Goal: Task Accomplishment & Management: Use online tool/utility

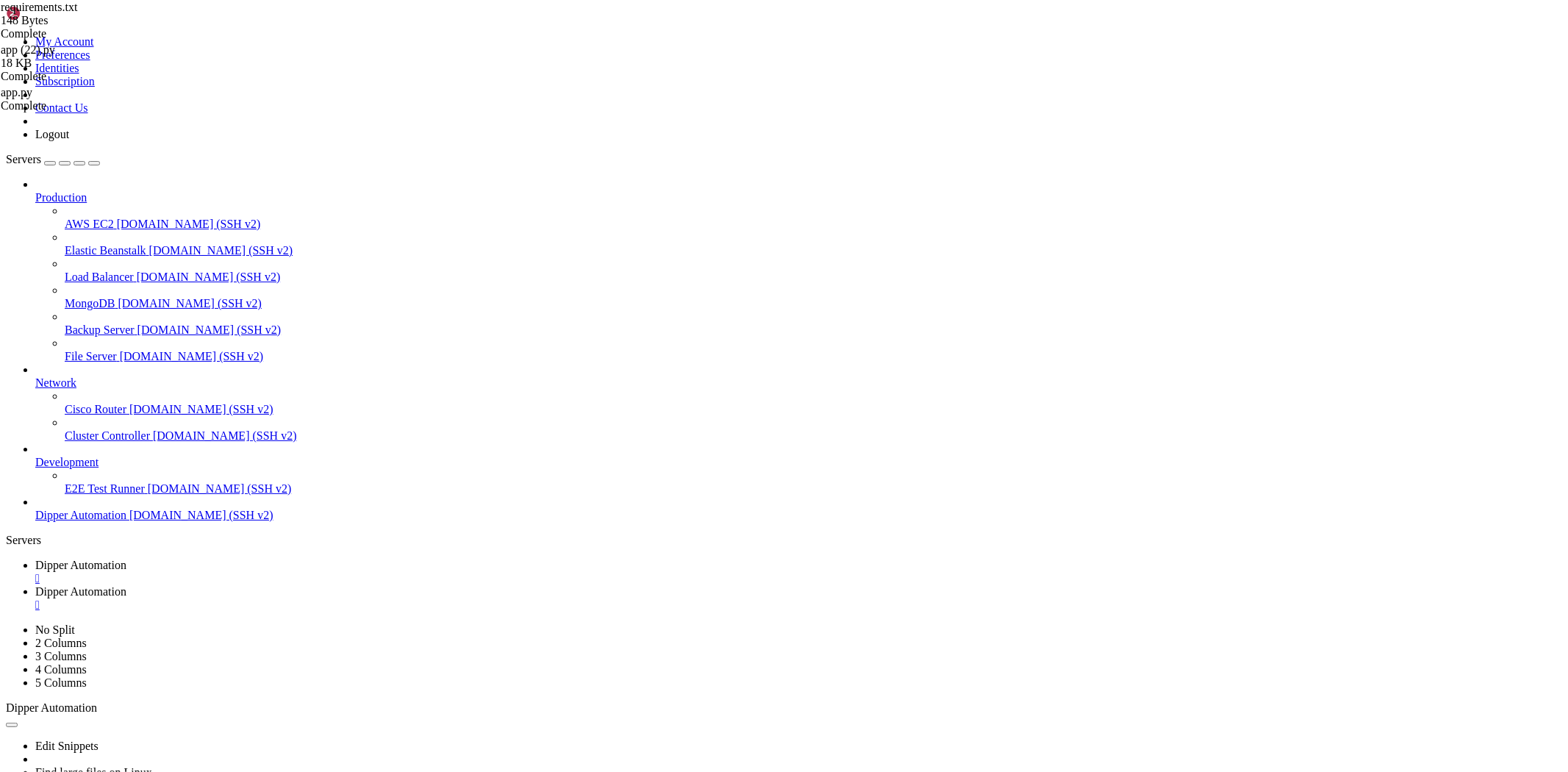
scroll to position [7260, 0]
drag, startPoint x: 1110, startPoint y: 1329, endPoint x: 845, endPoint y: 1170, distance: 309.0
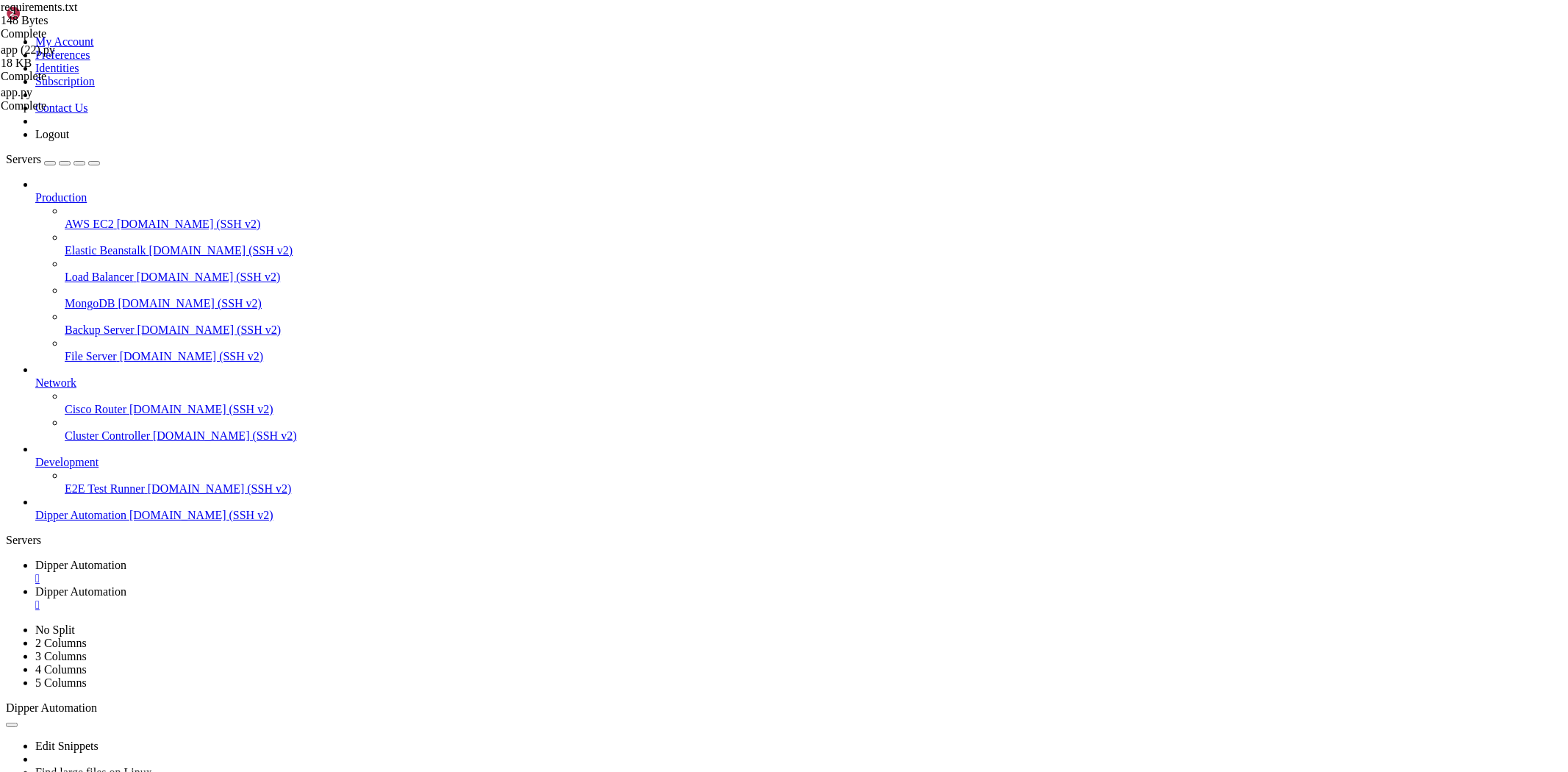
scroll to position [9335, 0]
drag, startPoint x: 801, startPoint y: 1191, endPoint x: 664, endPoint y: 1215, distance: 139.1
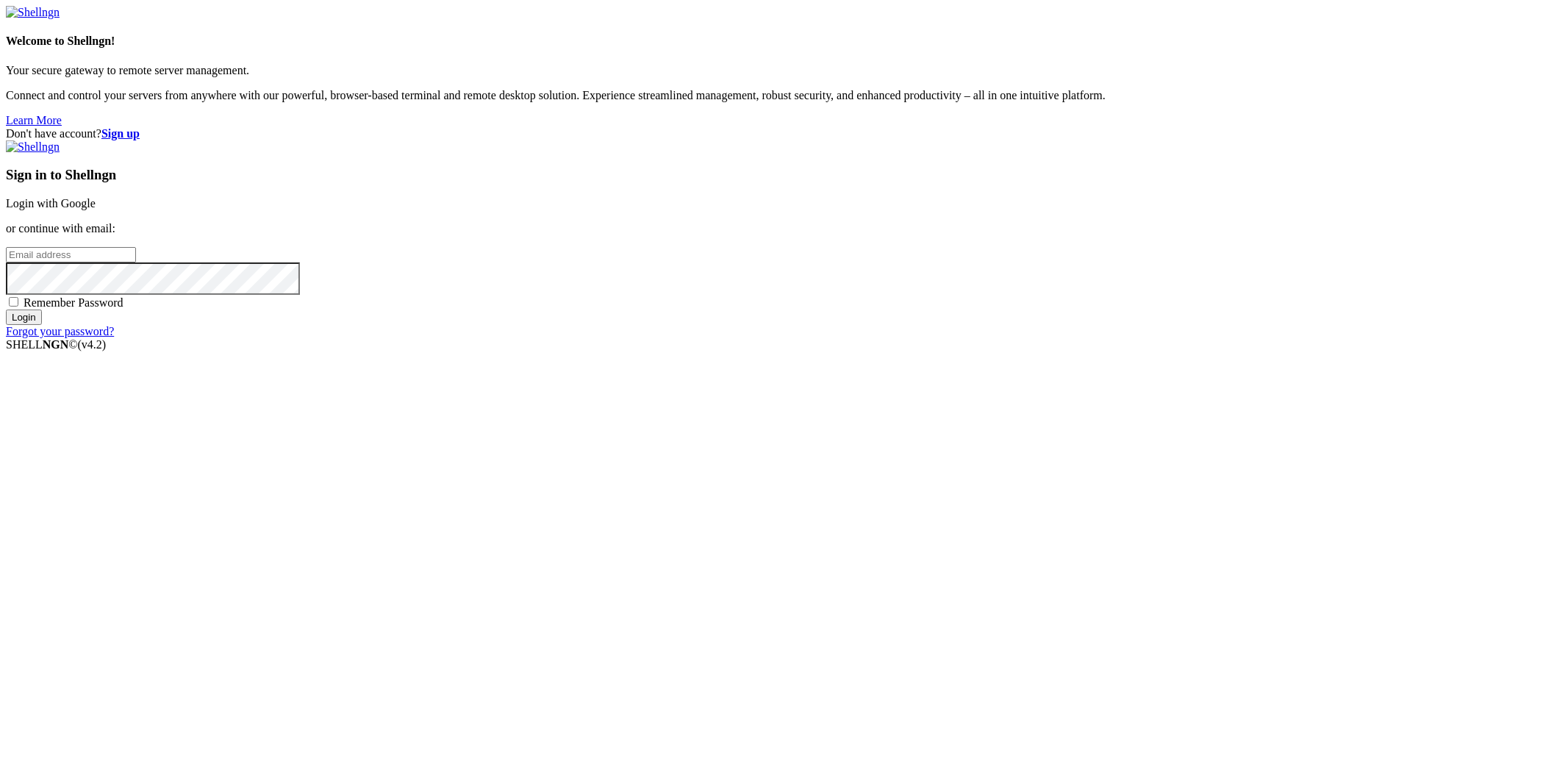
click at [95, 209] on link "Login with Google" at bounding box center [51, 203] width 90 height 13
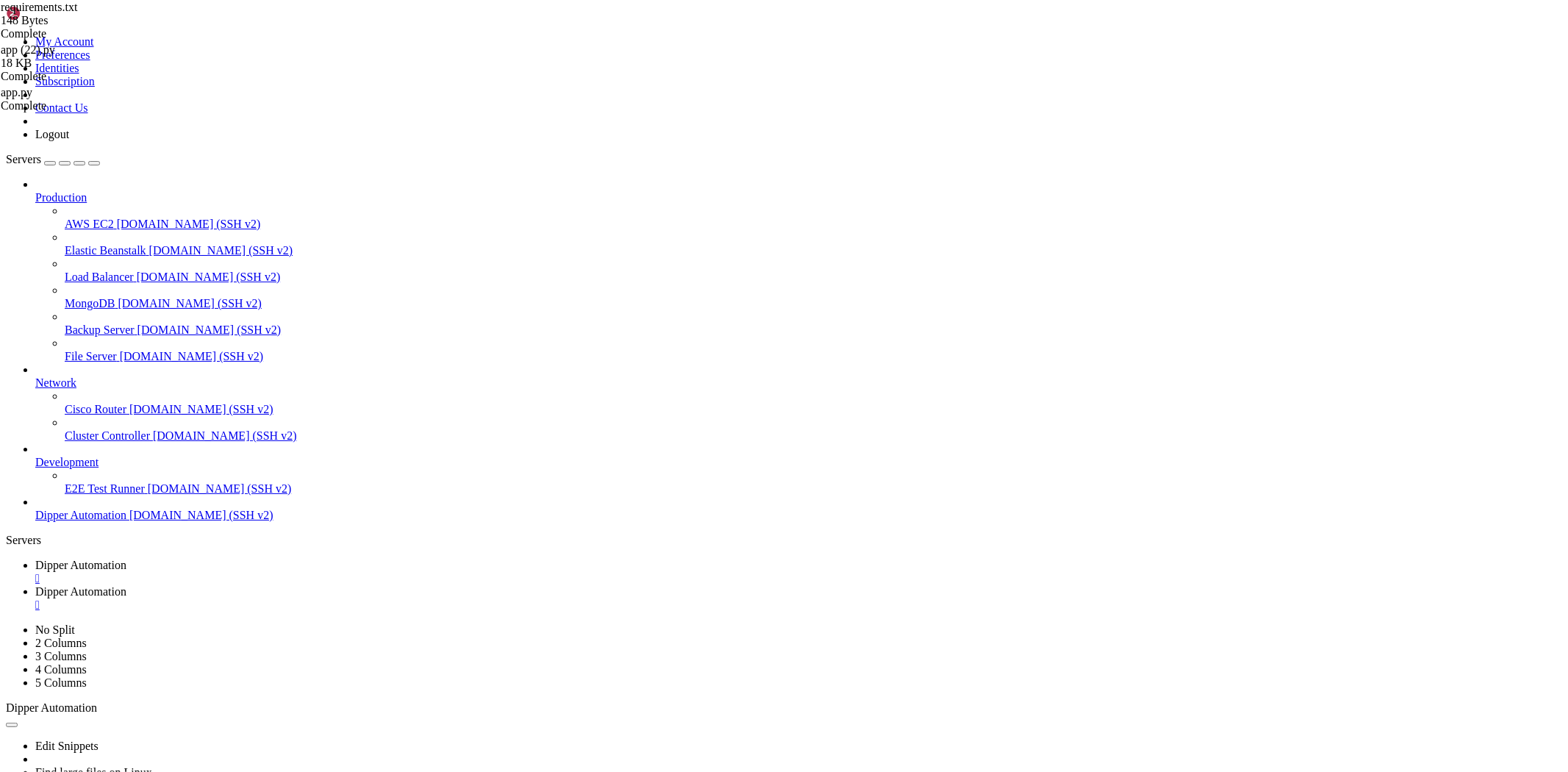
scroll to position [9710, 0]
drag, startPoint x: 916, startPoint y: 1124, endPoint x: 698, endPoint y: 1087, distance: 221.1
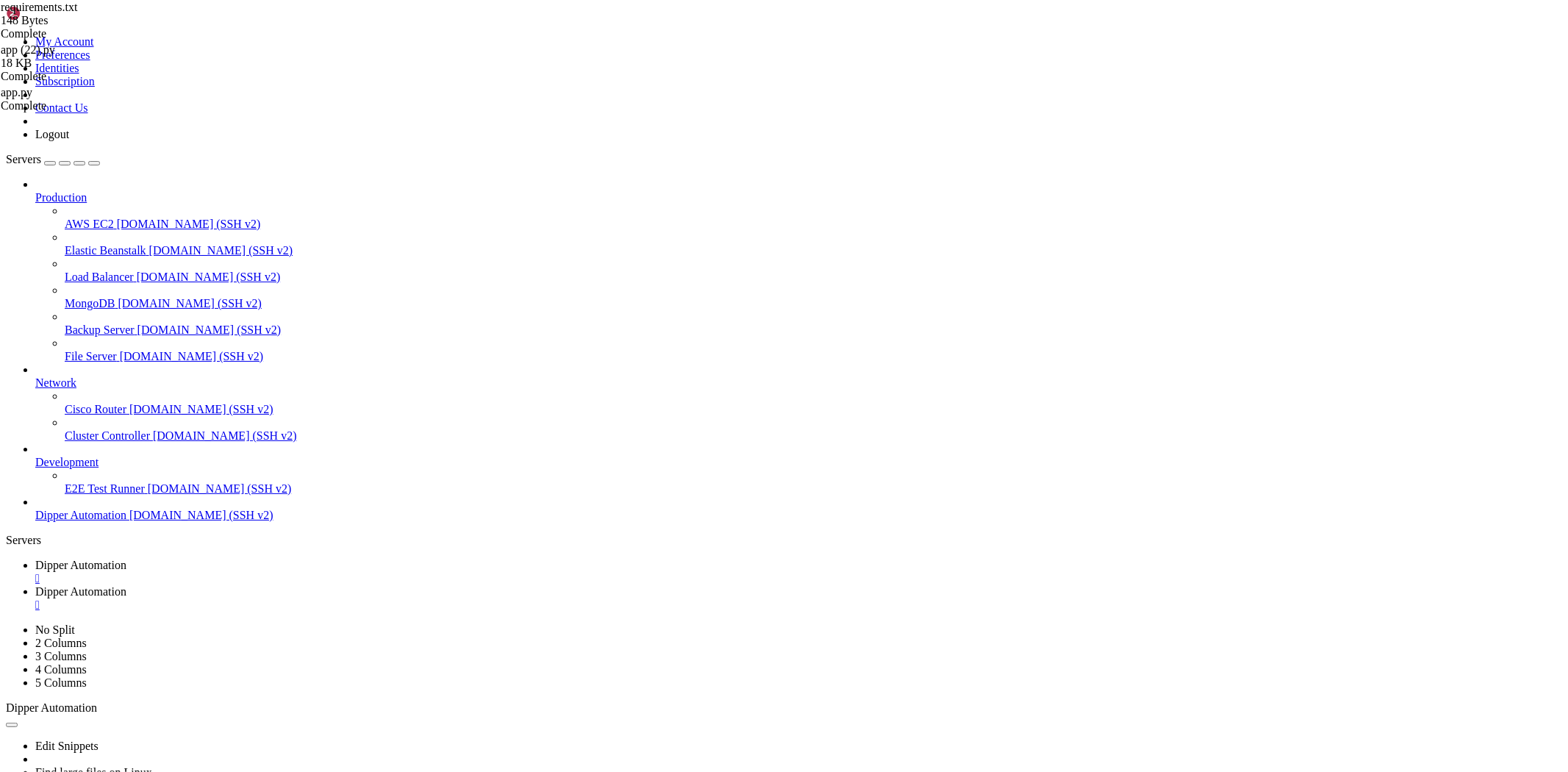
scroll to position [10797, 0]
drag, startPoint x: 783, startPoint y: 1150, endPoint x: 717, endPoint y: 1206, distance: 86.6
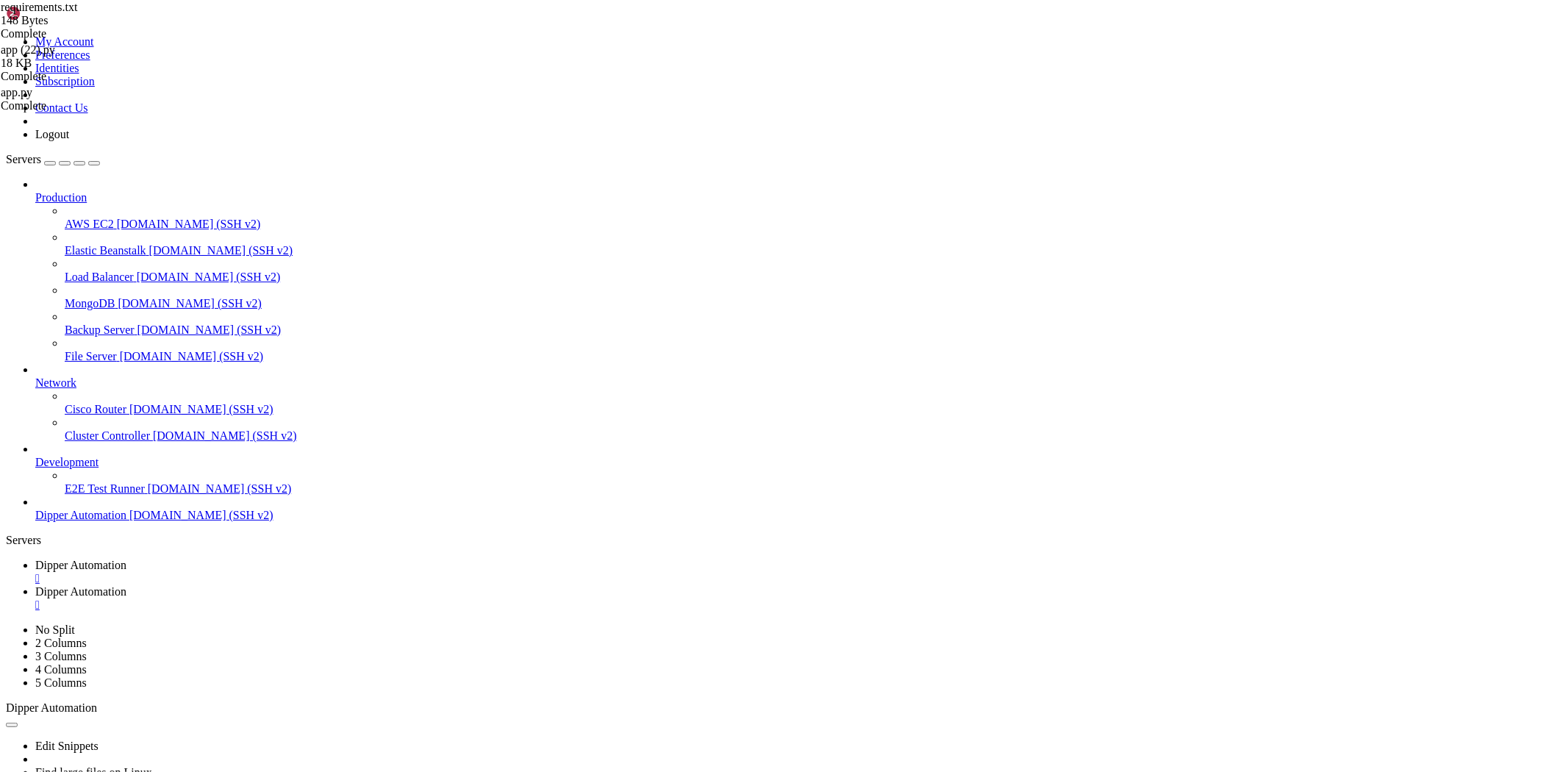
drag, startPoint x: 975, startPoint y: 1207, endPoint x: 903, endPoint y: 1221, distance: 73.3
drag, startPoint x: 891, startPoint y: 1212, endPoint x: 780, endPoint y: 1214, distance: 111.0
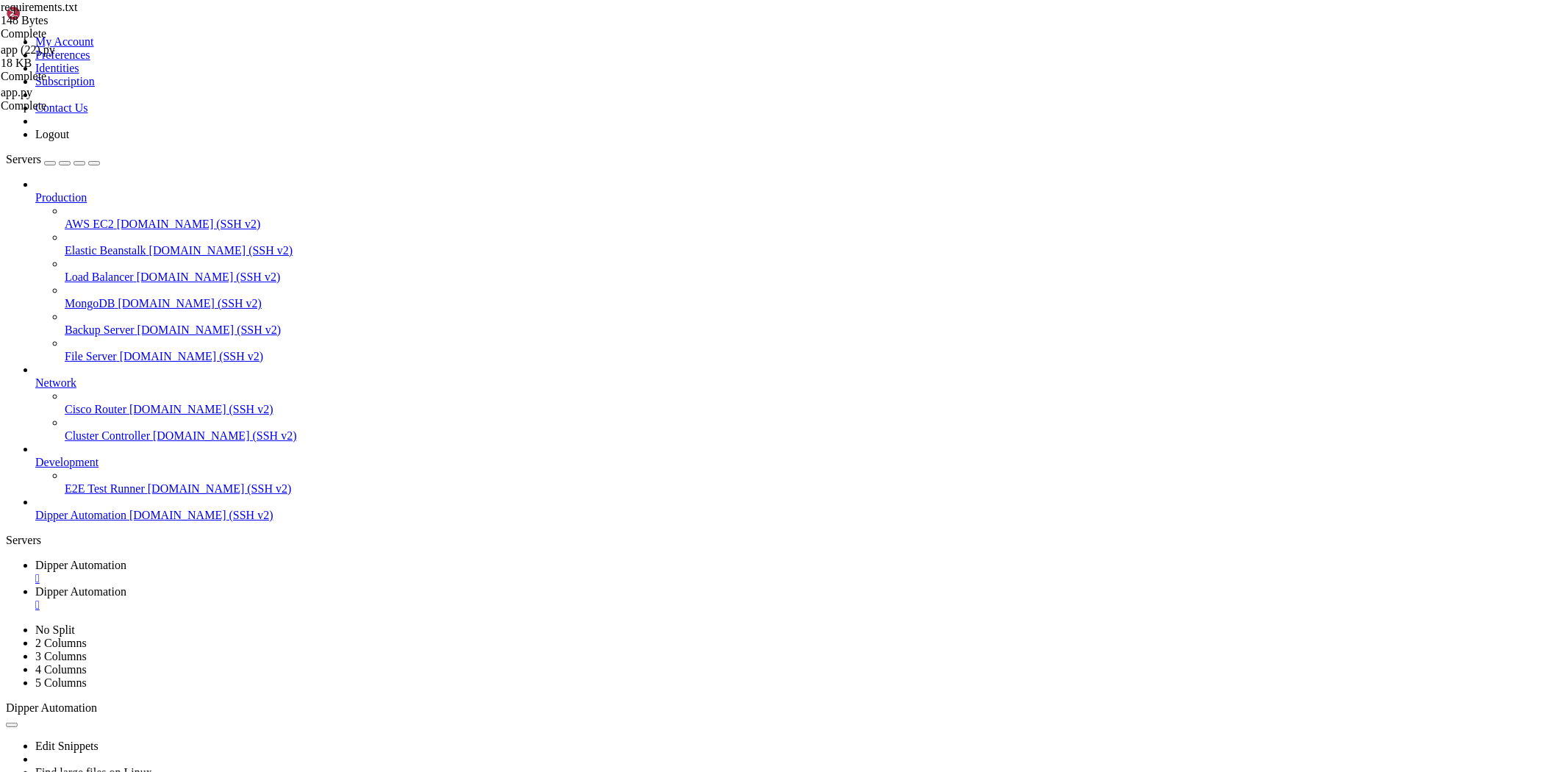
scroll to position [11922, 0]
click at [347, 585] on link "Dipper Automation " at bounding box center [798, 598] width 1527 height 26
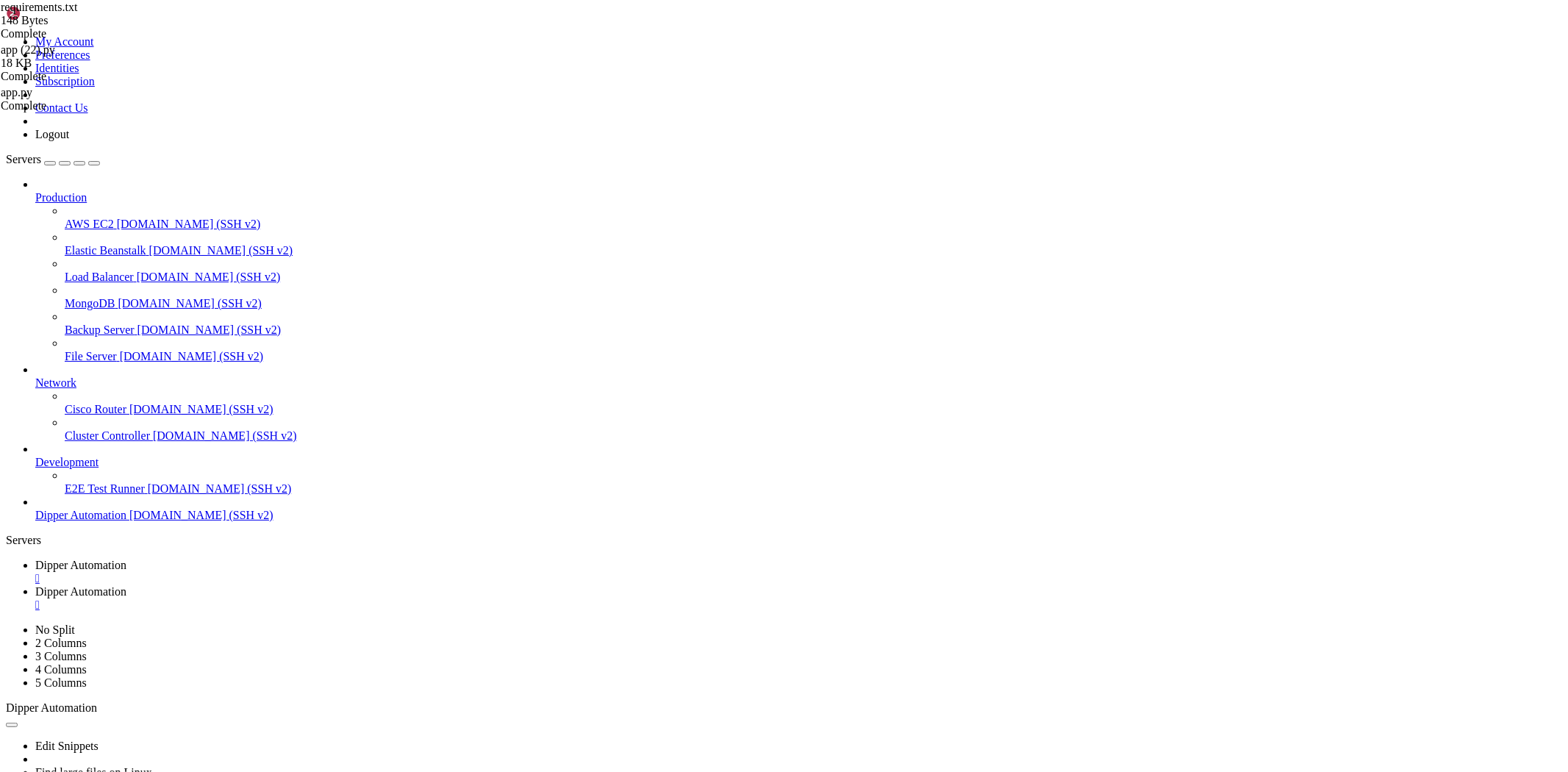
type input "/root/Dipperhub"
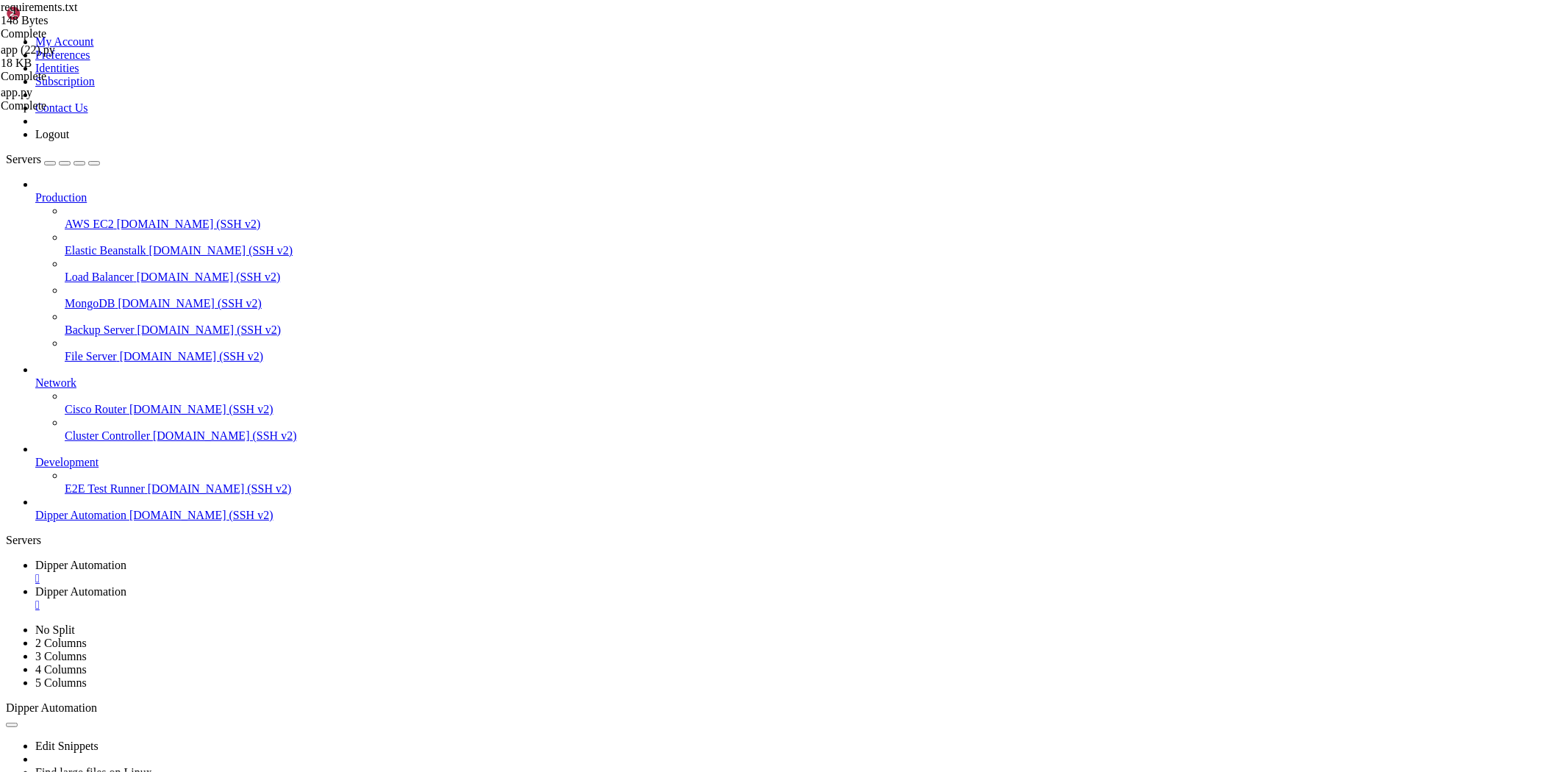
scroll to position [601, 0]
type textarea "FLASK_ENV: 'production',"
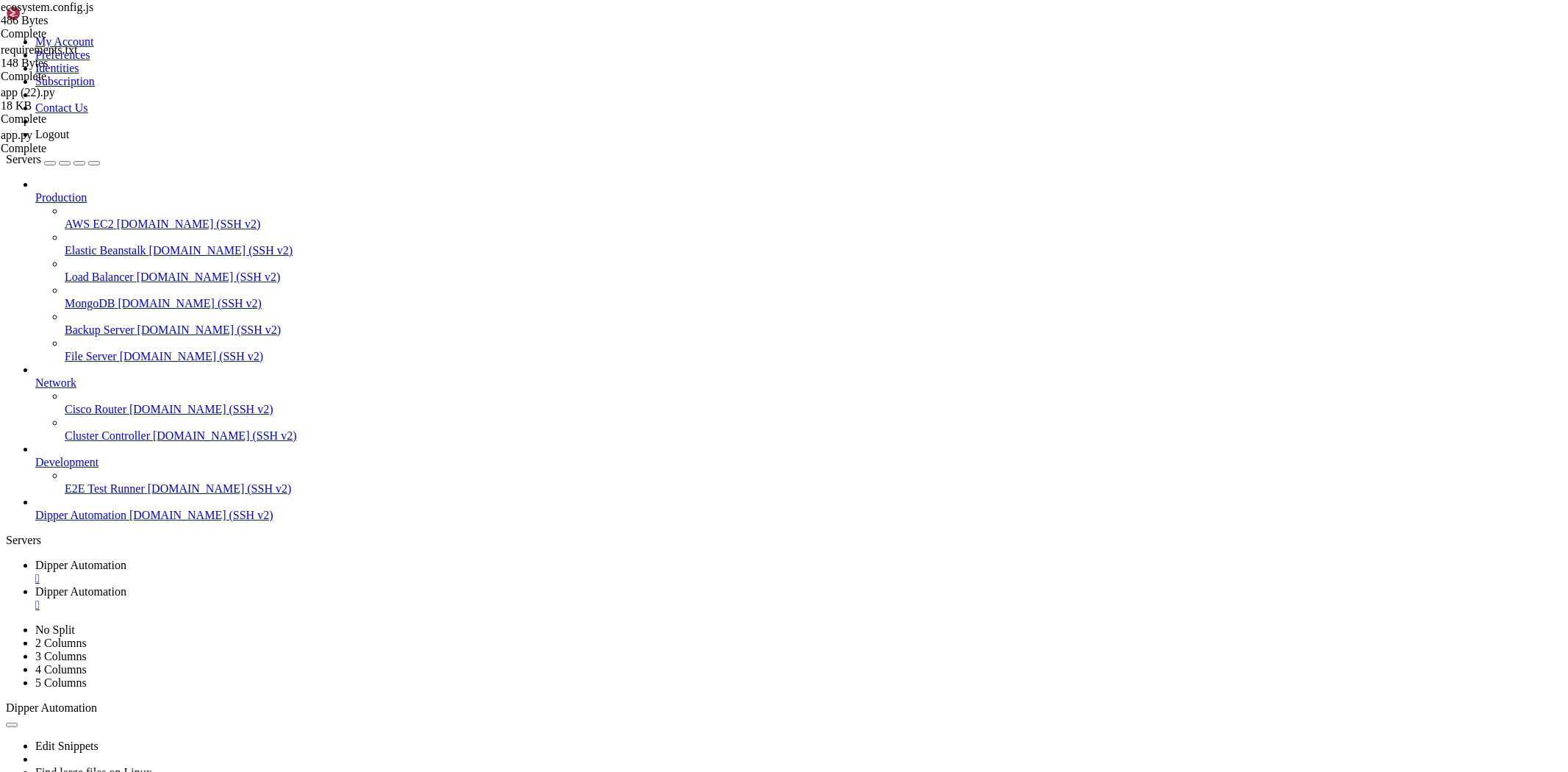
type textarea "interpreter: 'python3',"
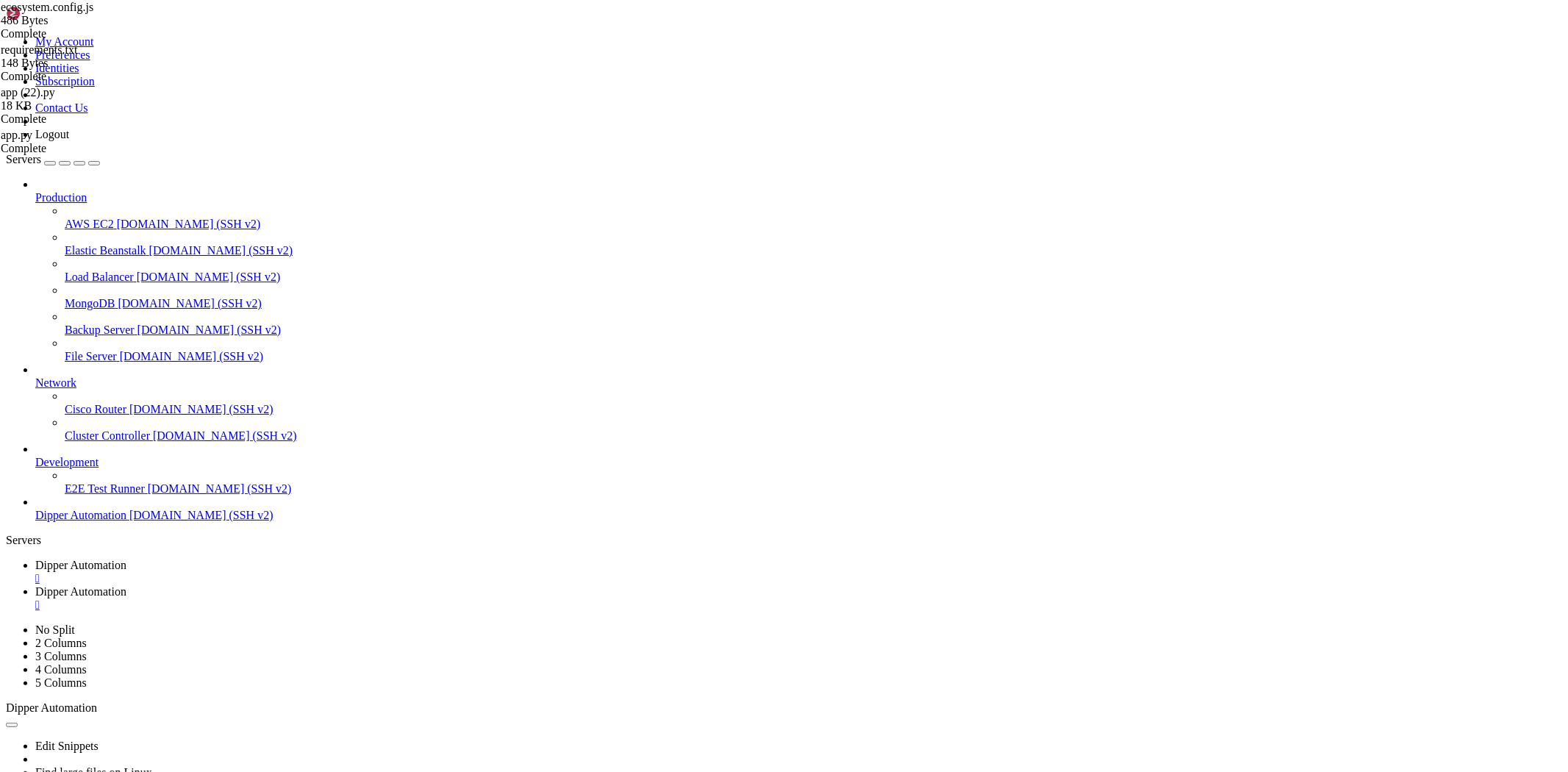
click at [127, 558] on span "Dipper Automation" at bounding box center [81, 565] width 92 height 13
drag, startPoint x: 179, startPoint y: 1014, endPoint x: 180, endPoint y: 965, distance: 49.0
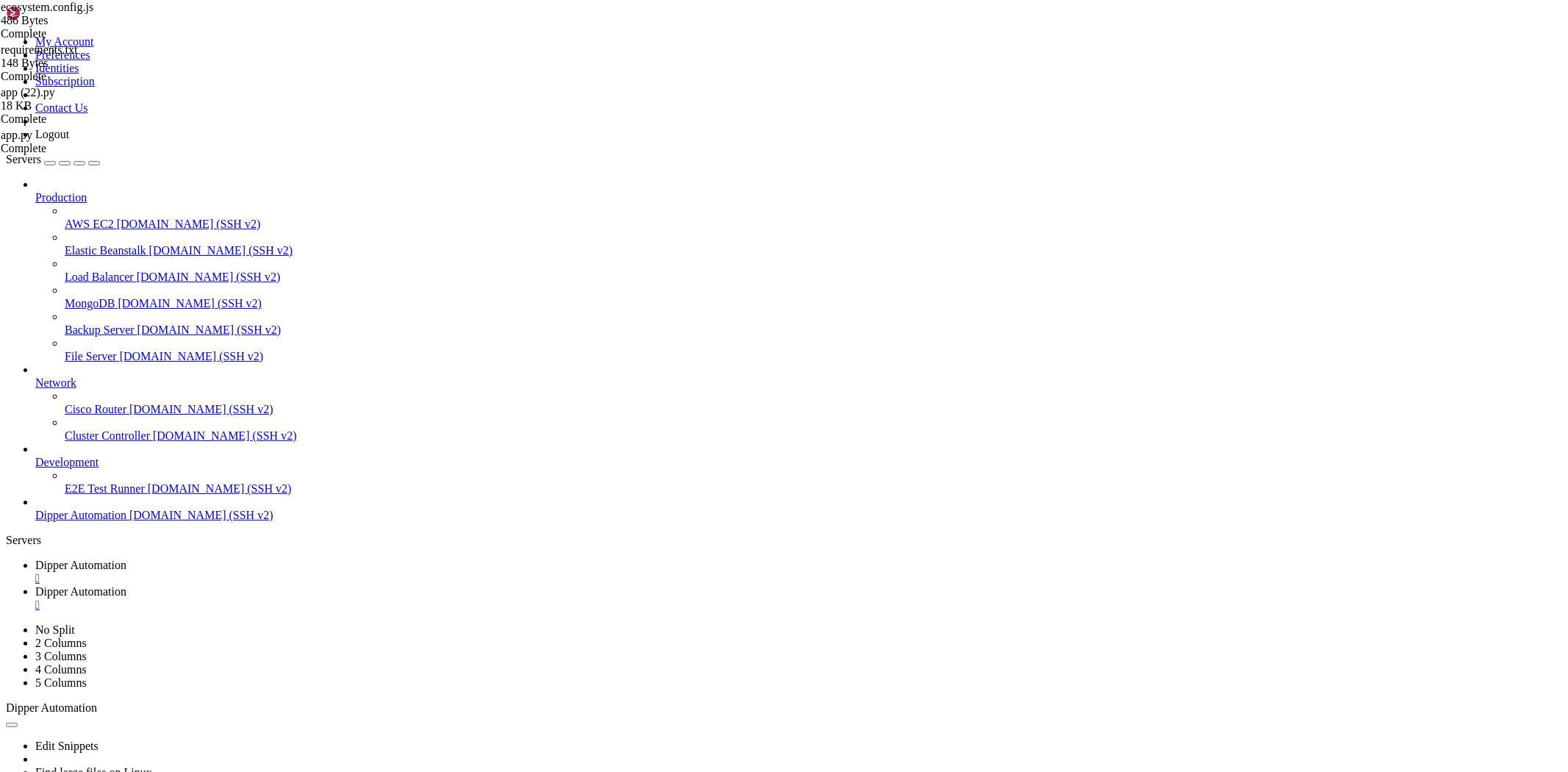
scroll to position [17795, 0]
click at [399, 585] on link "Dipper Automation " at bounding box center [798, 598] width 1527 height 26
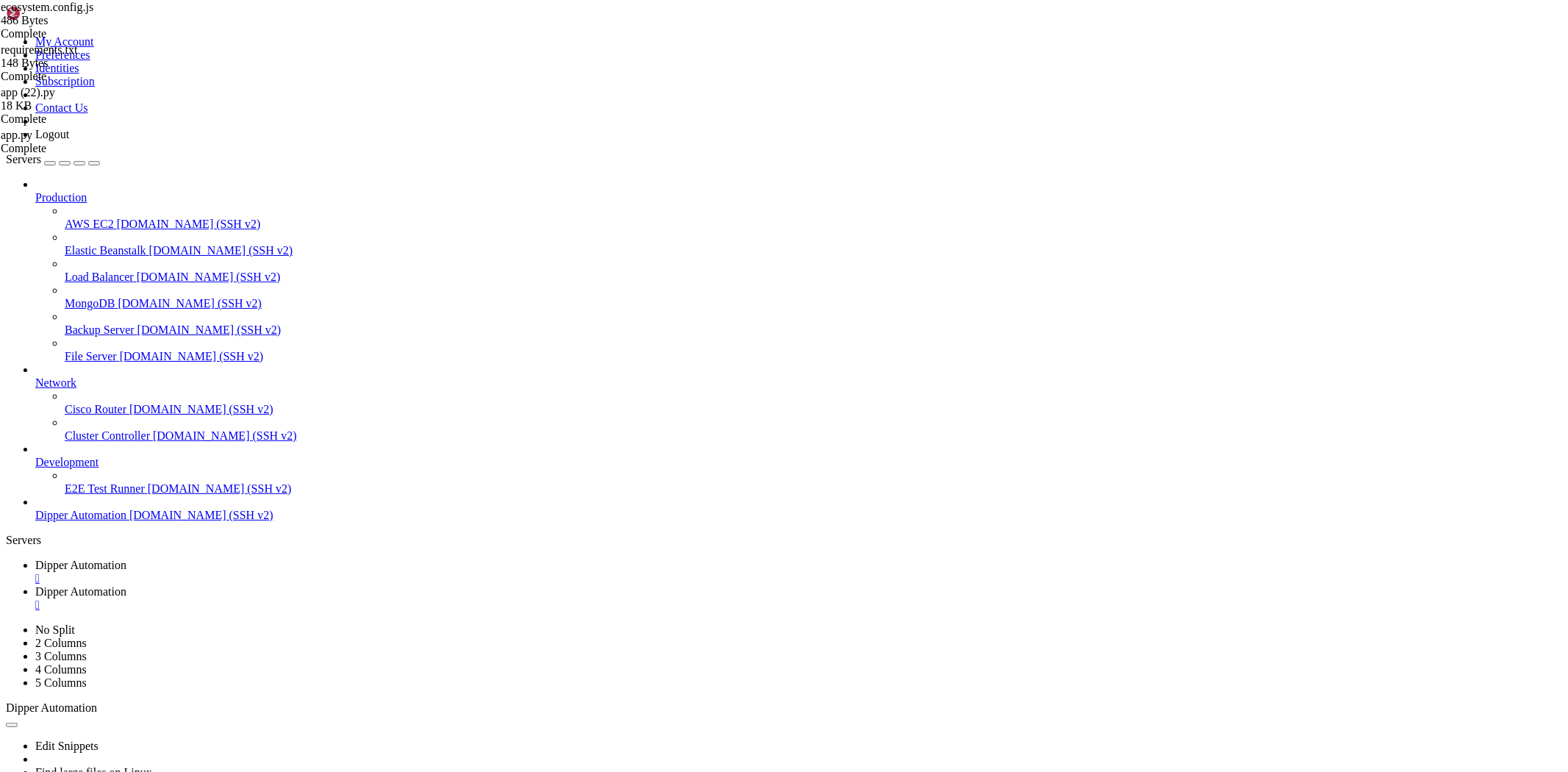
type input "/root/Dipperhub/backend"
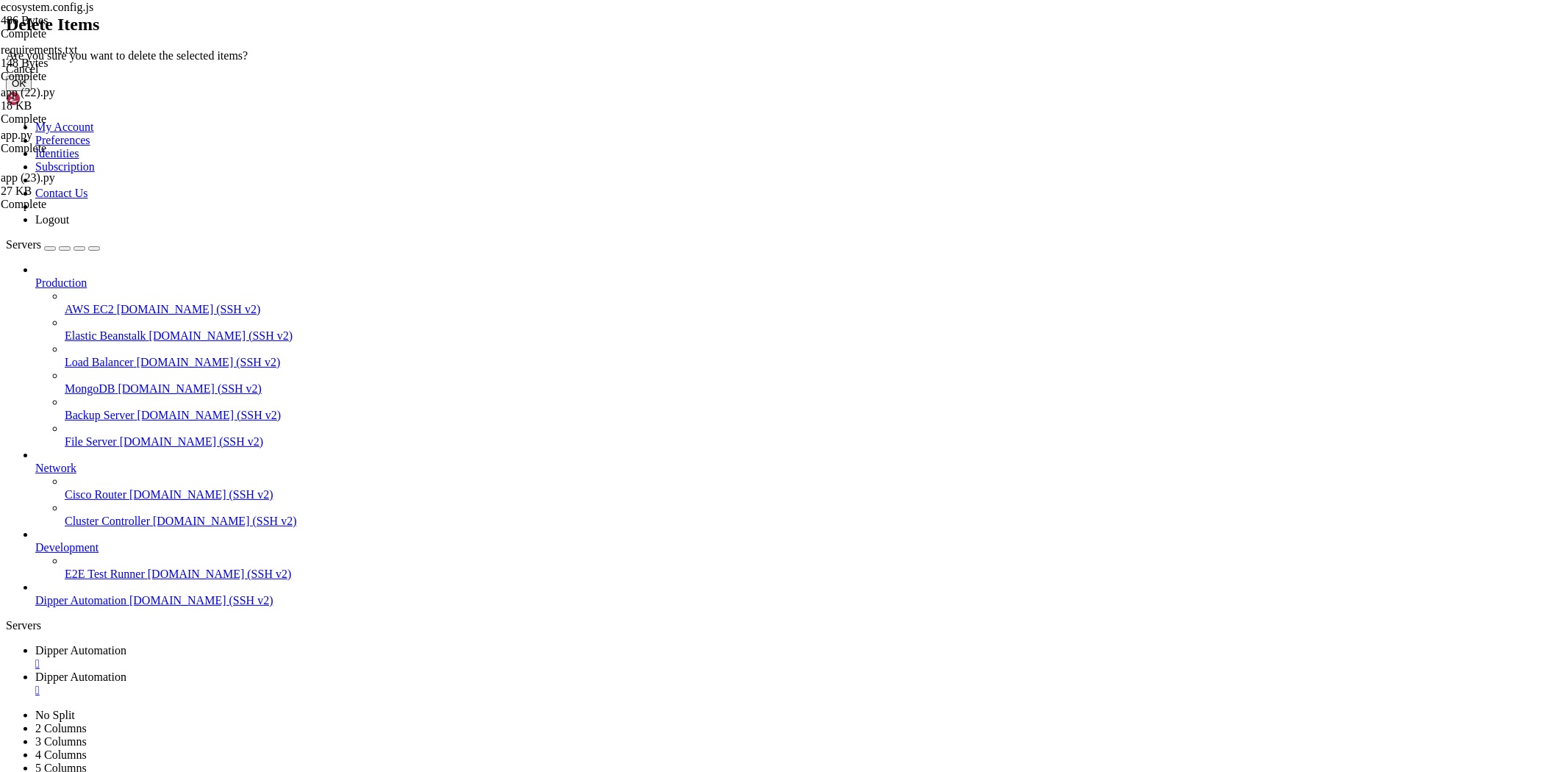
click at [31, 92] on button "OK" at bounding box center [19, 83] width 26 height 15
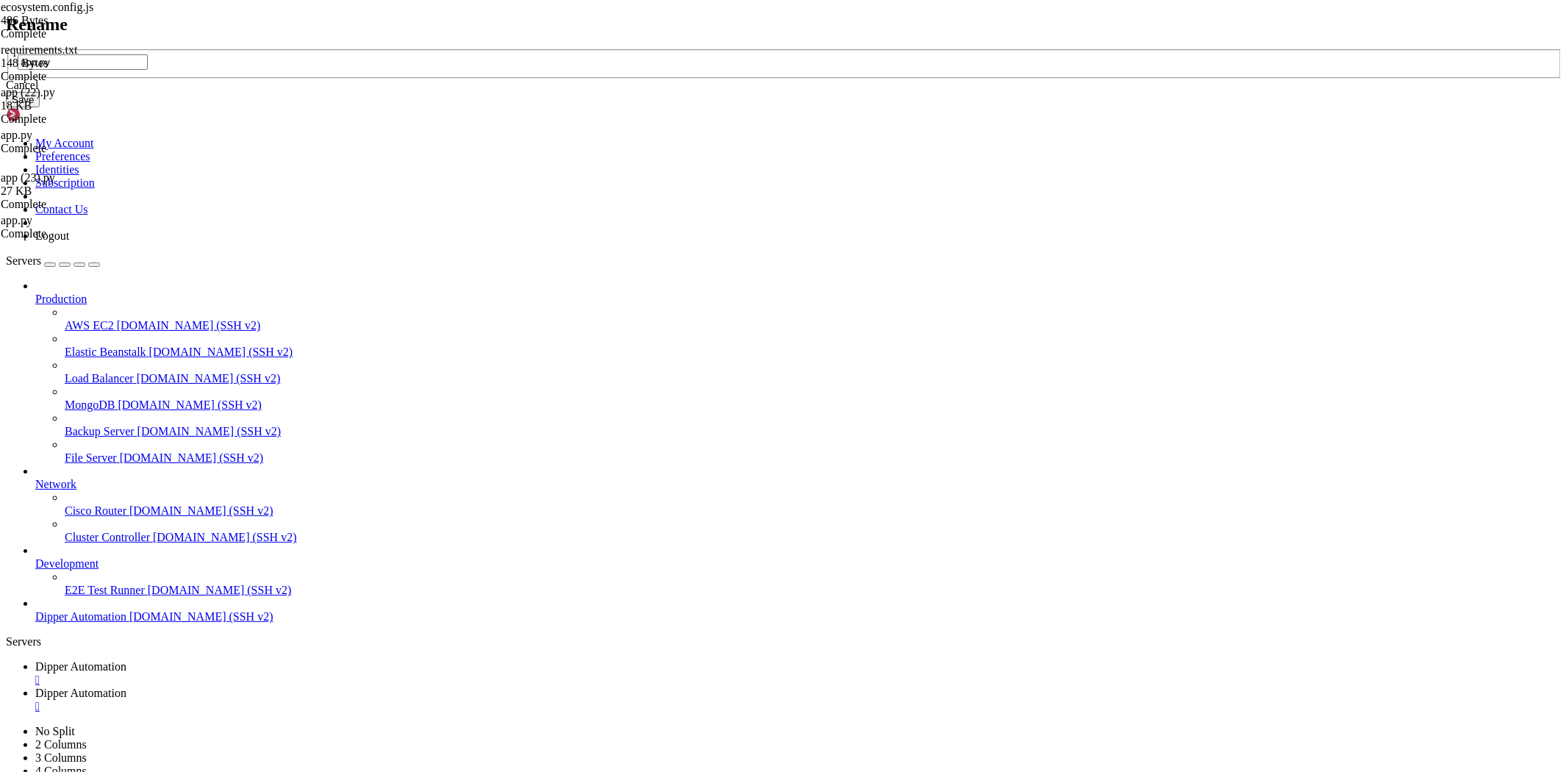
type input "app.py"
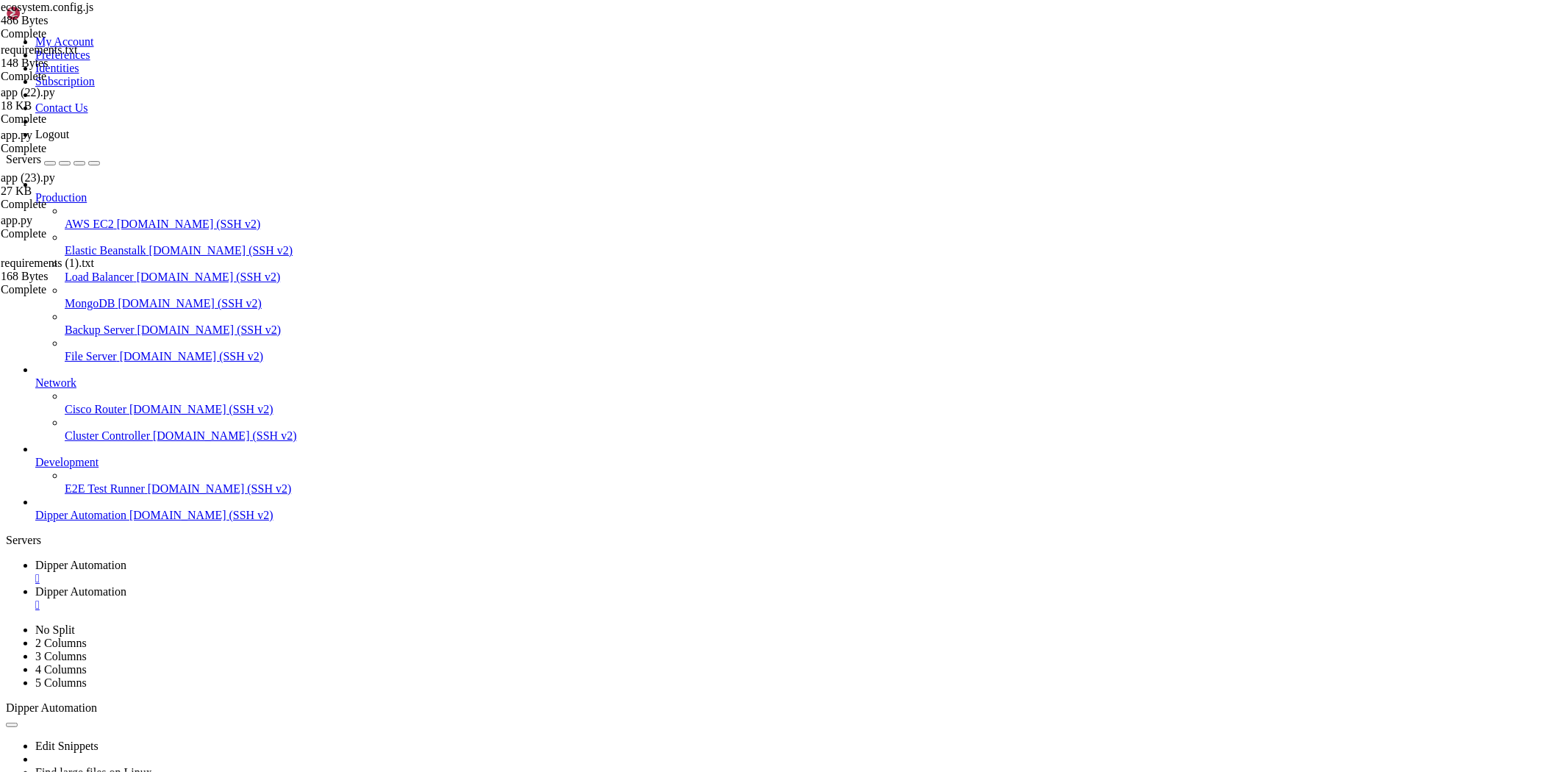
drag, startPoint x: 343, startPoint y: 400, endPoint x: 354, endPoint y: 420, distance: 22.8
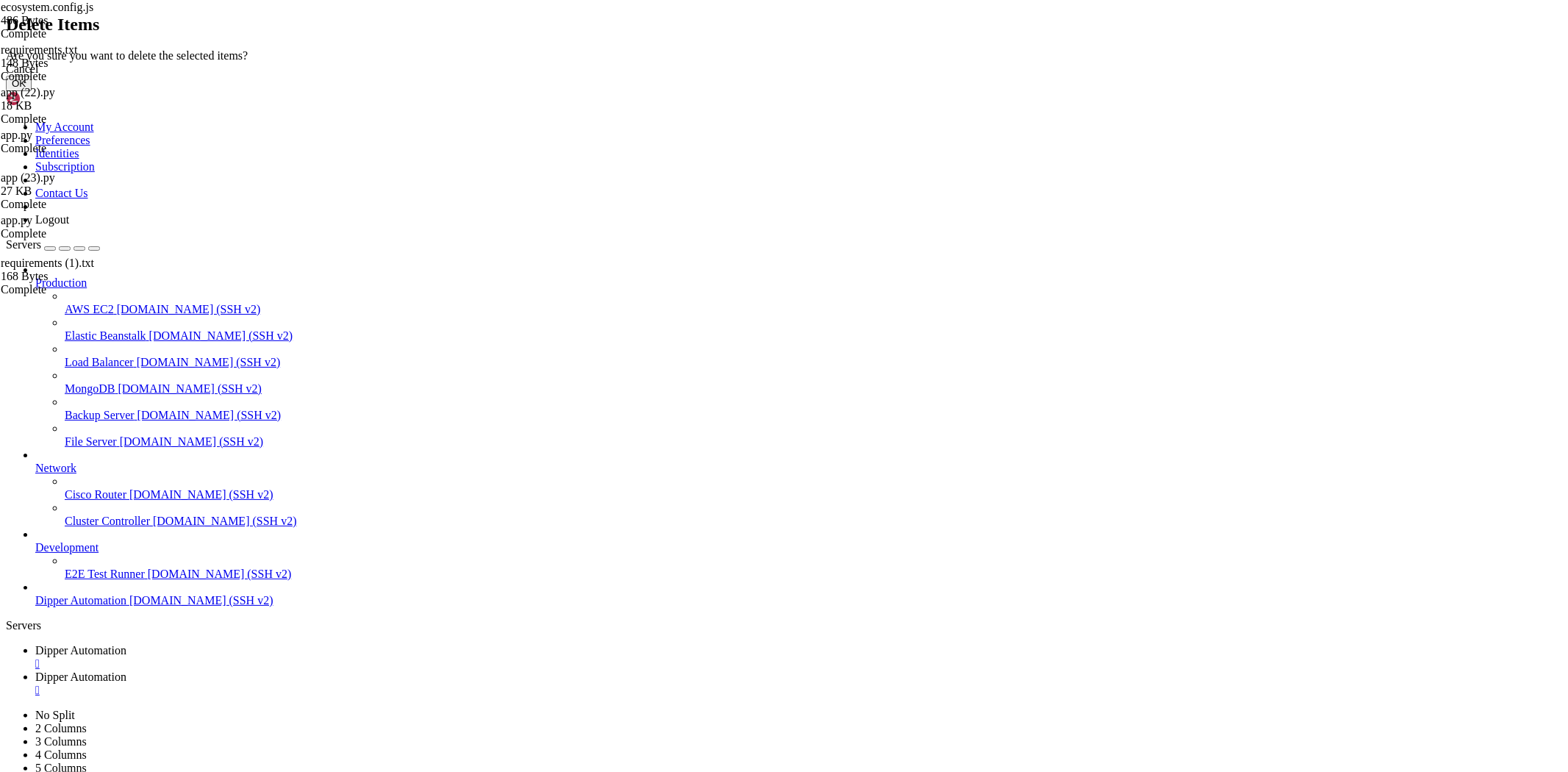
click at [31, 92] on button "OK" at bounding box center [19, 83] width 26 height 15
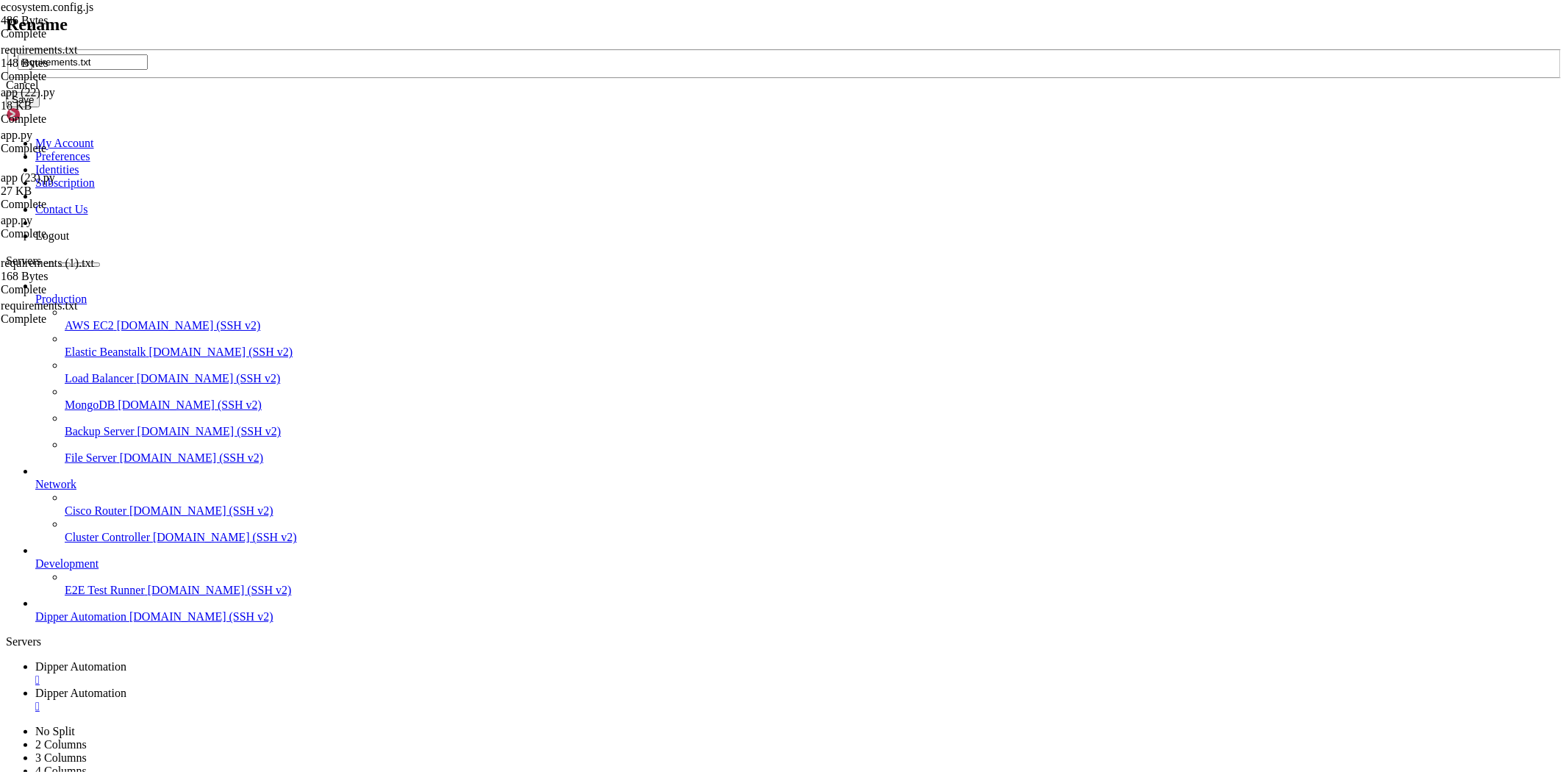
type input "requirements.txt"
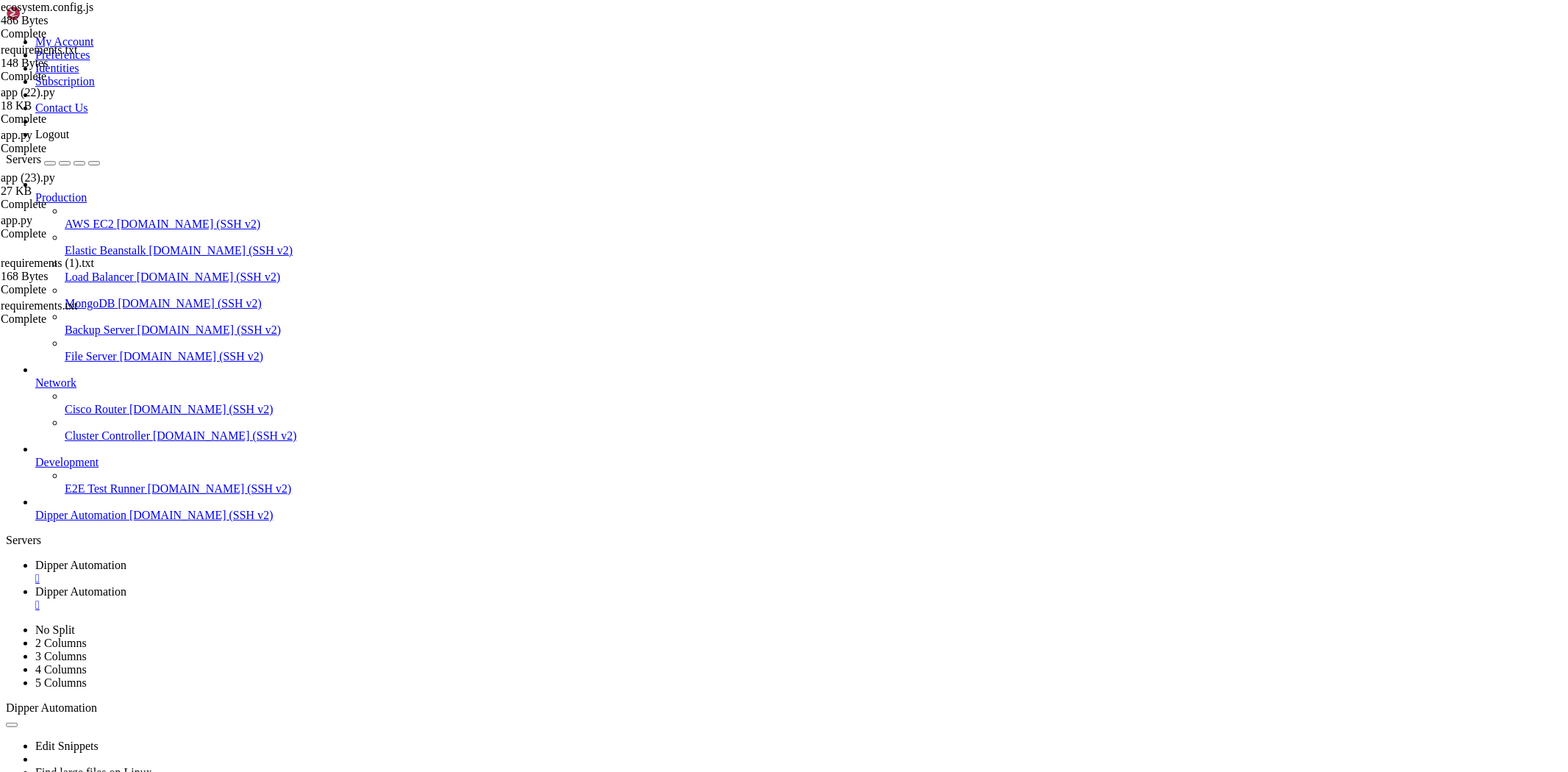
type input "/root/Dipperhub/app"
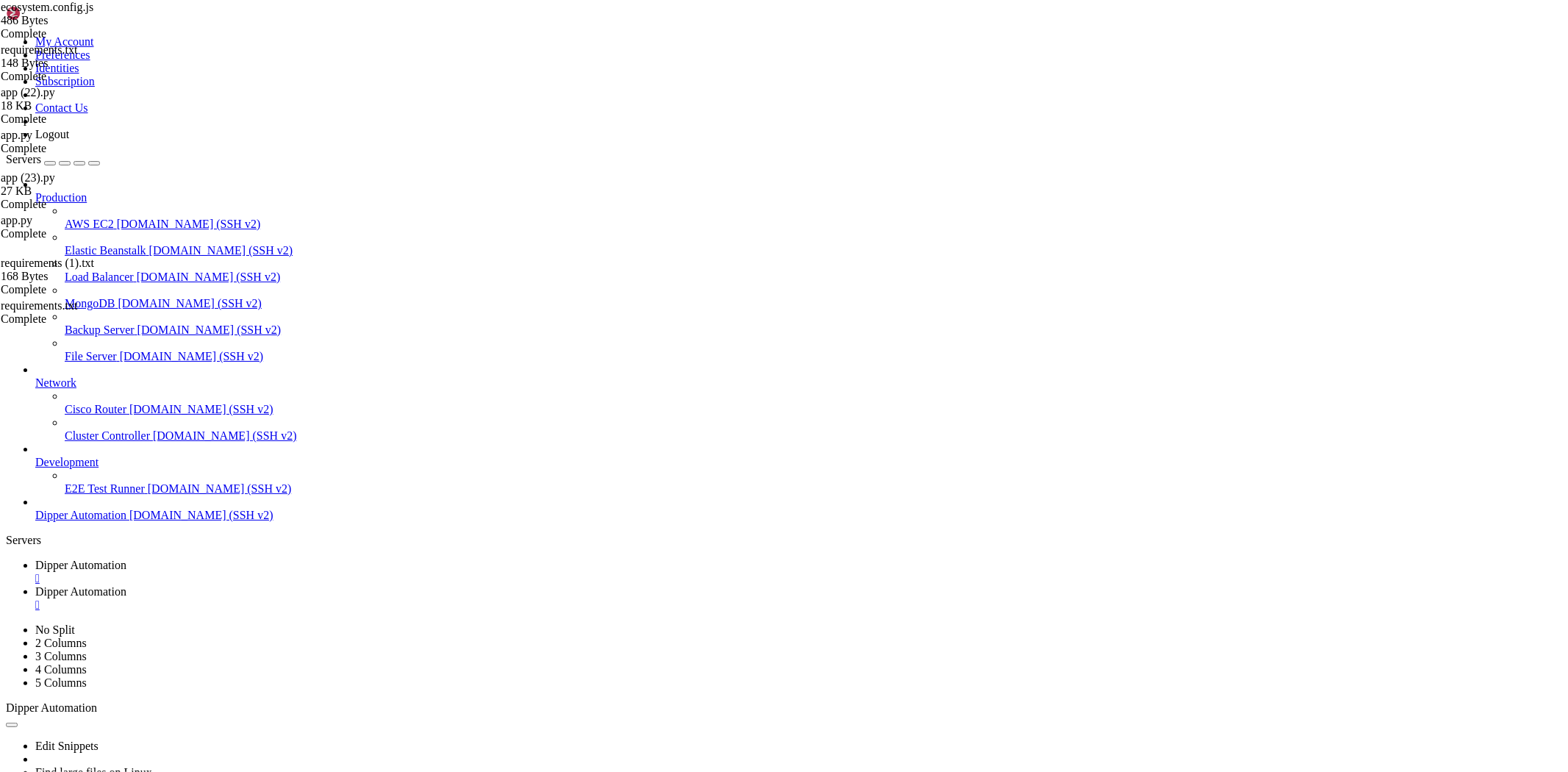
type textarea "if (response.ok) {"
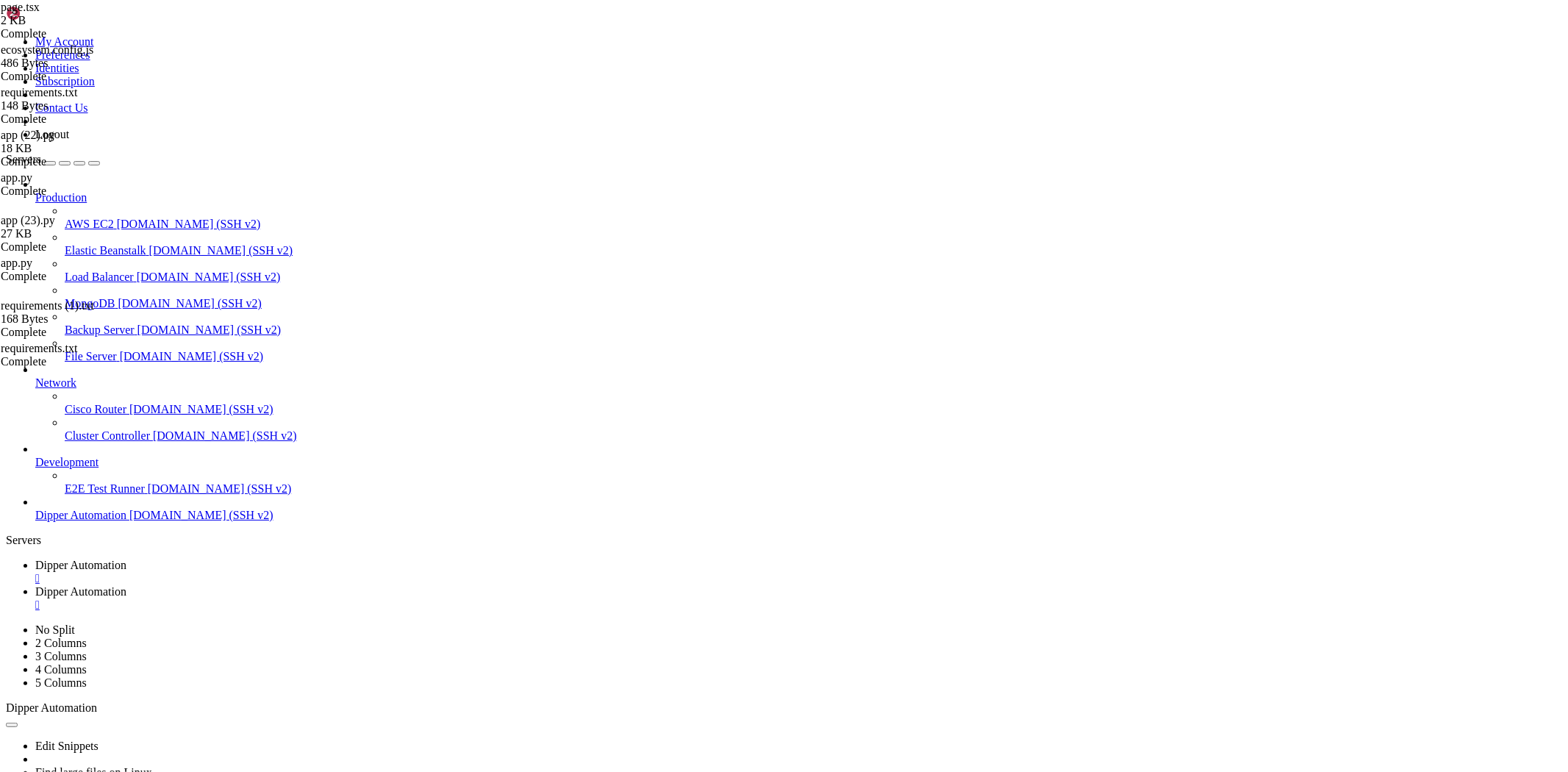
type textarea "checkSession()"
click at [224, 558] on link "Dipper Automation " at bounding box center [798, 571] width 1527 height 26
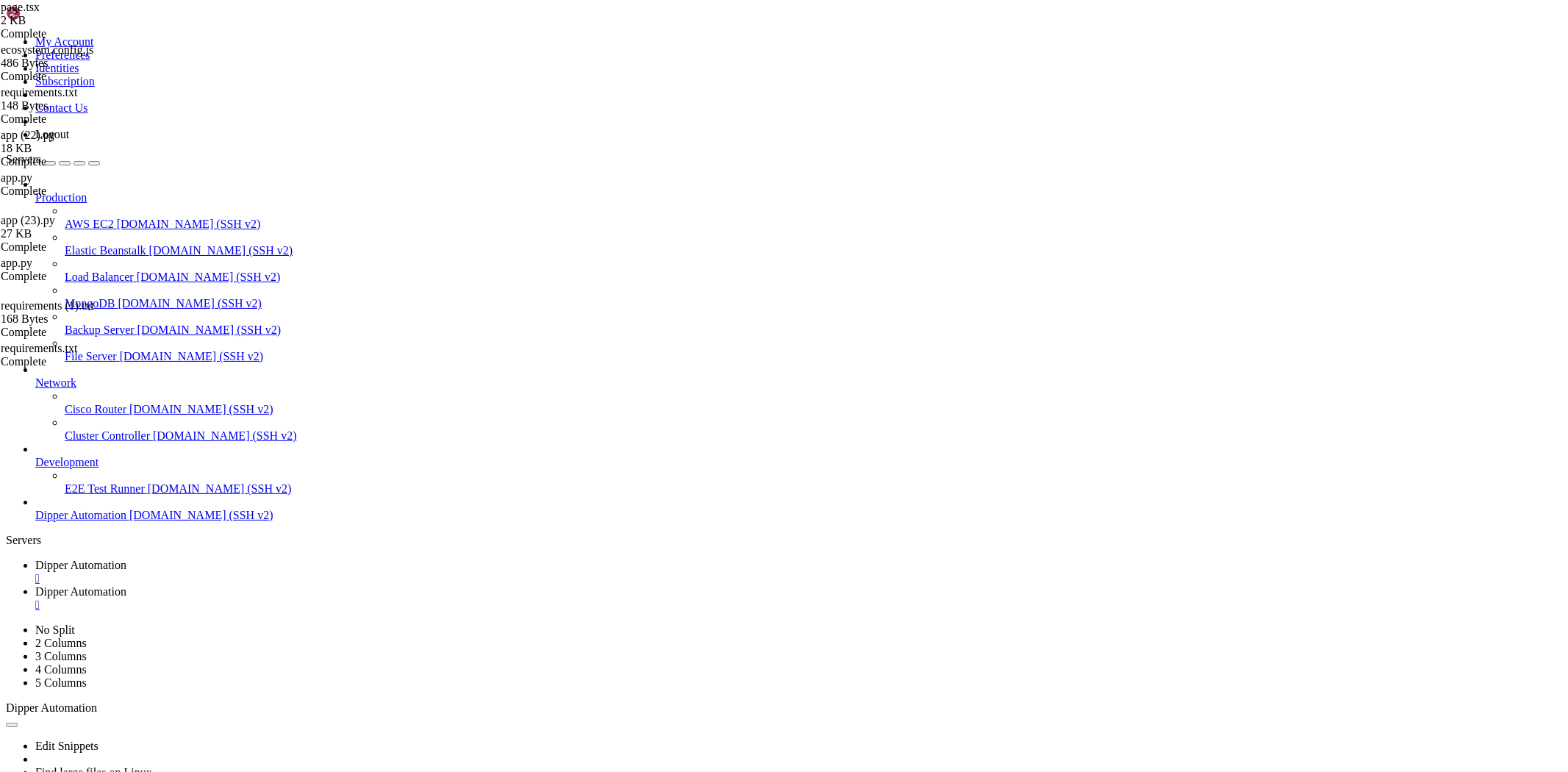
scroll to position [0, 0]
type input "/root"
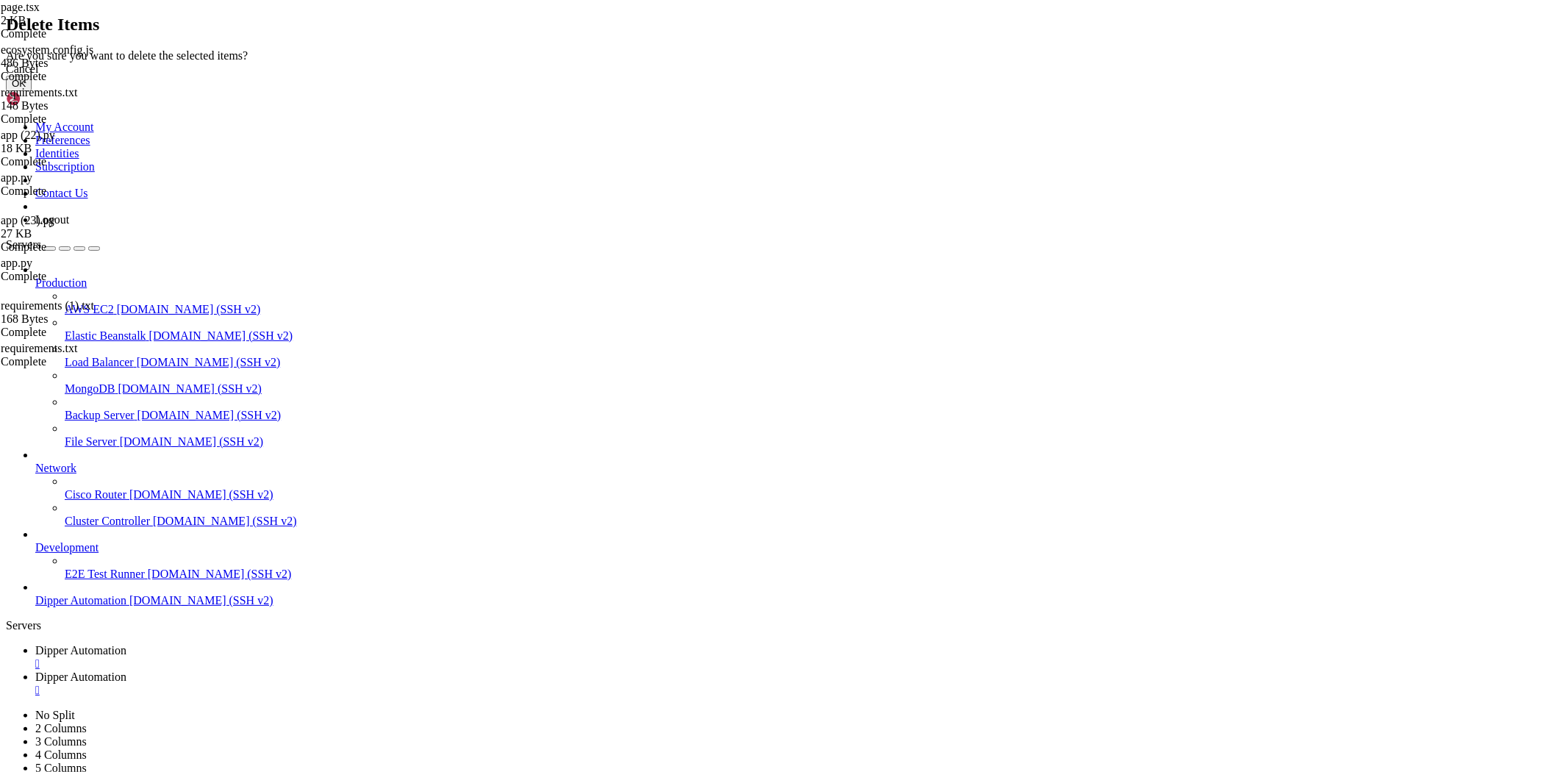
click at [31, 92] on button "OK" at bounding box center [19, 83] width 26 height 15
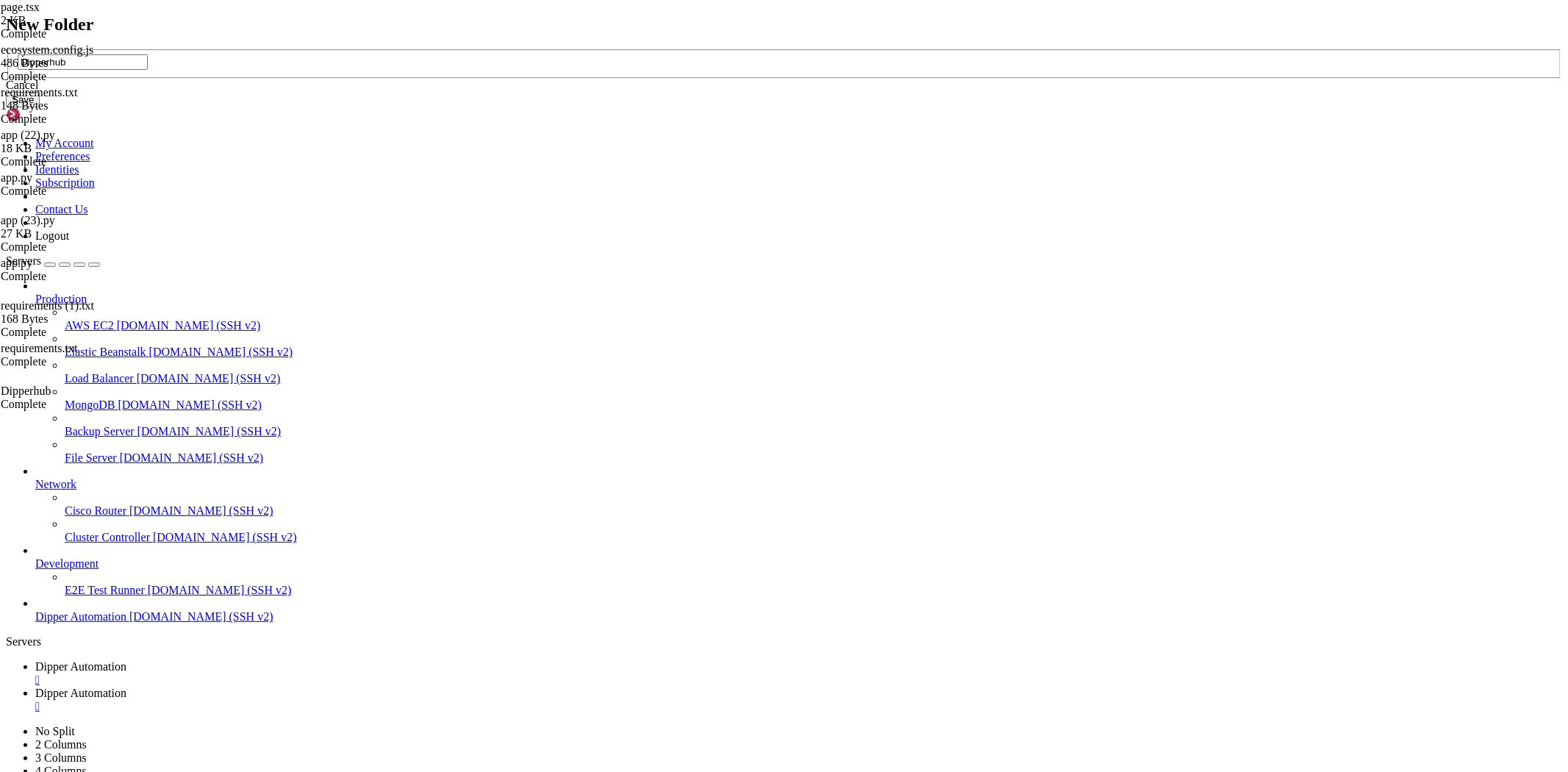
type input "Dipperhub"
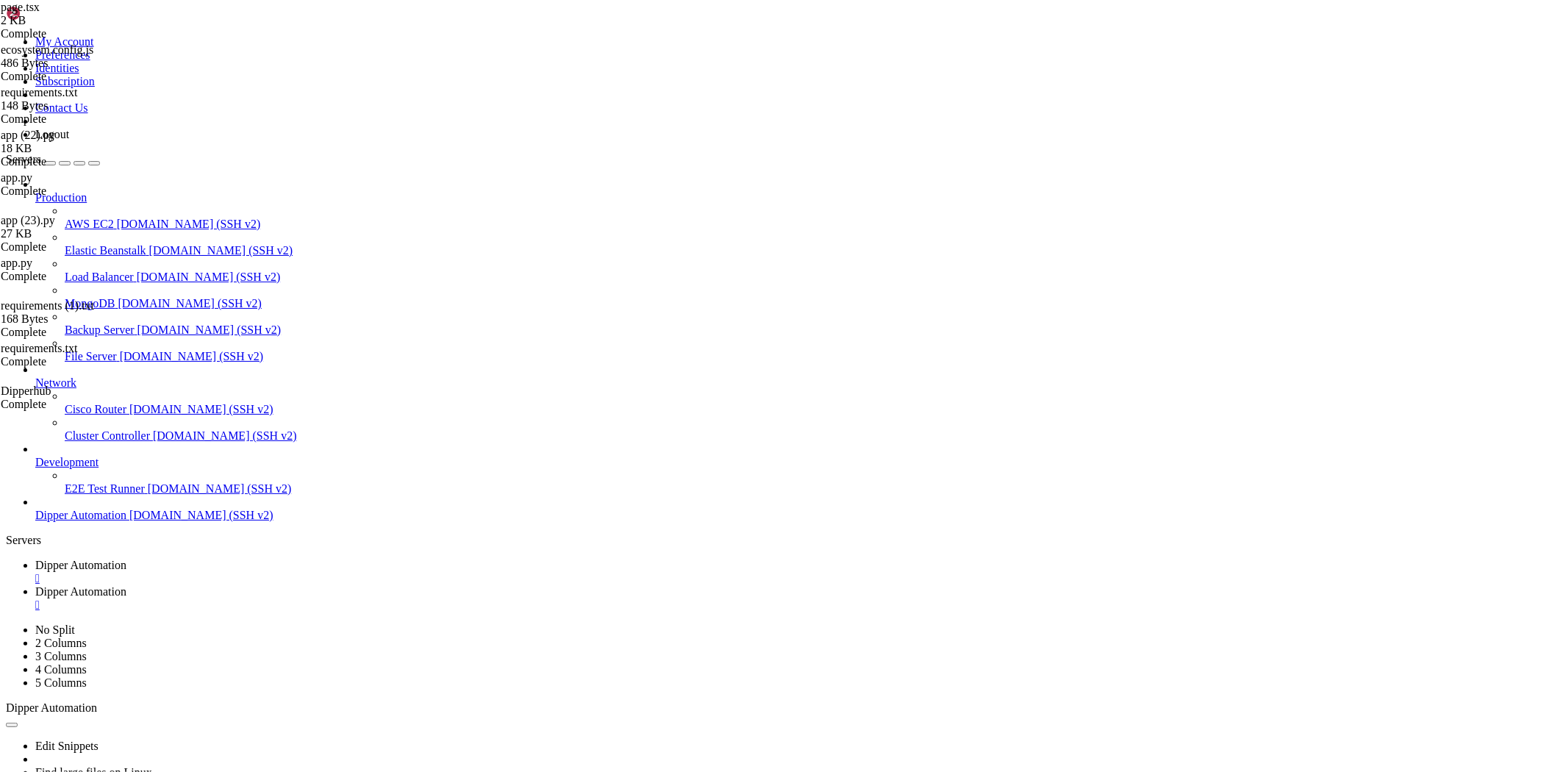
type input "/root/Dipperhub"
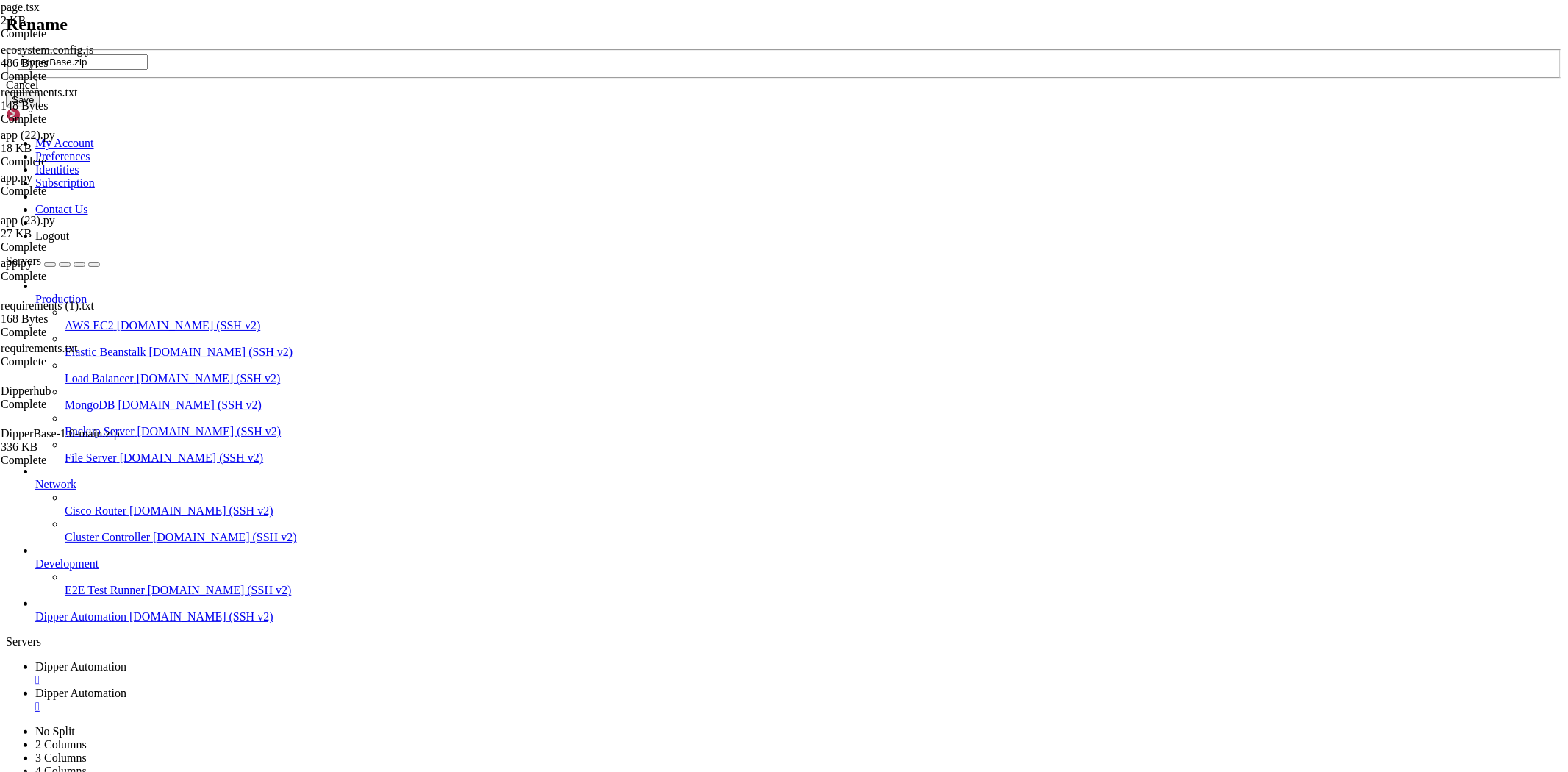
type input "DipperBase.zip"
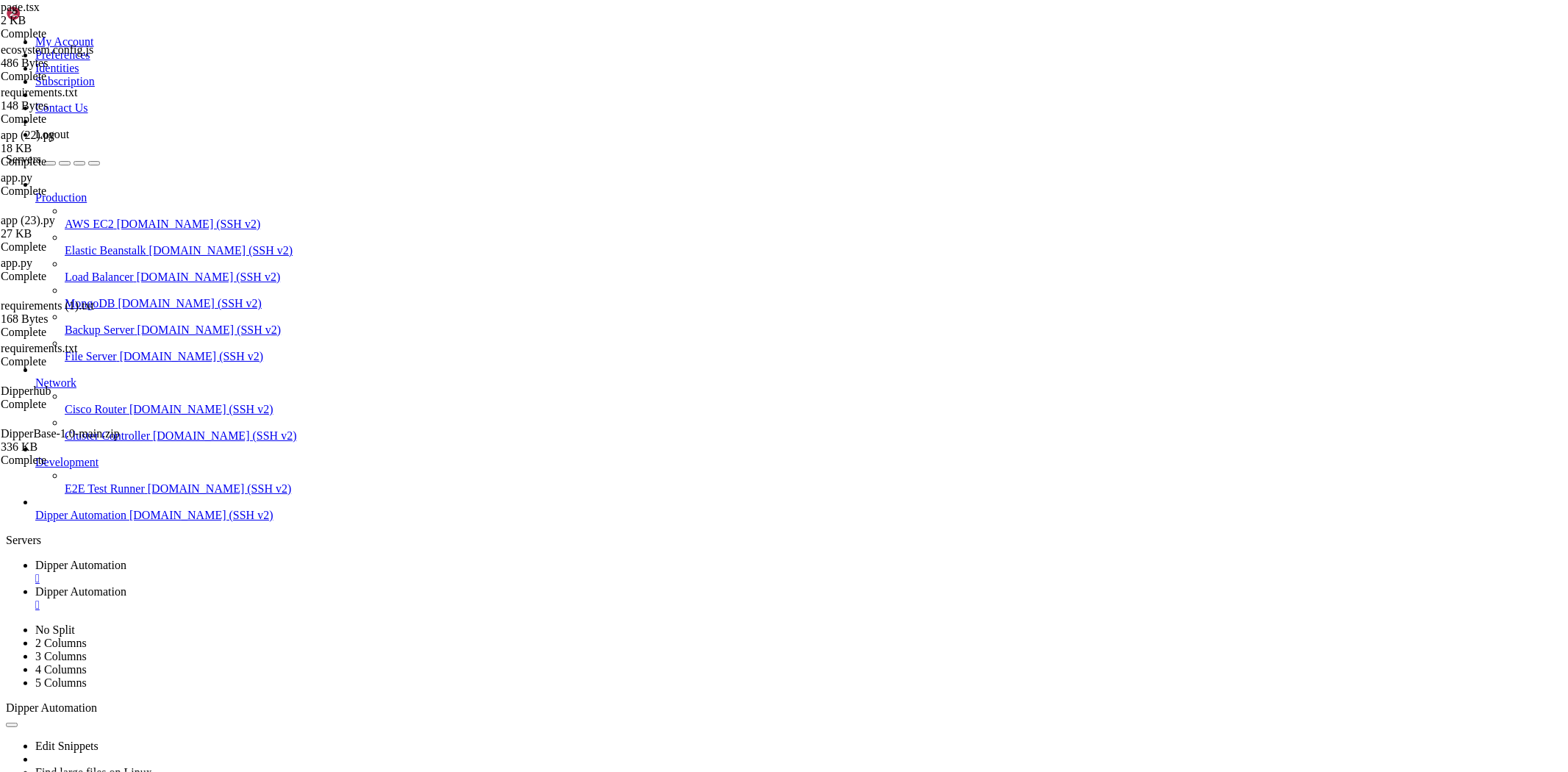
click at [127, 558] on span "Dipper Automation" at bounding box center [81, 565] width 92 height 13
click at [127, 585] on span "Dipper Automation" at bounding box center [81, 592] width 92 height 13
click at [127, 558] on span "Dipper Automation" at bounding box center [81, 565] width 92 height 13
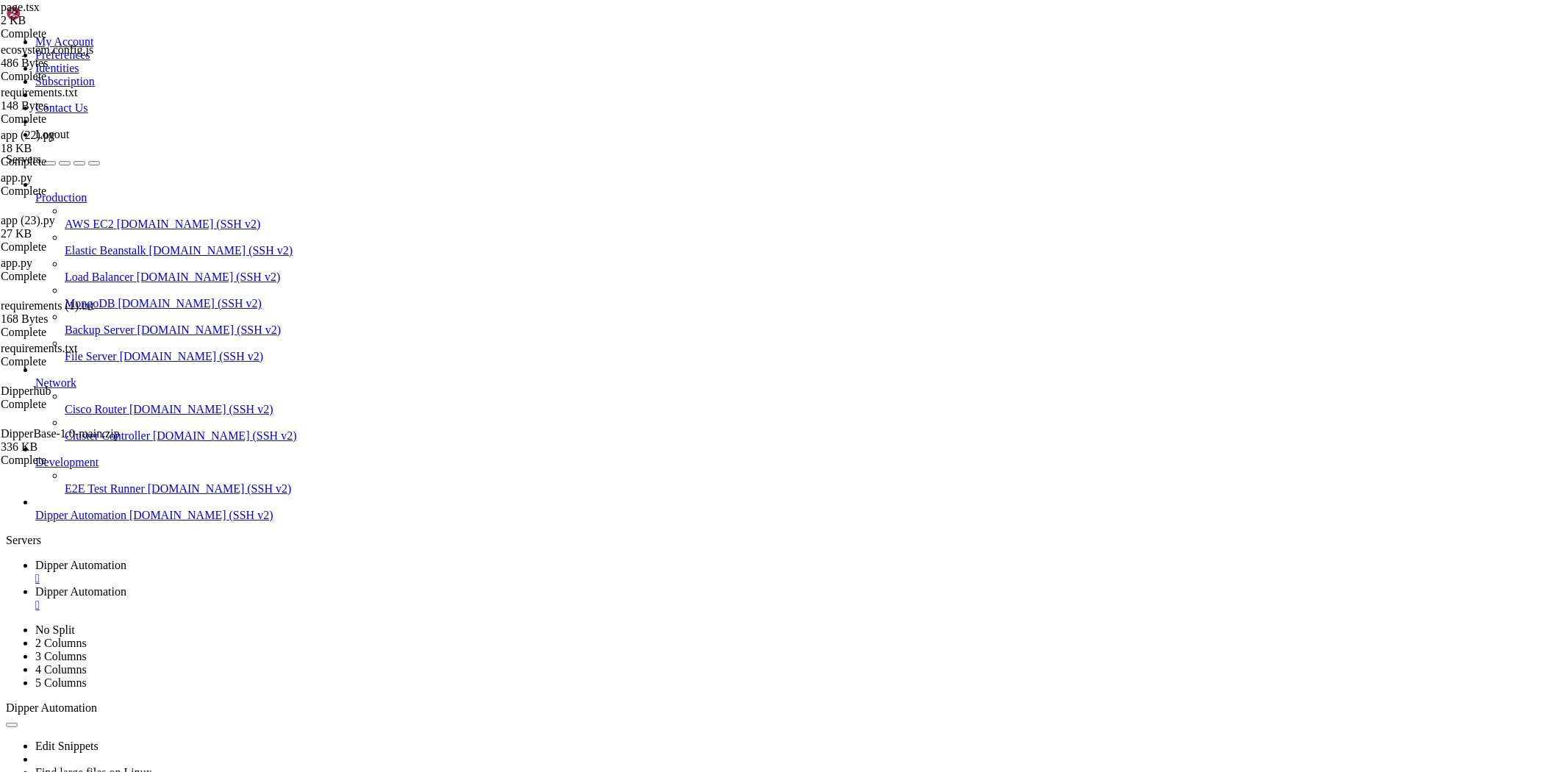
scroll to position [23795, 0]
click at [127, 585] on span "Dipper Automation" at bounding box center [81, 592] width 92 height 13
click at [127, 558] on span "Dipper Automation" at bounding box center [81, 565] width 92 height 13
click at [368, 585] on link "Dipper Automation " at bounding box center [798, 598] width 1527 height 26
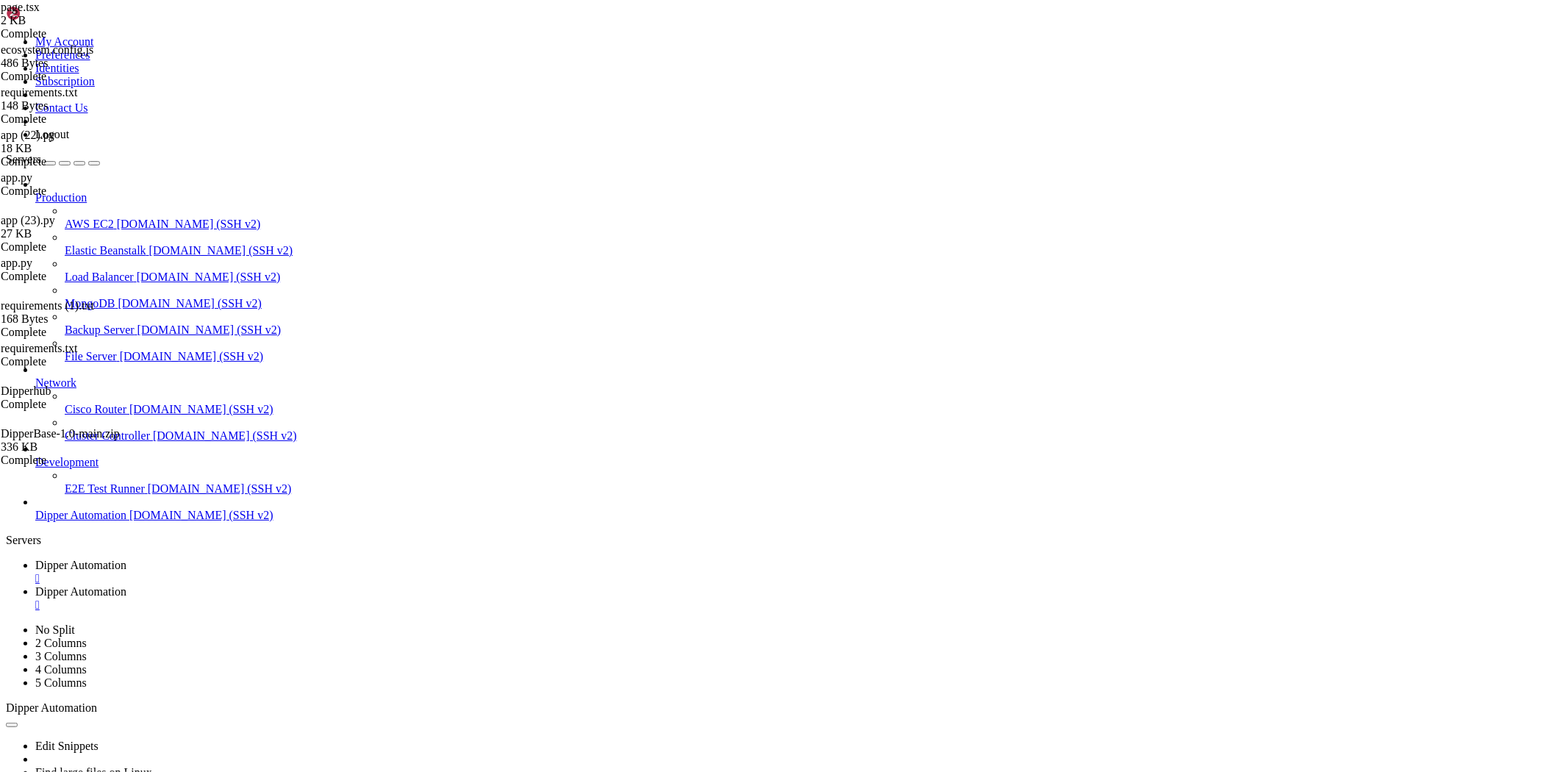
type input "/root"
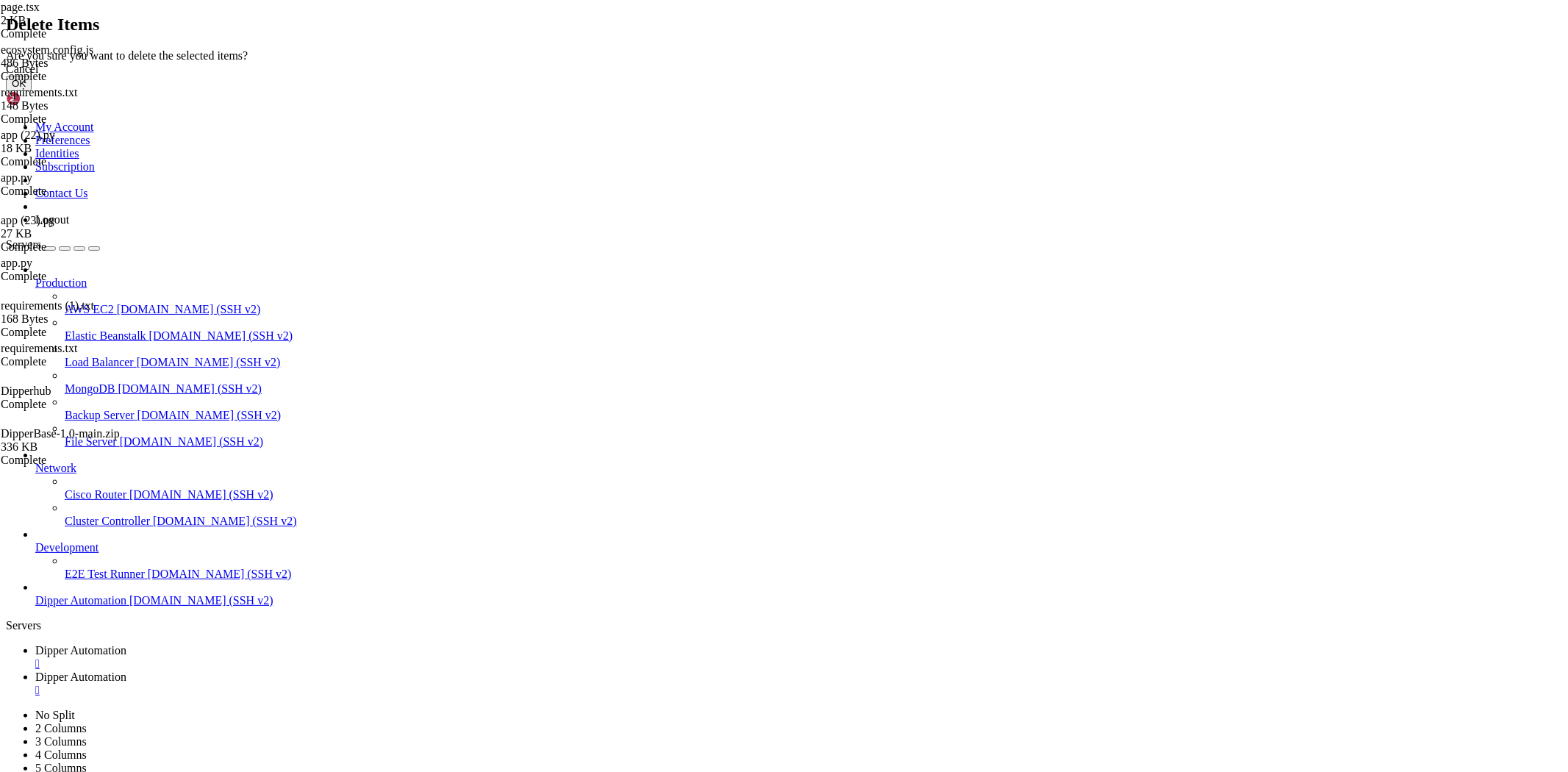
click at [31, 92] on button "OK" at bounding box center [19, 83] width 26 height 15
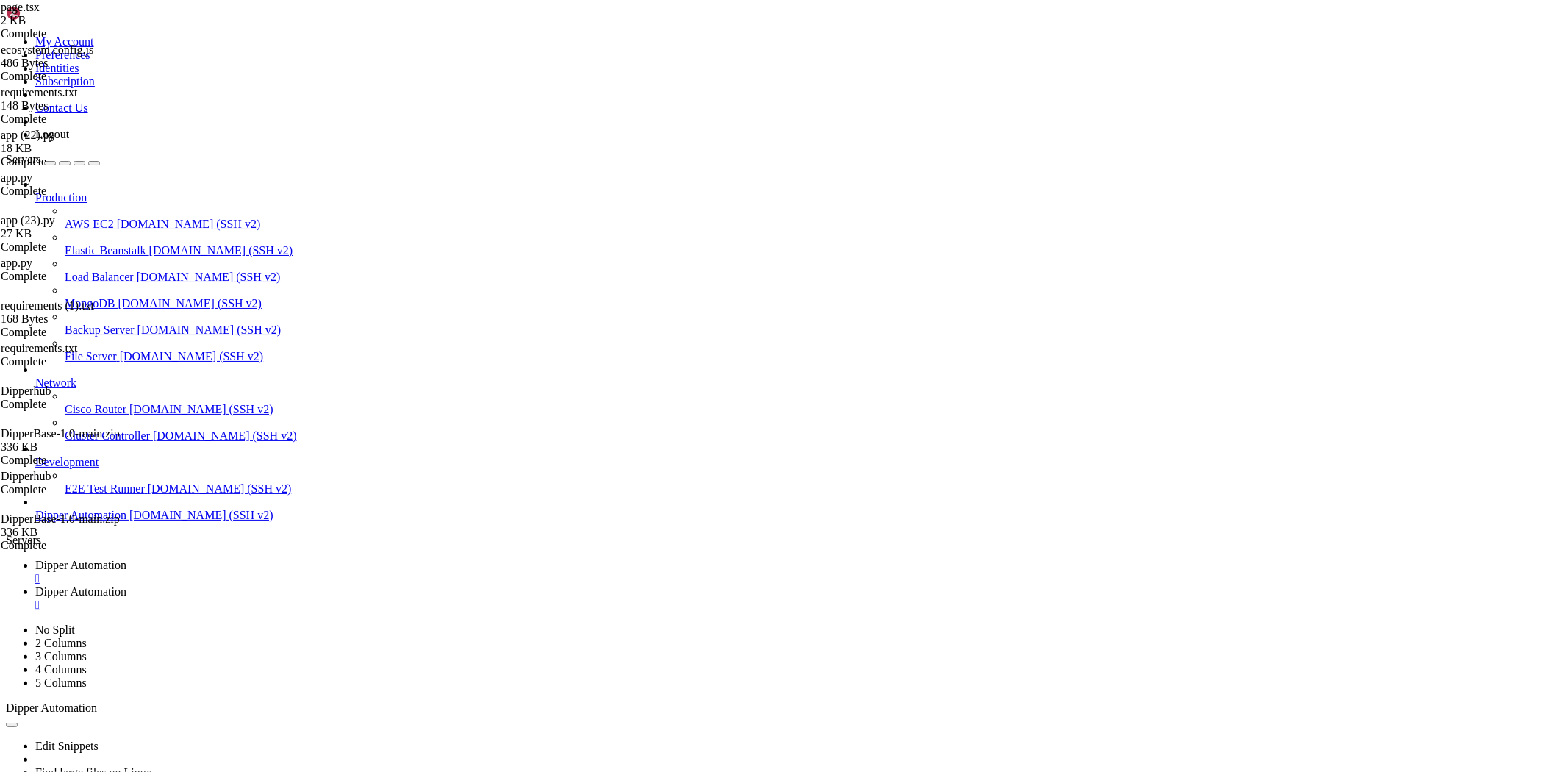
click at [127, 558] on span "Dipper Automation" at bounding box center [81, 565] width 92 height 13
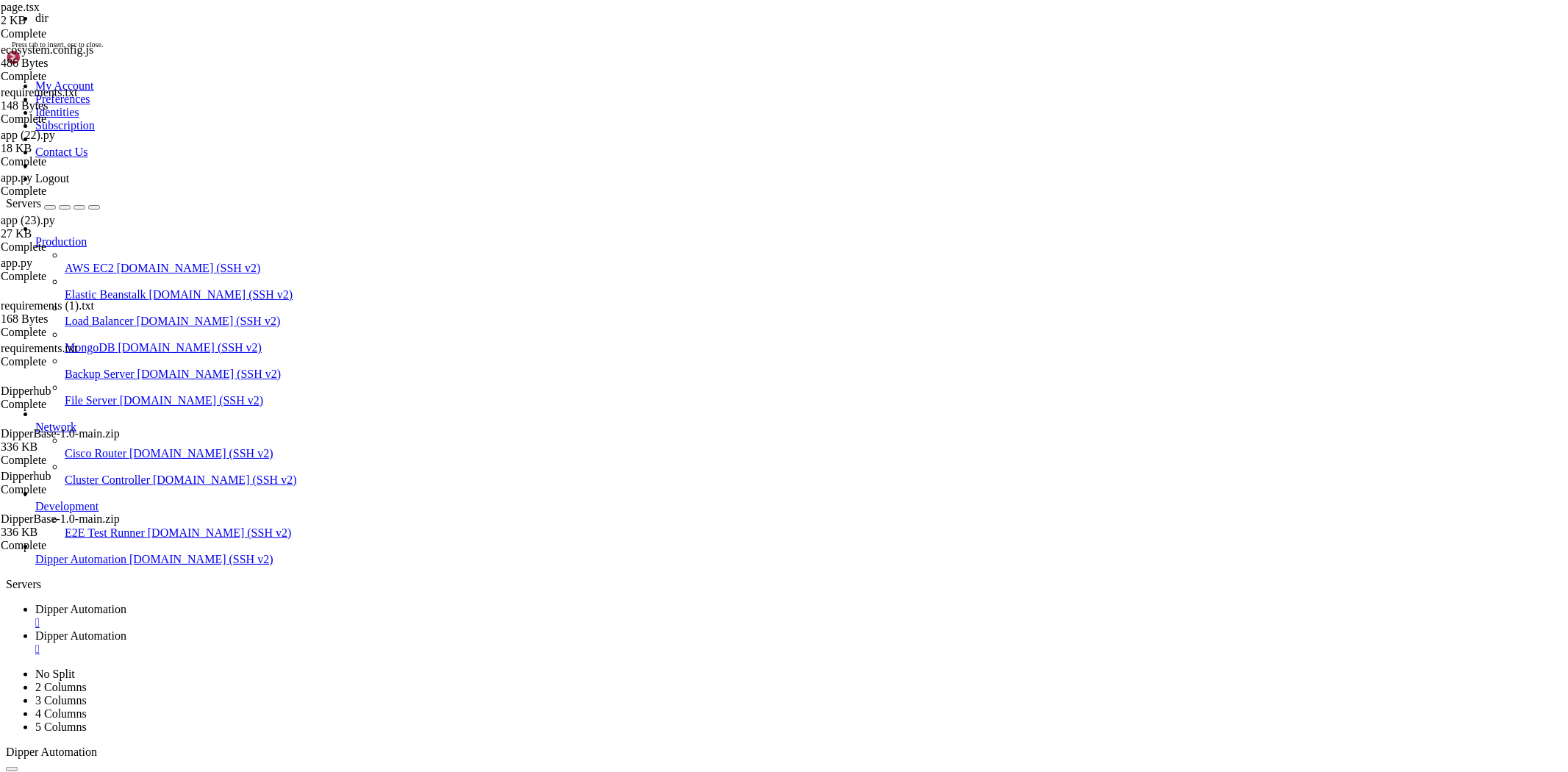
scroll to position [24245, 0]
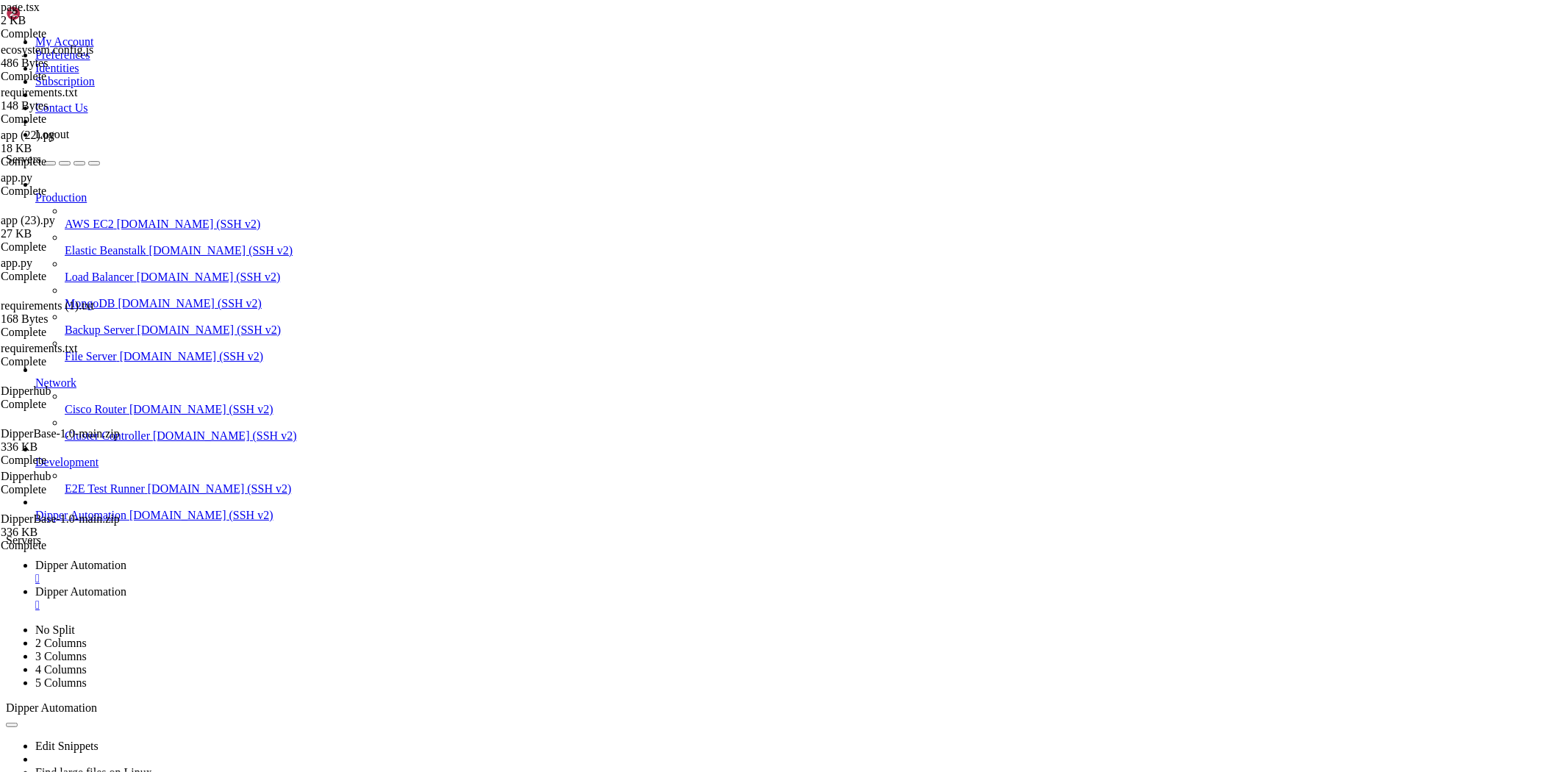
click at [127, 585] on span "Dipper Automation" at bounding box center [81, 592] width 92 height 13
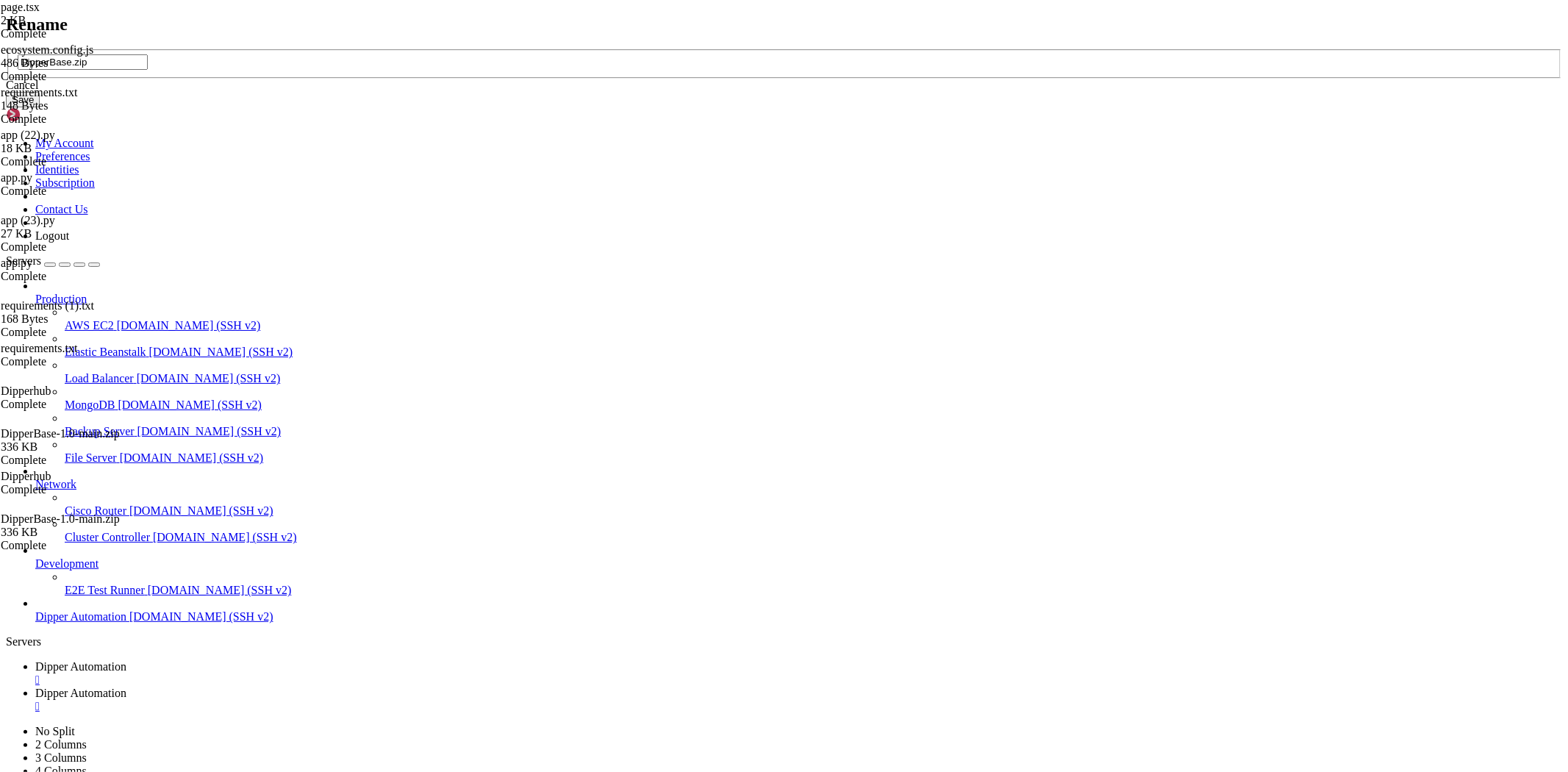
type input "DipperBase.zip"
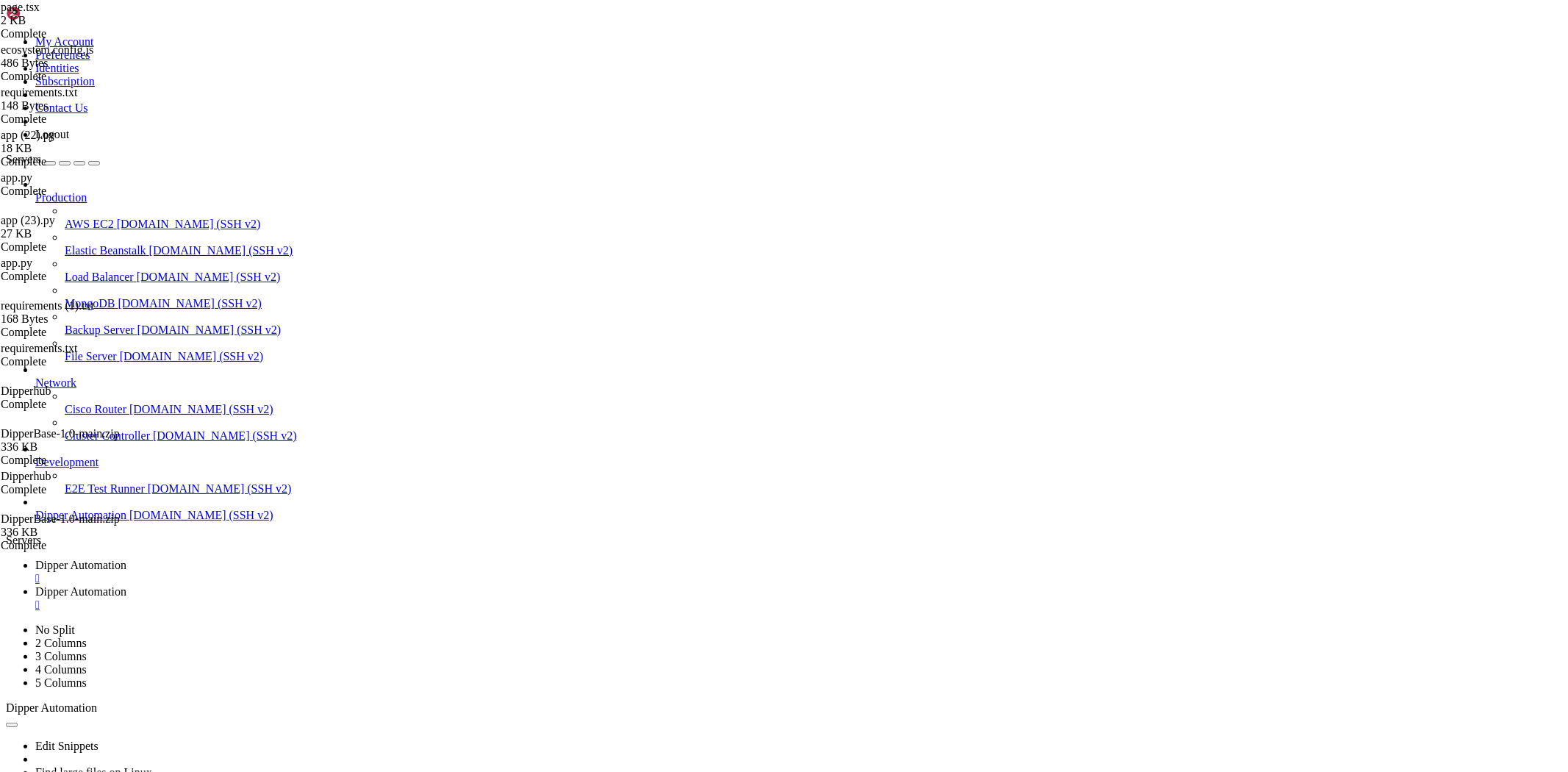
scroll to position [0, 0]
click at [241, 558] on link "Dipper Automation " at bounding box center [798, 571] width 1527 height 26
click at [127, 585] on span "Dipper Automation" at bounding box center [81, 592] width 92 height 13
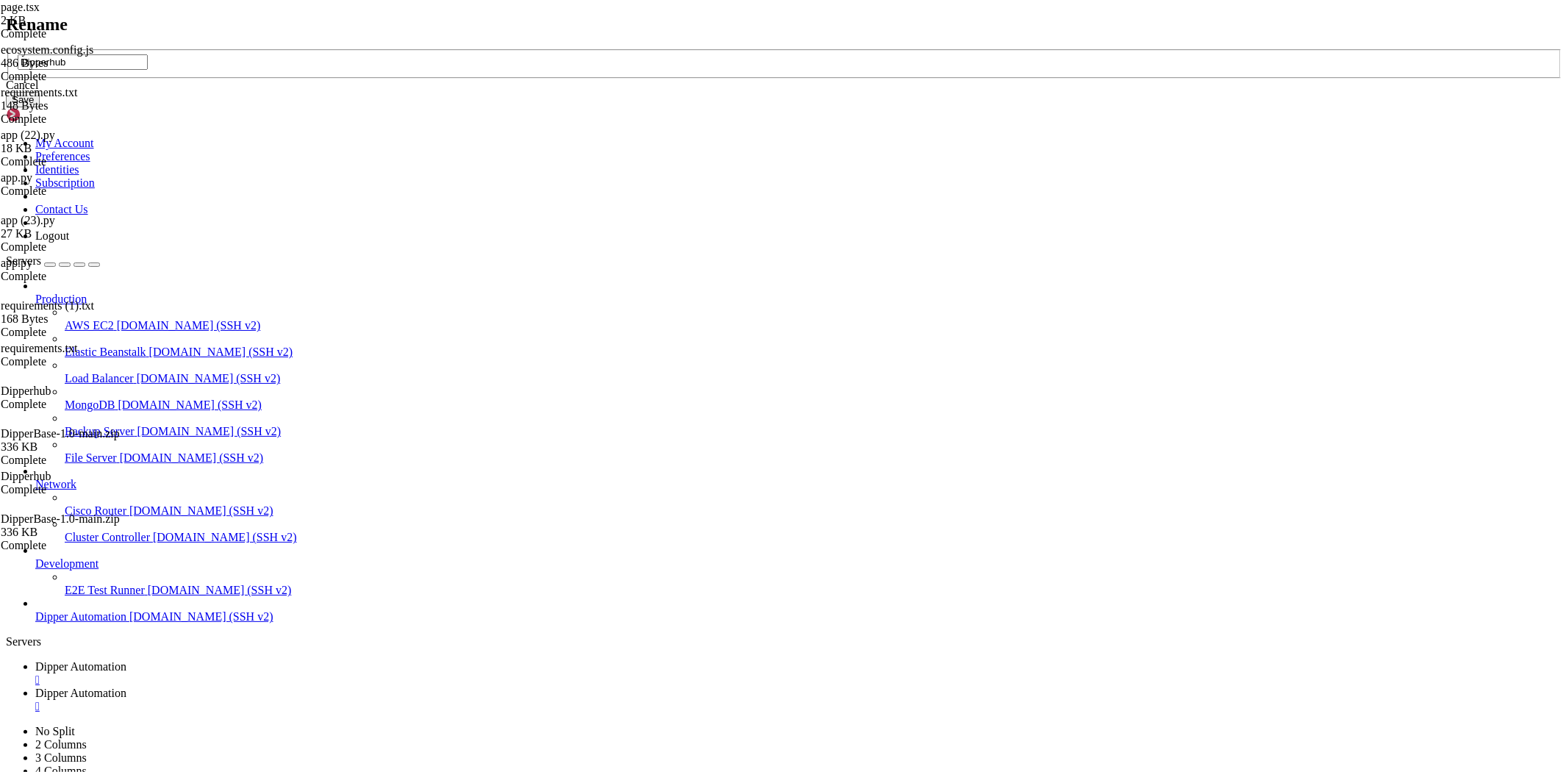
type input "Dipperhub"
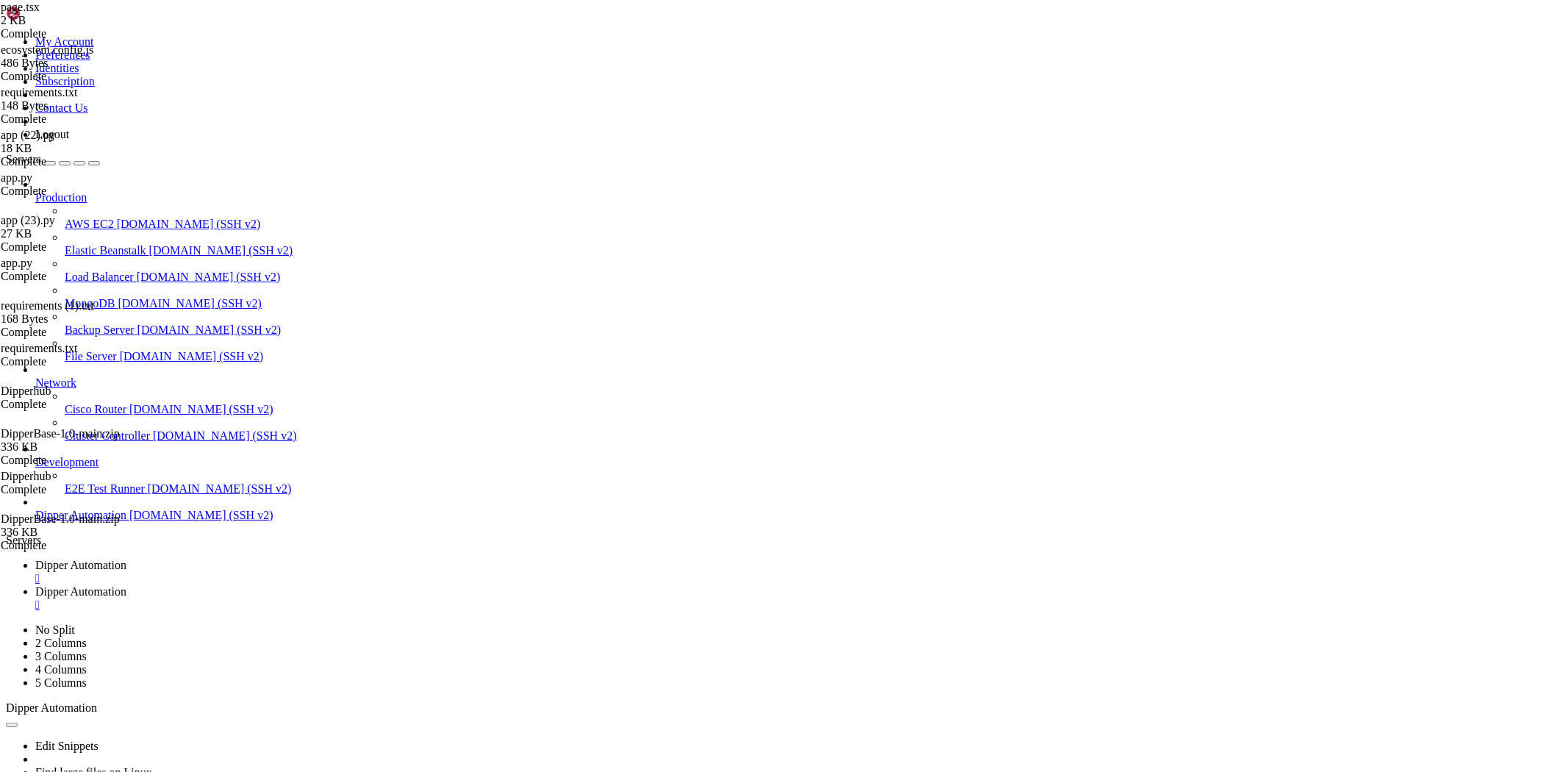
click at [127, 558] on span "Dipper Automation" at bounding box center [81, 565] width 92 height 13
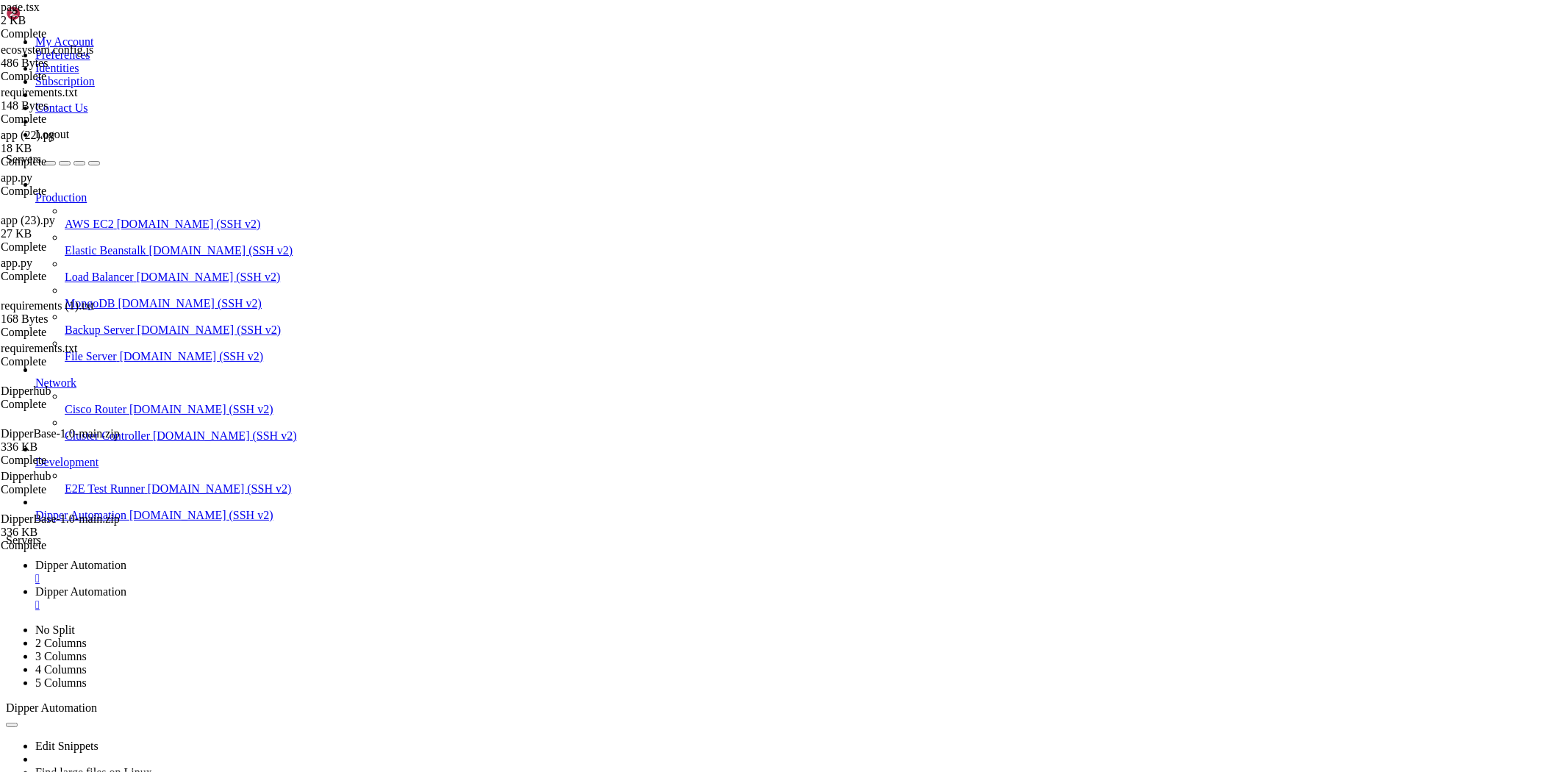
click at [127, 585] on span "Dipper Automation" at bounding box center [81, 592] width 92 height 13
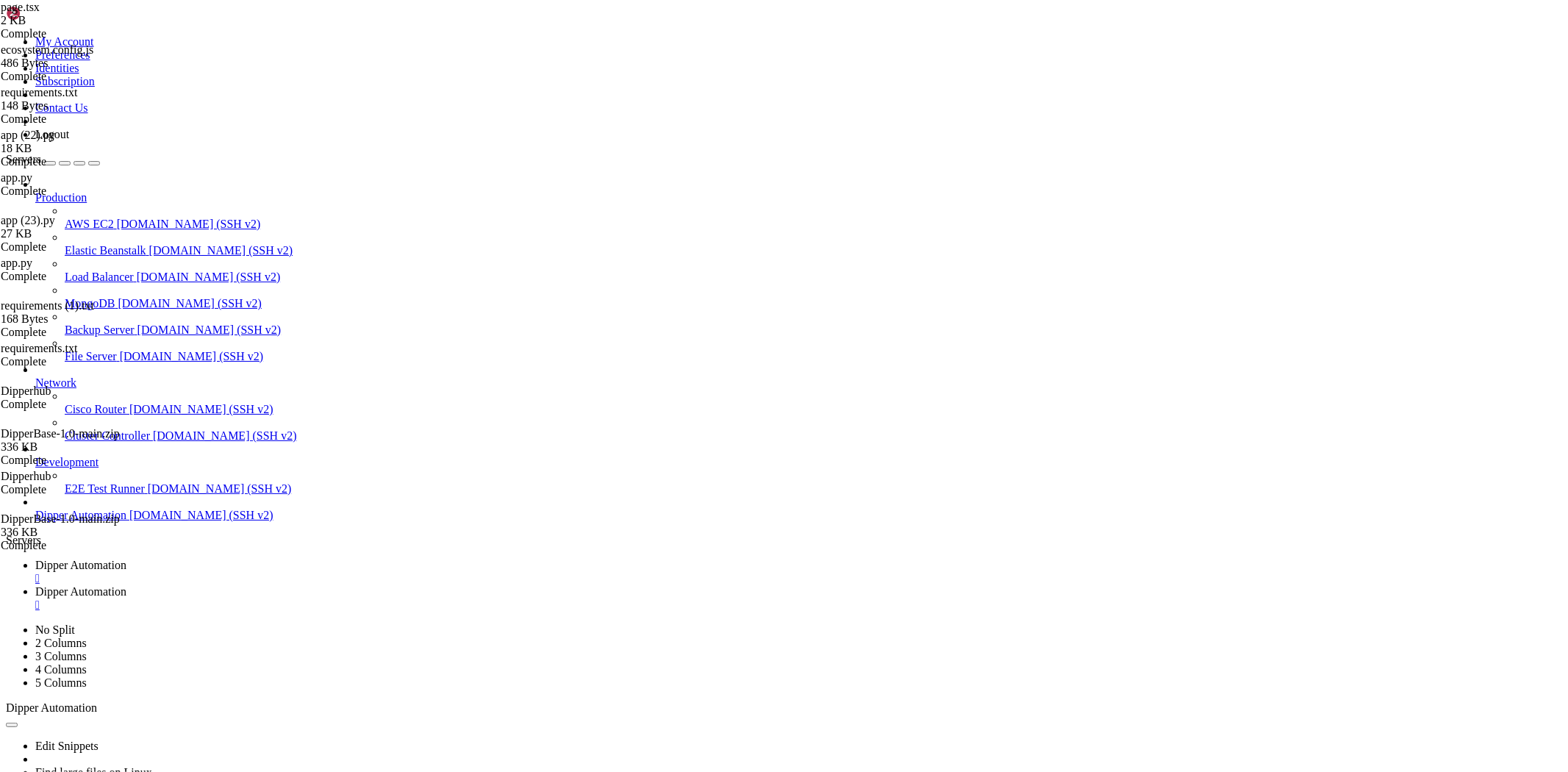
type input "/root"
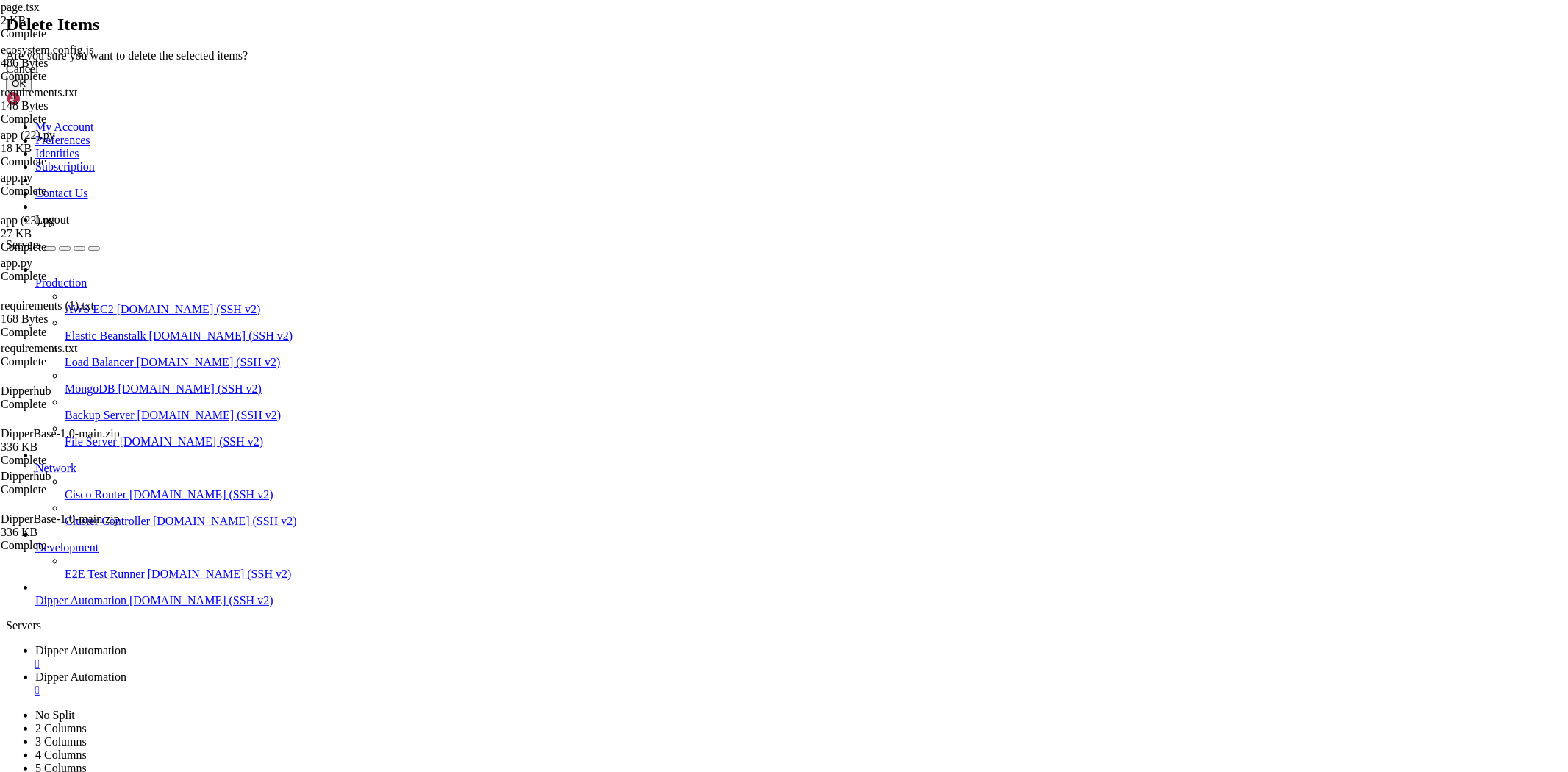
click at [31, 92] on button "OK" at bounding box center [19, 83] width 26 height 15
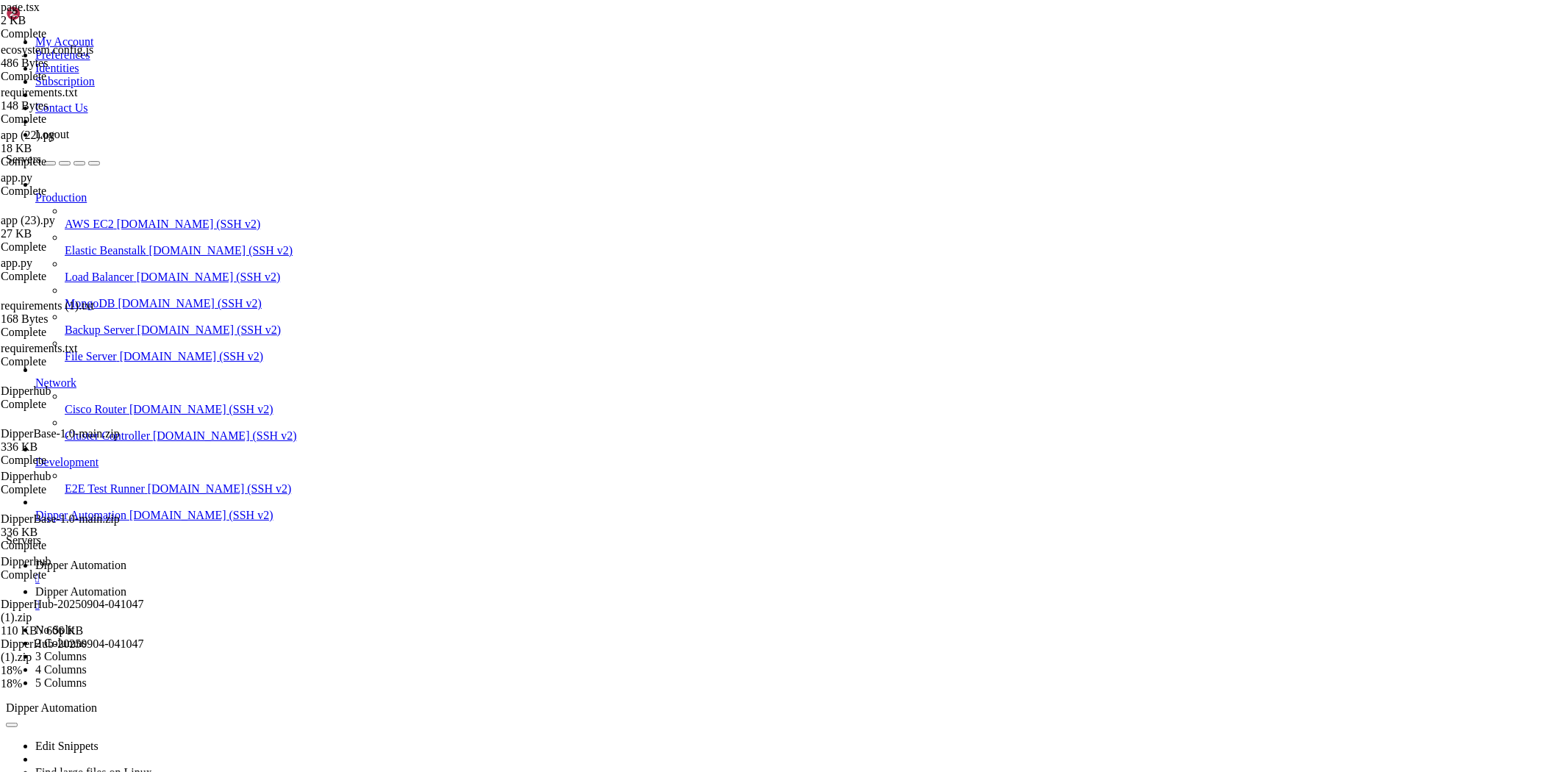
click at [706, 558] on ul "Dipper Automation  Dipper Automation " at bounding box center [784, 584] width 1556 height 53
click at [127, 558] on span "Dipper Automation" at bounding box center [81, 565] width 92 height 13
click at [127, 585] on span "Dipper Automation" at bounding box center [81, 592] width 92 height 13
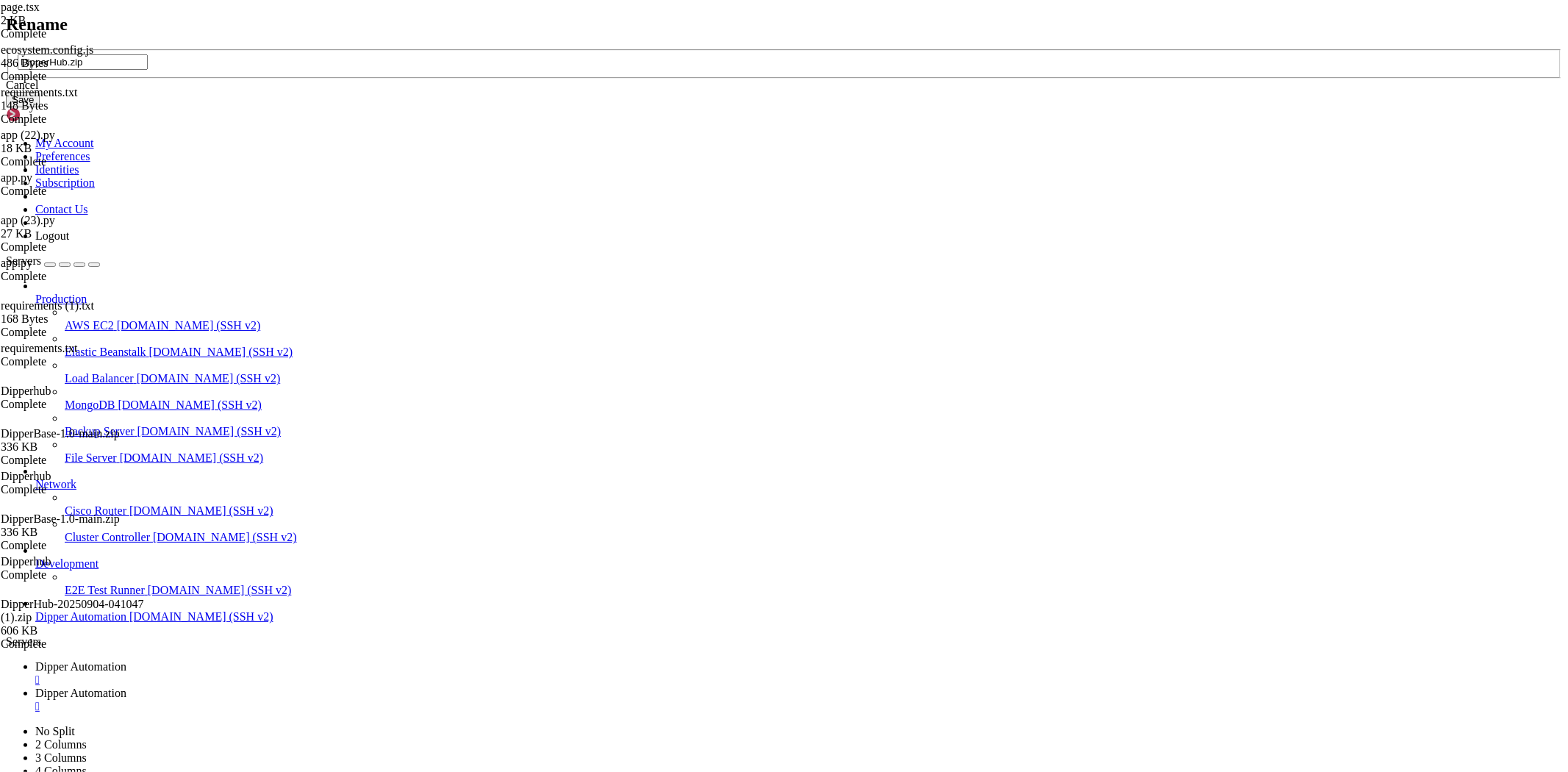
type input "DipperHub.zip"
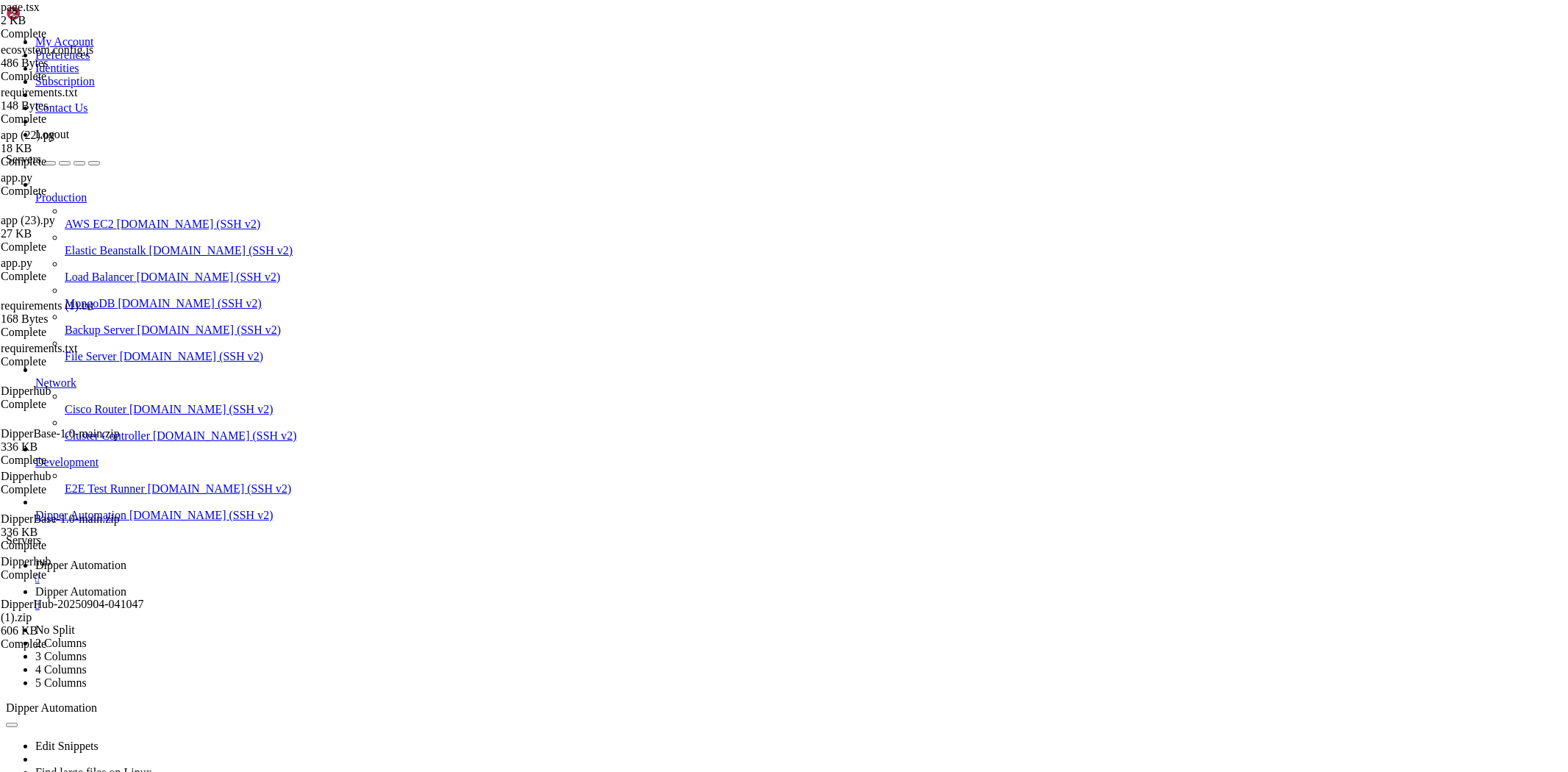
scroll to position [0, 0]
click at [274, 558] on link "Dipper Automation " at bounding box center [798, 571] width 1527 height 26
click at [127, 585] on span "Dipper Automation" at bounding box center [81, 592] width 92 height 13
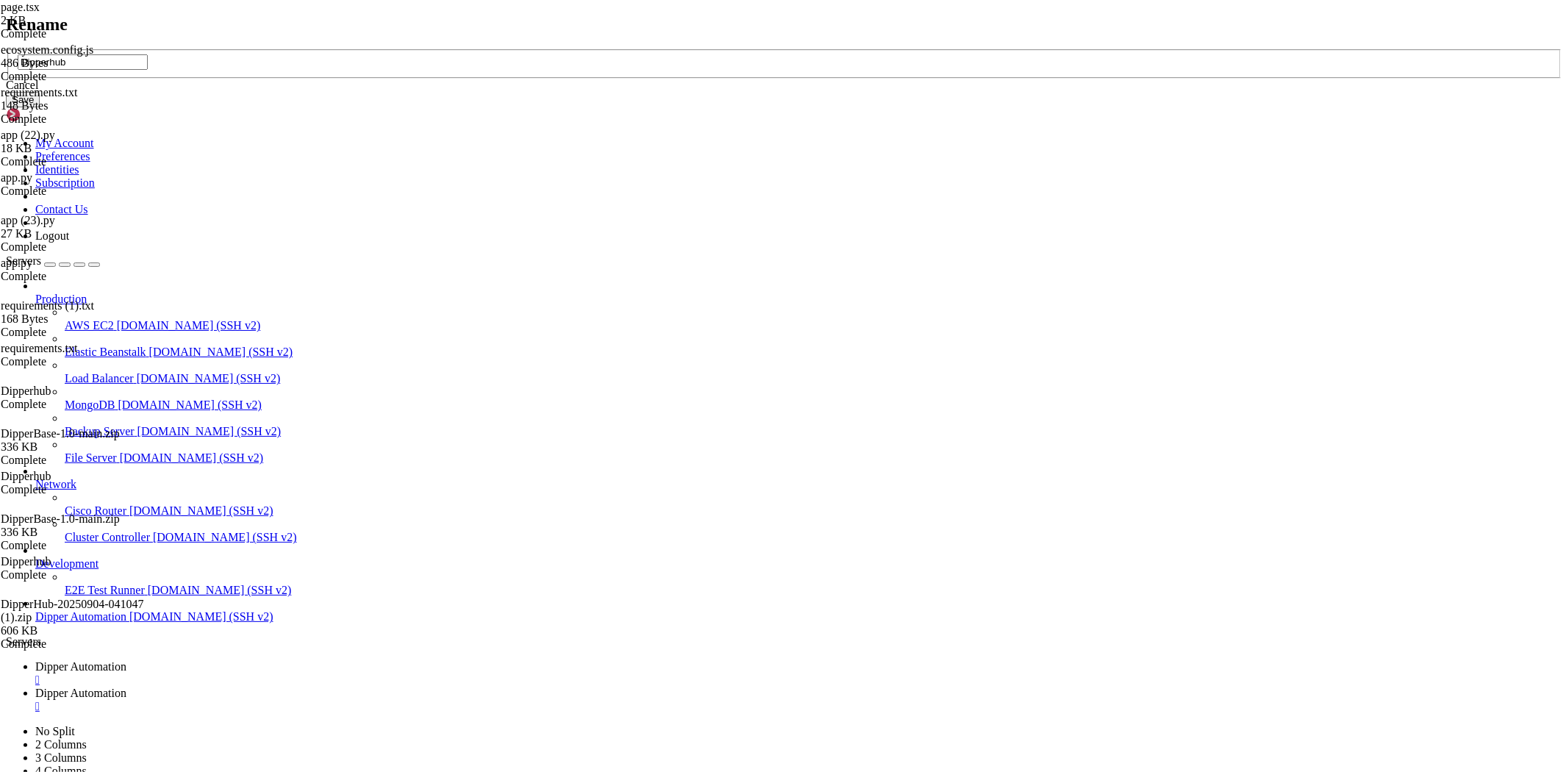
type input "Dipperhub"
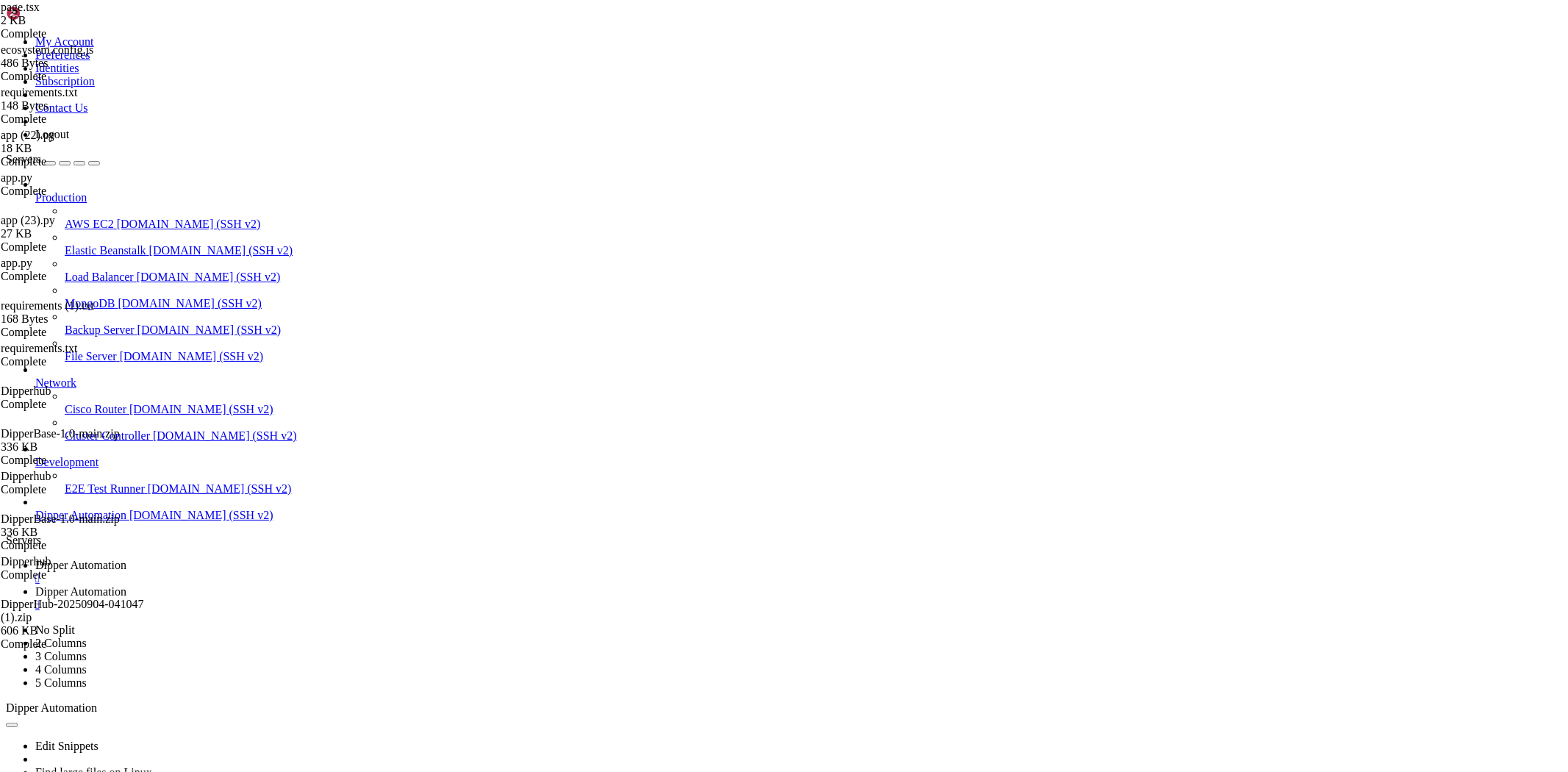
type input "/root/Dipperhub"
click at [224, 558] on link "Dipper Automation " at bounding box center [798, 571] width 1527 height 26
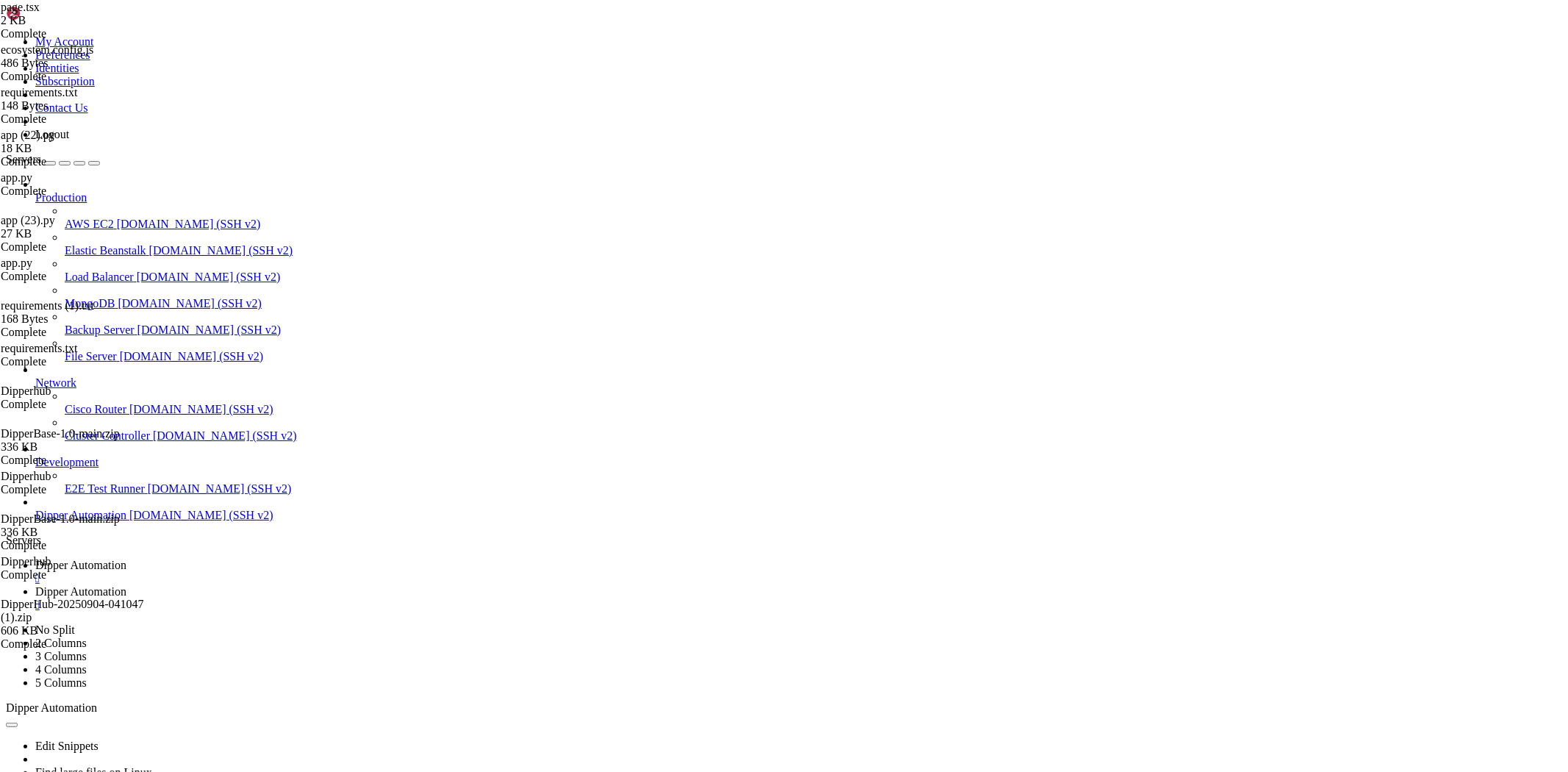
scroll to position [27369, 0]
click at [354, 585] on link "Dipper Automation " at bounding box center [798, 598] width 1527 height 26
click at [127, 558] on span "Dipper Automation" at bounding box center [81, 565] width 92 height 13
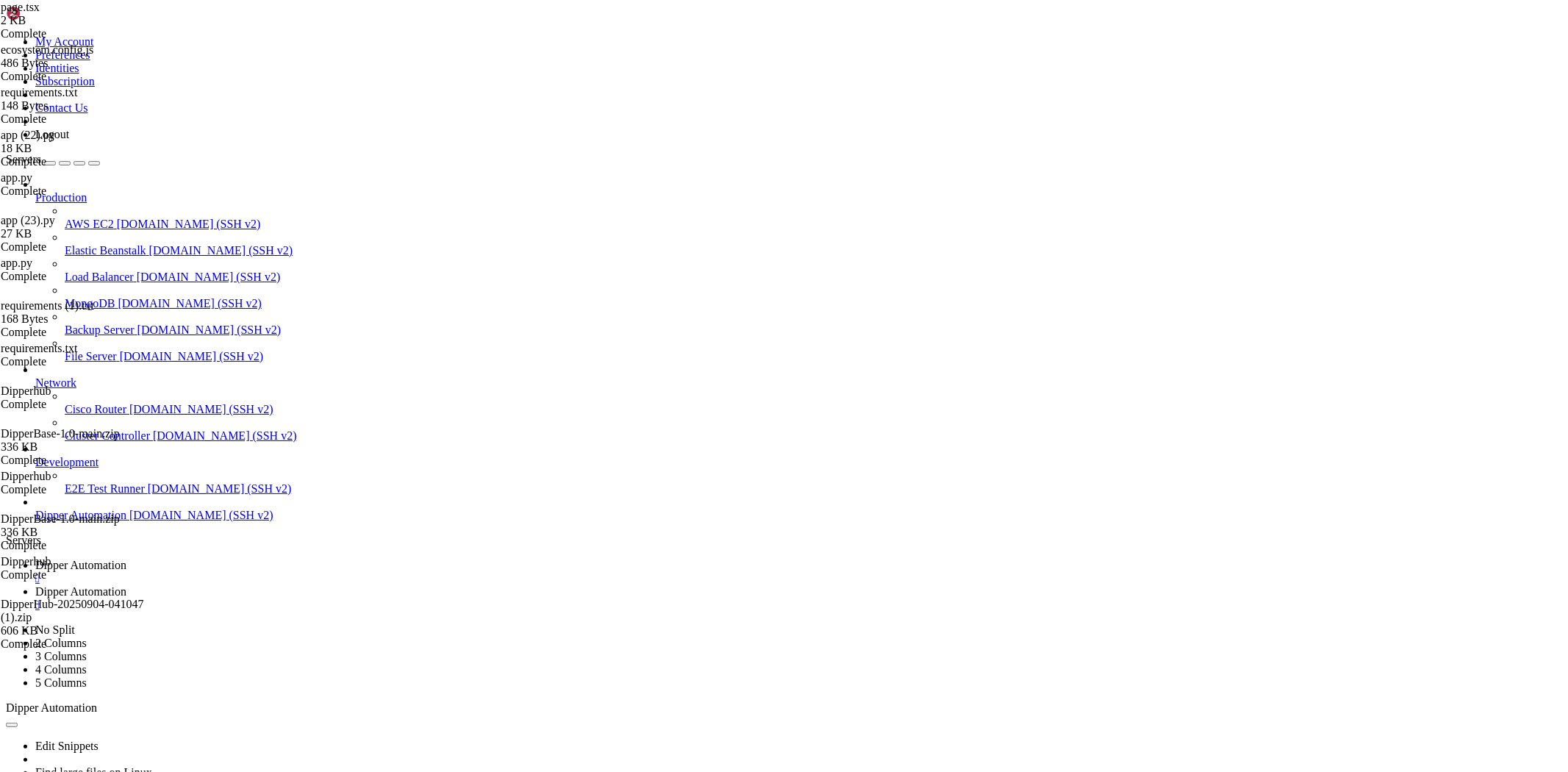
scroll to position [30106, 0]
drag, startPoint x: 521, startPoint y: 1488, endPoint x: 506, endPoint y: 1485, distance: 15.3
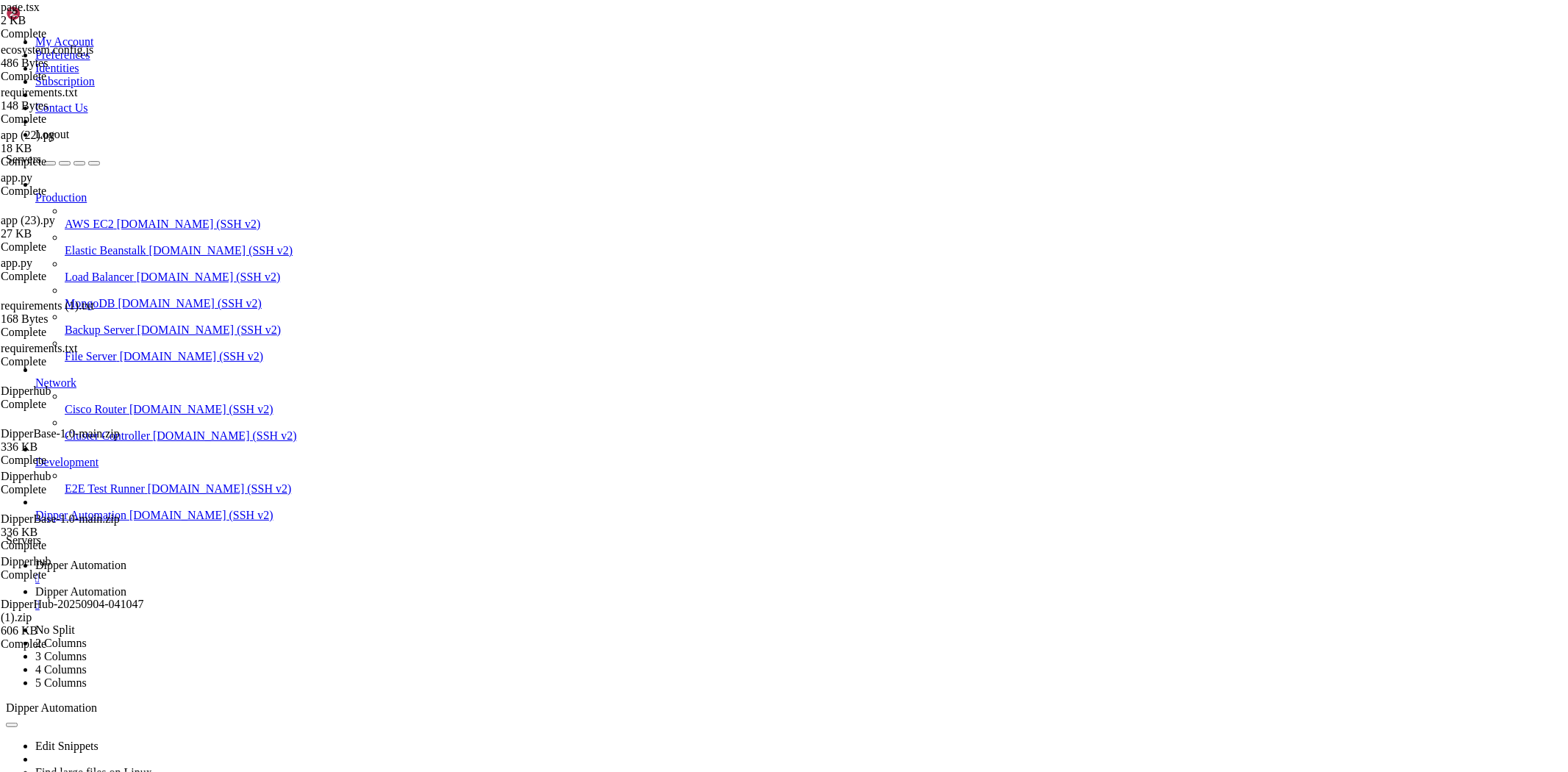
drag, startPoint x: 504, startPoint y: 1495, endPoint x: 11, endPoint y: 987, distance: 707.9
copy div "Run `npm audit` for details. Traceback (most recent call last): File "/usr/bin/…"
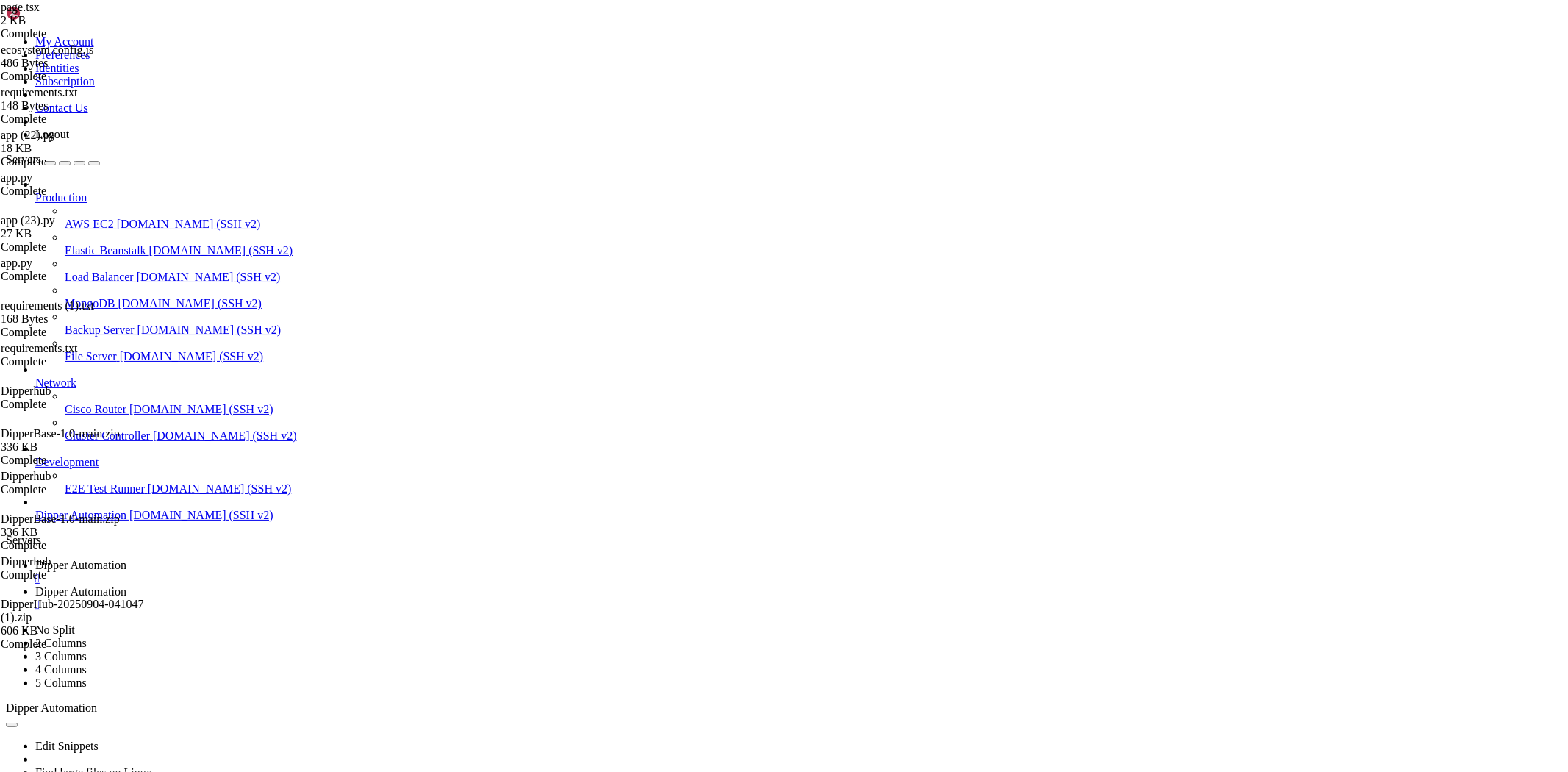
scroll to position [30842, 0]
click at [127, 585] on span "Dipper Automation" at bounding box center [81, 592] width 92 height 13
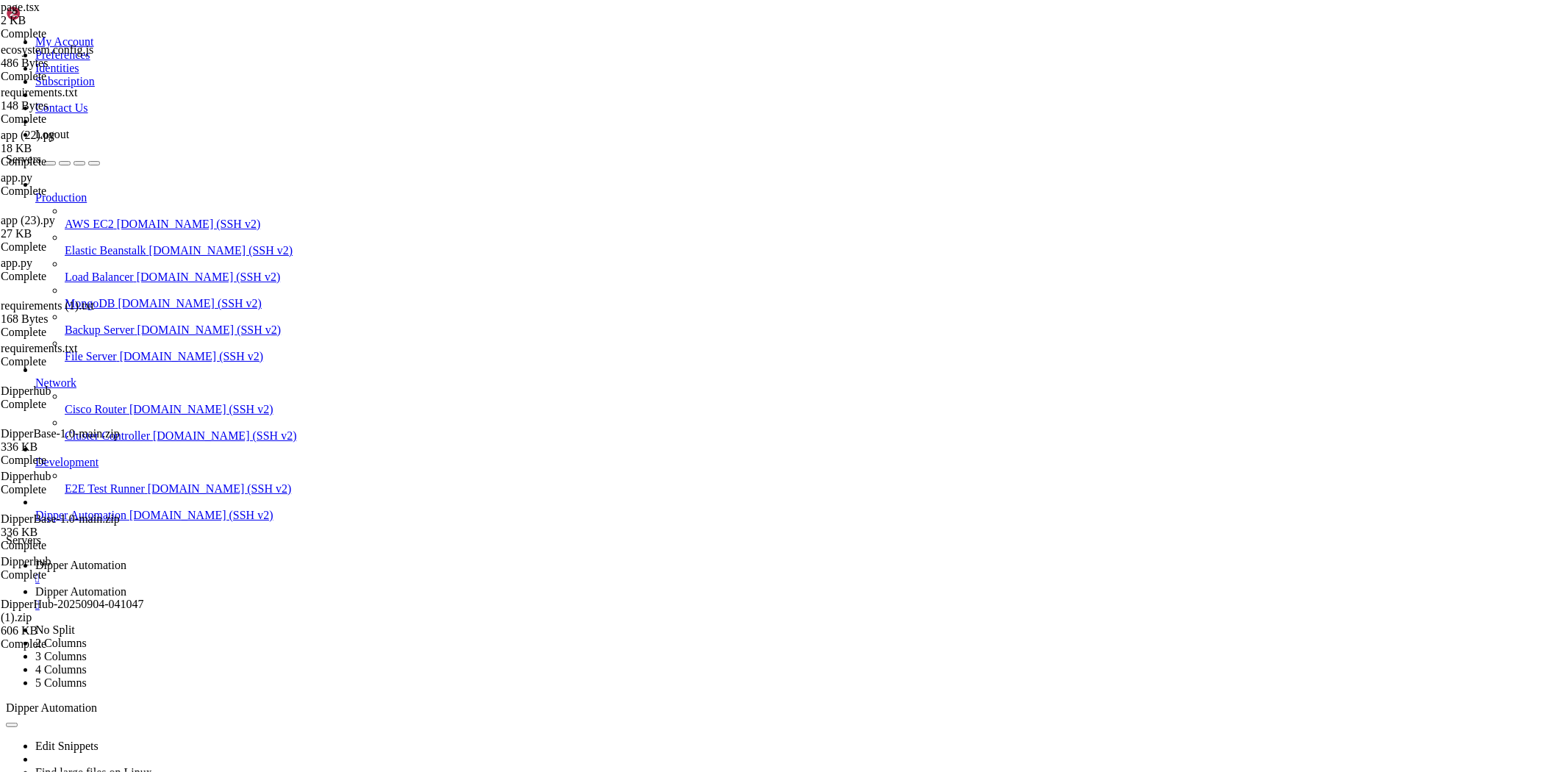
scroll to position [0, 0]
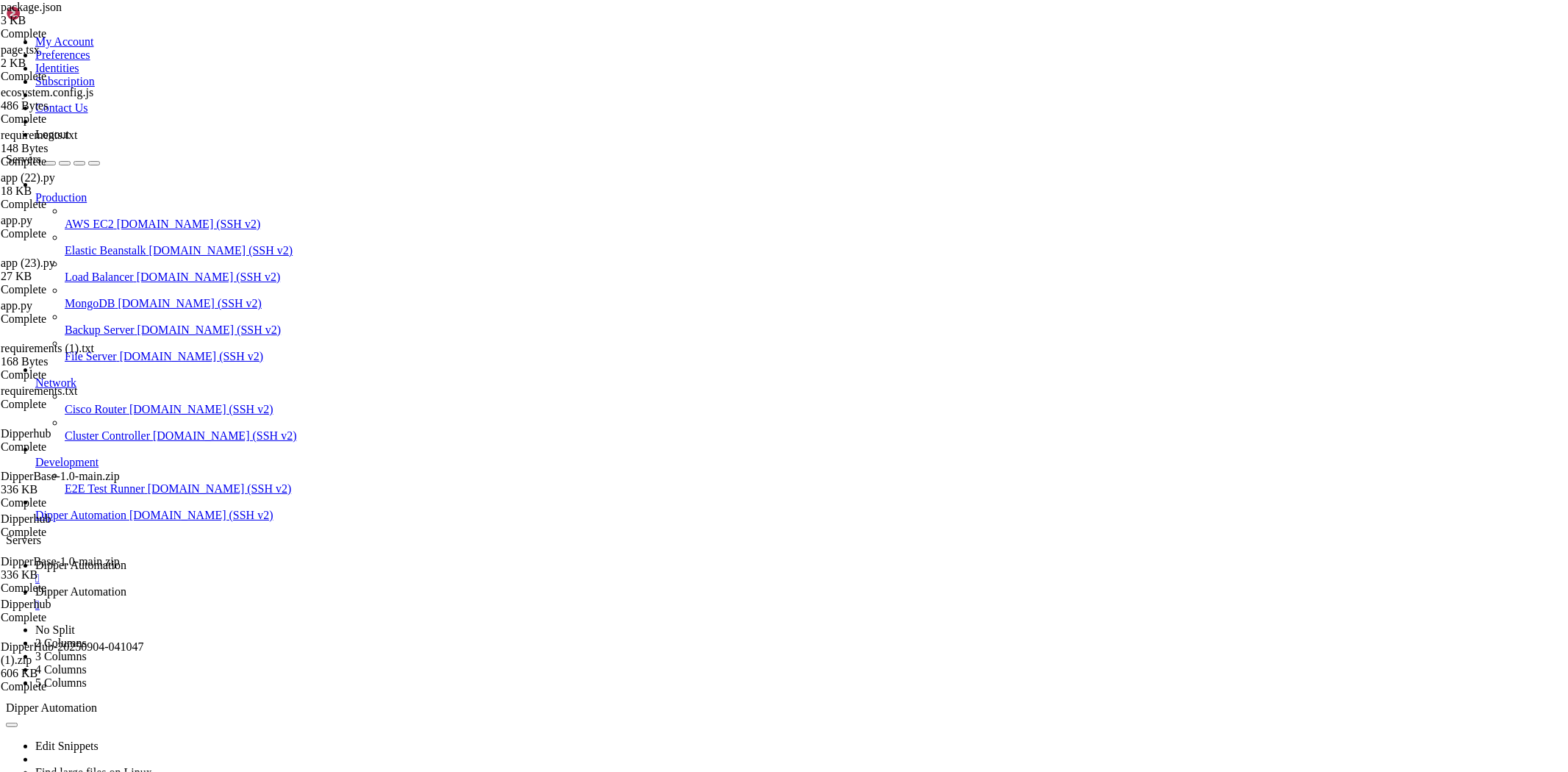
drag, startPoint x: 236, startPoint y: 180, endPoint x: 703, endPoint y: 177, distance: 467.0
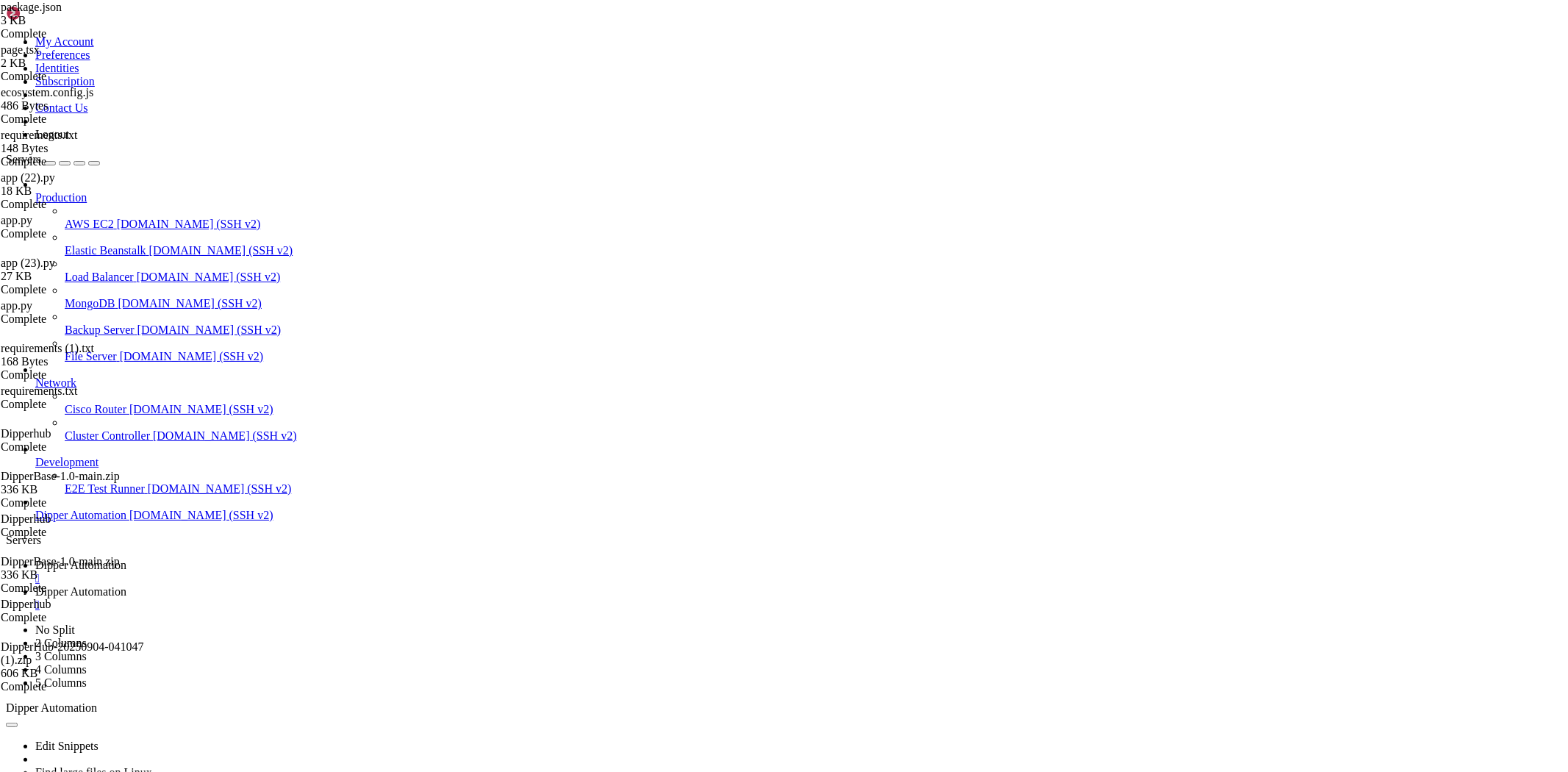
paste textarea ". .venv/bin/[PERSON_NAME] && python -m pip install -r requirements.txt""
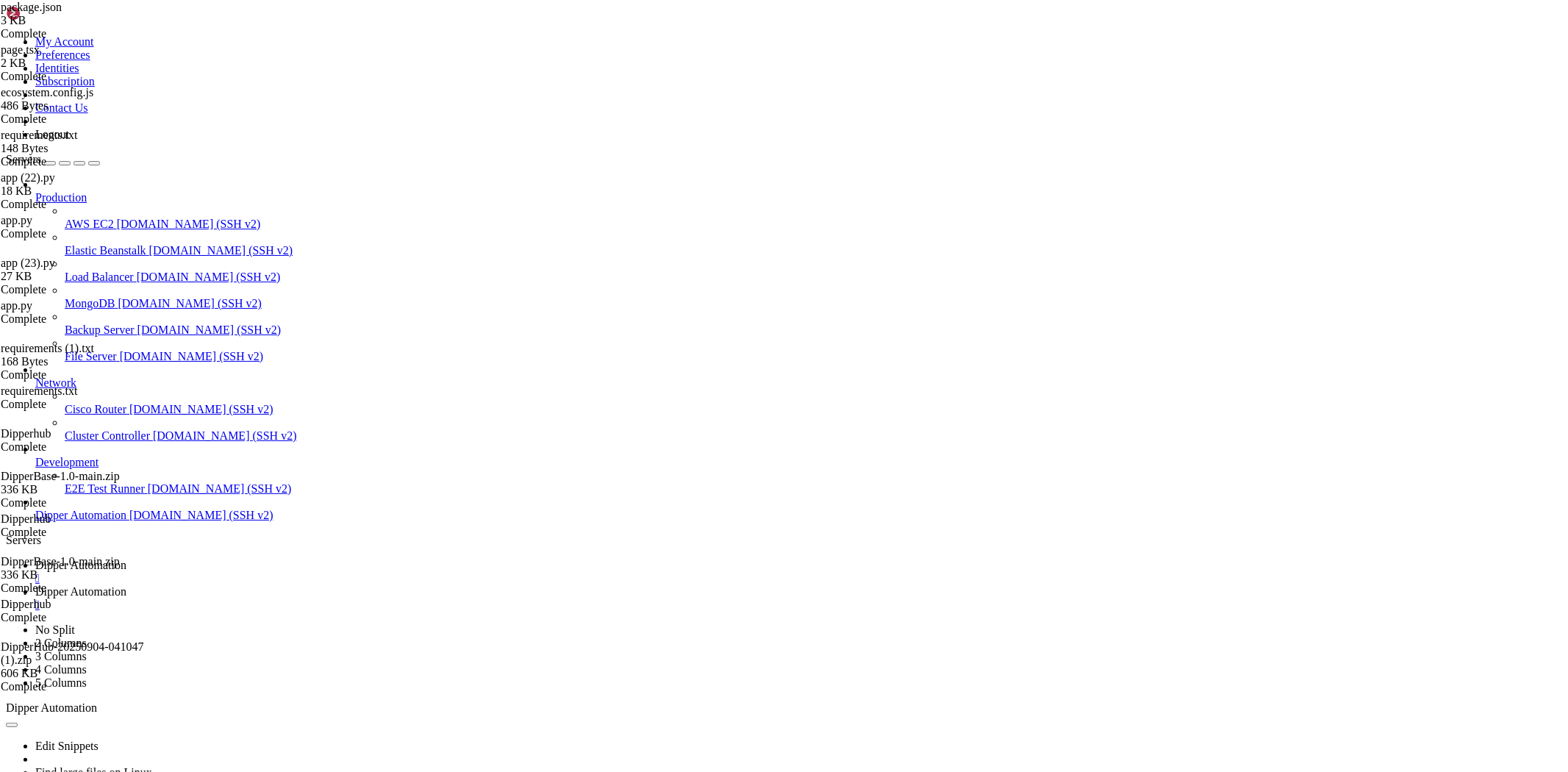
scroll to position [0, 31]
type textarea ""install:deps": ". .venv/bin/[PERSON_NAME] && python -m pip install -r requirem…"
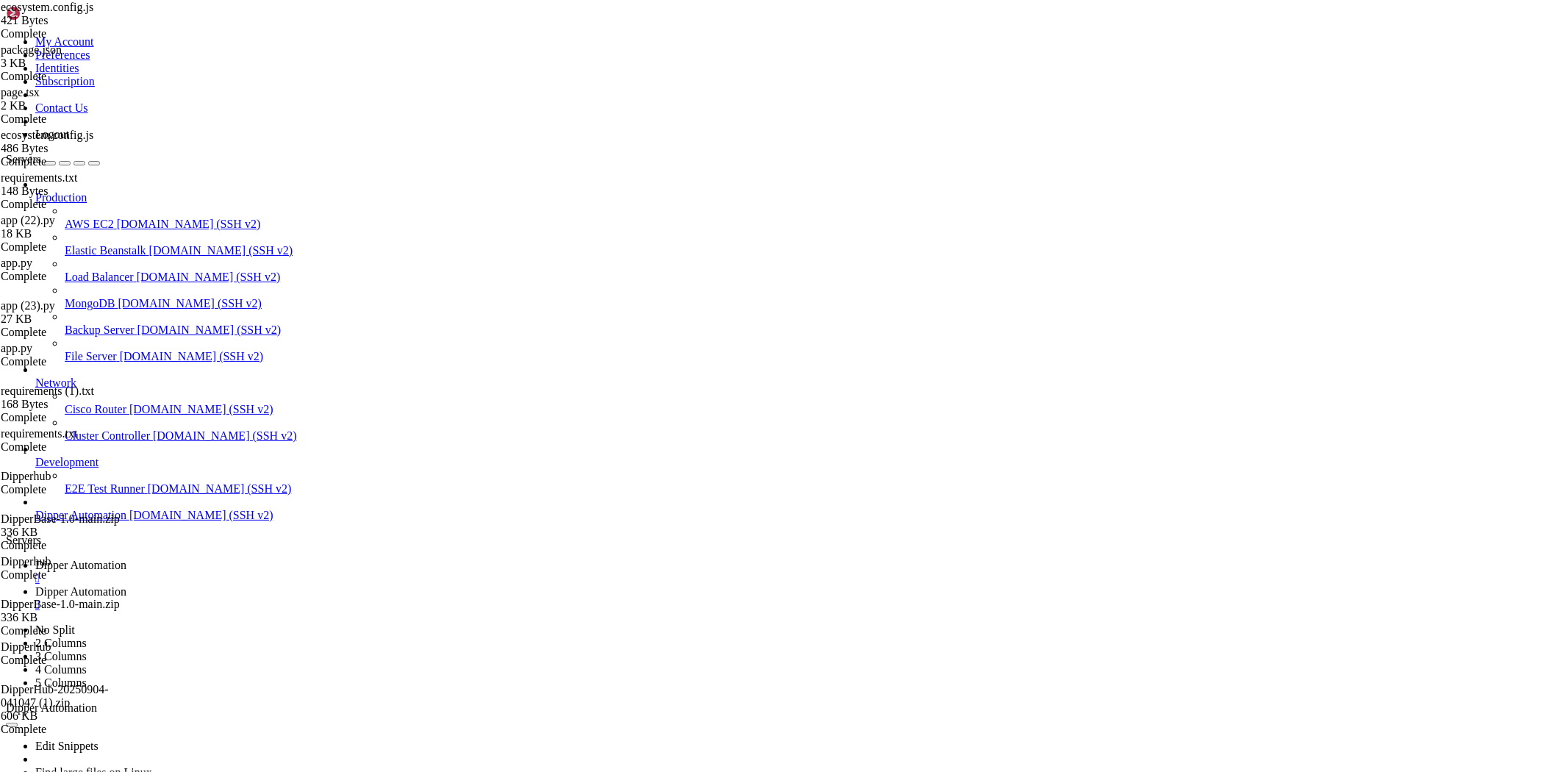
type textarea "}"
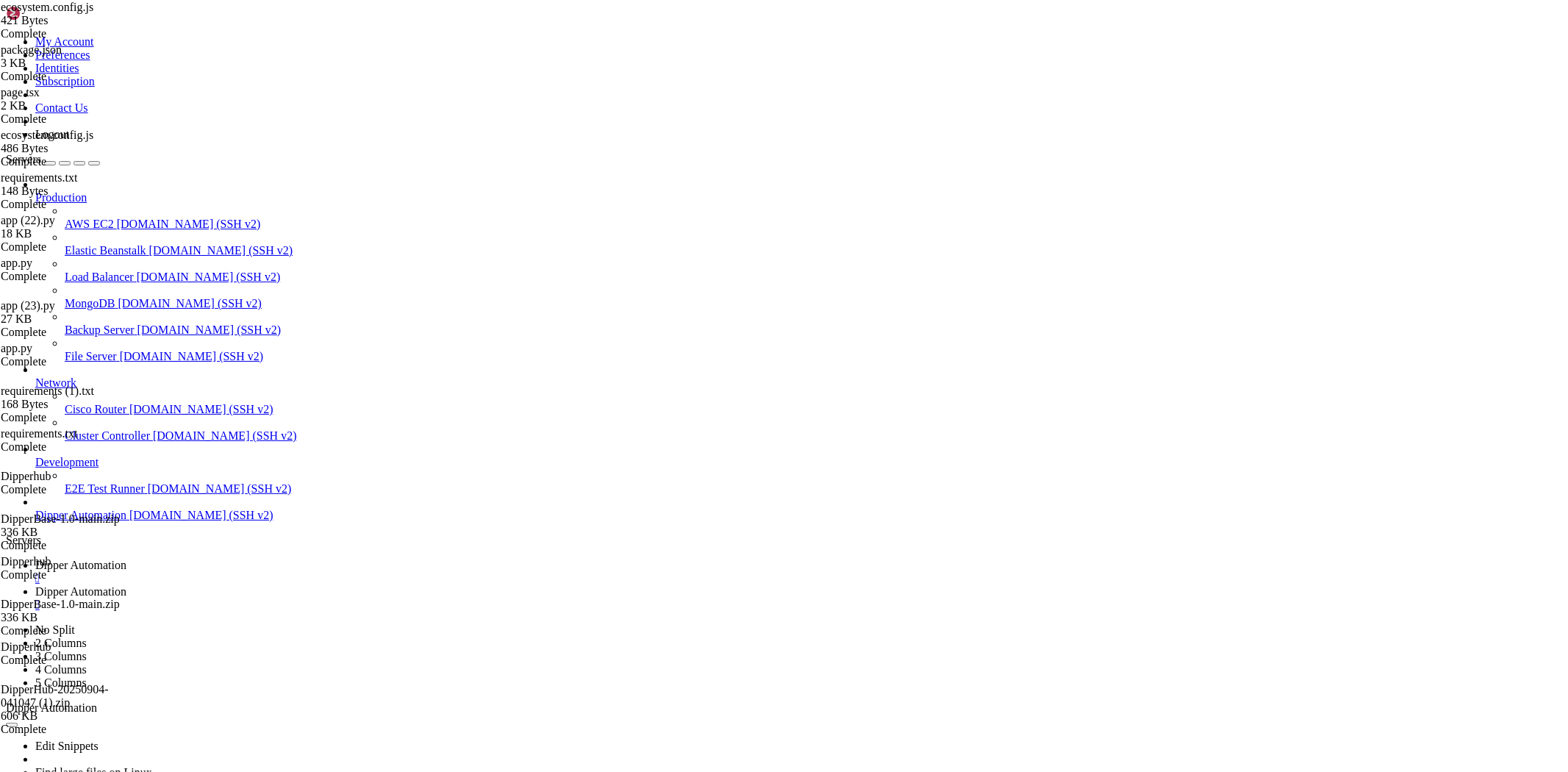
click at [127, 558] on span "Dipper Automation" at bounding box center [81, 565] width 92 height 13
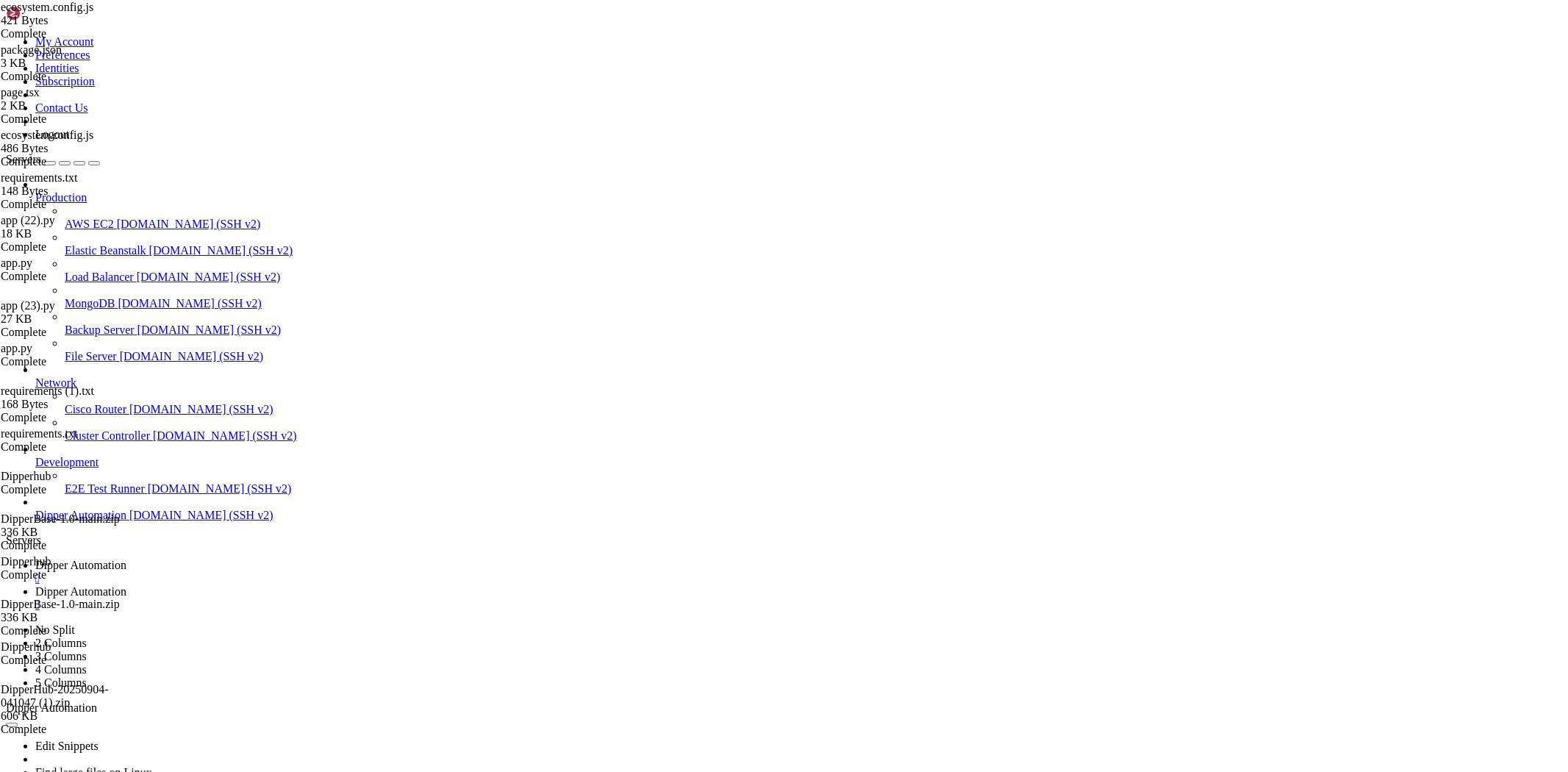
drag, startPoint x: 1149, startPoint y: 1143, endPoint x: 889, endPoint y: 1151, distance: 260.1
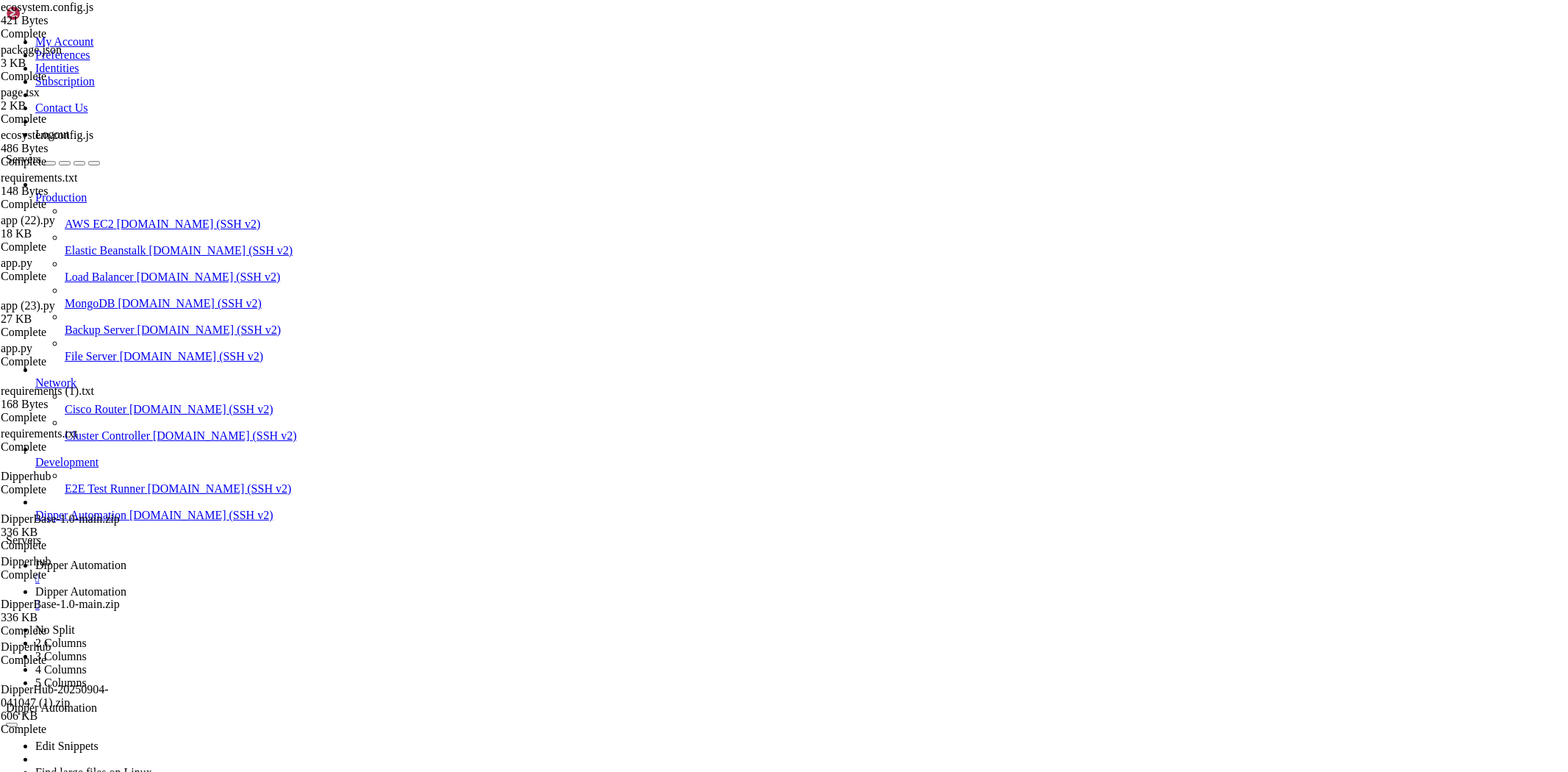
drag, startPoint x: 820, startPoint y: 1259, endPoint x: 754, endPoint y: 1254, distance: 66.2
click at [127, 585] on span "Dipper Automation" at bounding box center [81, 592] width 92 height 13
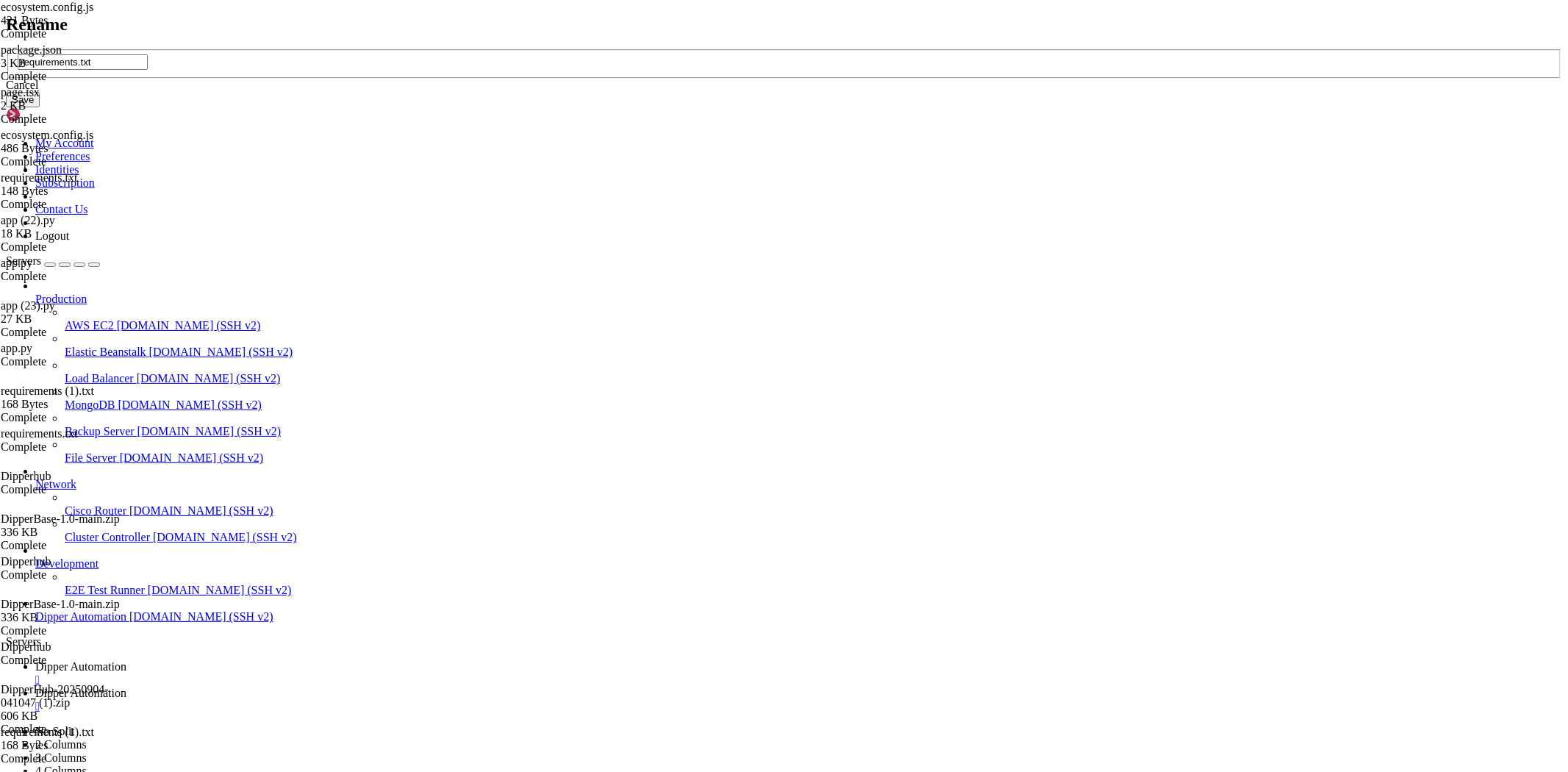
type input "requirements.txt"
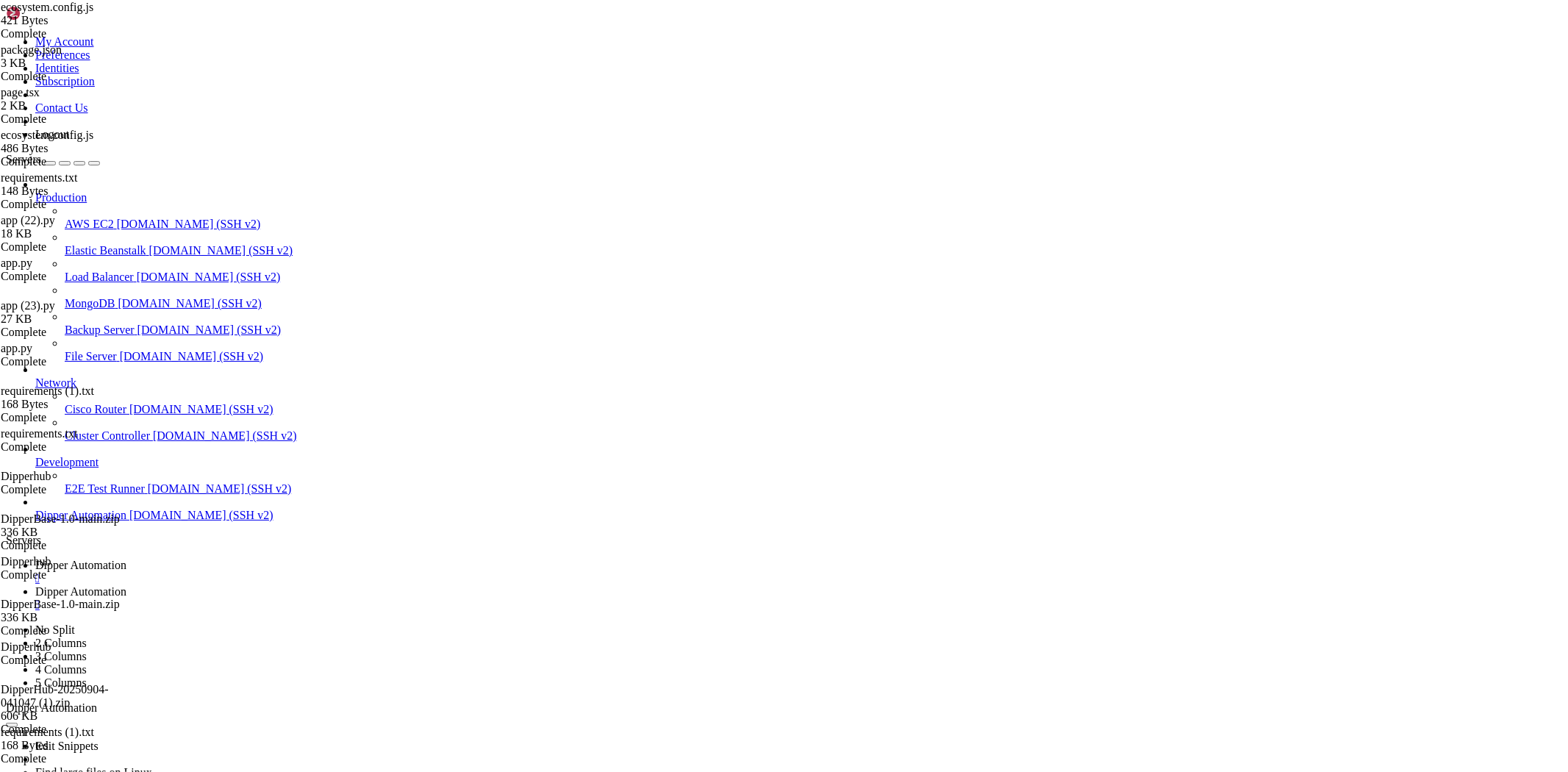
scroll to position [0, 0]
click at [127, 558] on span "Dipper Automation" at bounding box center [81, 565] width 92 height 13
drag, startPoint x: 226, startPoint y: 1051, endPoint x: 245, endPoint y: 1061, distance: 21.5
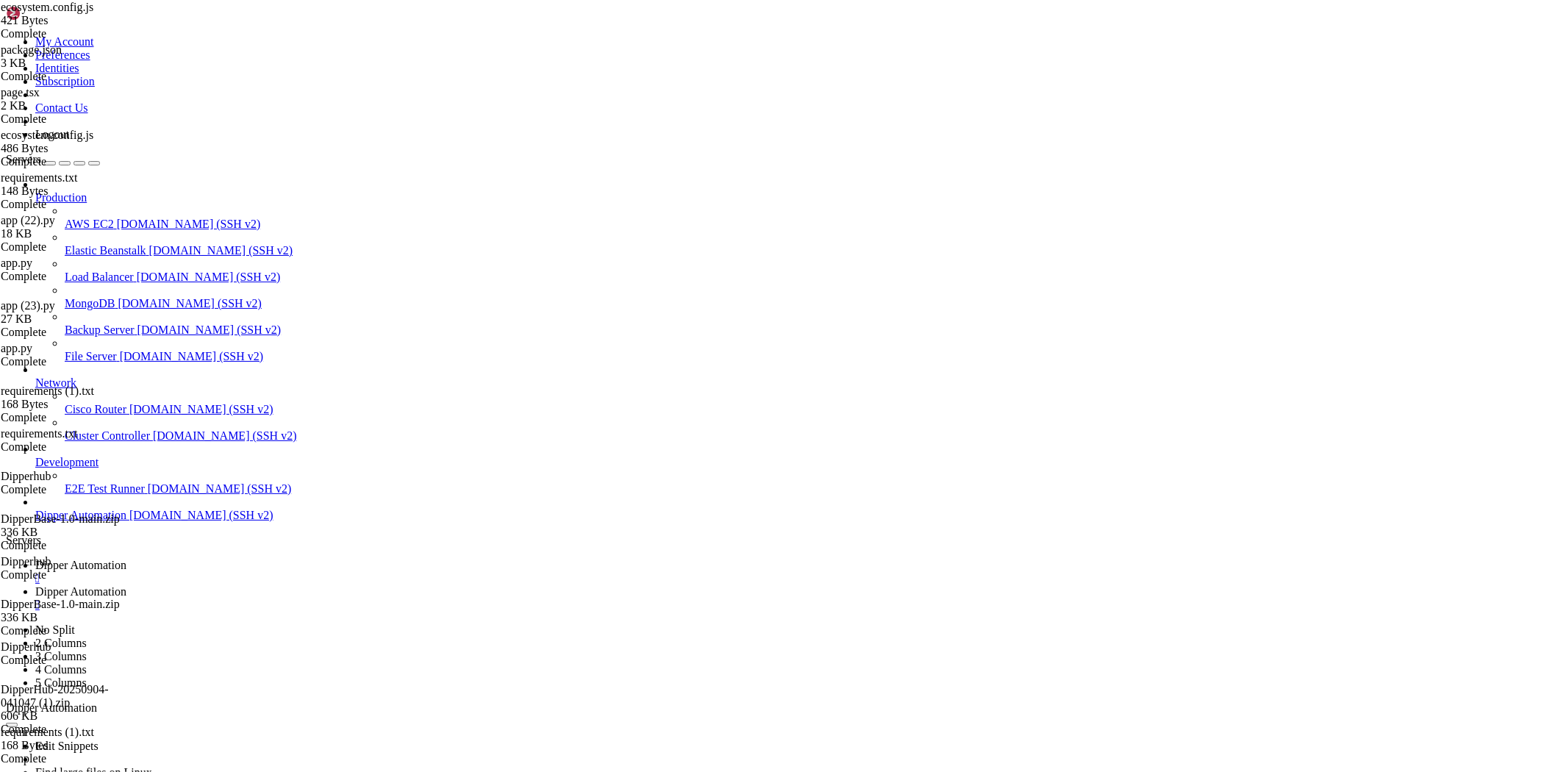
drag, startPoint x: 930, startPoint y: 1330, endPoint x: 919, endPoint y: 1330, distance: 11.0
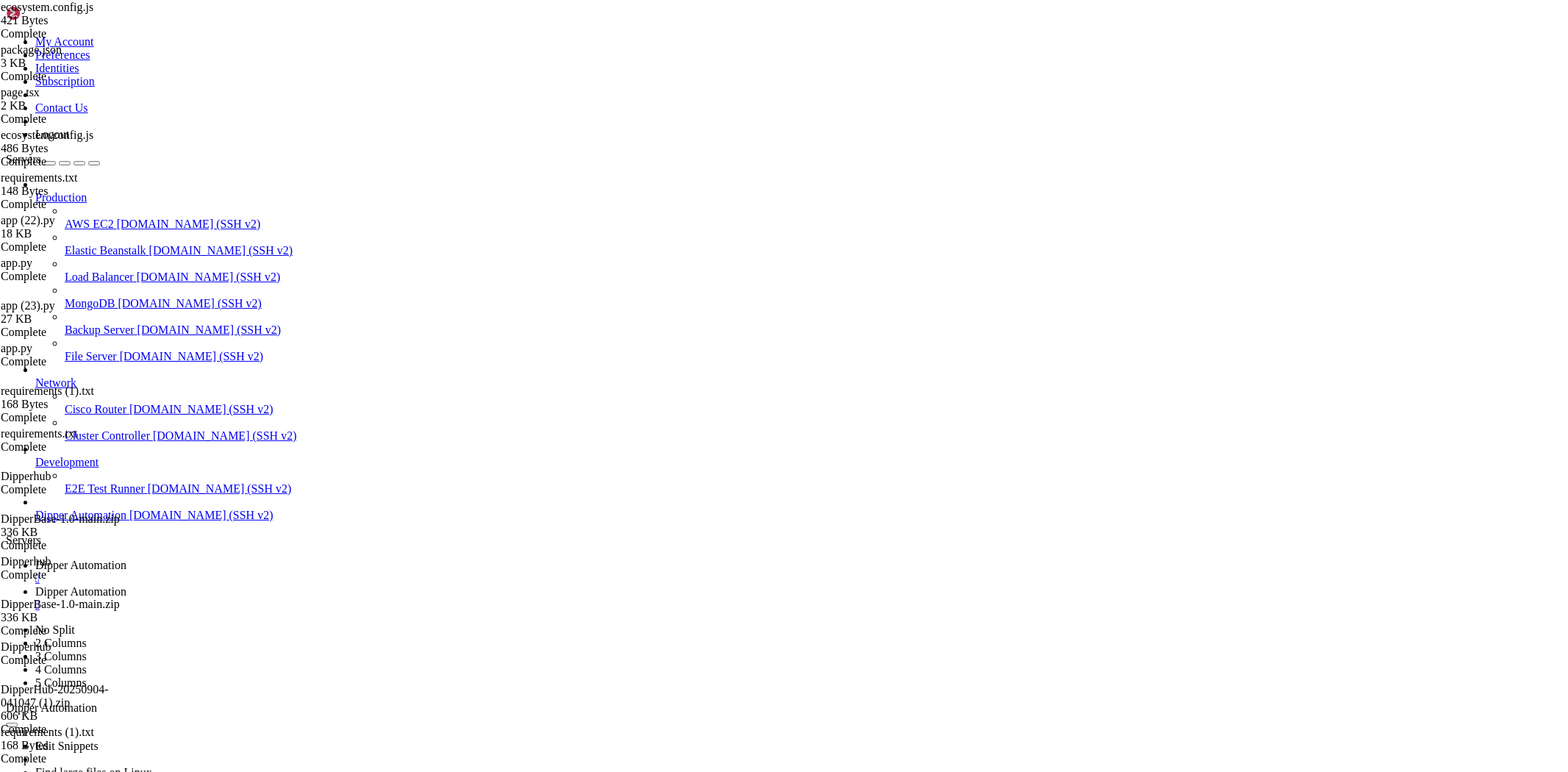
scroll to position [44702, 0]
copy x-row
click at [127, 585] on span "Dipper Automation" at bounding box center [81, 592] width 92 height 13
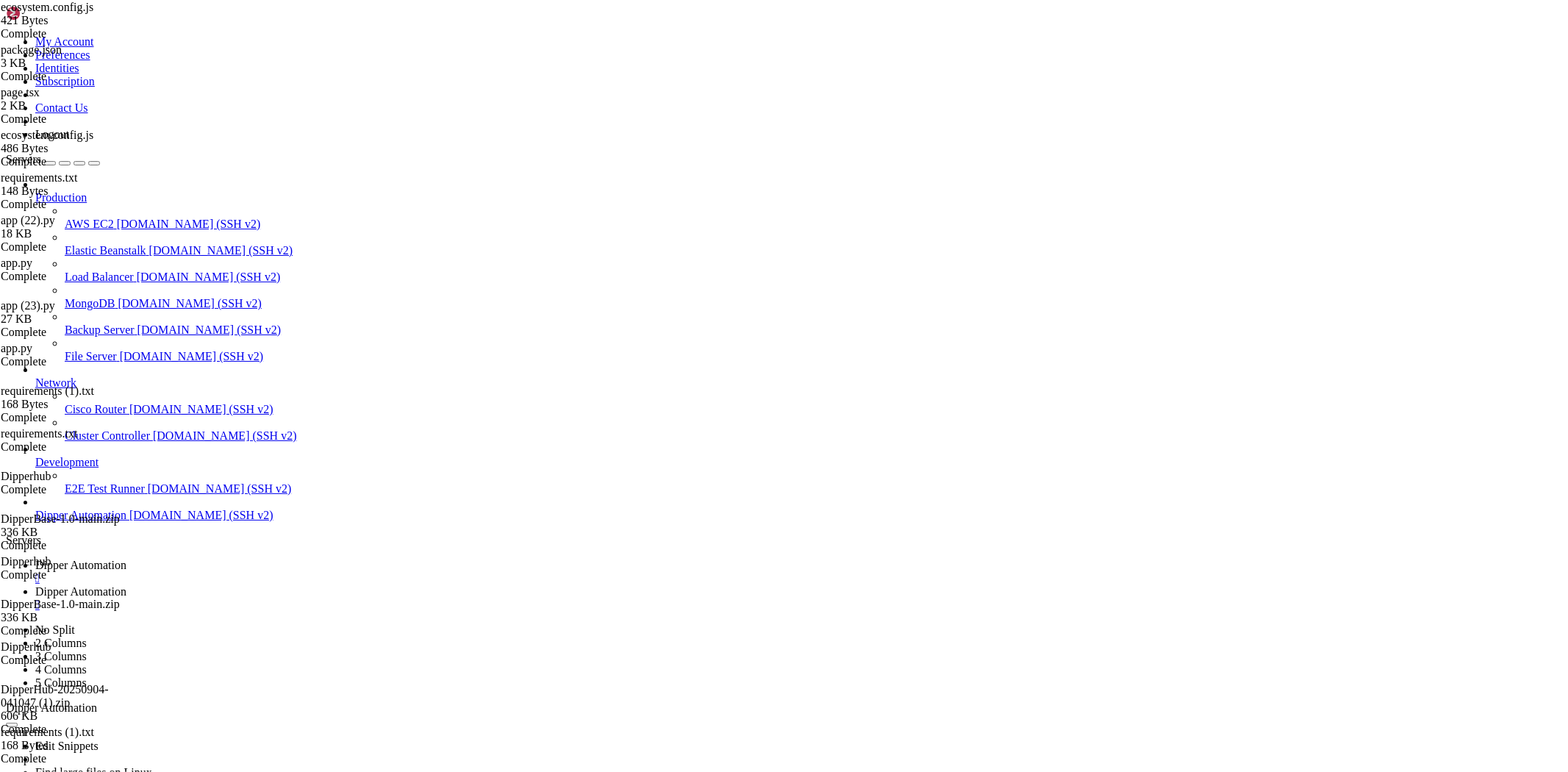
type input "/root/Dipperhub/backend"
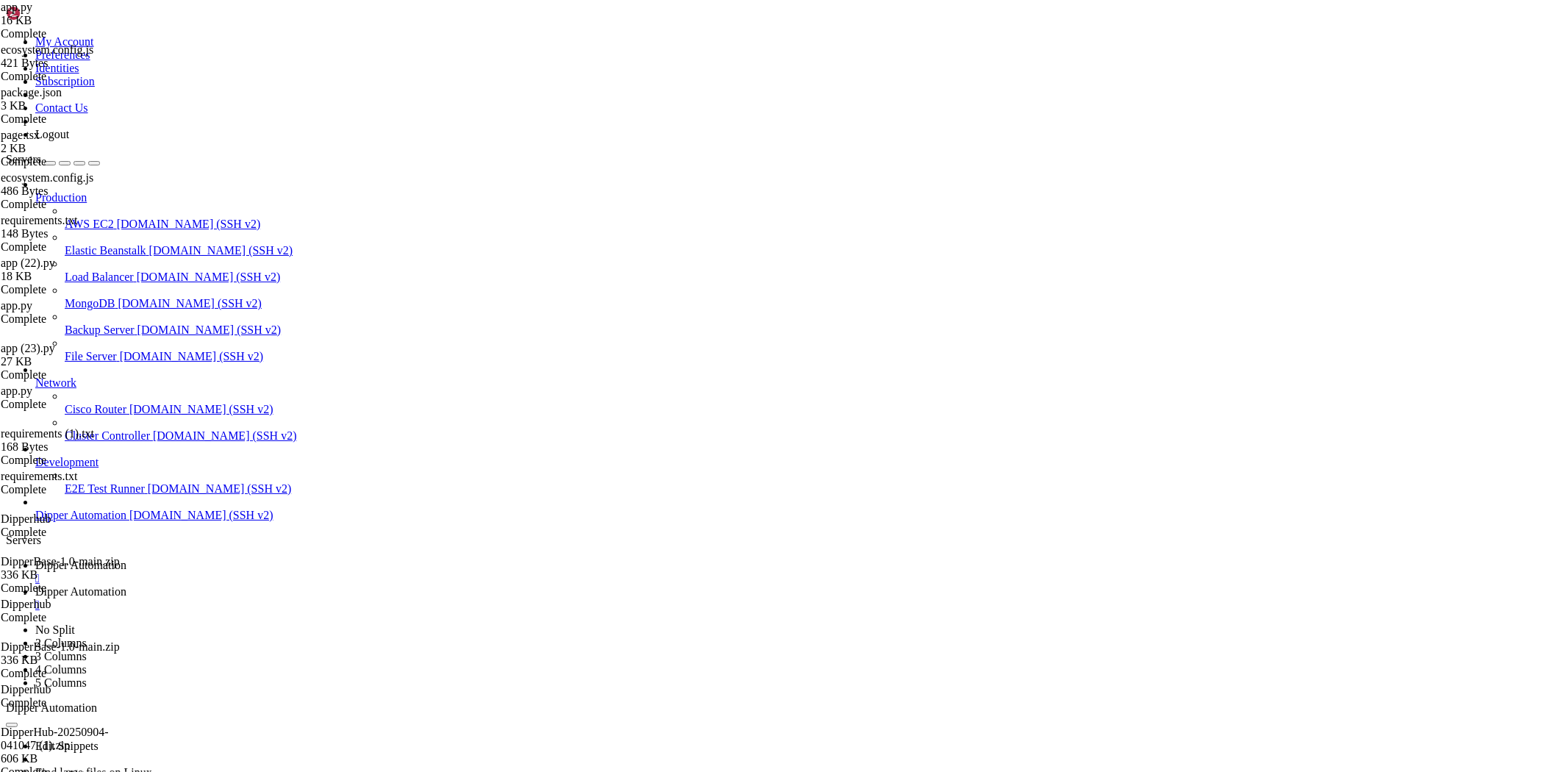
scroll to position [3196, 0]
type textarea "port = int(os.environ.get('BACKEND_PORT', 9001))"
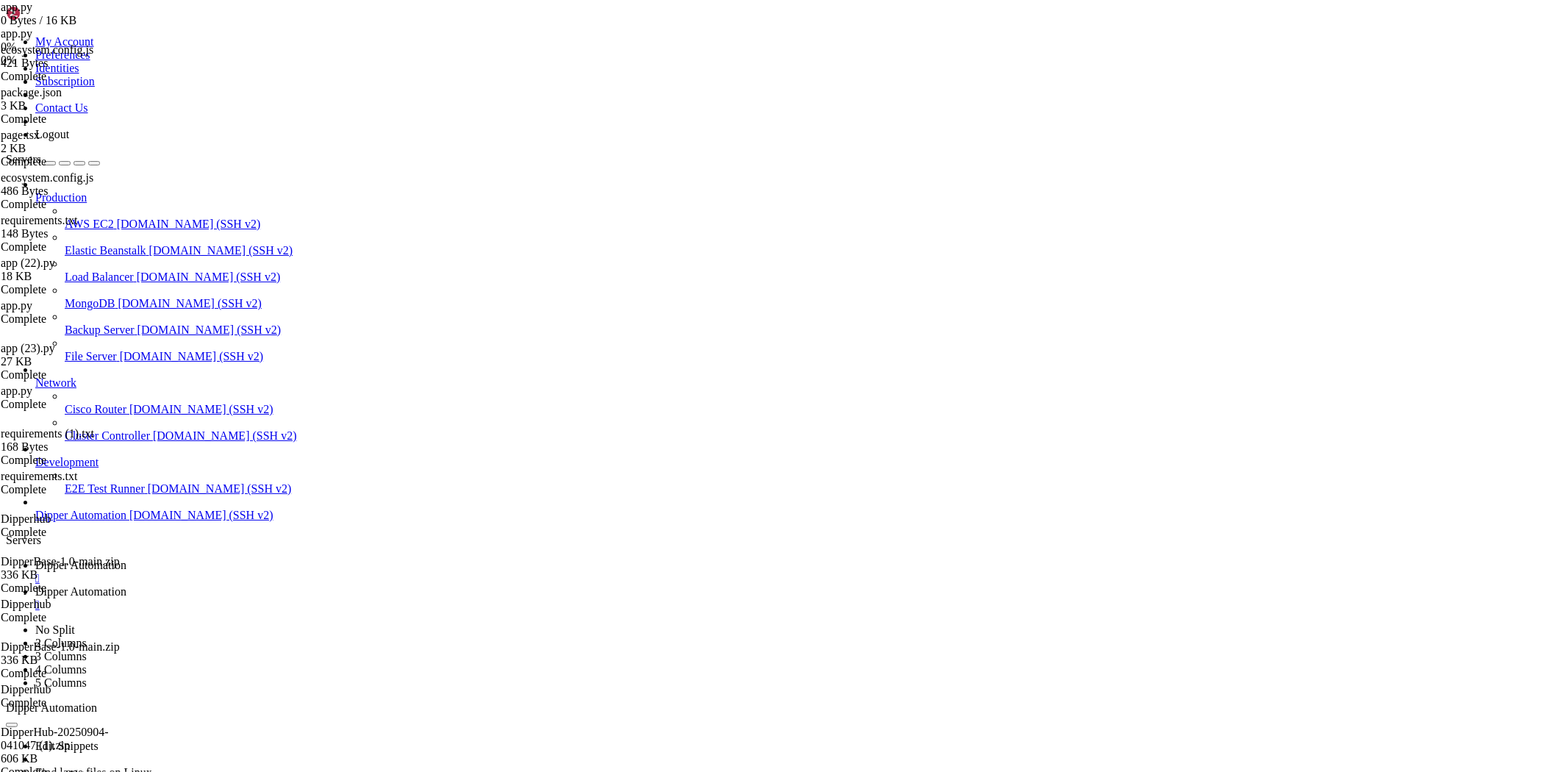
click at [127, 558] on span "Dipper Automation" at bounding box center [81, 565] width 92 height 13
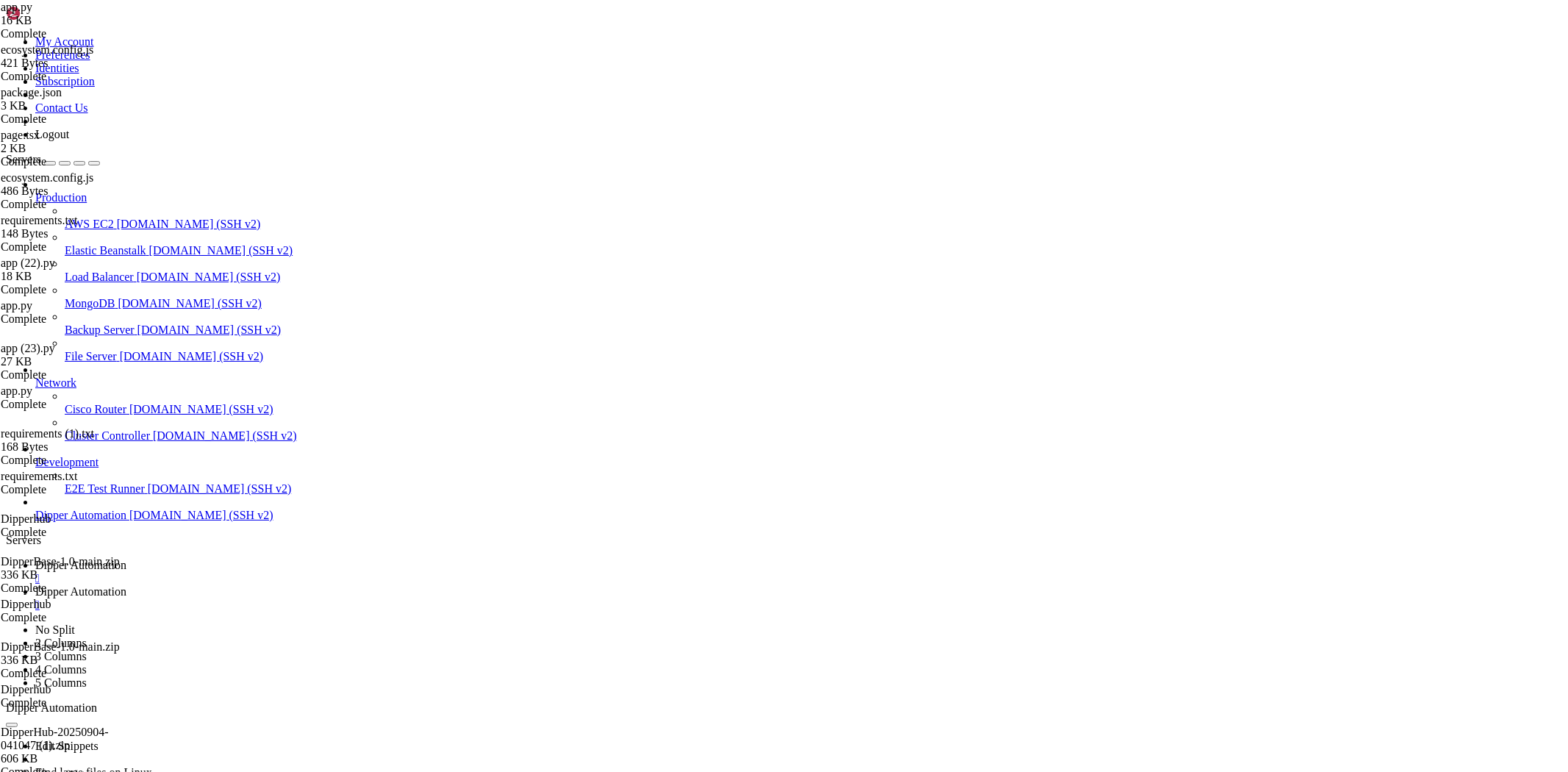
drag, startPoint x: 742, startPoint y: 1254, endPoint x: 670, endPoint y: 1166, distance: 113.7
click at [338, 585] on link "Dipper Automation " at bounding box center [798, 598] width 1527 height 26
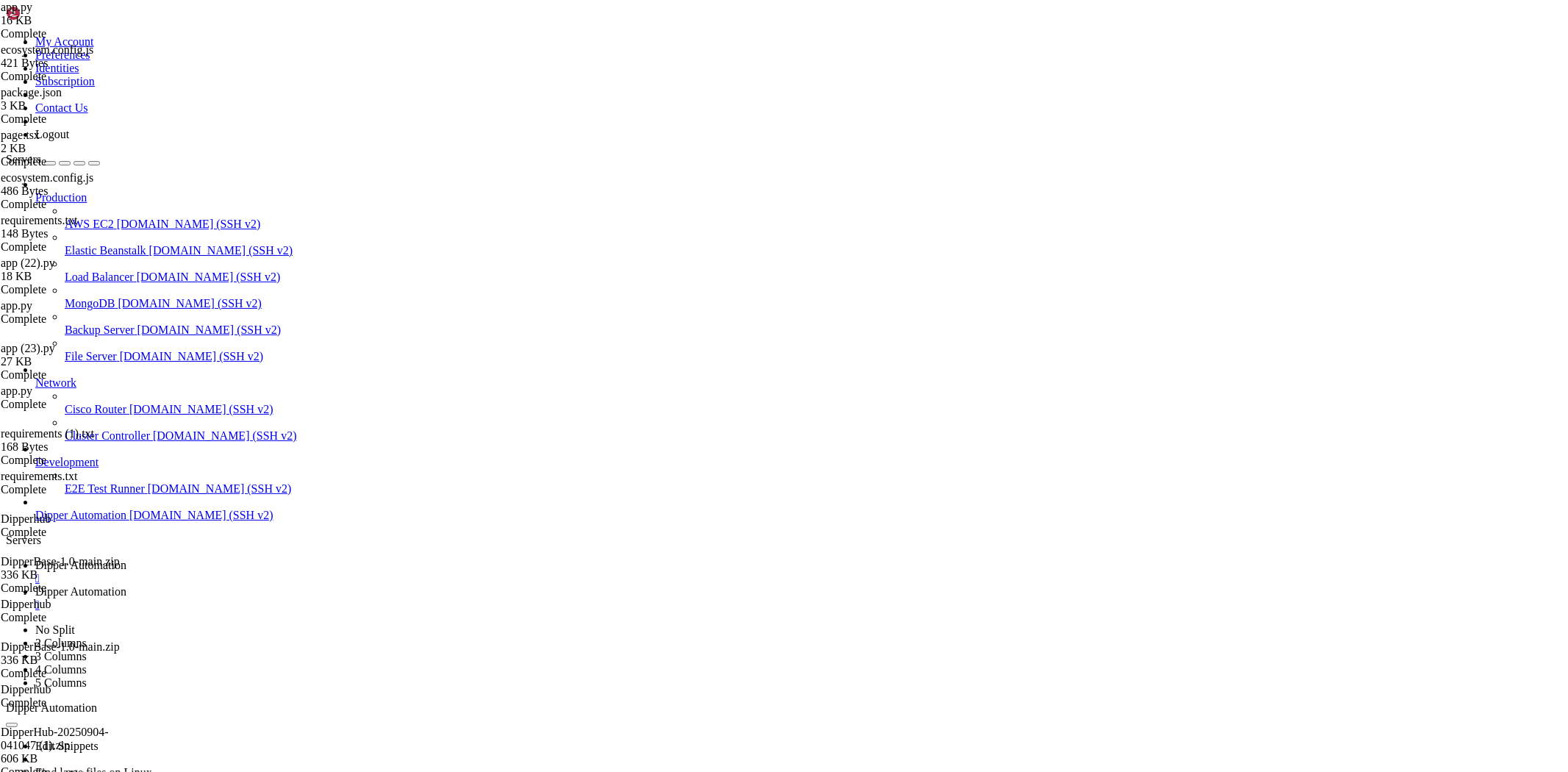
type input "/root/Dipperhub/app"
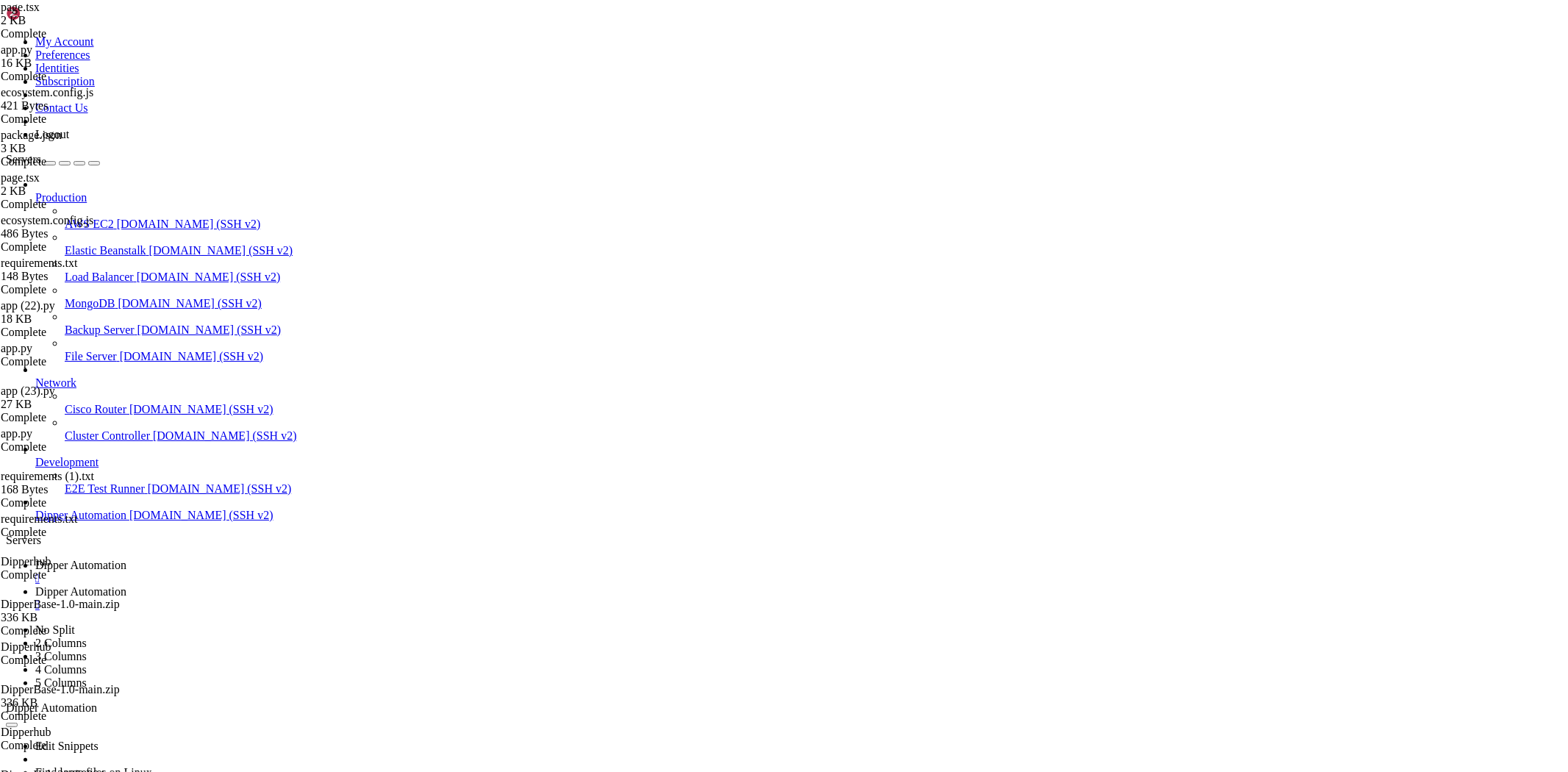
type textarea "})"
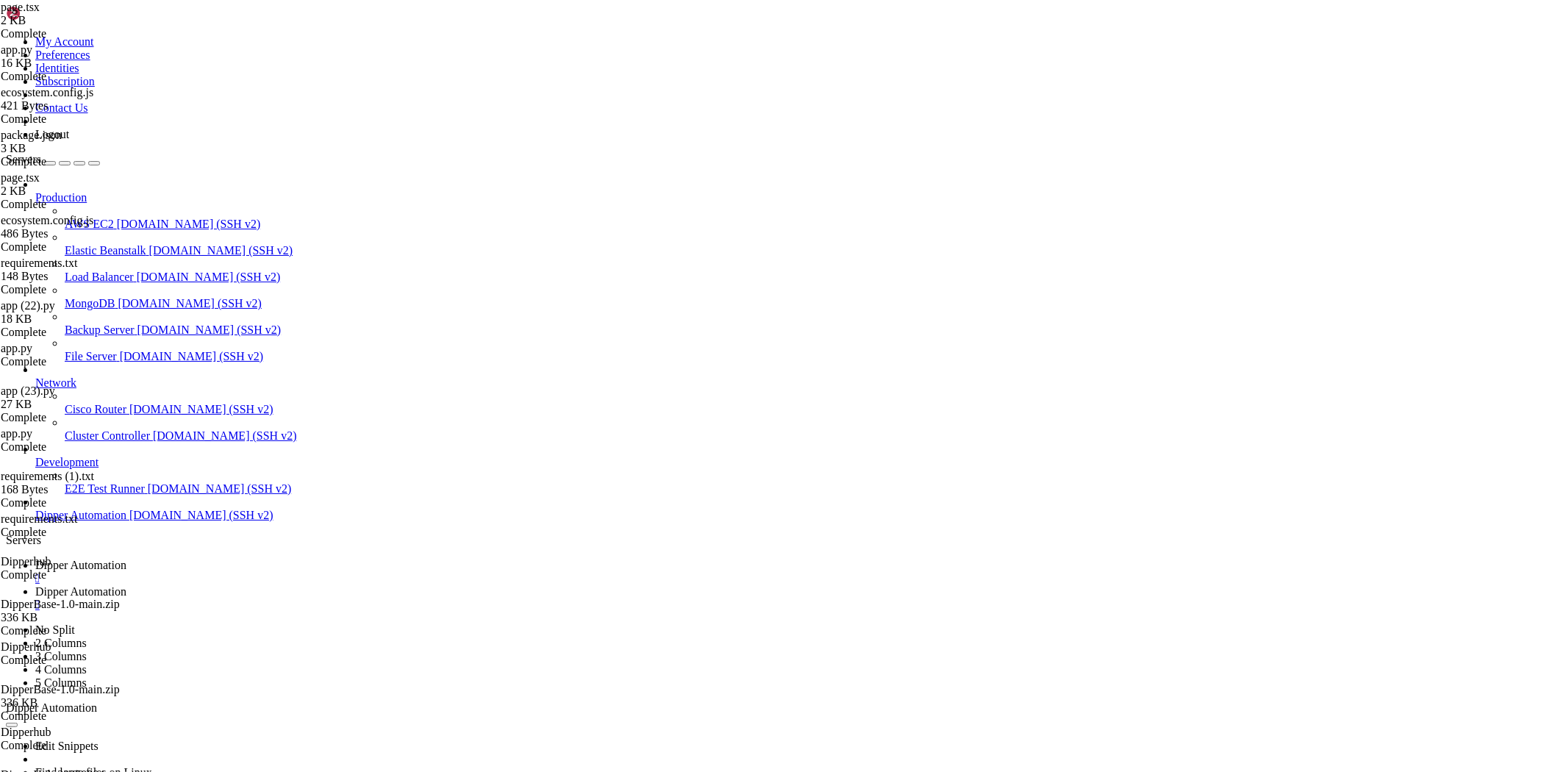
type input "/root/Dipperhub/app/login/_components"
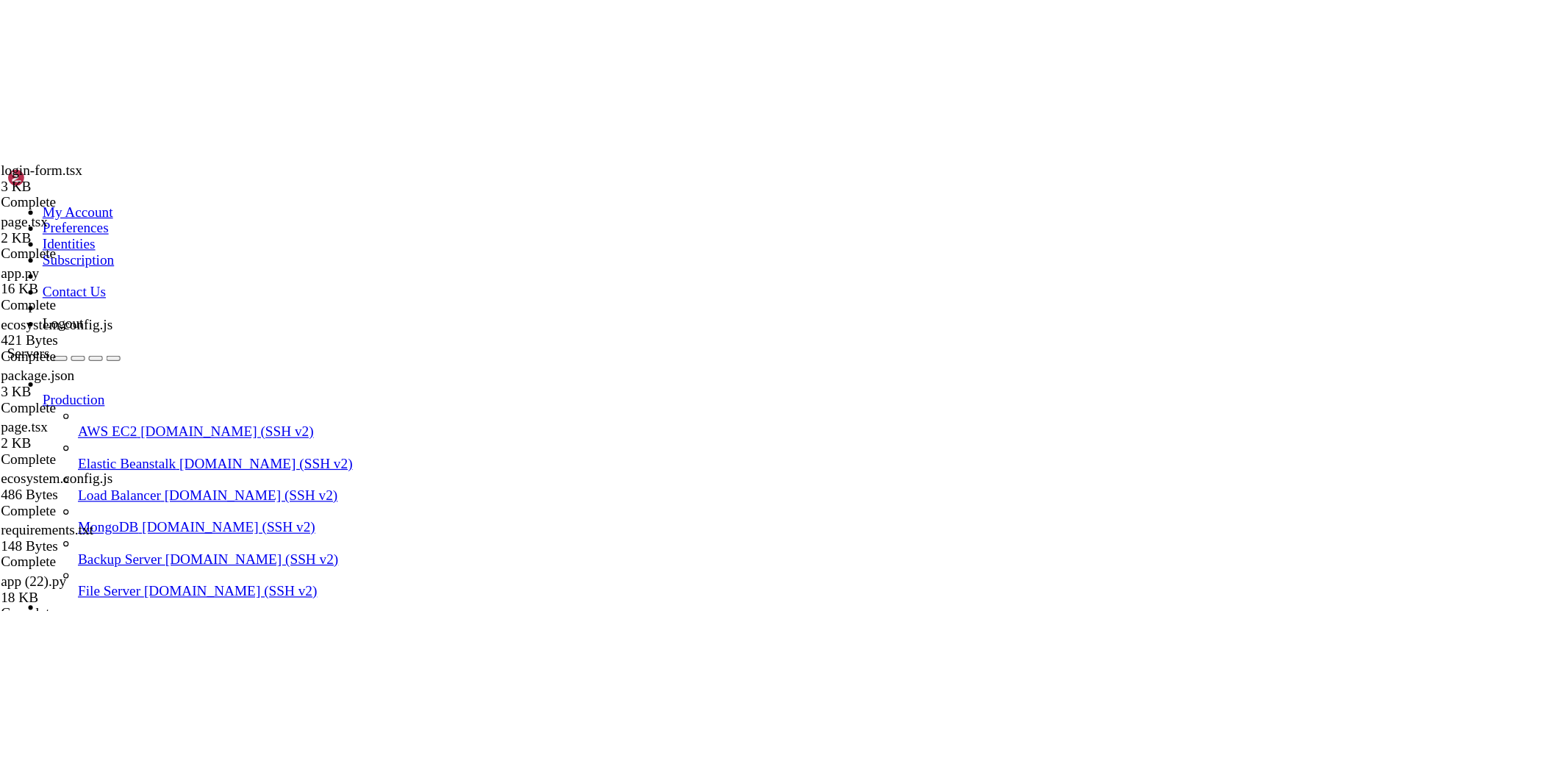
scroll to position [124011, 0]
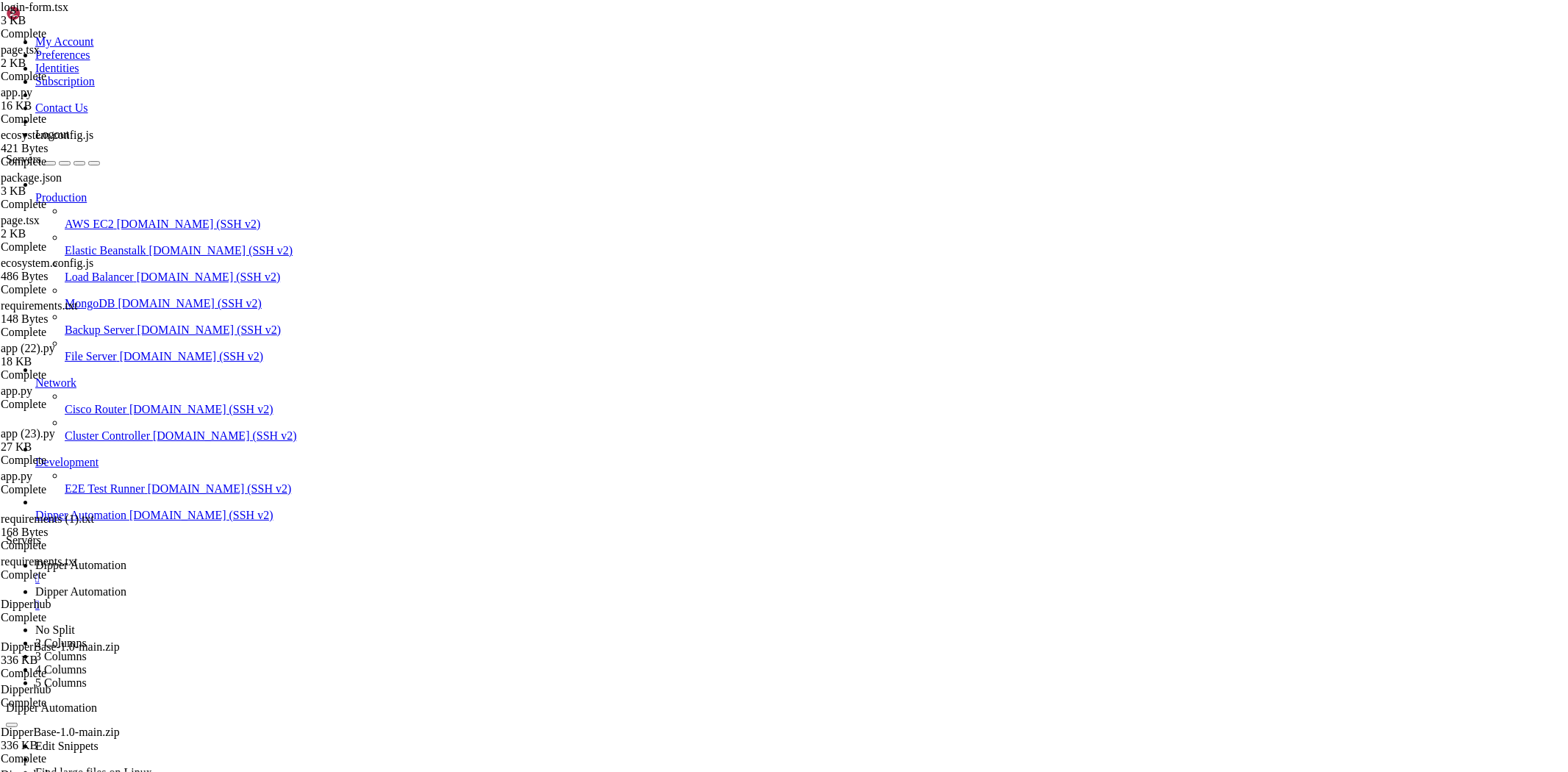
type textarea "const response = await fetch(`${[DOMAIN_NAME]_PUBLIC_API_URL}/api/auth/login`, {"
type input "/login"
click at [127, 558] on span "Dipper Automation" at bounding box center [81, 565] width 92 height 13
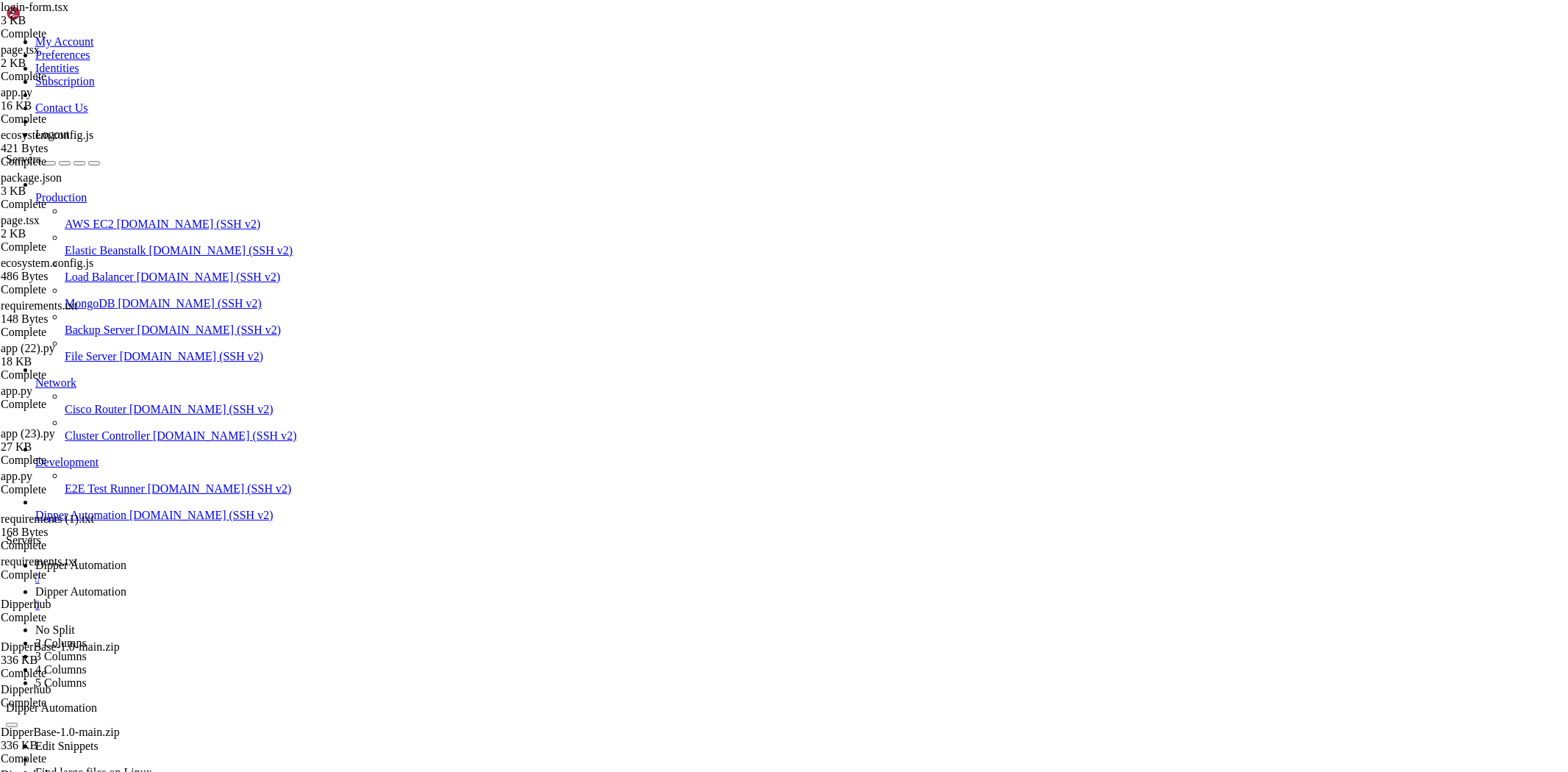
click at [127, 585] on span "Dipper Automation" at bounding box center [81, 592] width 92 height 13
type textarea "const [isLoading, setIsLoading] = useState(false)"
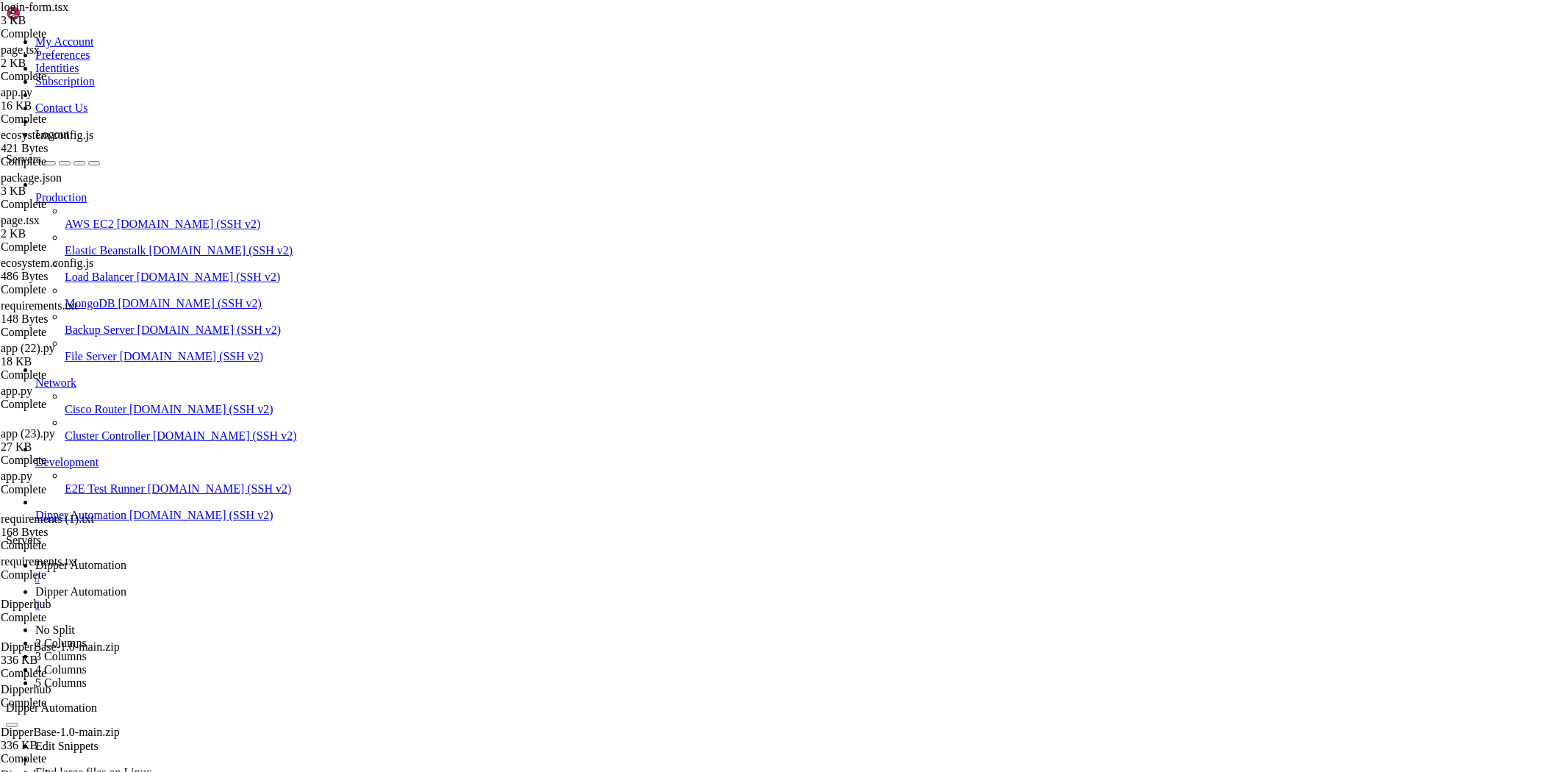
type input "/root/Dipperhub/backend"
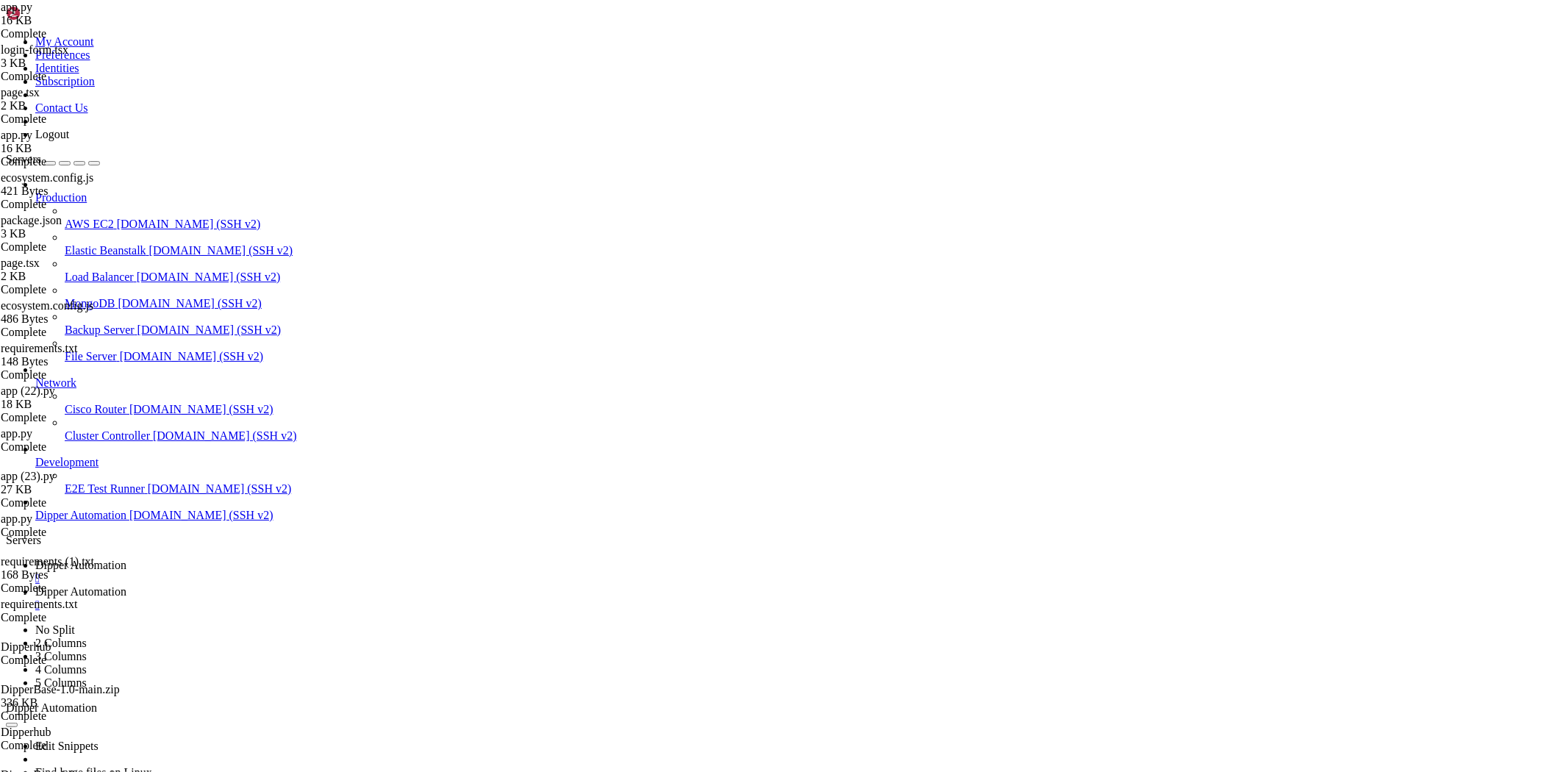
type textarea "allow_headers=["Content-Type", "Authorization"],"
drag, startPoint x: 230, startPoint y: 51, endPoint x: 637, endPoint y: 56, distance: 407.0
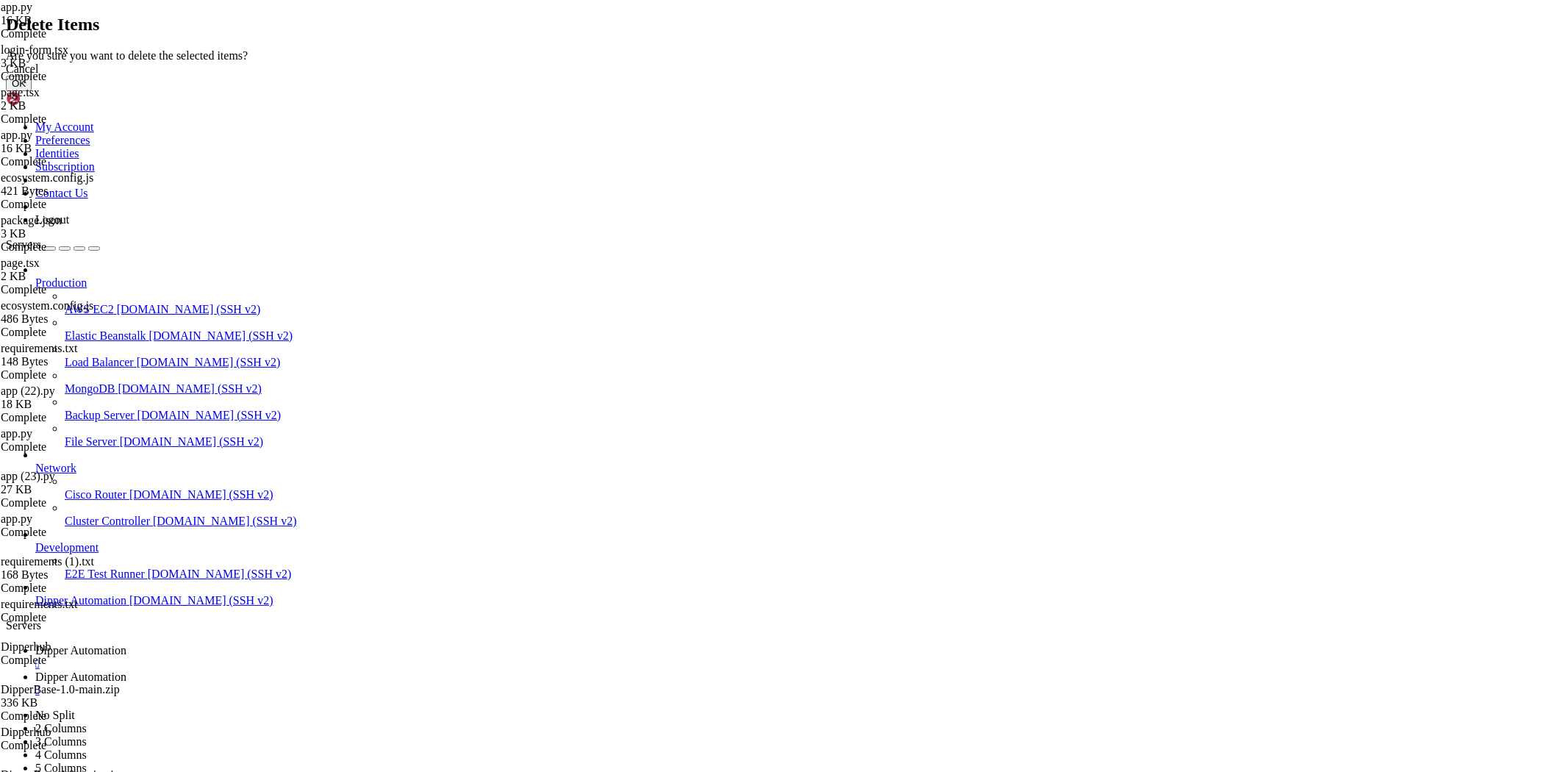
click at [31, 92] on button "OK" at bounding box center [19, 83] width 26 height 15
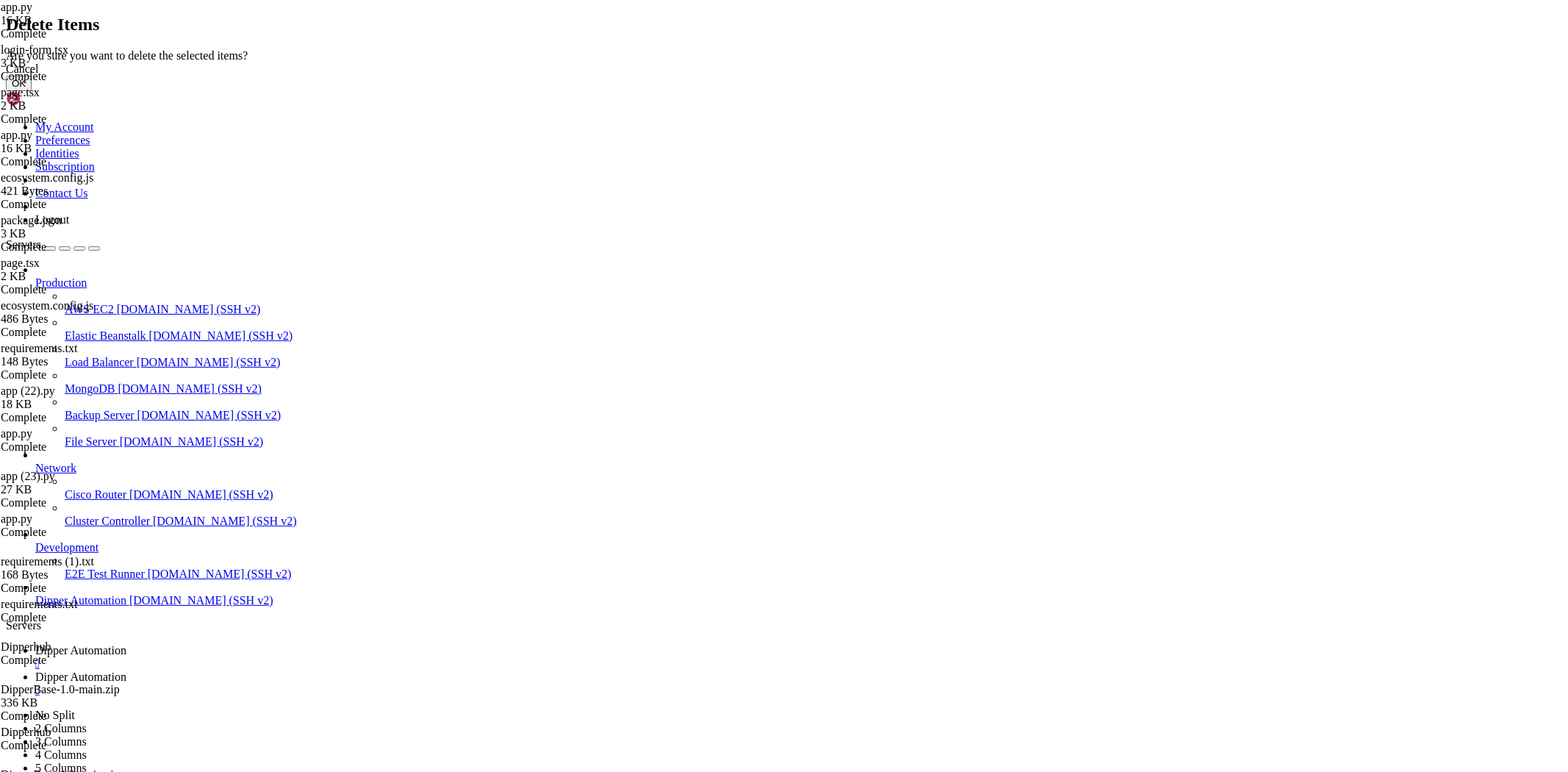
click at [31, 92] on button "OK" at bounding box center [19, 83] width 26 height 15
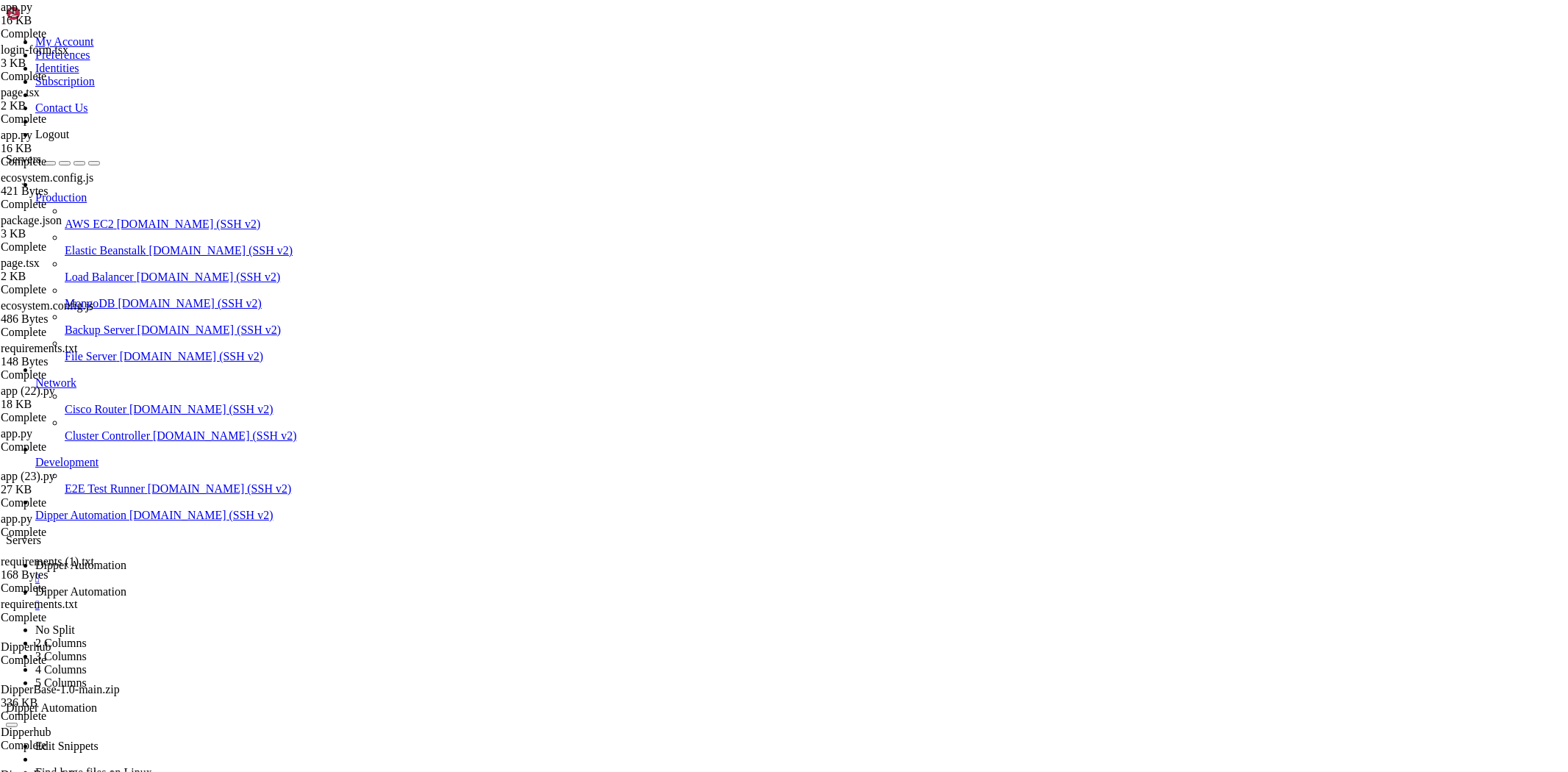
click at [127, 558] on span "Dipper Automation" at bounding box center [81, 565] width 92 height 13
drag, startPoint x: 505, startPoint y: 1092, endPoint x: 320, endPoint y: 1079, distance: 185.5
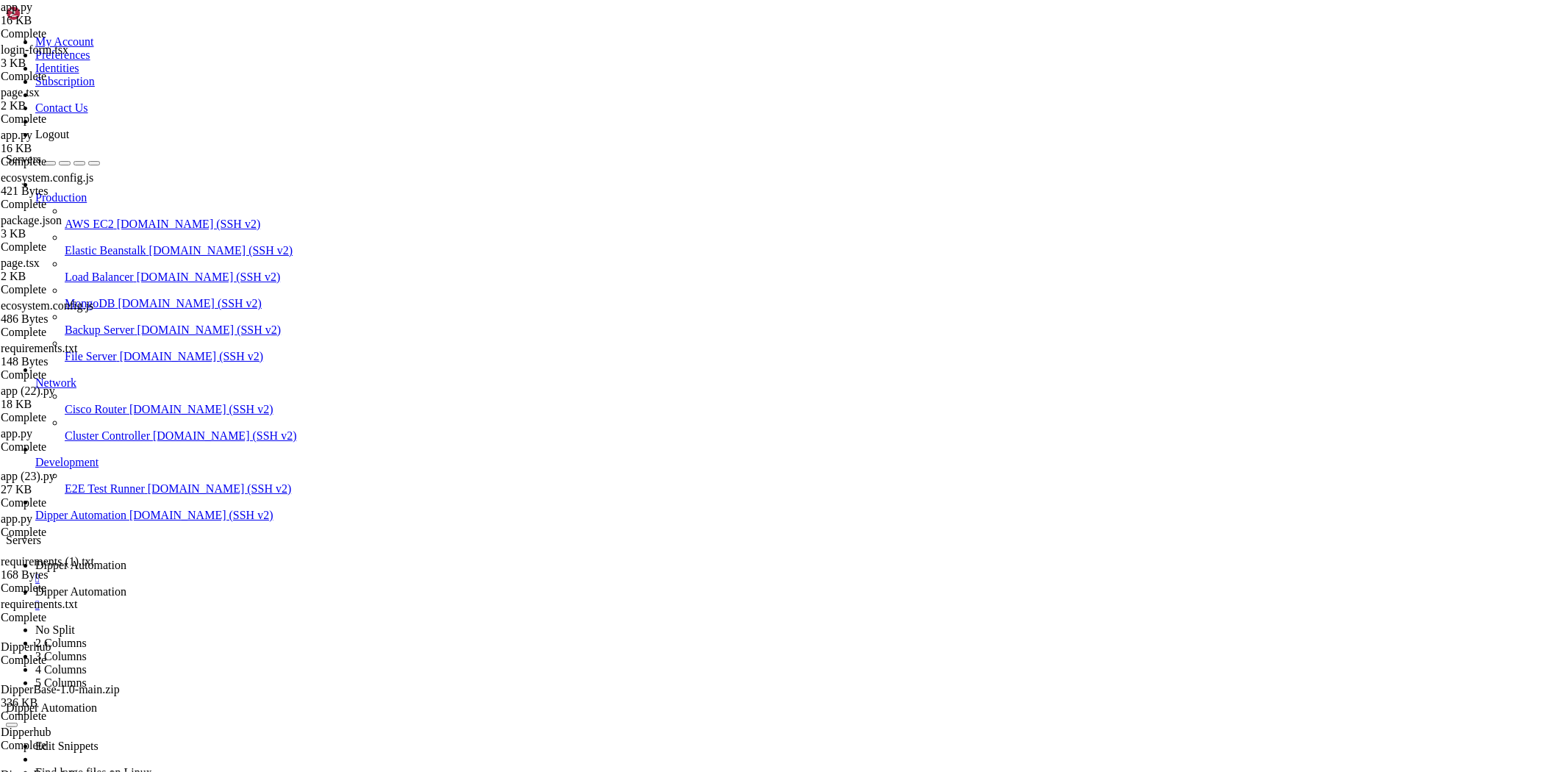
click at [367, 585] on link "Dipper Automation " at bounding box center [798, 598] width 1527 height 26
click at [127, 558] on span "Dipper Automation" at bounding box center [81, 565] width 92 height 13
drag, startPoint x: 430, startPoint y: 1488, endPoint x: 13, endPoint y: 1460, distance: 417.9
copy div "(.venv) root@vps58218:~/Dipperhub# sudo nginx -t nginx: [emerg] open() "/etc/ng…"
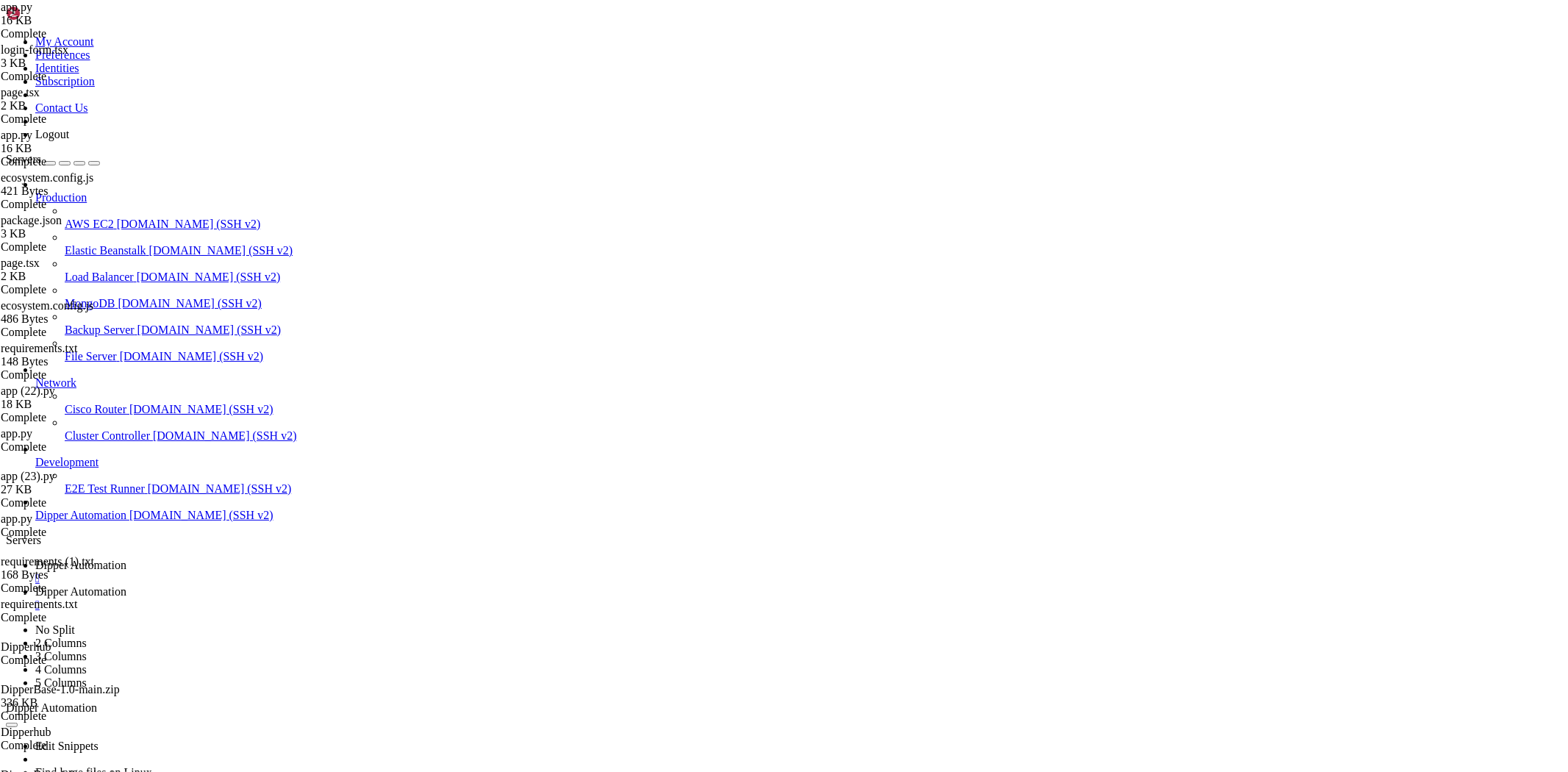
drag, startPoint x: 715, startPoint y: 1382, endPoint x: 544, endPoint y: 1354, distance: 173.3
click at [127, 585] on span "Dipper Automation" at bounding box center [81, 592] width 92 height 13
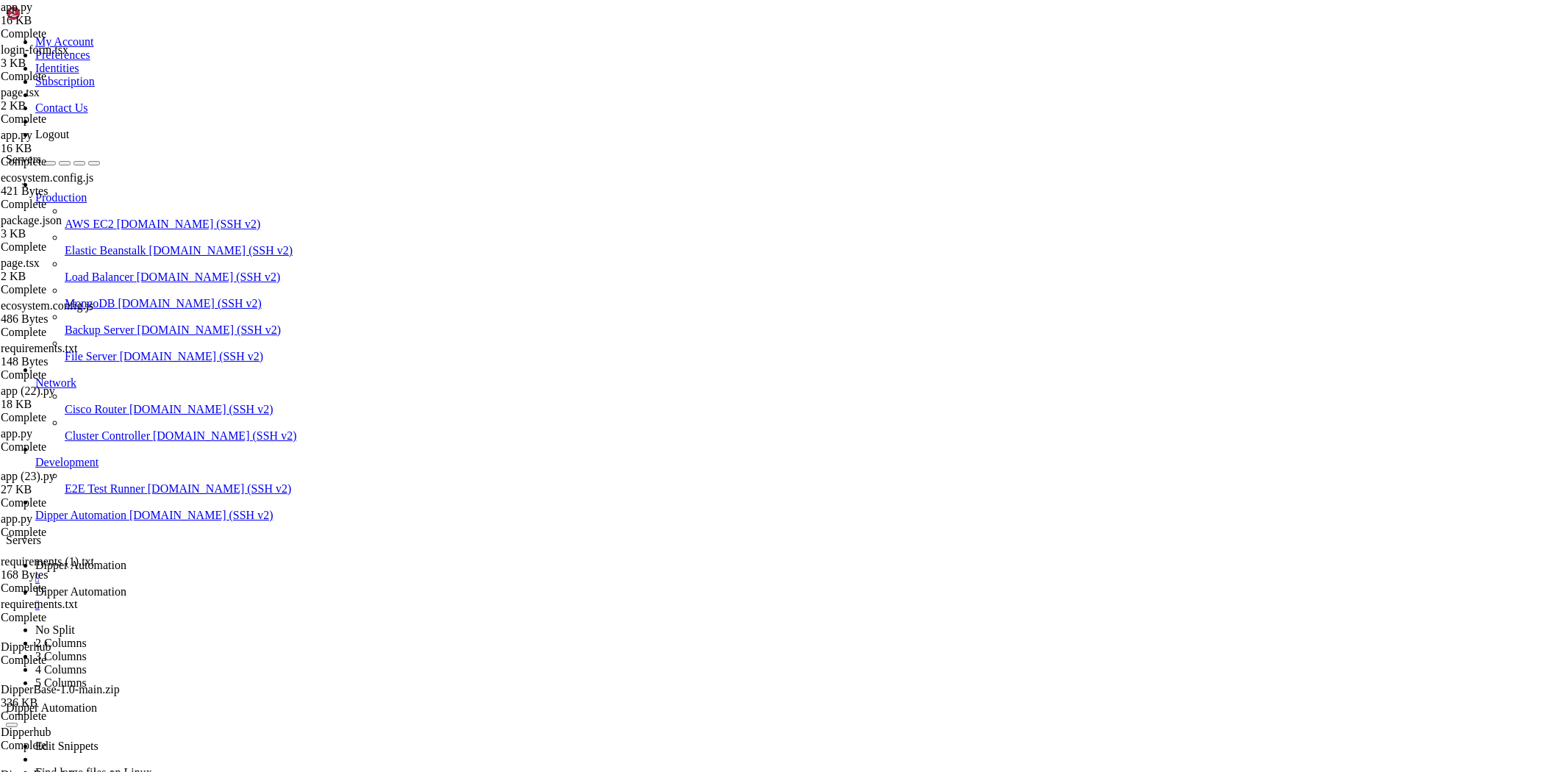
type input "/etc/nginx/sites-enabled"
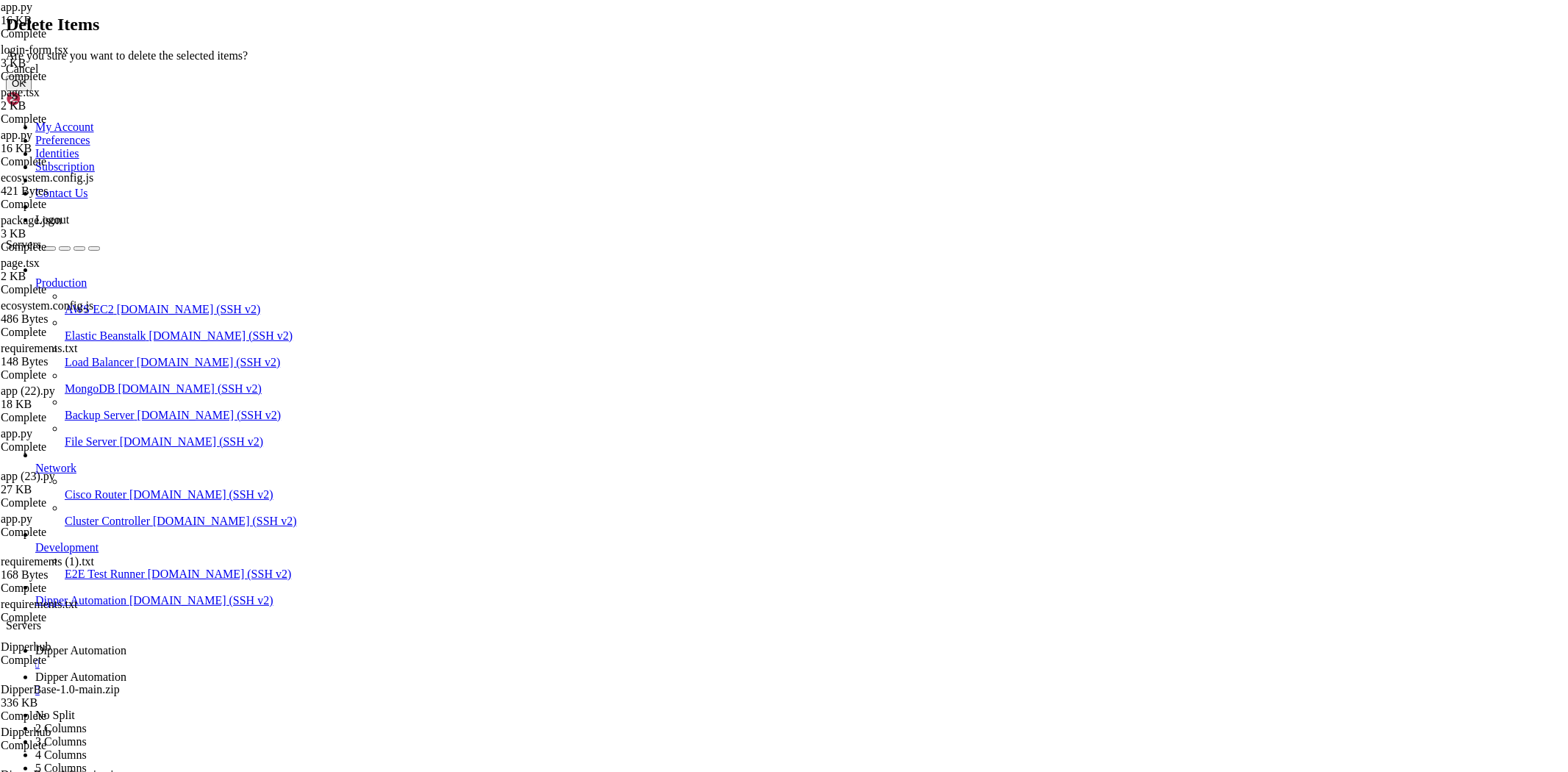
click at [31, 92] on button "OK" at bounding box center [19, 83] width 26 height 15
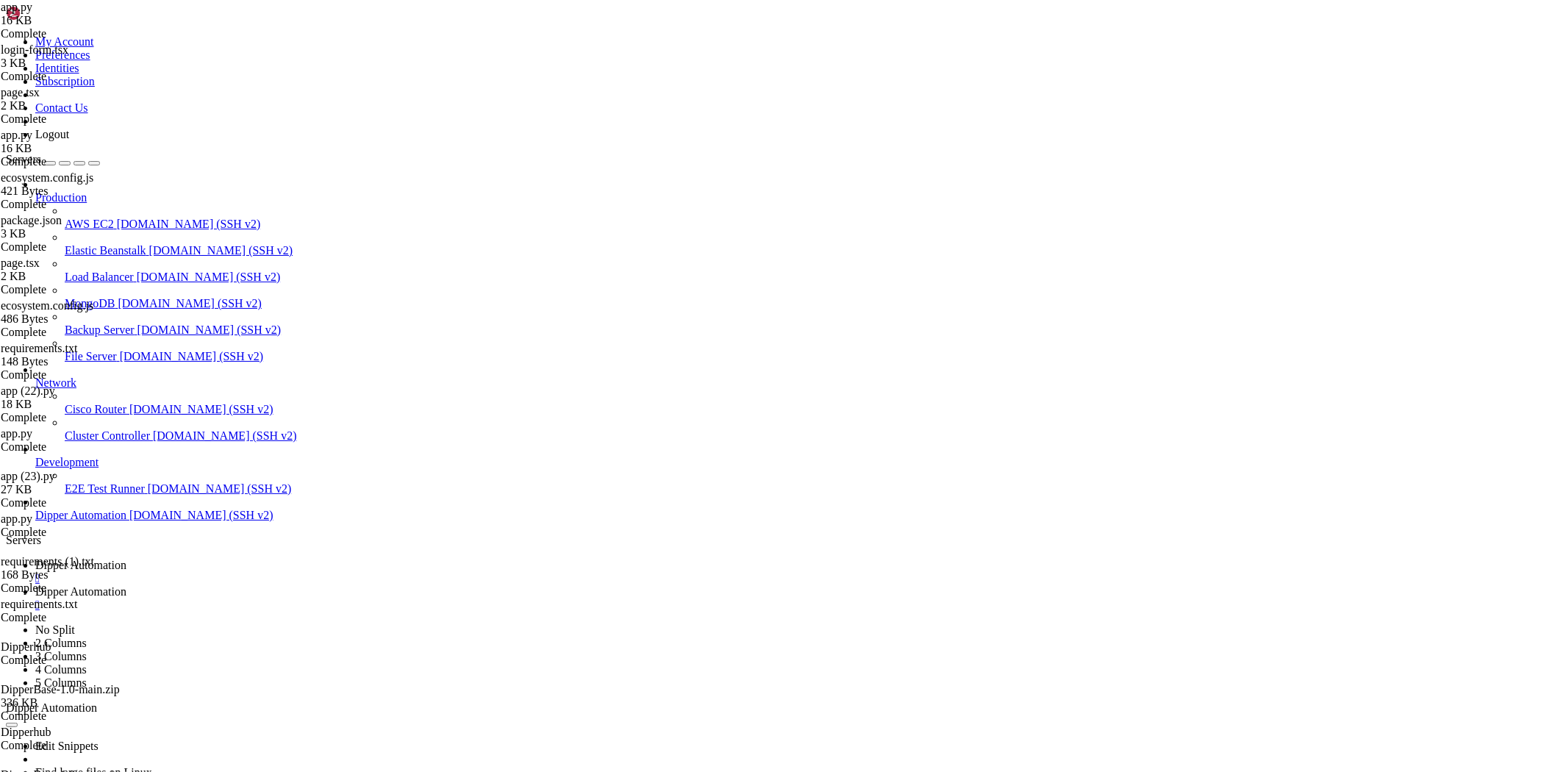
click at [242, 558] on link "Dipper Automation " at bounding box center [798, 571] width 1527 height 26
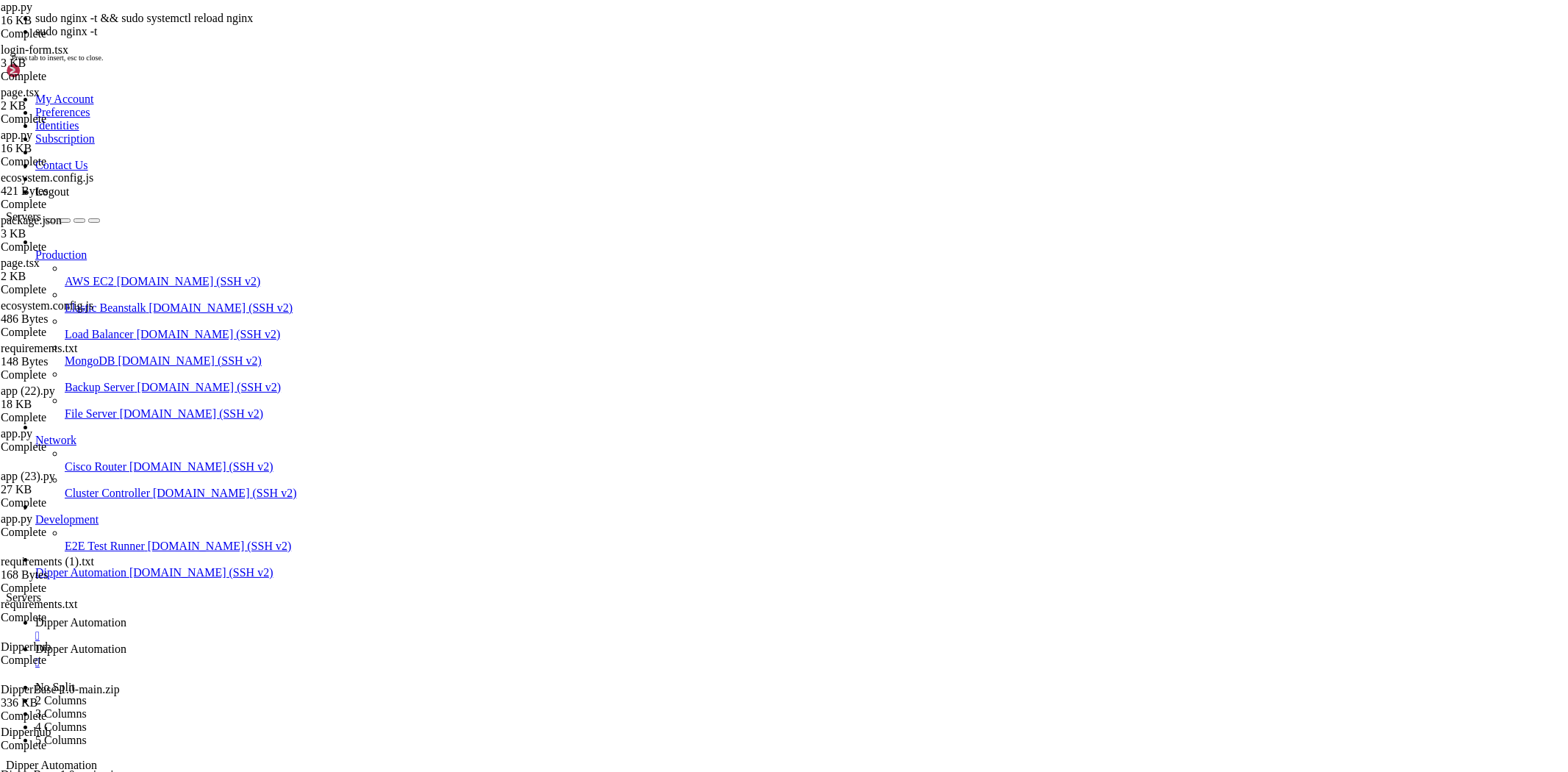
scroll to position [123462, 0]
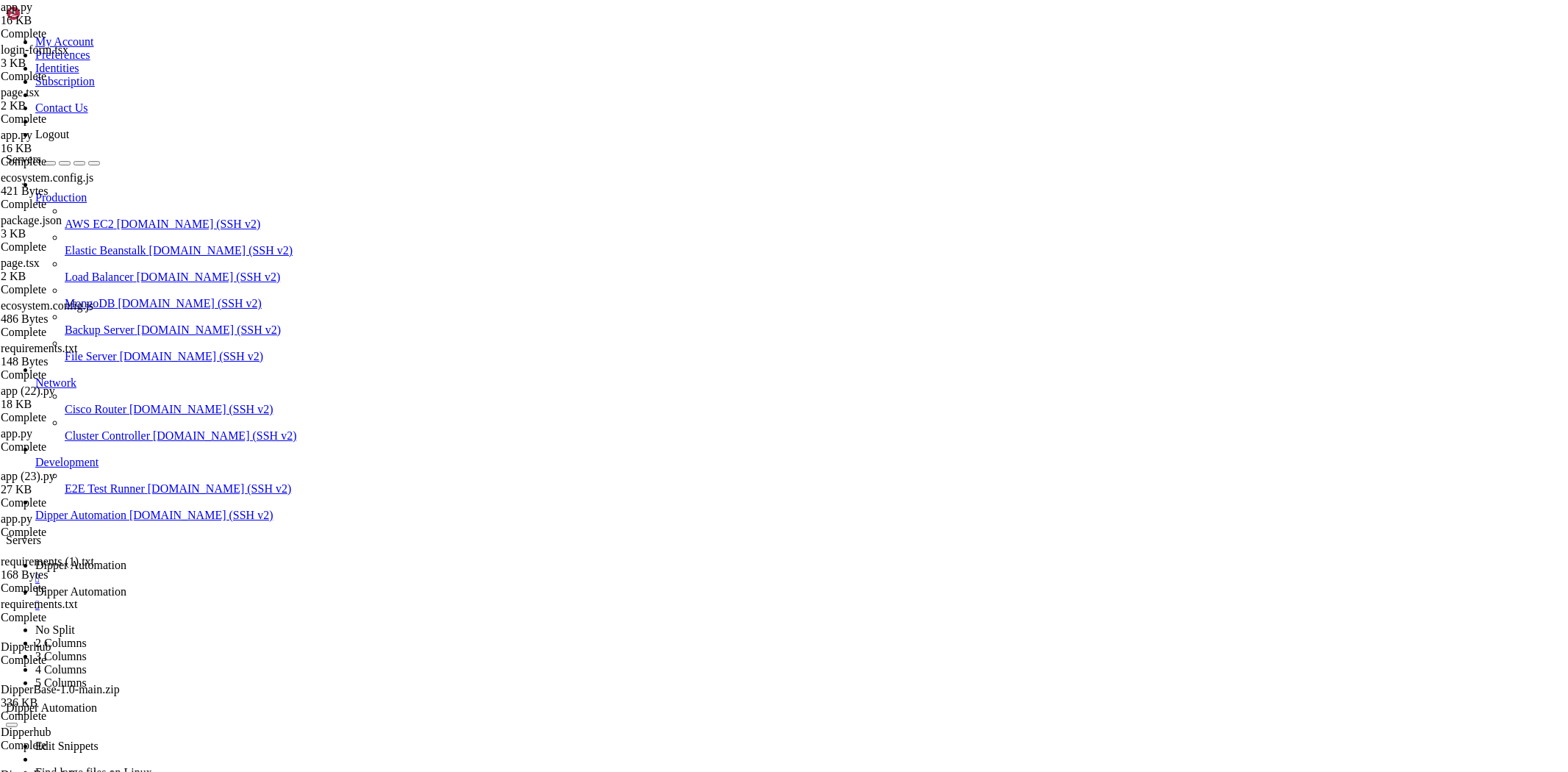
drag, startPoint x: 778, startPoint y: 1219, endPoint x: 716, endPoint y: 1217, distance: 62.0
drag, startPoint x: 660, startPoint y: 1236, endPoint x: 647, endPoint y: 1254, distance: 22.2
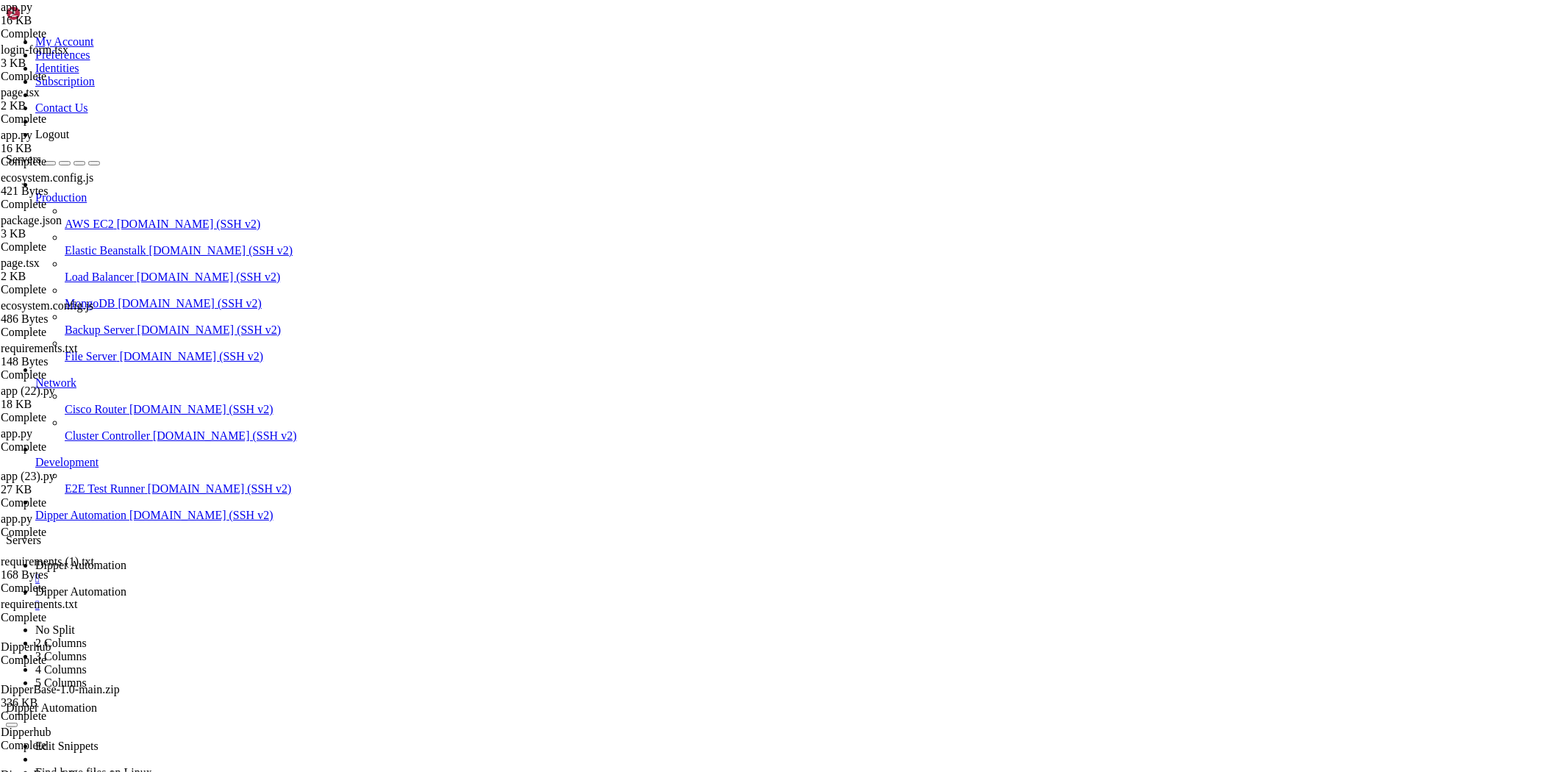
scroll to position [123523, 0]
drag, startPoint x: 647, startPoint y: 1254, endPoint x: 610, endPoint y: 1250, distance: 37.2
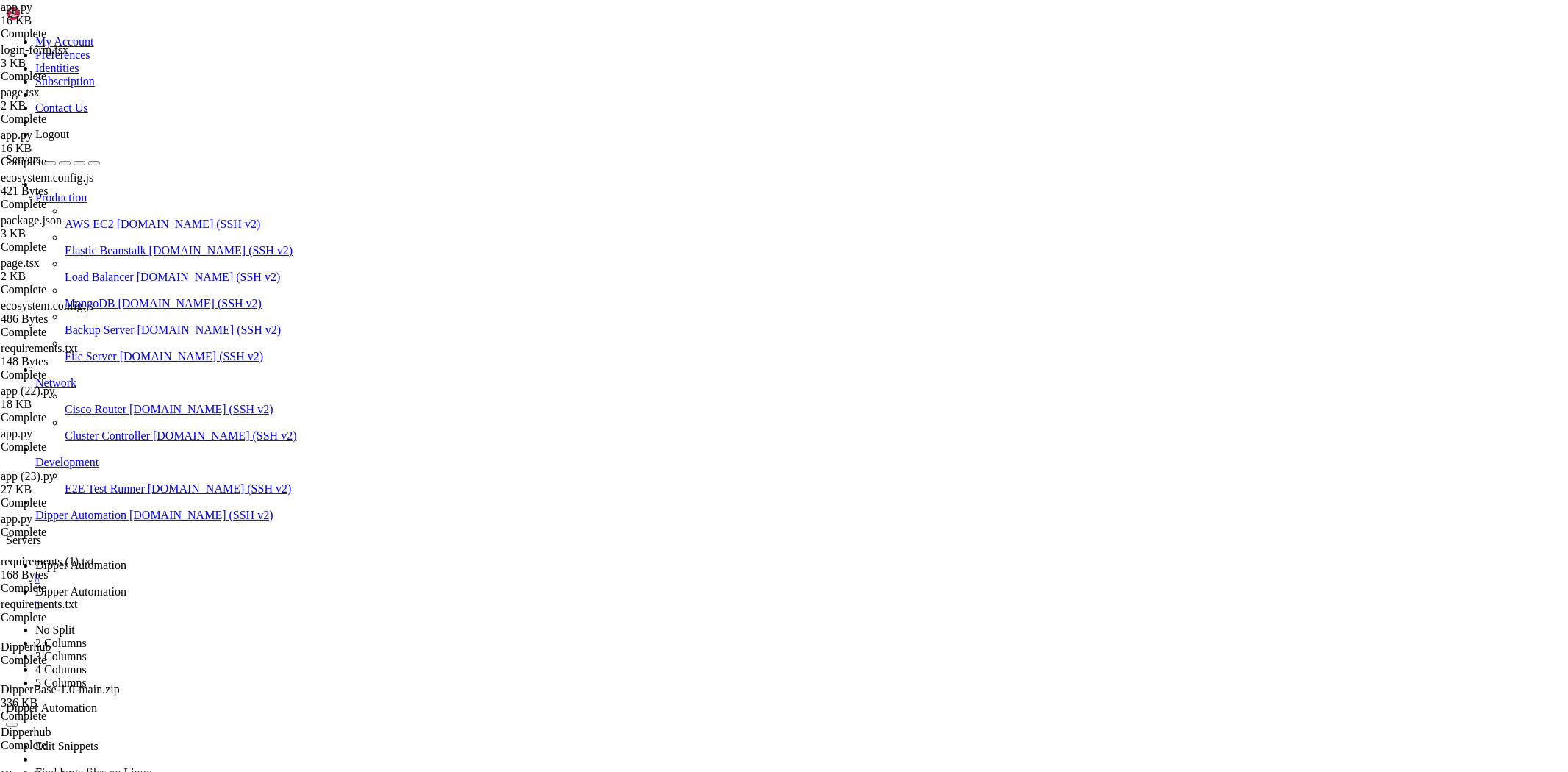
scroll to position [123560, 0]
drag, startPoint x: 689, startPoint y: 1186, endPoint x: 569, endPoint y: 1249, distance: 135.5
drag, startPoint x: 792, startPoint y: 1252, endPoint x: 609, endPoint y: 1305, distance: 190.5
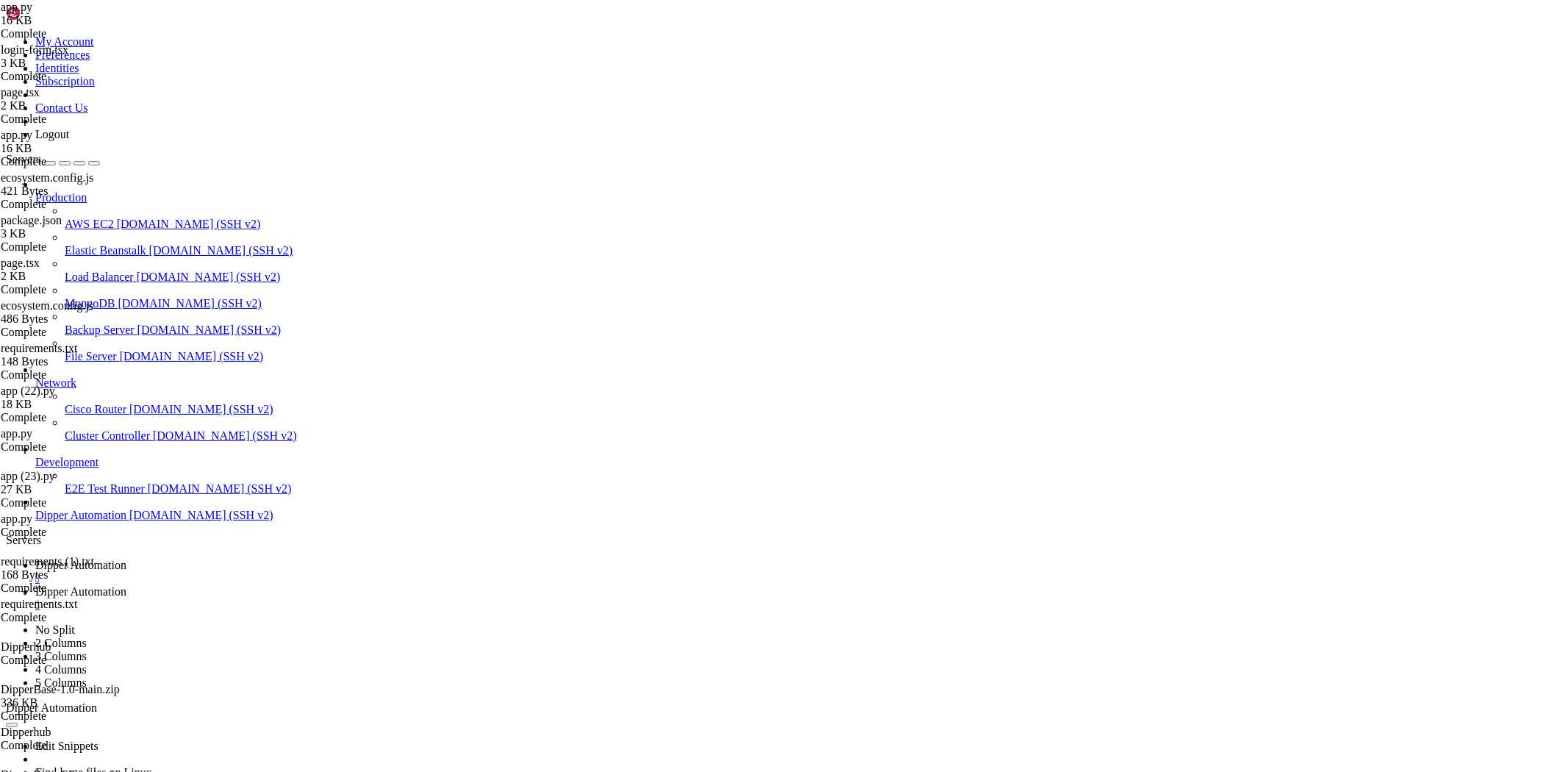
drag, startPoint x: 397, startPoint y: 1305, endPoint x: 347, endPoint y: 1333, distance: 57.3
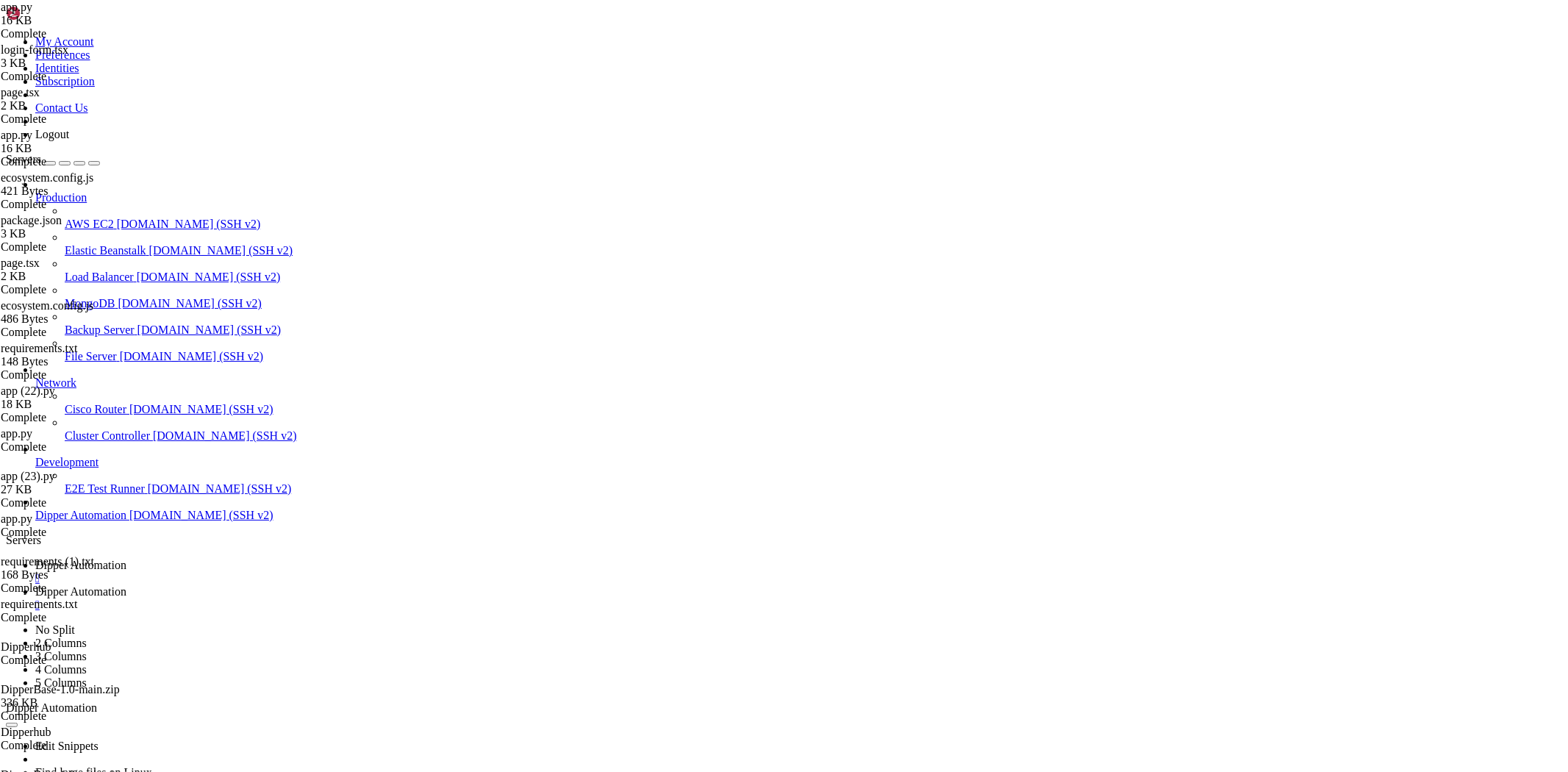
drag, startPoint x: 761, startPoint y: 1396, endPoint x: 752, endPoint y: 1391, distance: 10.3
drag, startPoint x: 495, startPoint y: 1492, endPoint x: 13, endPoint y: 1166, distance: 581.9
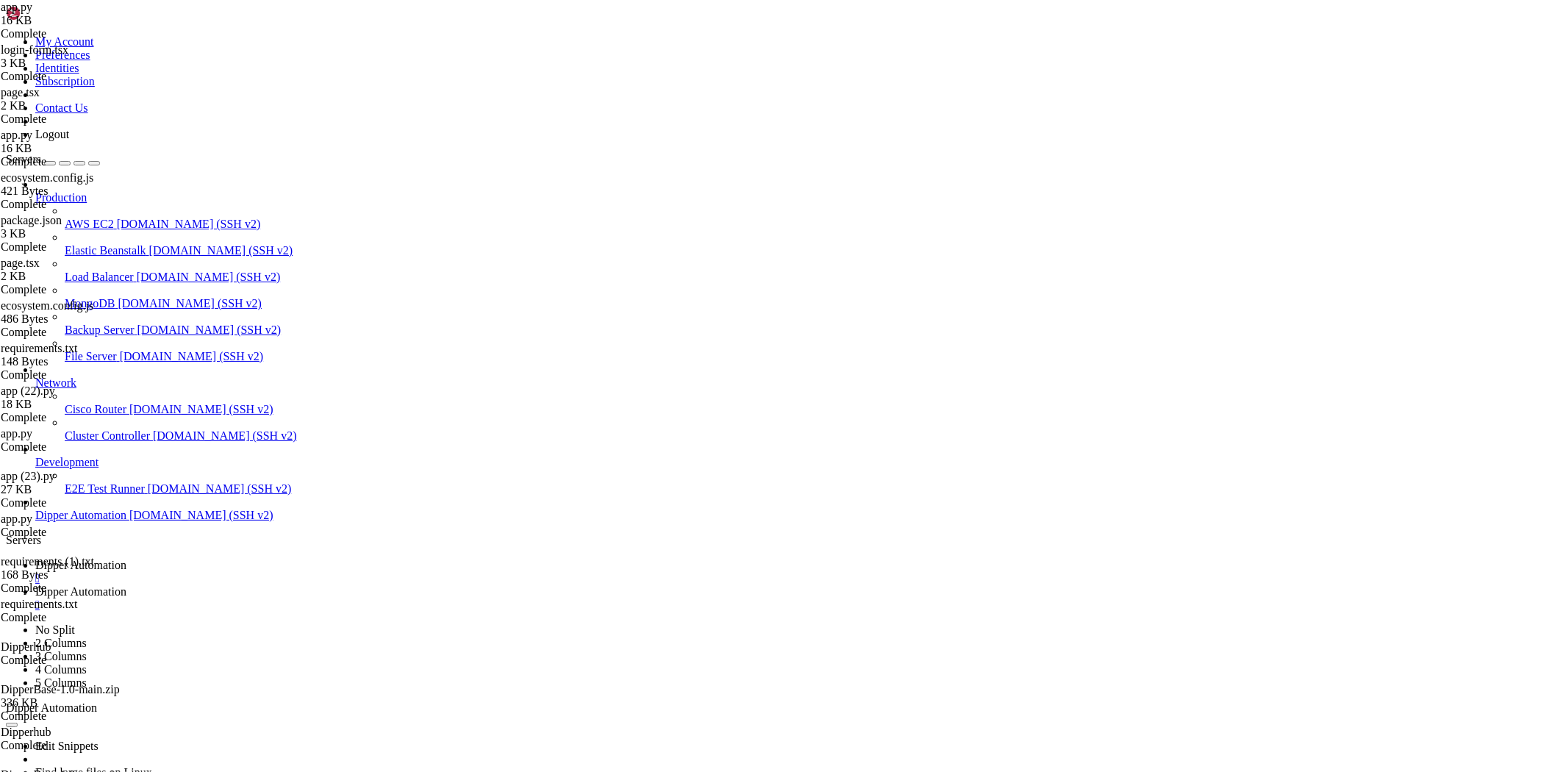
copy div "(.venv) root@vps58218:~/Dipperhub# sudo certbot --nginx -d [DOMAIN_NAME] -d [DO…"
drag, startPoint x: 688, startPoint y: 1340, endPoint x: 518, endPoint y: 1338, distance: 170.0
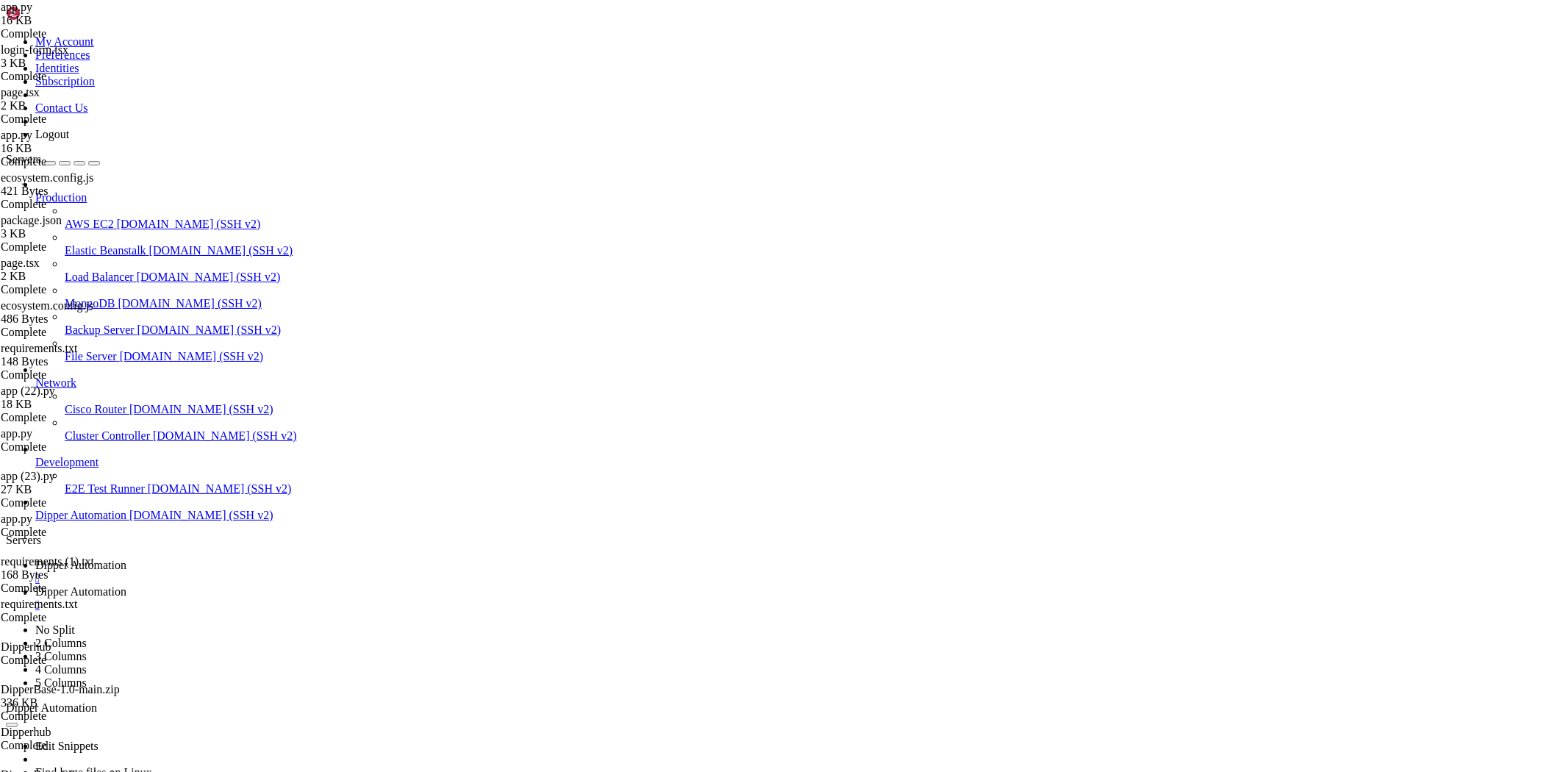
scroll to position [124886, 0]
drag, startPoint x: 513, startPoint y: 1428, endPoint x: 270, endPoint y: 1423, distance: 243.1
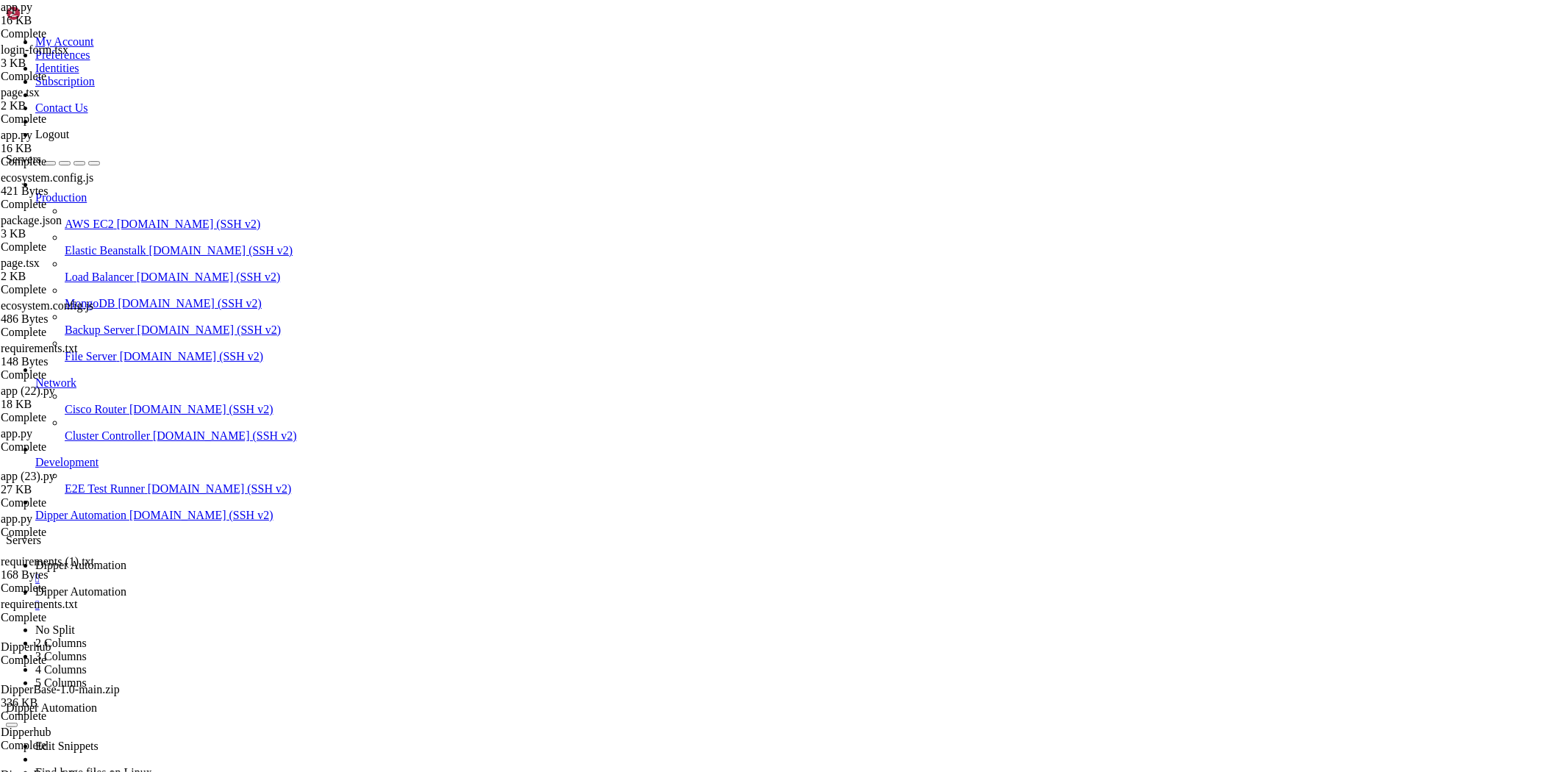
drag, startPoint x: 818, startPoint y: 1278, endPoint x: 660, endPoint y: 1321, distance: 163.7
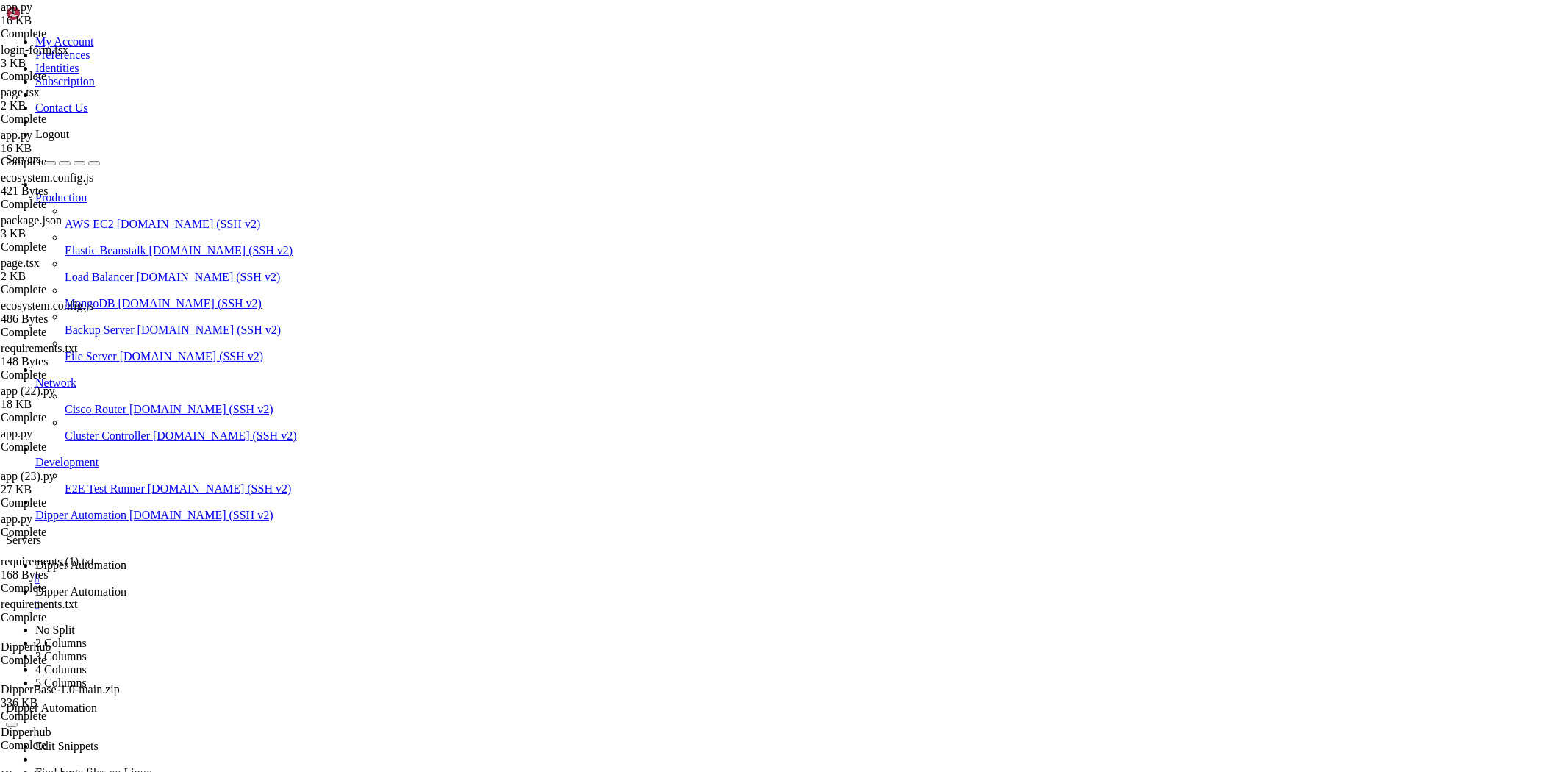
drag, startPoint x: 745, startPoint y: 1310, endPoint x: 525, endPoint y: 1317, distance: 220.1
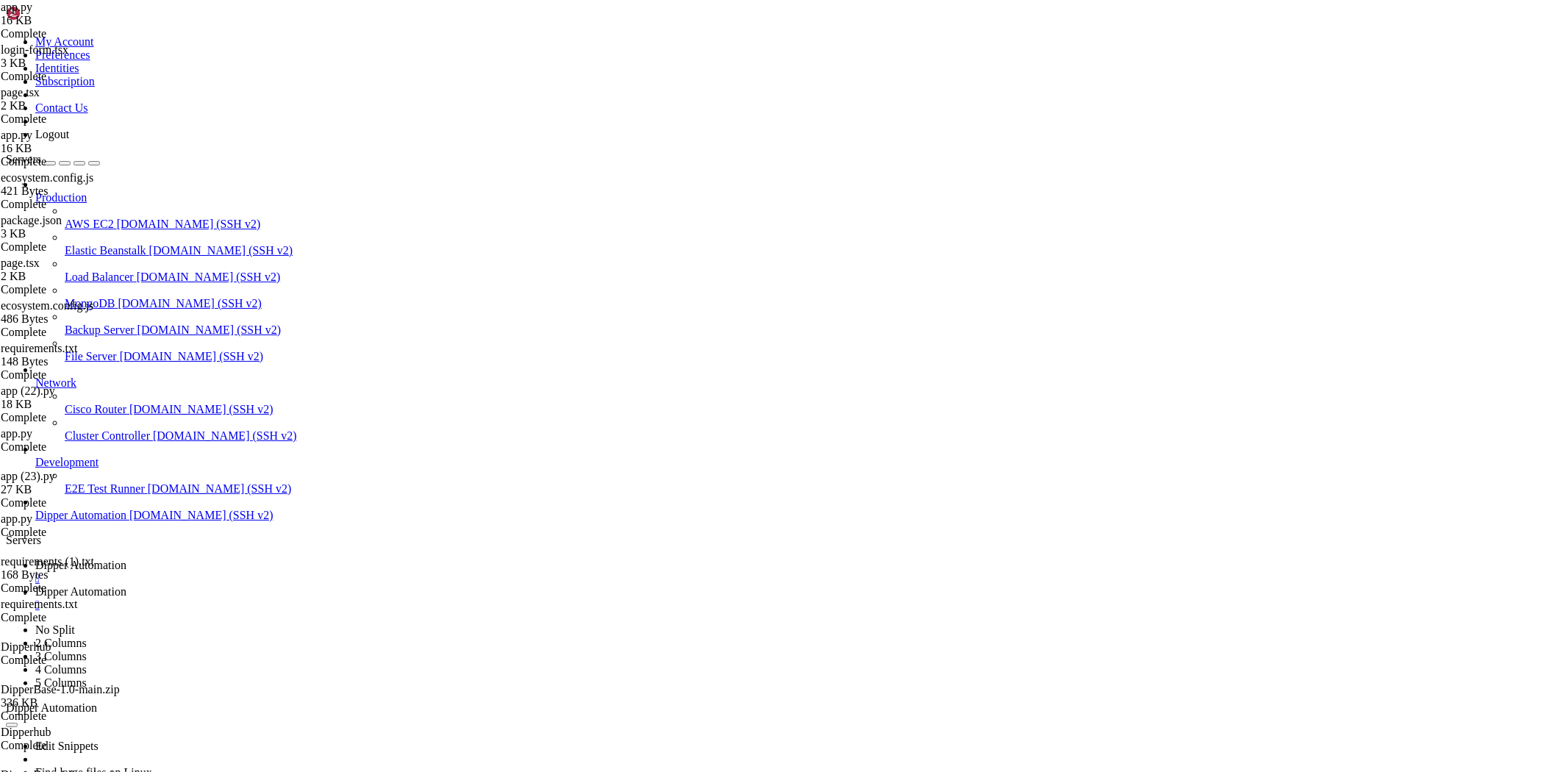
drag, startPoint x: 875, startPoint y: 1303, endPoint x: 708, endPoint y: 1311, distance: 167.2
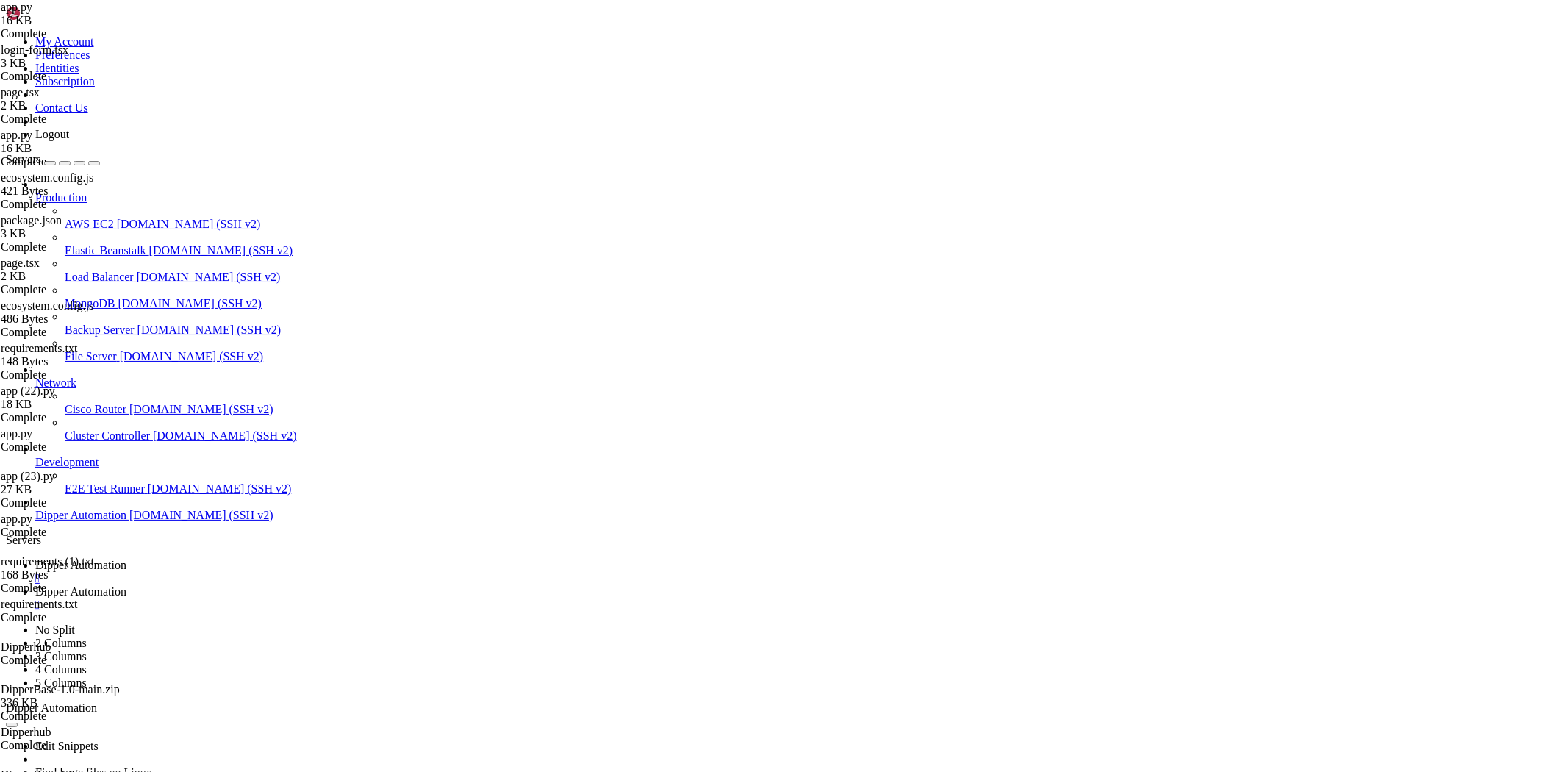
drag, startPoint x: 684, startPoint y: 1235, endPoint x: 554, endPoint y: 1237, distance: 130.0
drag, startPoint x: 1099, startPoint y: 1485, endPoint x: 952, endPoint y: 1434, distance: 155.6
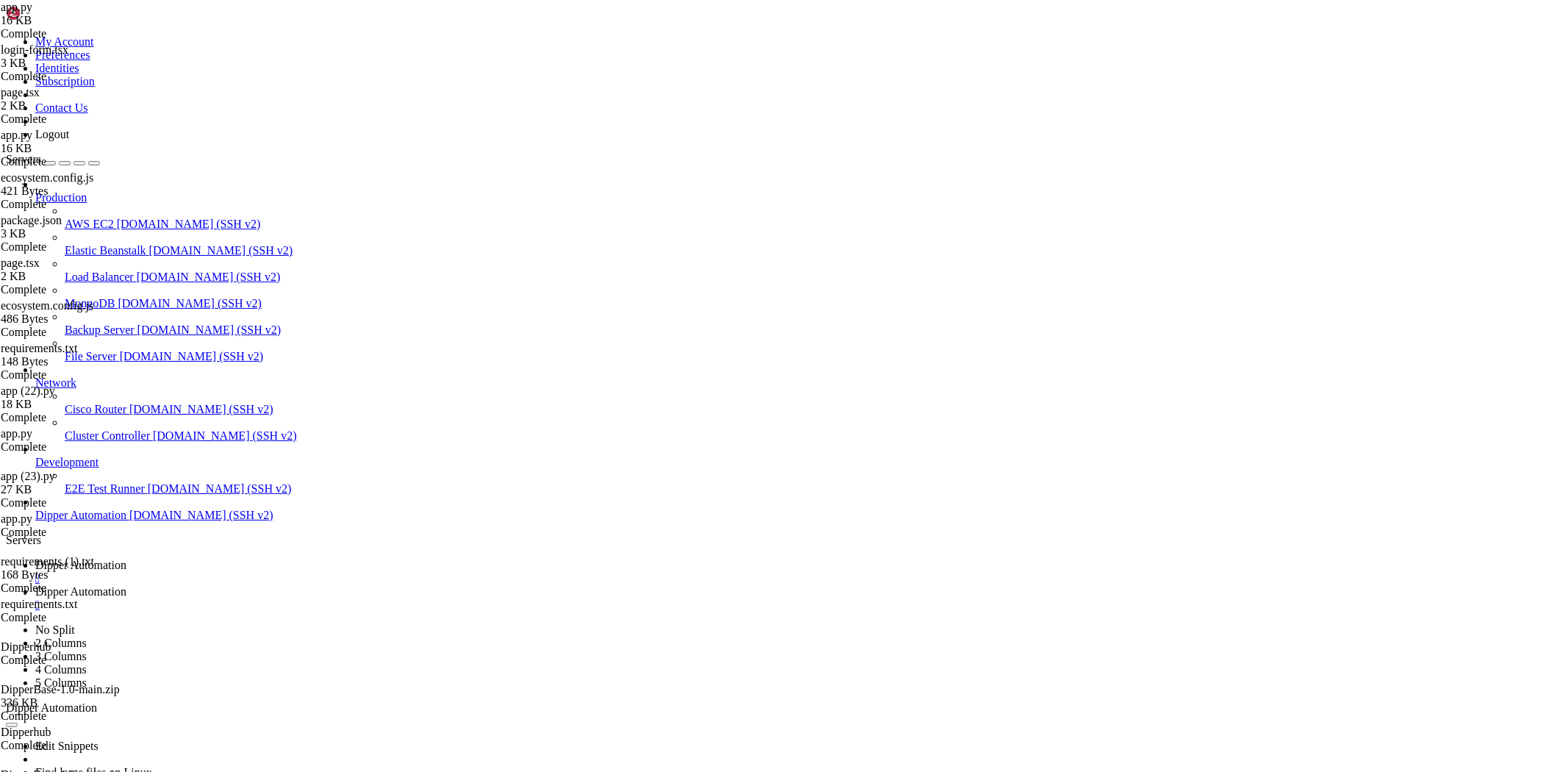
drag, startPoint x: 1106, startPoint y: 1496, endPoint x: 10, endPoint y: 996, distance: 1204.7
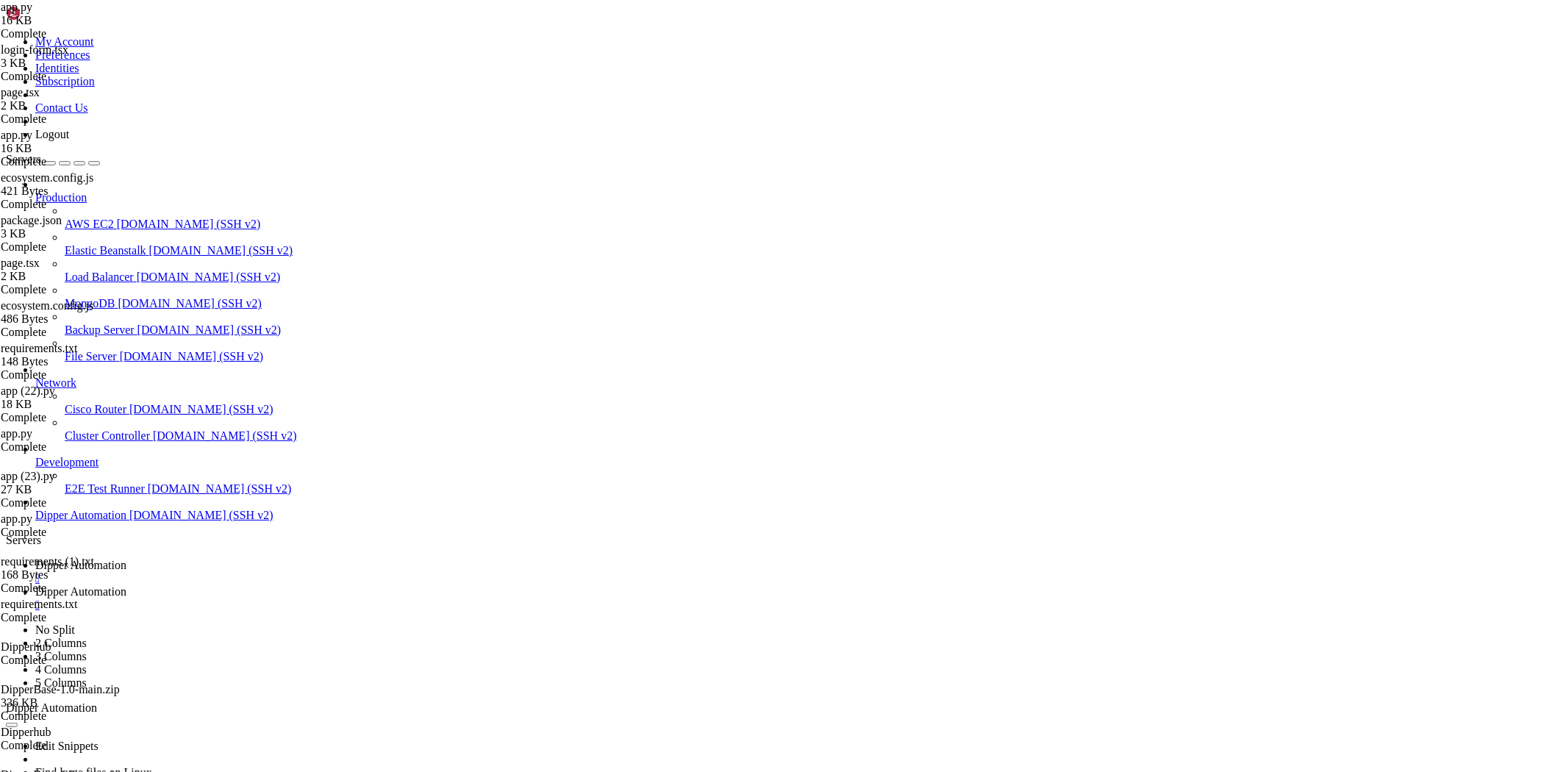
drag, startPoint x: 10, startPoint y: 996, endPoint x: 347, endPoint y: 1201, distance: 394.5
drag, startPoint x: 977, startPoint y: 1499, endPoint x: 22, endPoint y: 1332, distance: 969.5
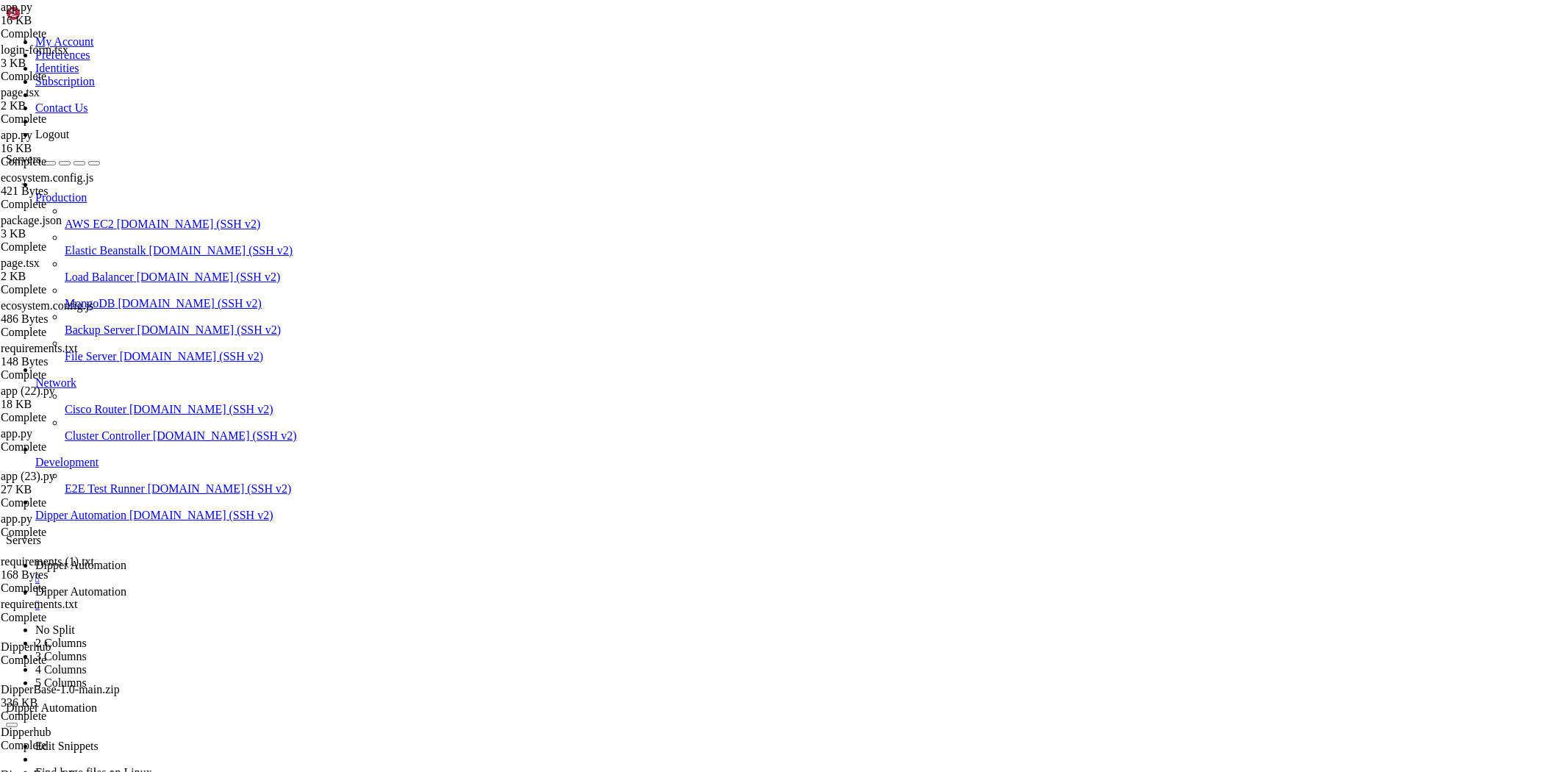
copy div "- - - - - - - - - - - - - - - - - - - - - - - - - - - - - - - - - - - - - - - A…"
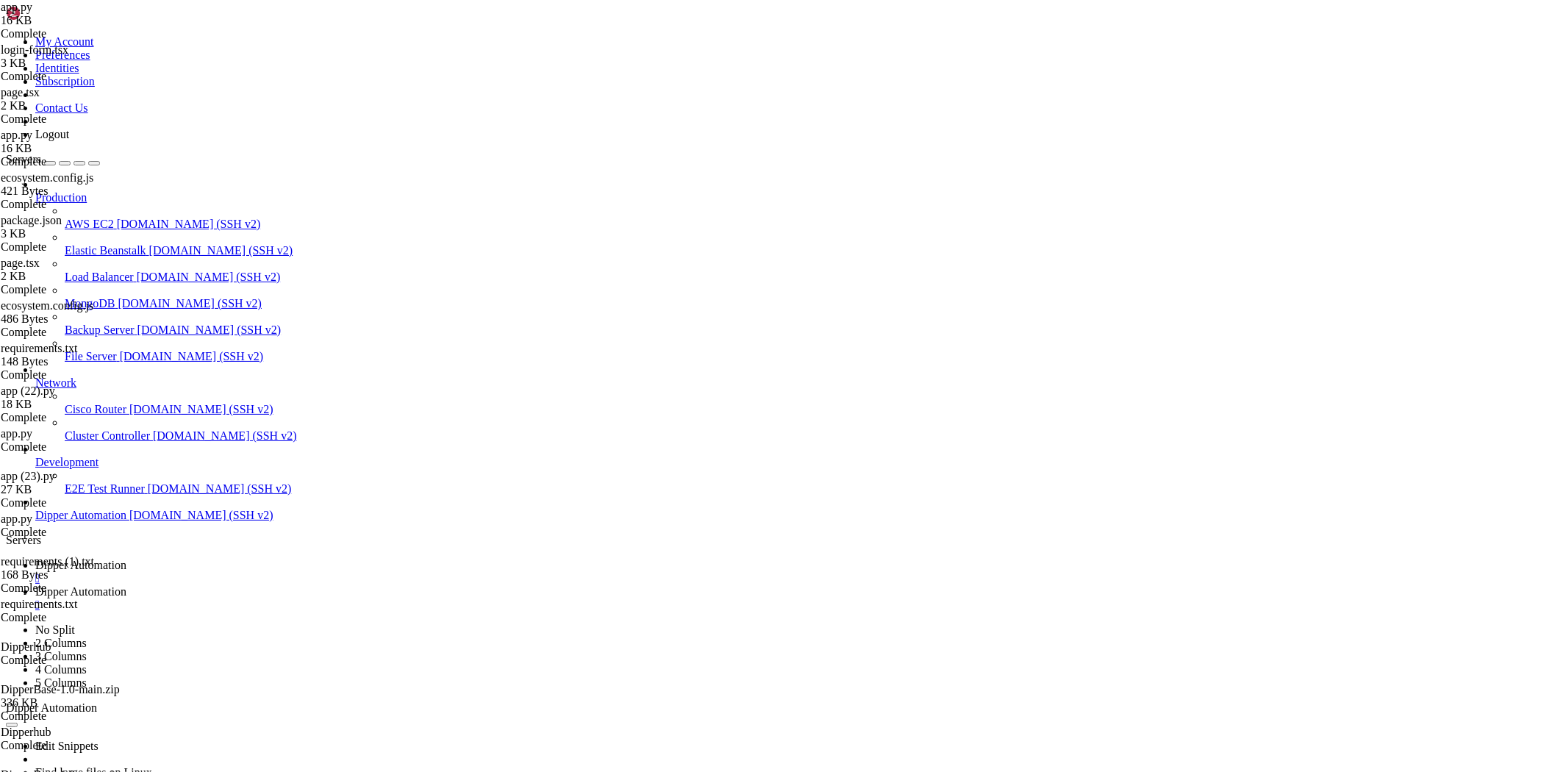
click at [346, 585] on link "Dipper Automation " at bounding box center [798, 598] width 1527 height 26
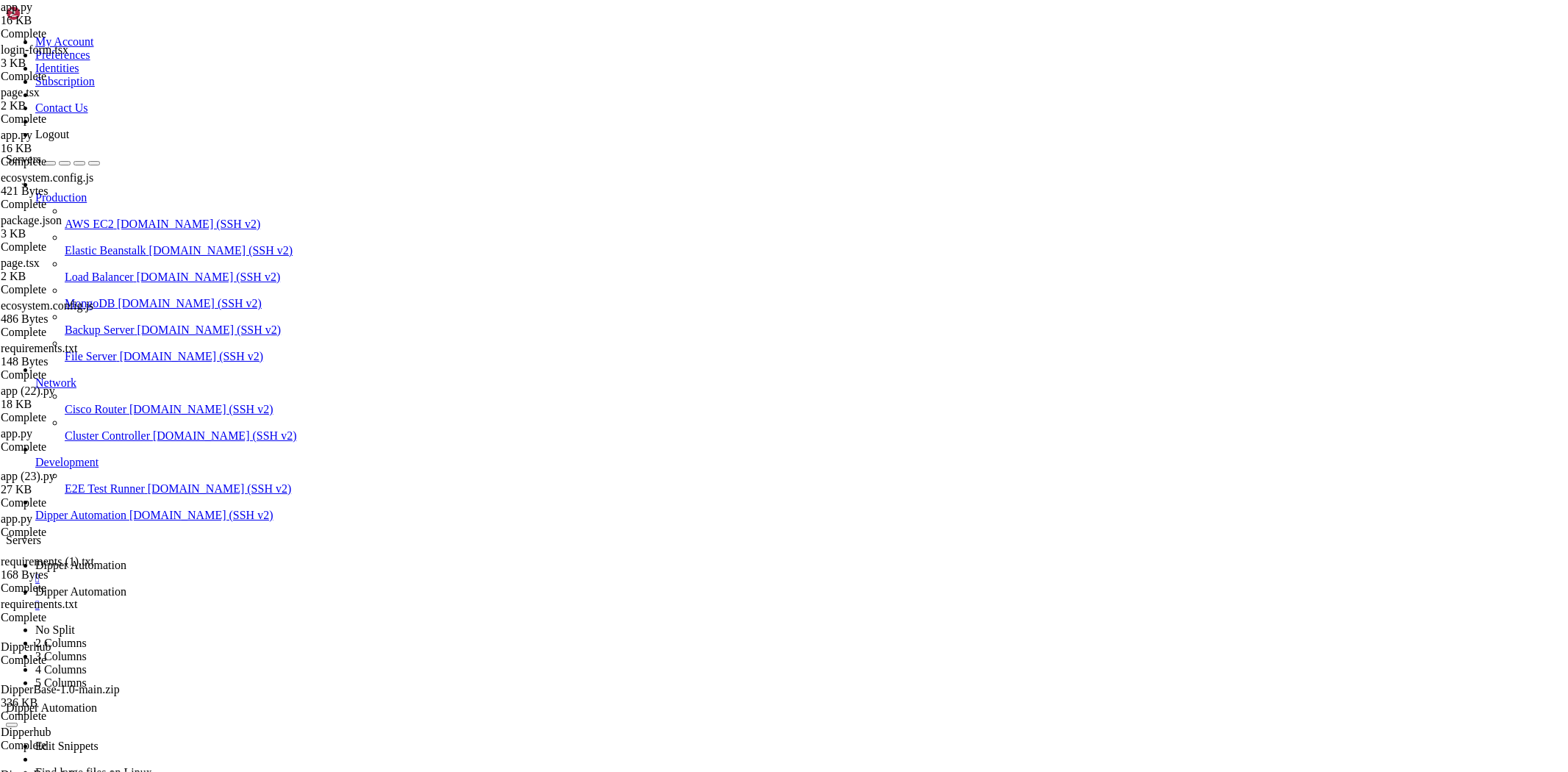
drag, startPoint x: 406, startPoint y: 431, endPoint x: 806, endPoint y: 228, distance: 448.6
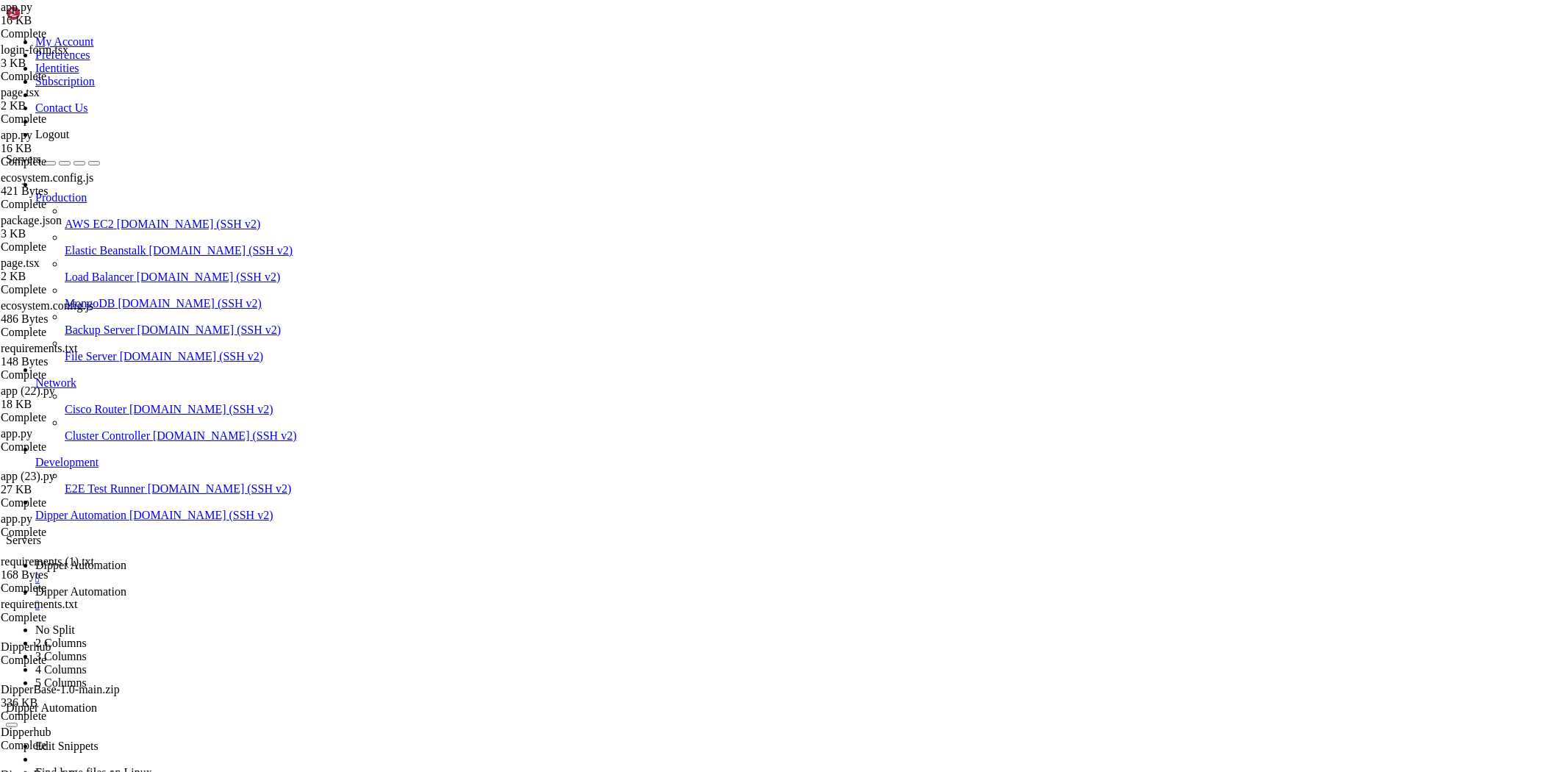
type input "/etc/nginx/sites-available"
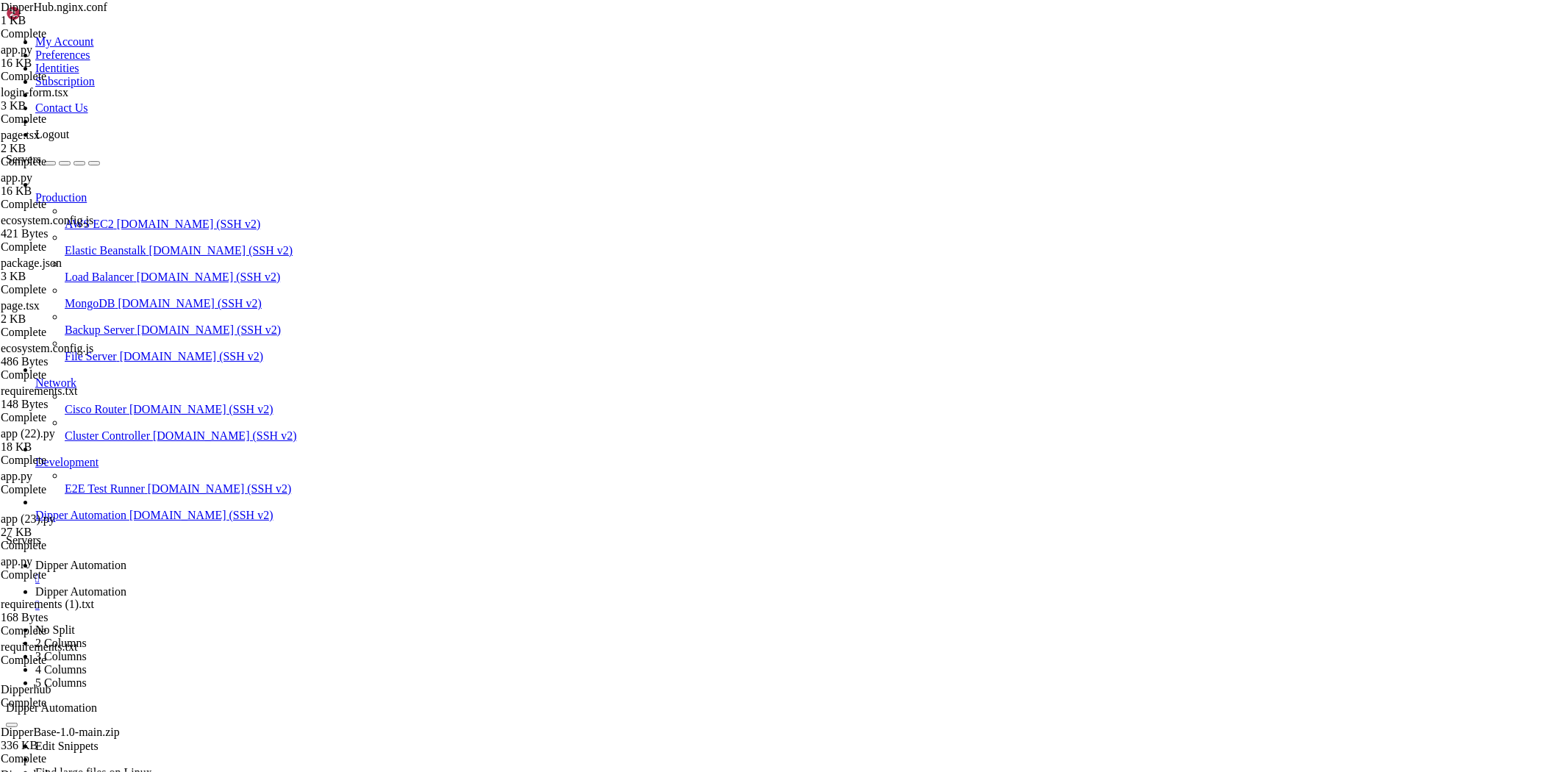
type textarea "# === Next.js build estático (se existir) ==="
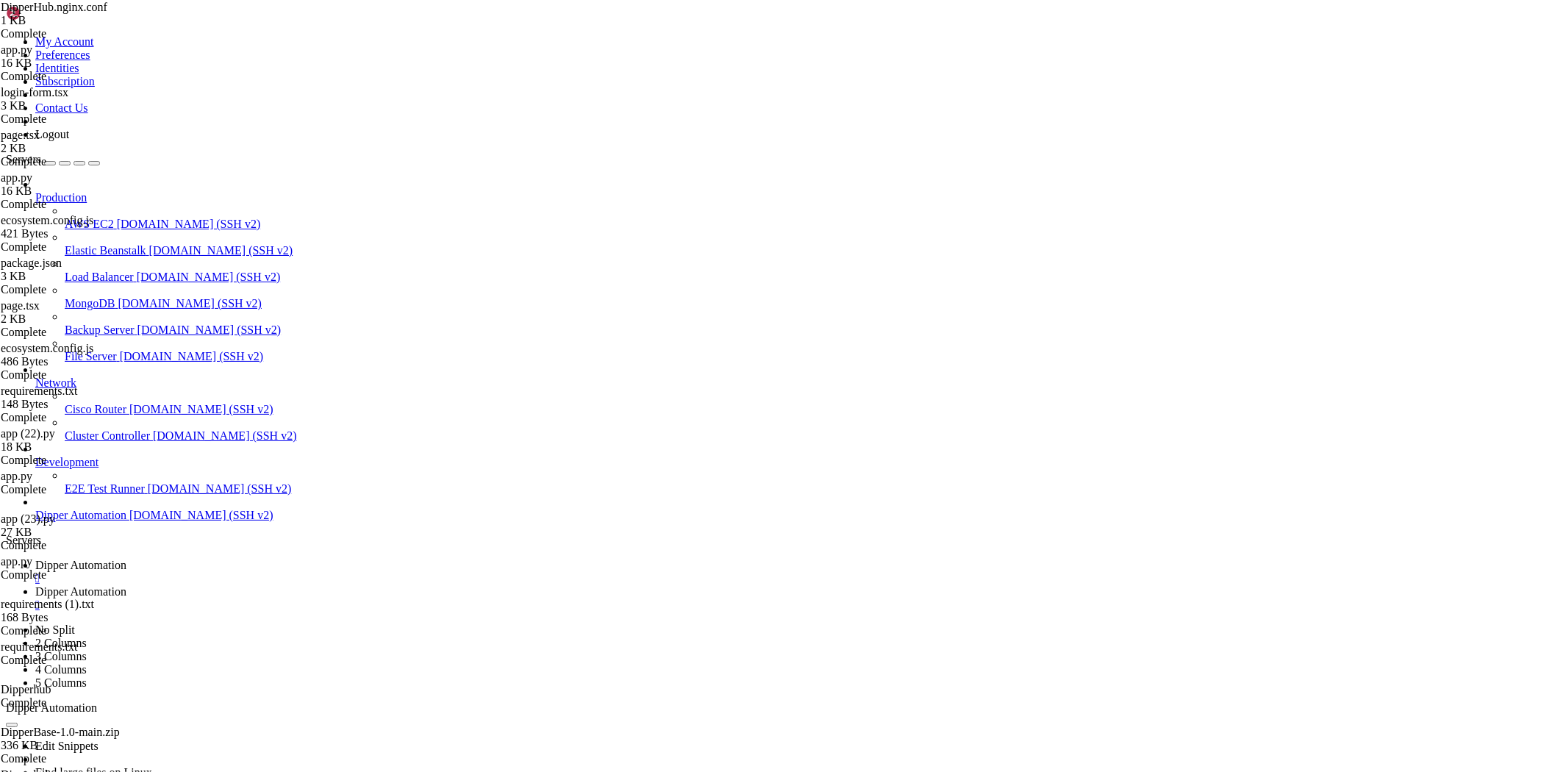
type textarea "server_name dev.dipperauto.com;"
type textarea "proxy_http_version 1.1;"
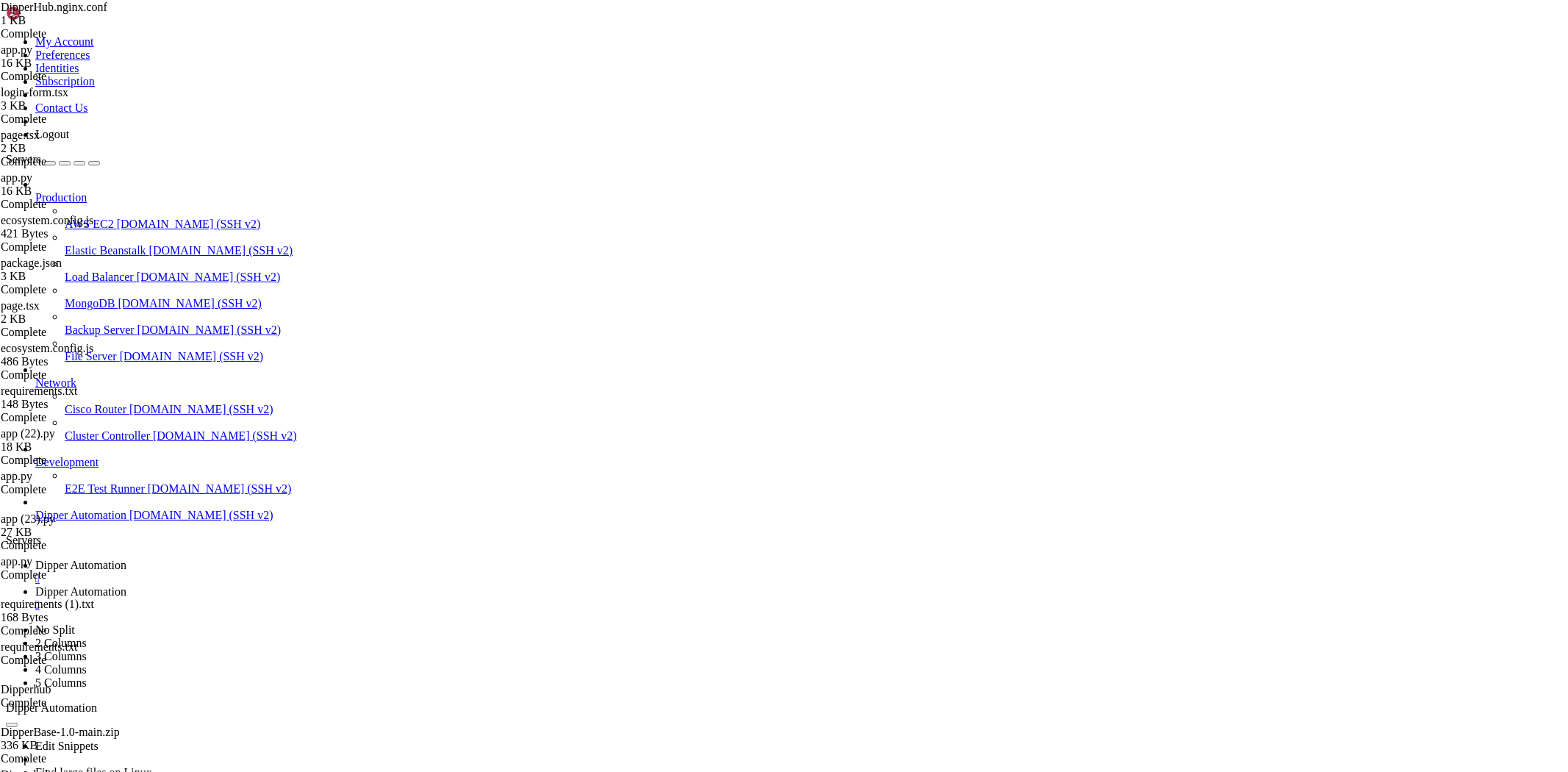
click at [238, 558] on link "Dipper Automation " at bounding box center [798, 571] width 1527 height 26
drag, startPoint x: 286, startPoint y: 1090, endPoint x: 274, endPoint y: 1090, distance: 12.0
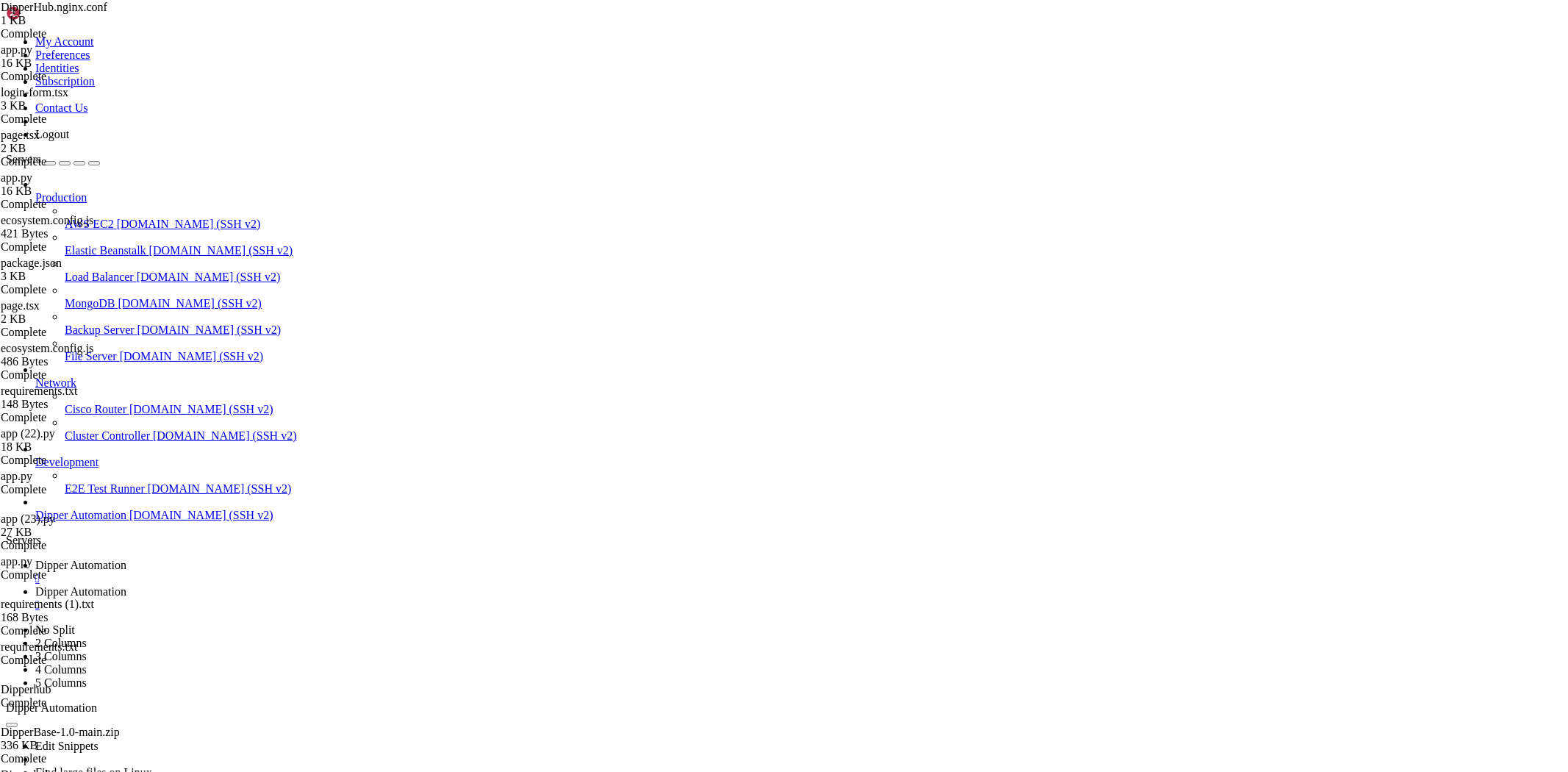
scroll to position [131934, 0]
click at [127, 585] on span "Dipper Automation" at bounding box center [81, 592] width 92 height 13
click at [223, 558] on link "Dipper Automation " at bounding box center [798, 571] width 1527 height 26
drag, startPoint x: 365, startPoint y: 1410, endPoint x: 389, endPoint y: 1411, distance: 24.0
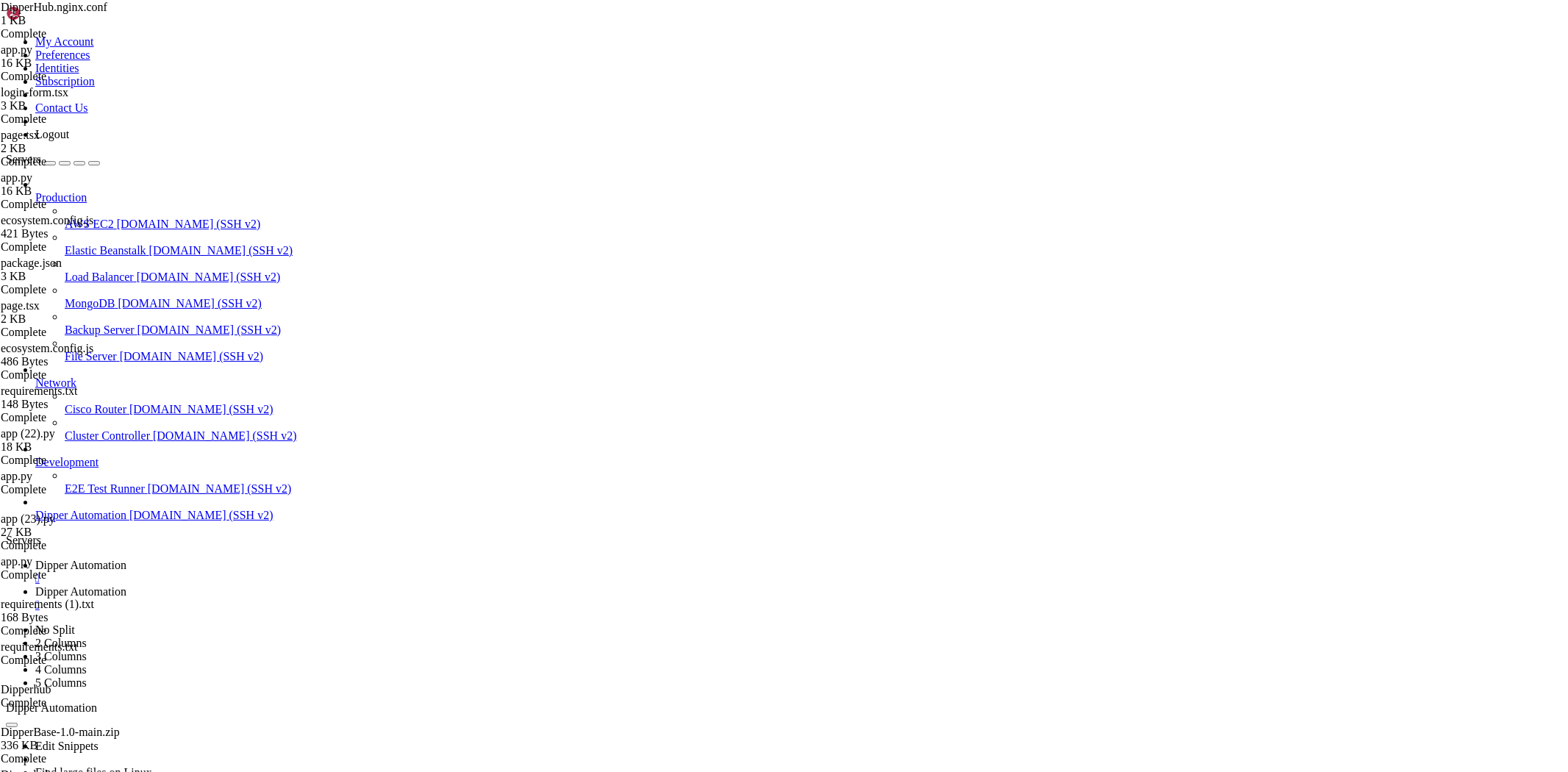
click at [400, 585] on link "Dipper Automation " at bounding box center [798, 598] width 1527 height 26
drag, startPoint x: 230, startPoint y: 50, endPoint x: 707, endPoint y: 39, distance: 477.1
type input "/"
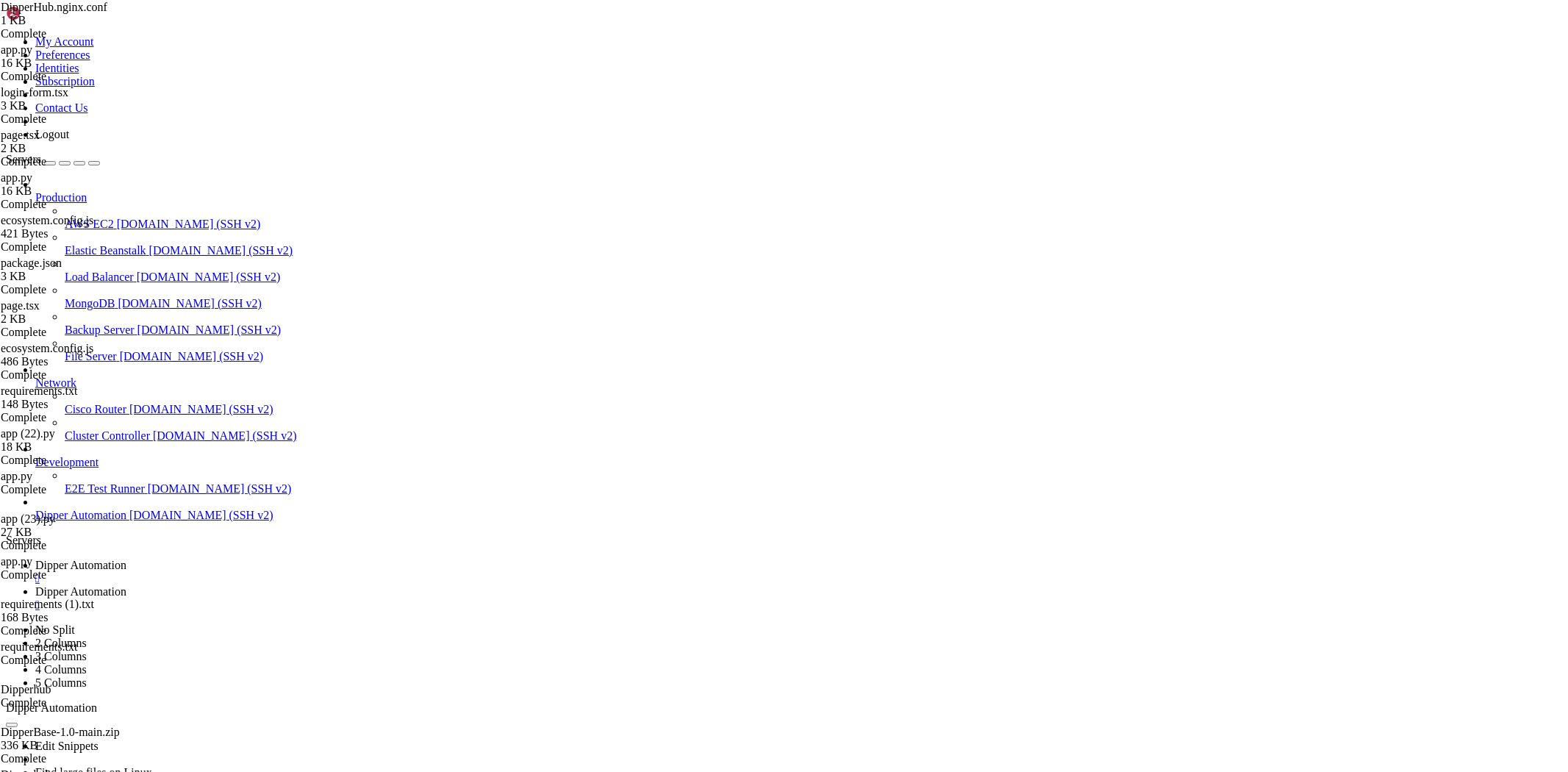
type input "i"
type input "/root/Dipperhub"
drag, startPoint x: 483, startPoint y: 53, endPoint x: 74, endPoint y: 45, distance: 409.1
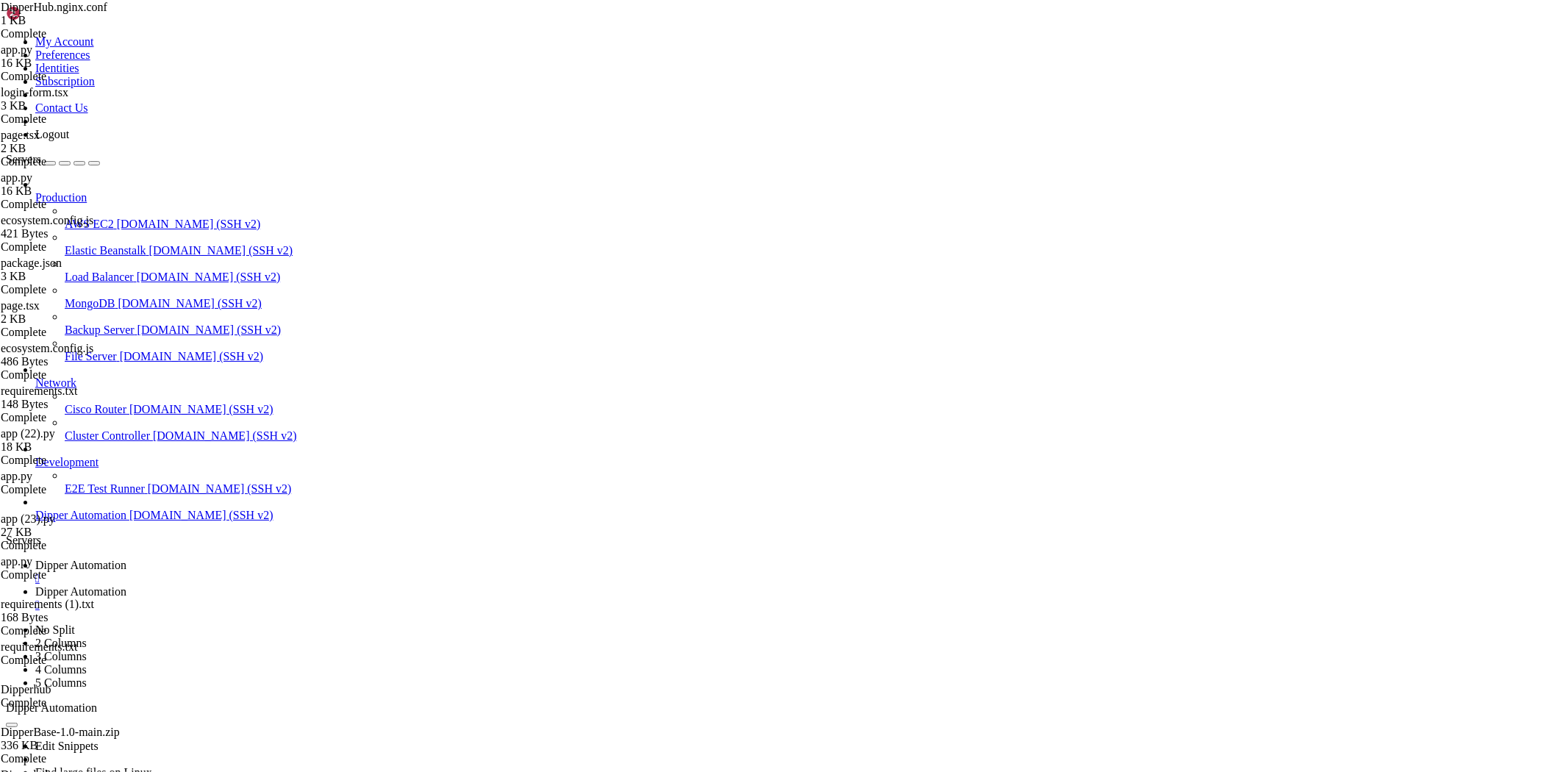
drag, startPoint x: 364, startPoint y: 41, endPoint x: 47, endPoint y: 87, distance: 320.3
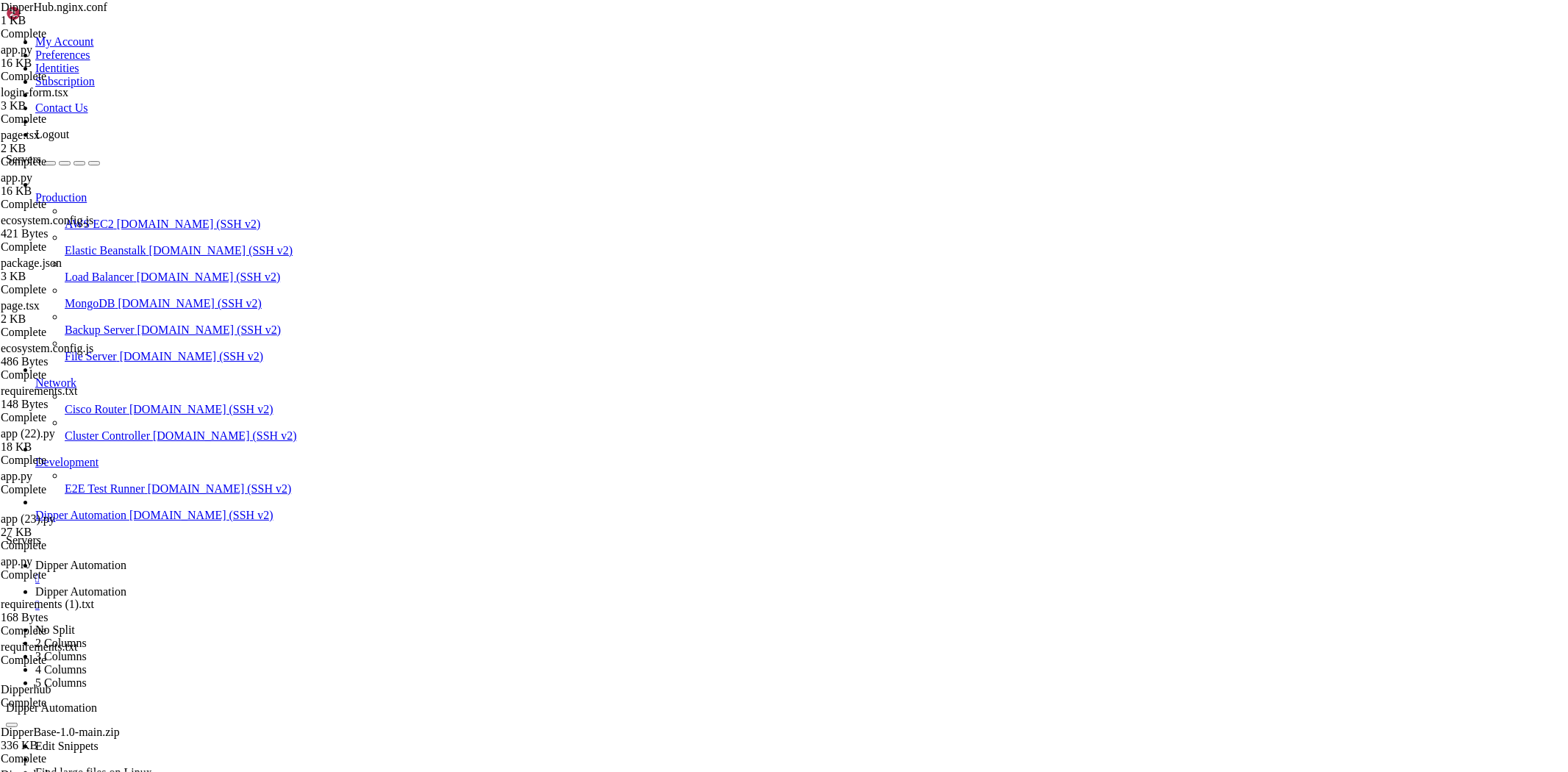
type input "/root/Dipperhub/scripts"
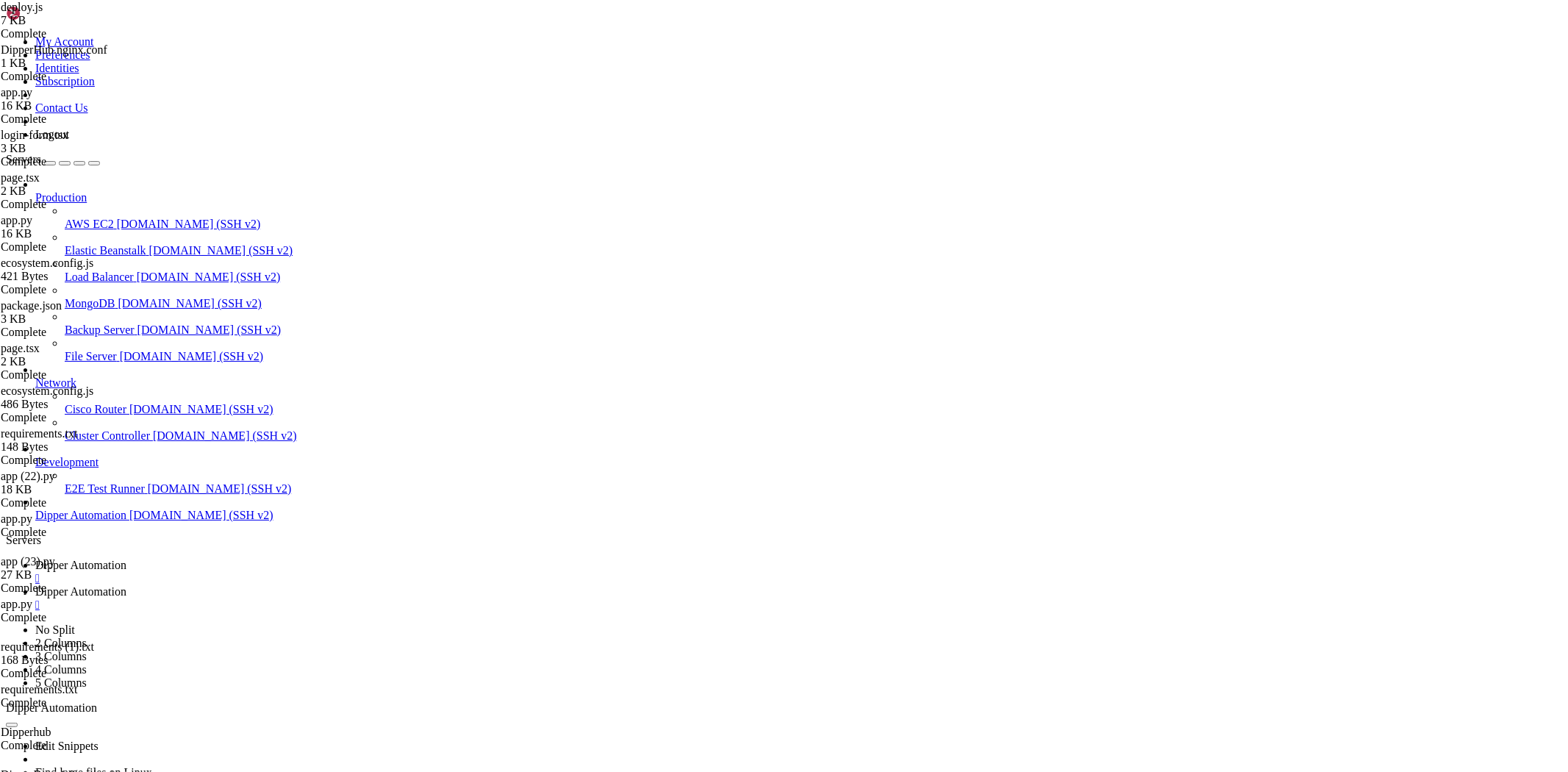
scroll to position [538, 0]
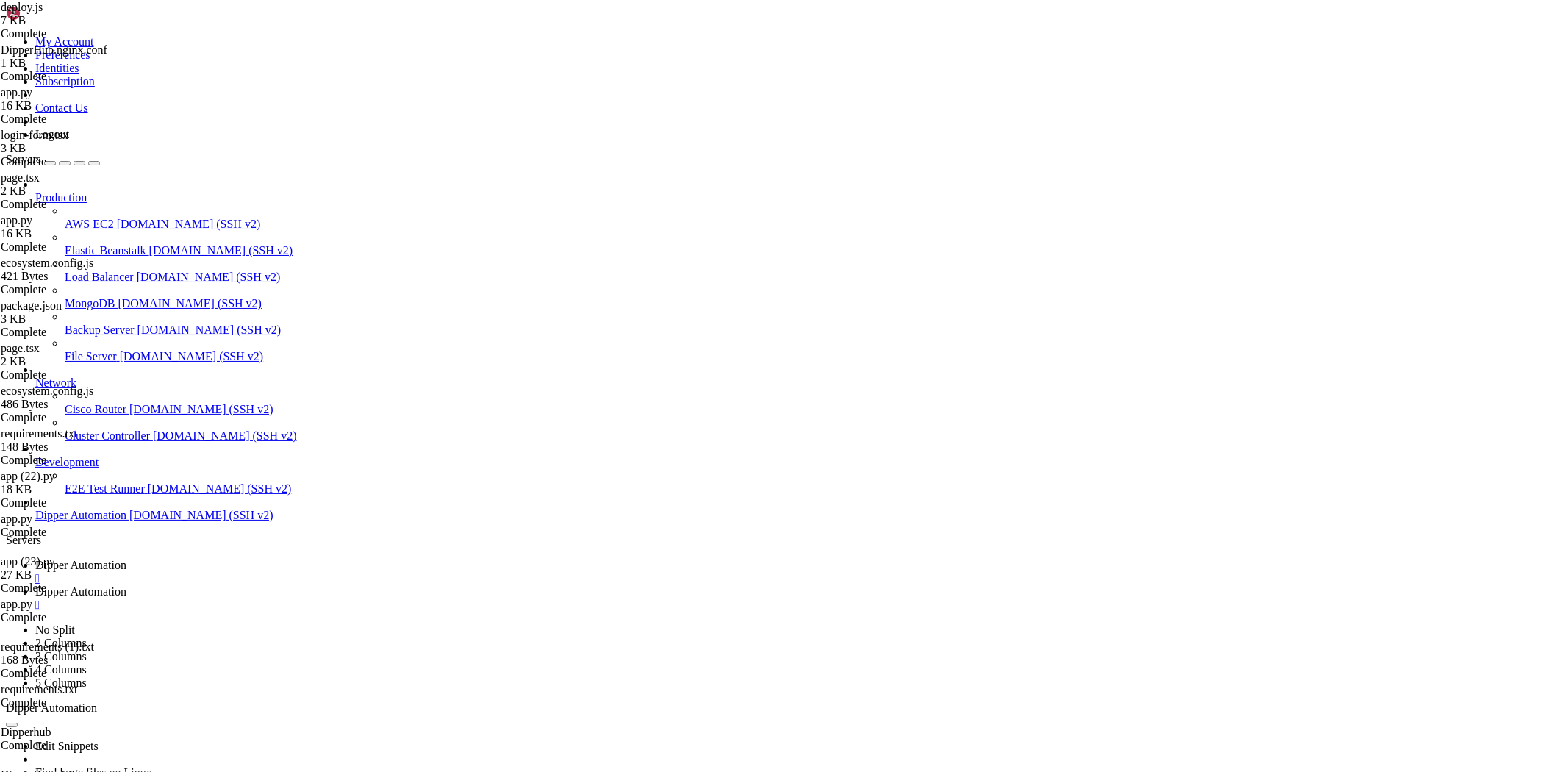
scroll to position [684, 0]
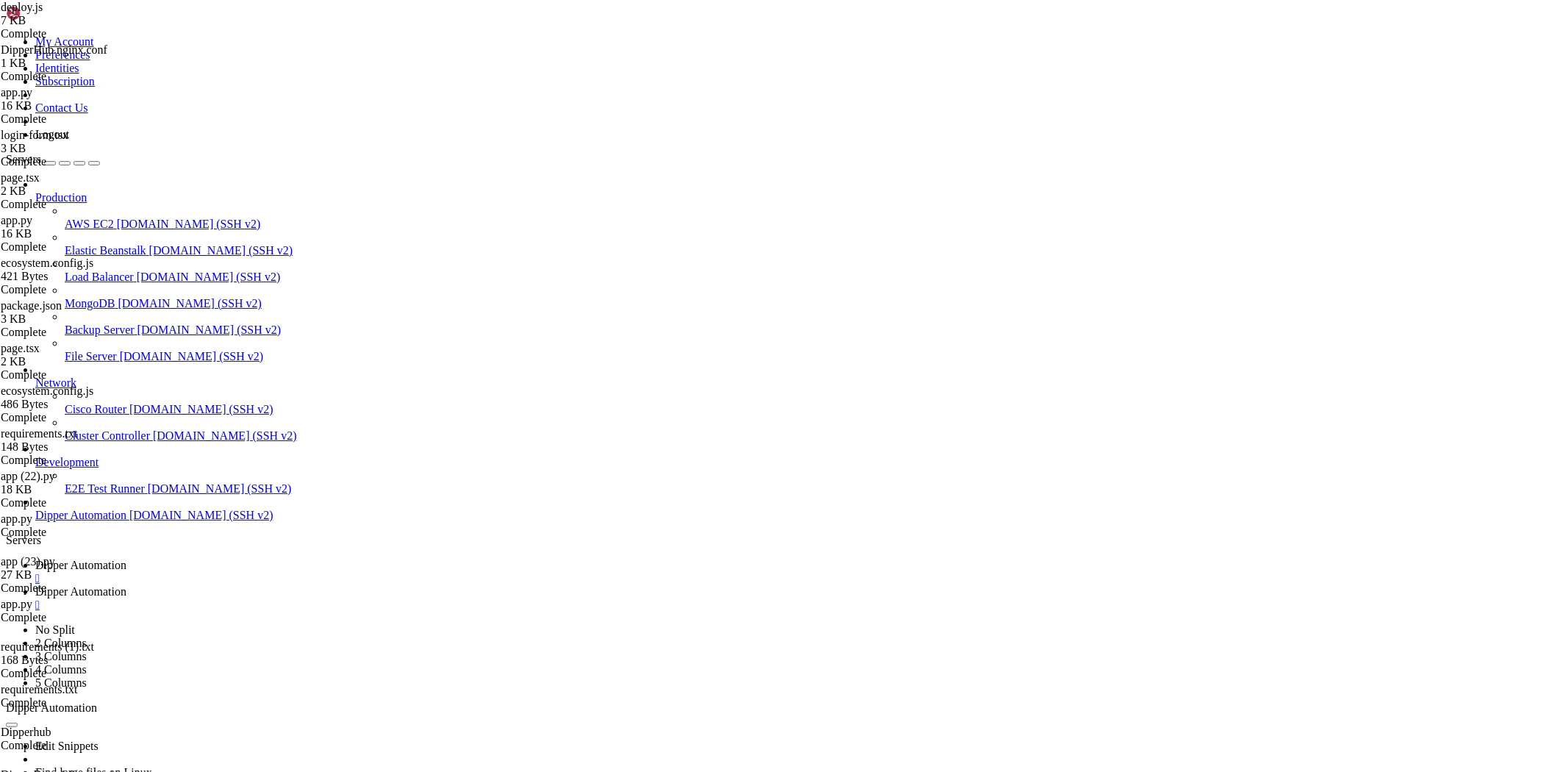
type textarea "//console.log("\n🔄 Configurando Nginx...");"
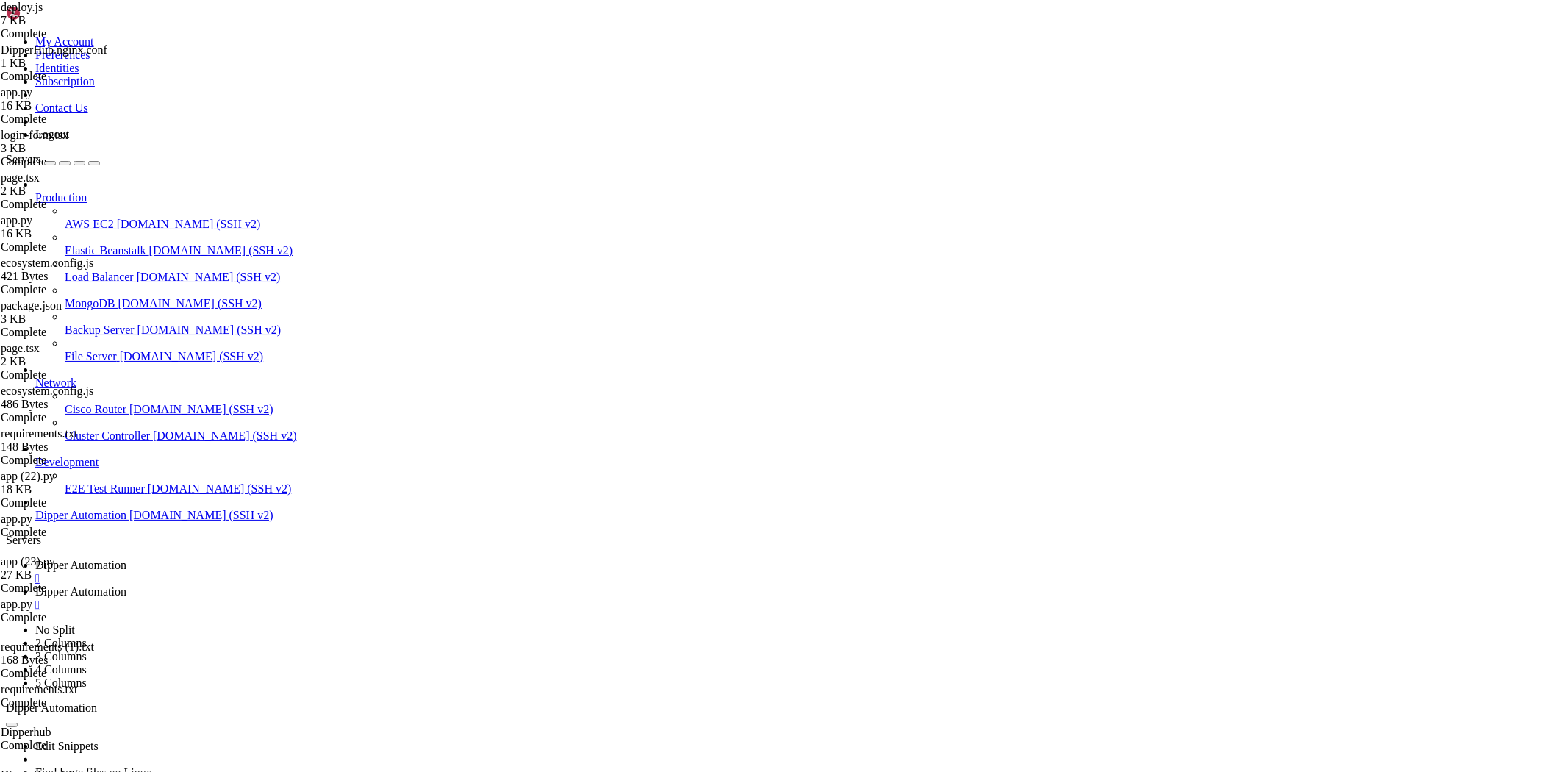
type textarea "// const nginxSitePath = `/etc/nginx/sites-available/${appName}.nginx.conf`;"
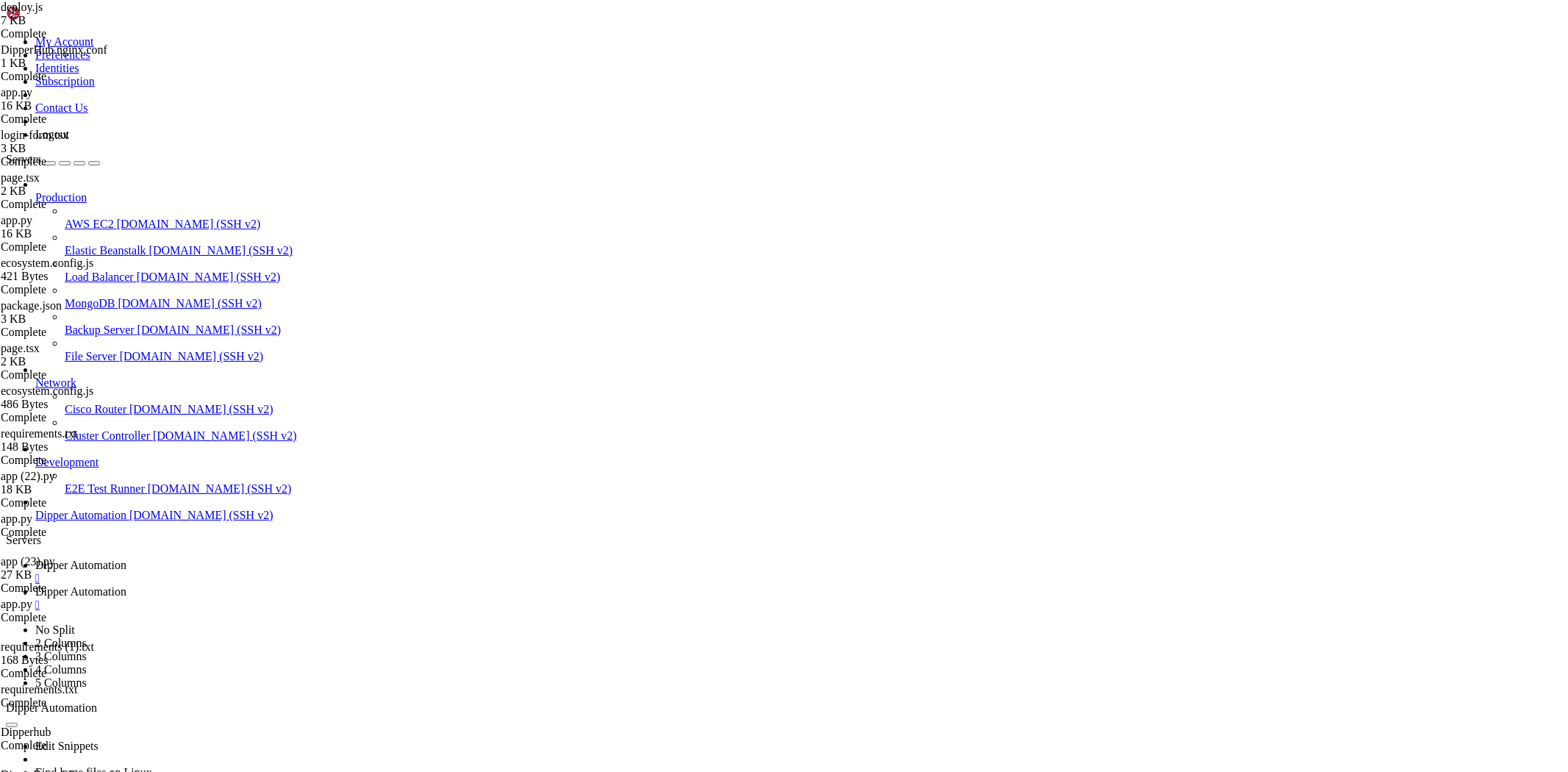
type textarea "// }"
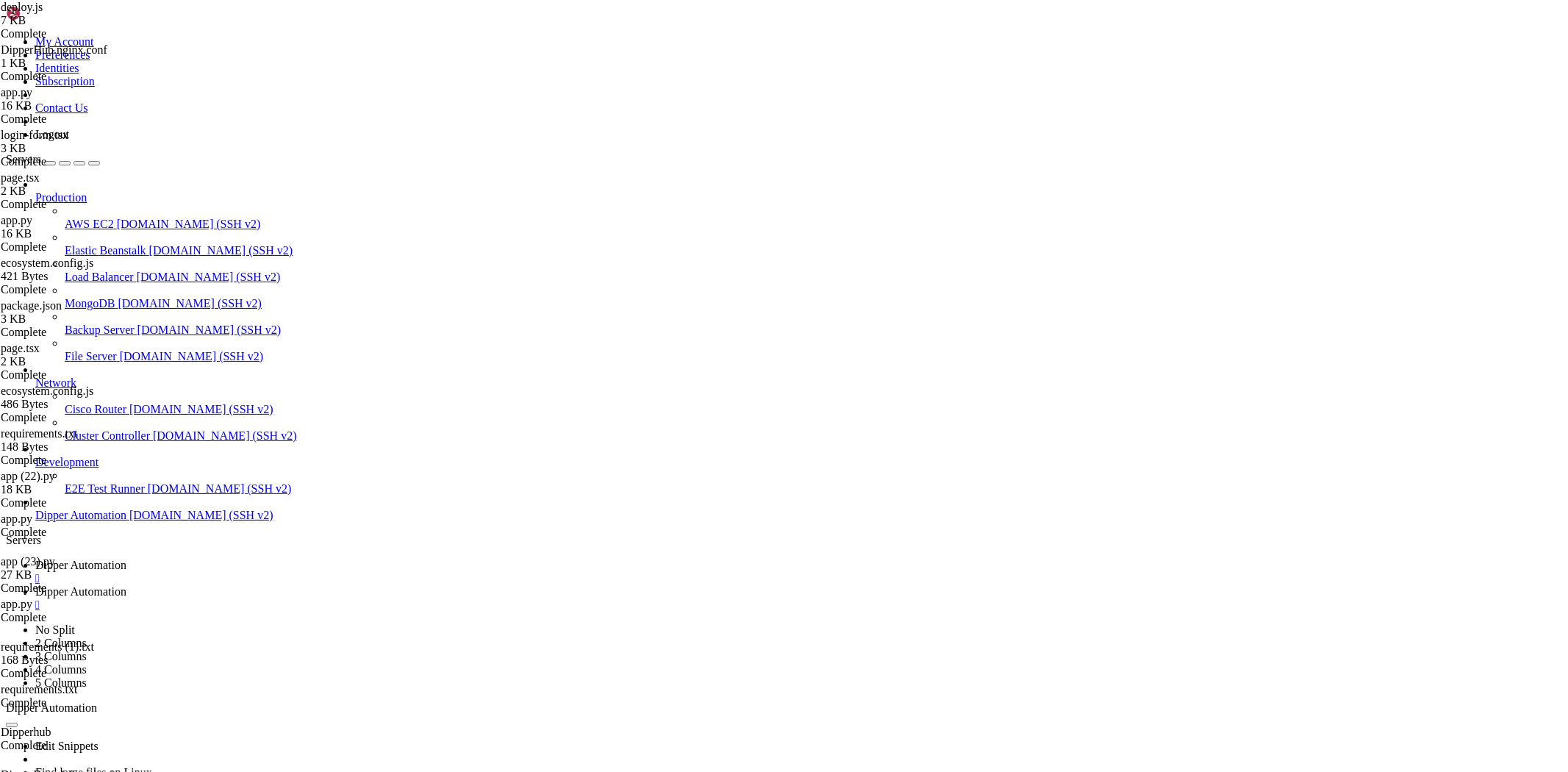
scroll to position [0, 0]
type textarea "// }"
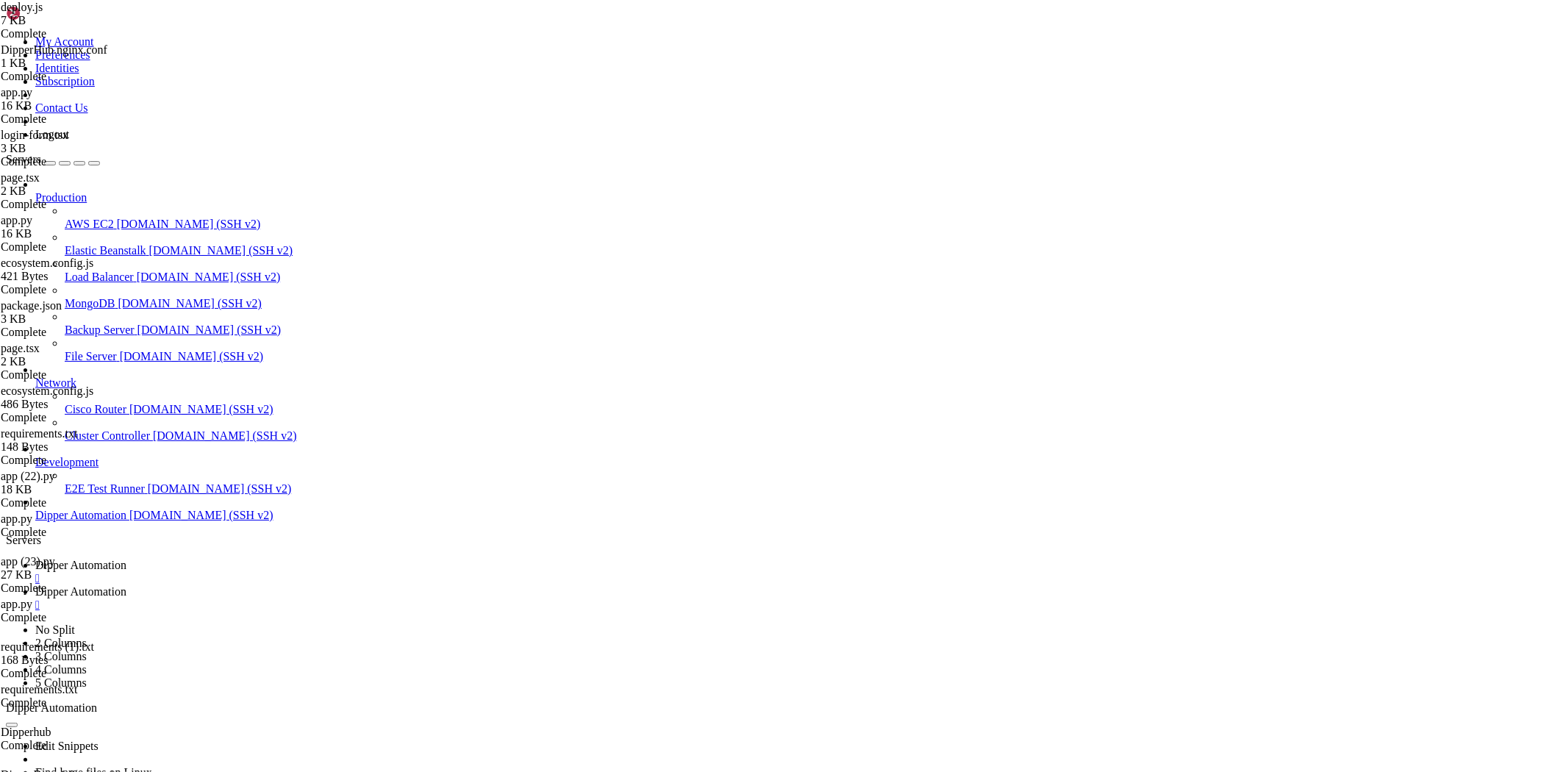
click at [240, 558] on link "Dipper Automation " at bounding box center [798, 571] width 1527 height 26
click at [127, 585] on span "Dipper Automation" at bounding box center [81, 592] width 92 height 13
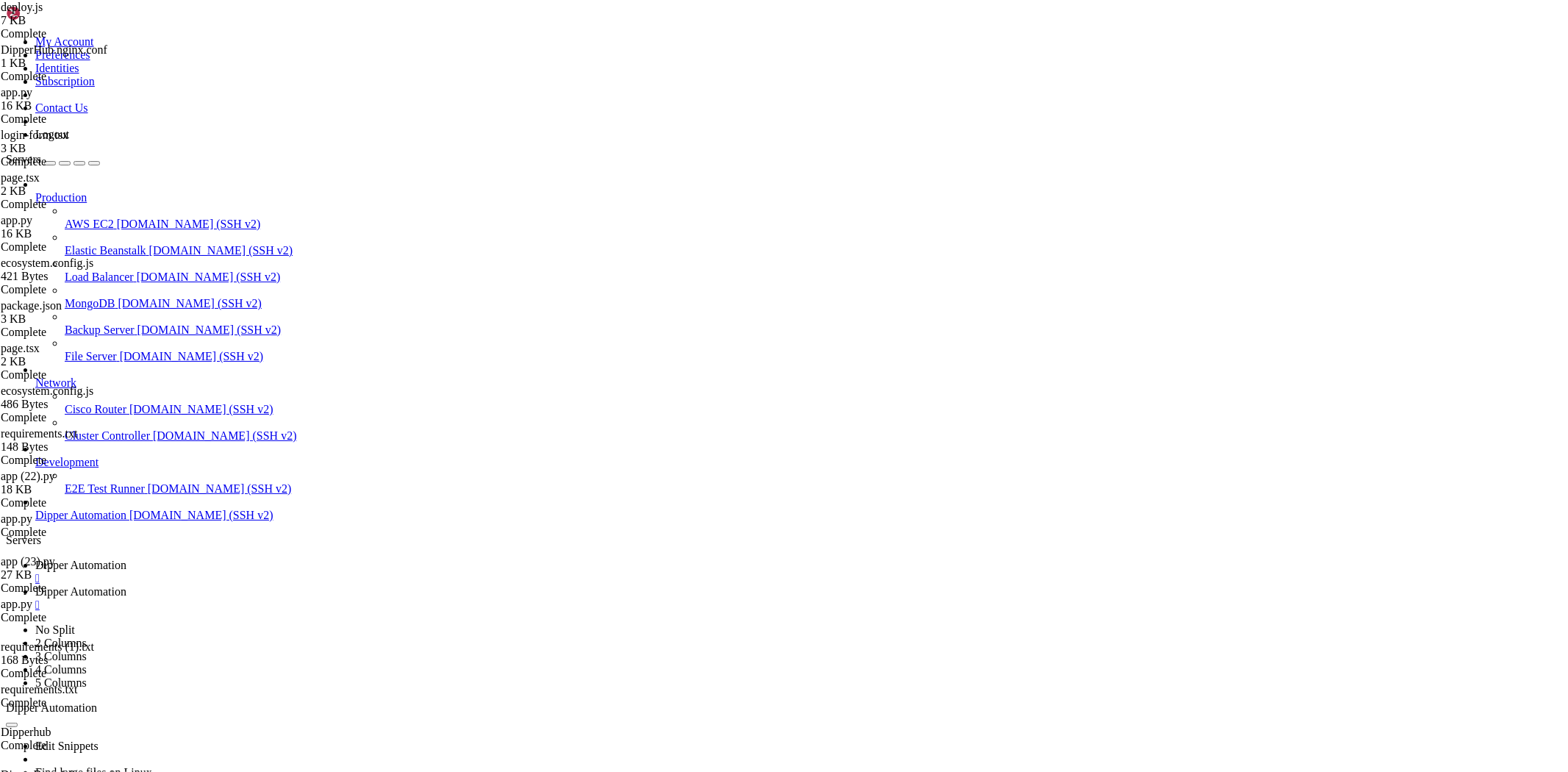
drag, startPoint x: 231, startPoint y: 48, endPoint x: 461, endPoint y: 21, distance: 231.6
type input "/etc/nginx/sites-available"
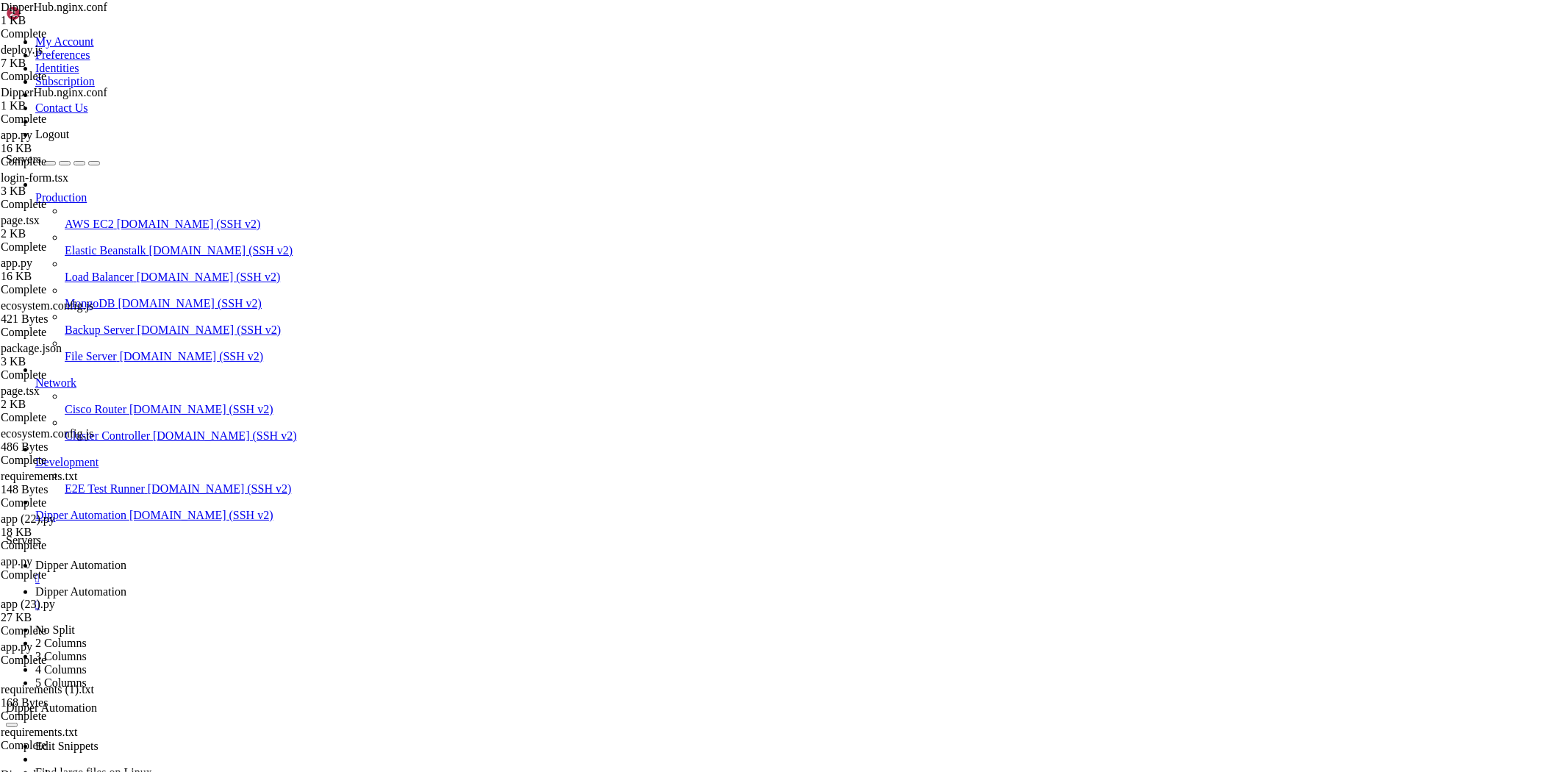
type textarea "server_name dev.dipperauto.com;"
click at [247, 558] on link "Dipper Automation " at bounding box center [798, 571] width 1527 height 26
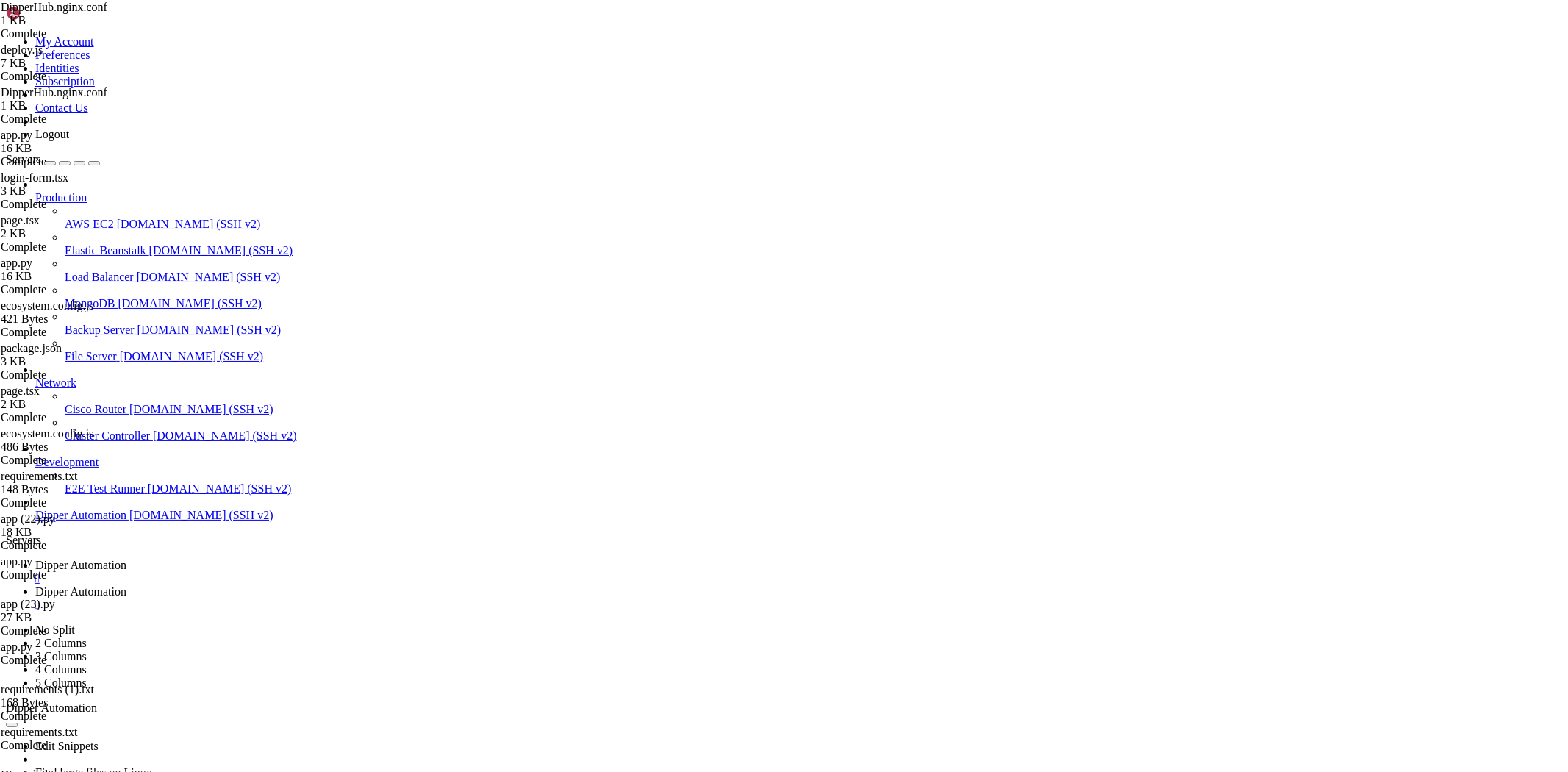
scroll to position [133047, 0]
click at [127, 585] on span "Dipper Automation" at bounding box center [81, 592] width 92 height 13
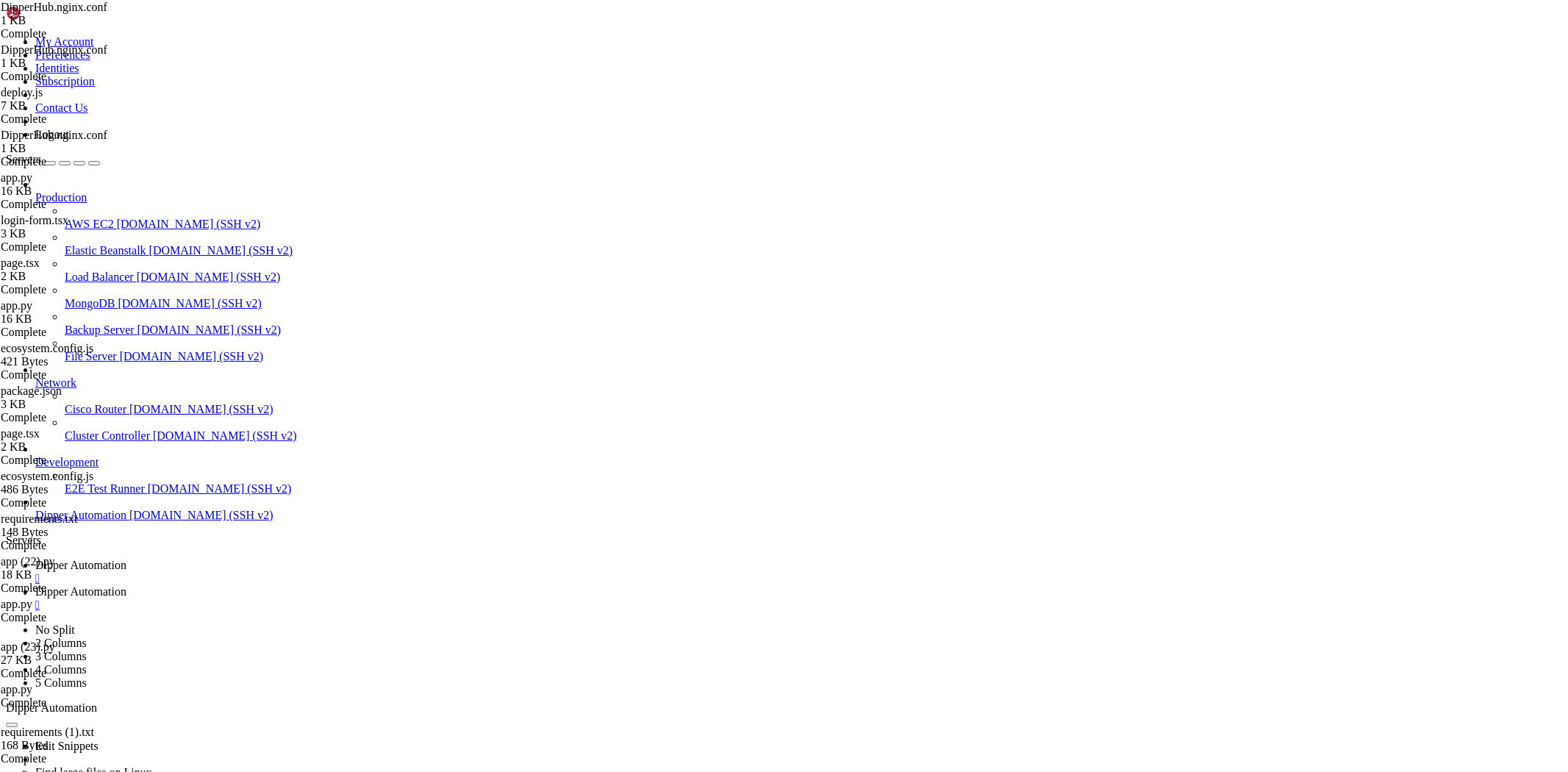
type textarea "proxy_set_header X-Forwarded-Proto $scheme;"
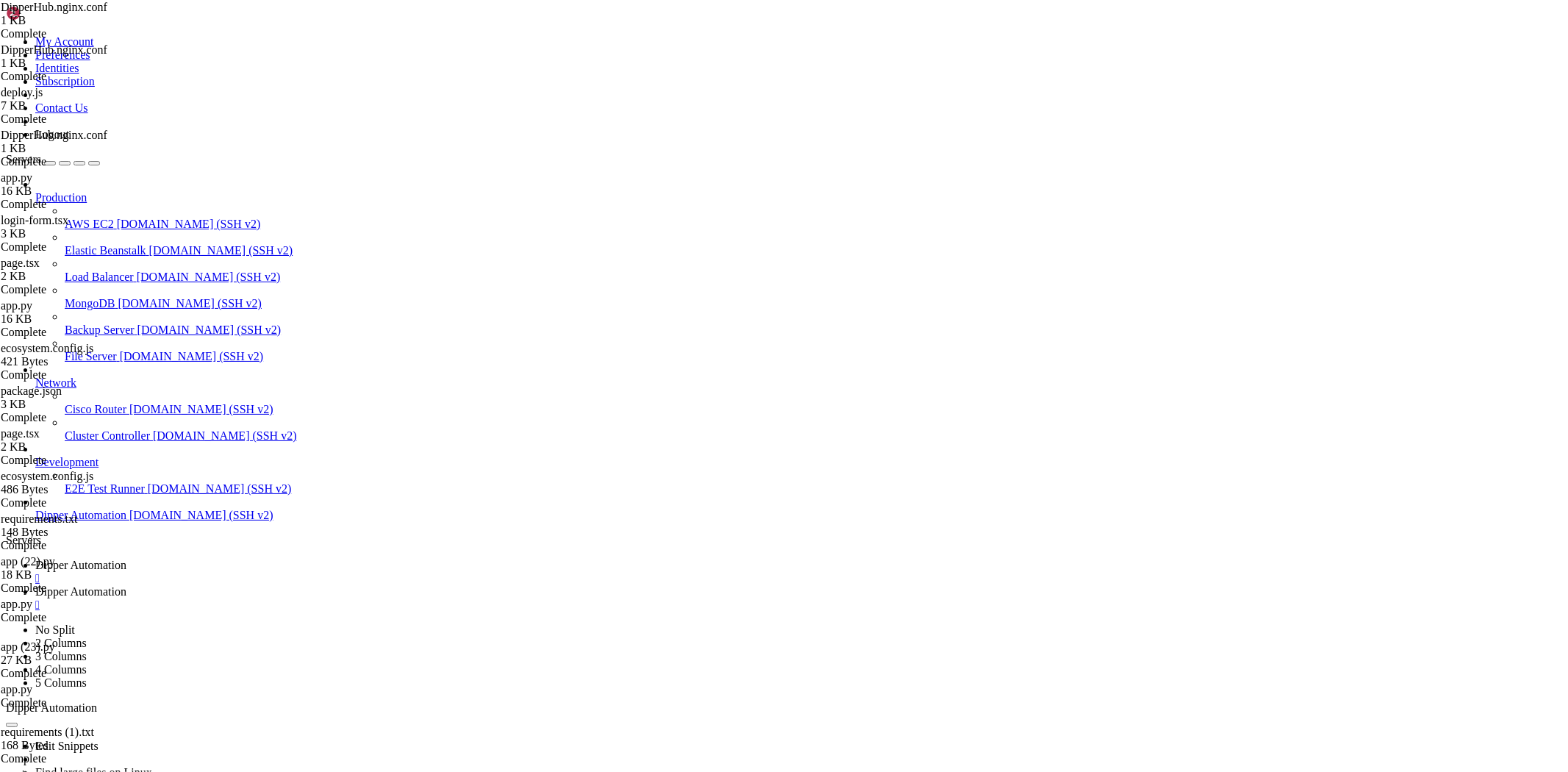
type textarea "proxy_cache_bypass $http_upgrade;"
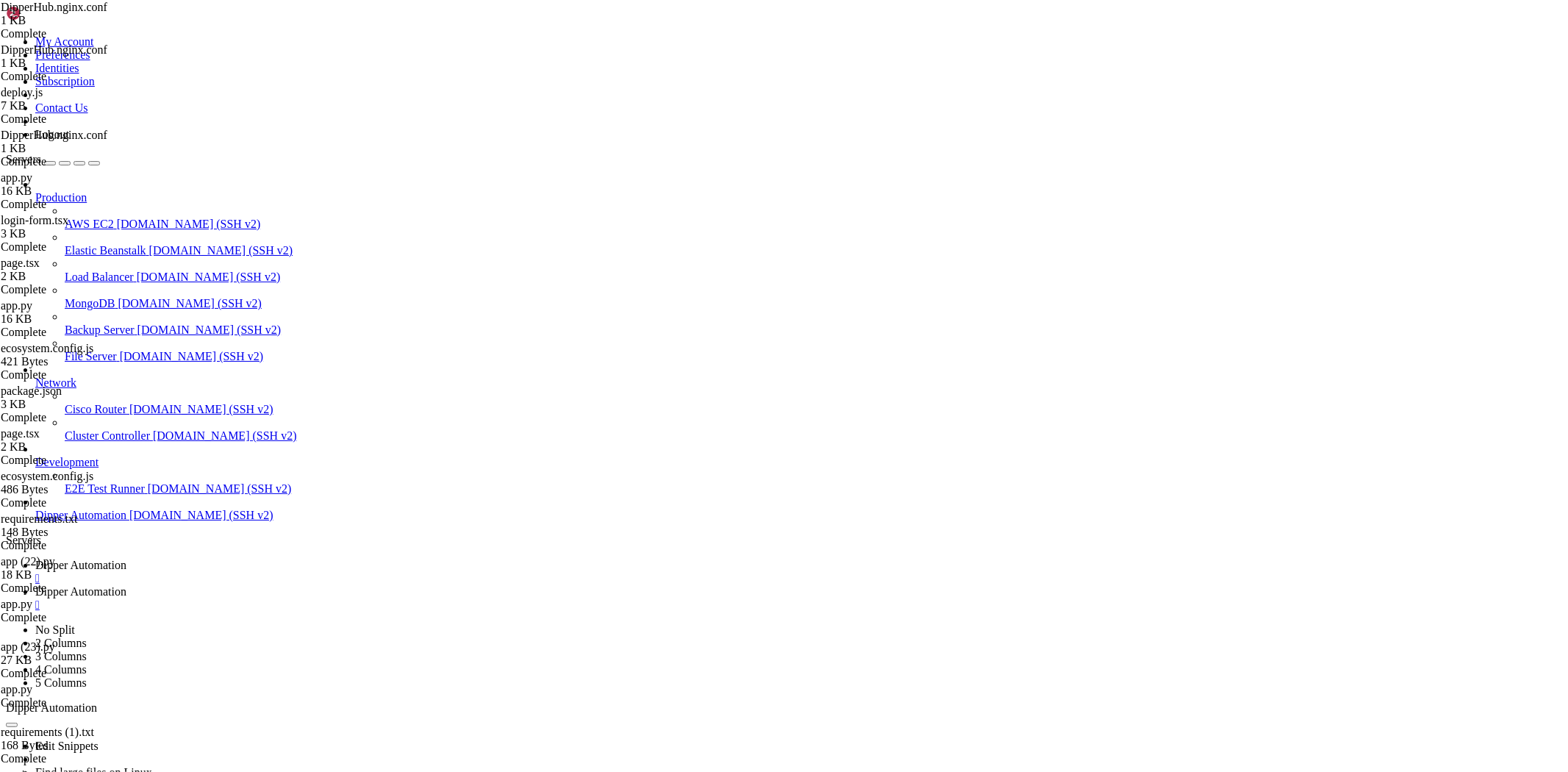
type textarea "include /etc/letsencrypt/options-ssl-nginx.conf; # managed by Certbot"
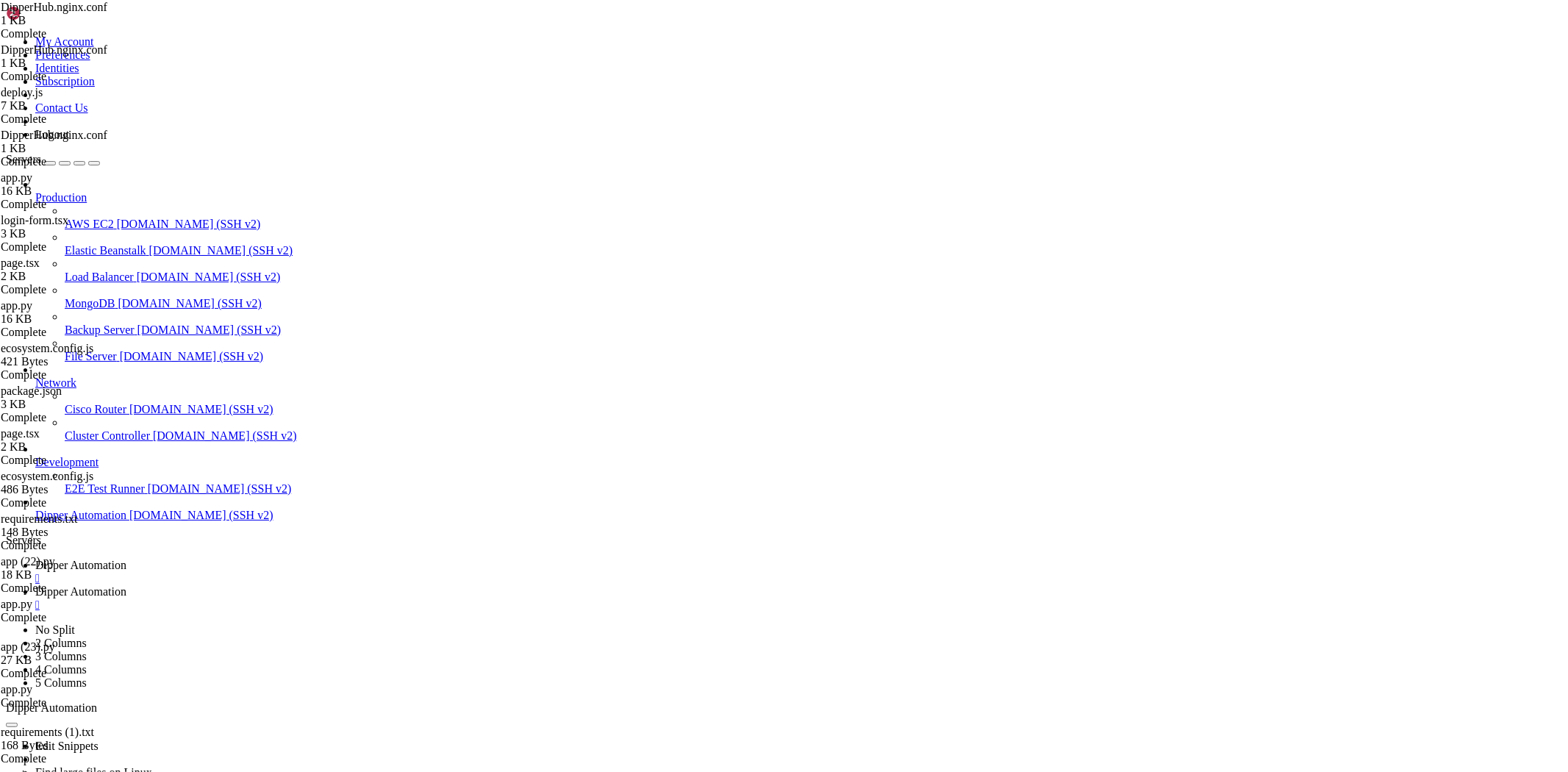
type textarea "location /api {"
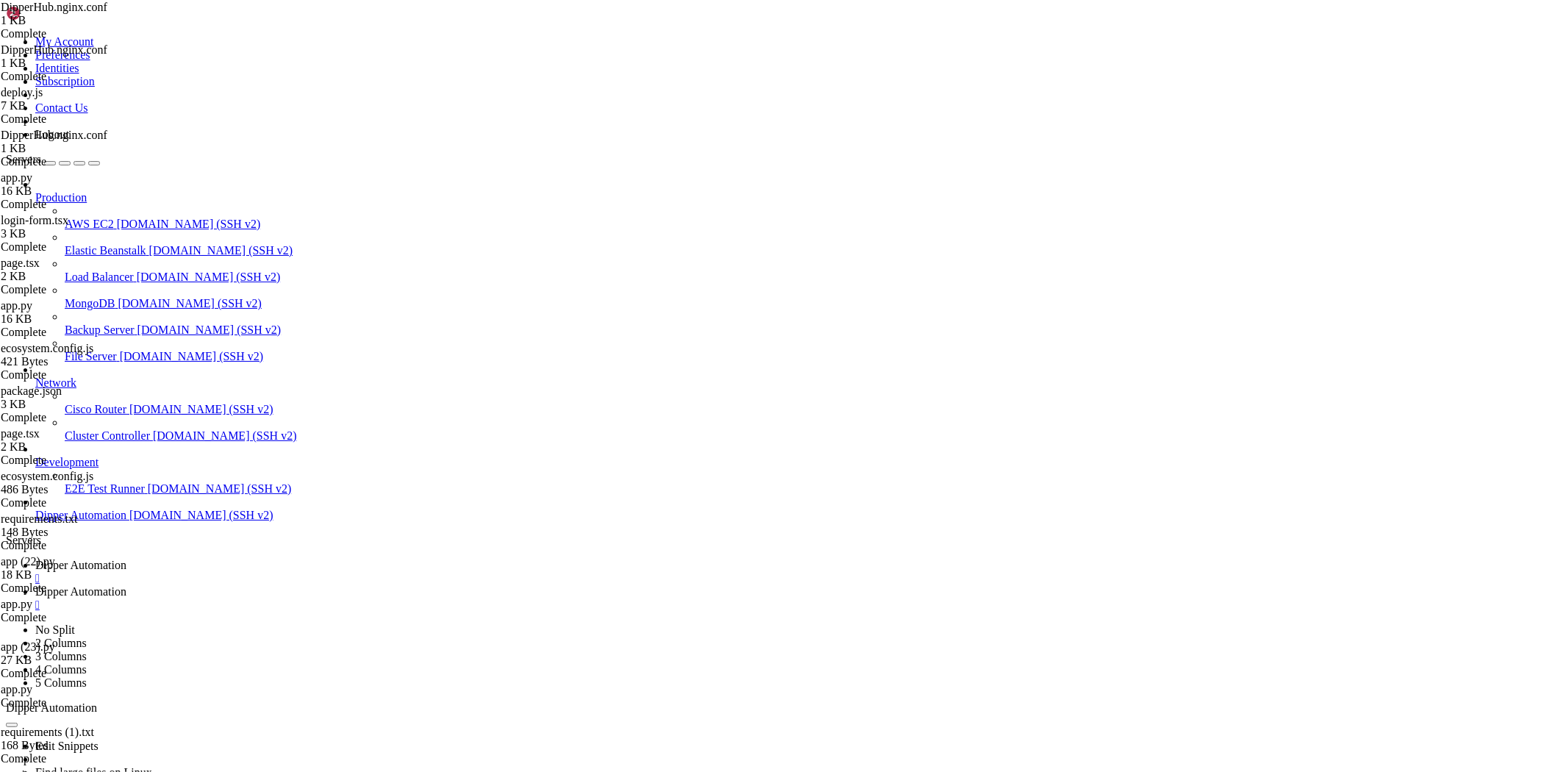
type textarea "proxy_set_header Upgrade $http_upgrade;"
drag, startPoint x: 1545, startPoint y: 52, endPoint x: 1524, endPoint y: 59, distance: 22.1
drag, startPoint x: 230, startPoint y: 56, endPoint x: 1106, endPoint y: 75, distance: 876.2
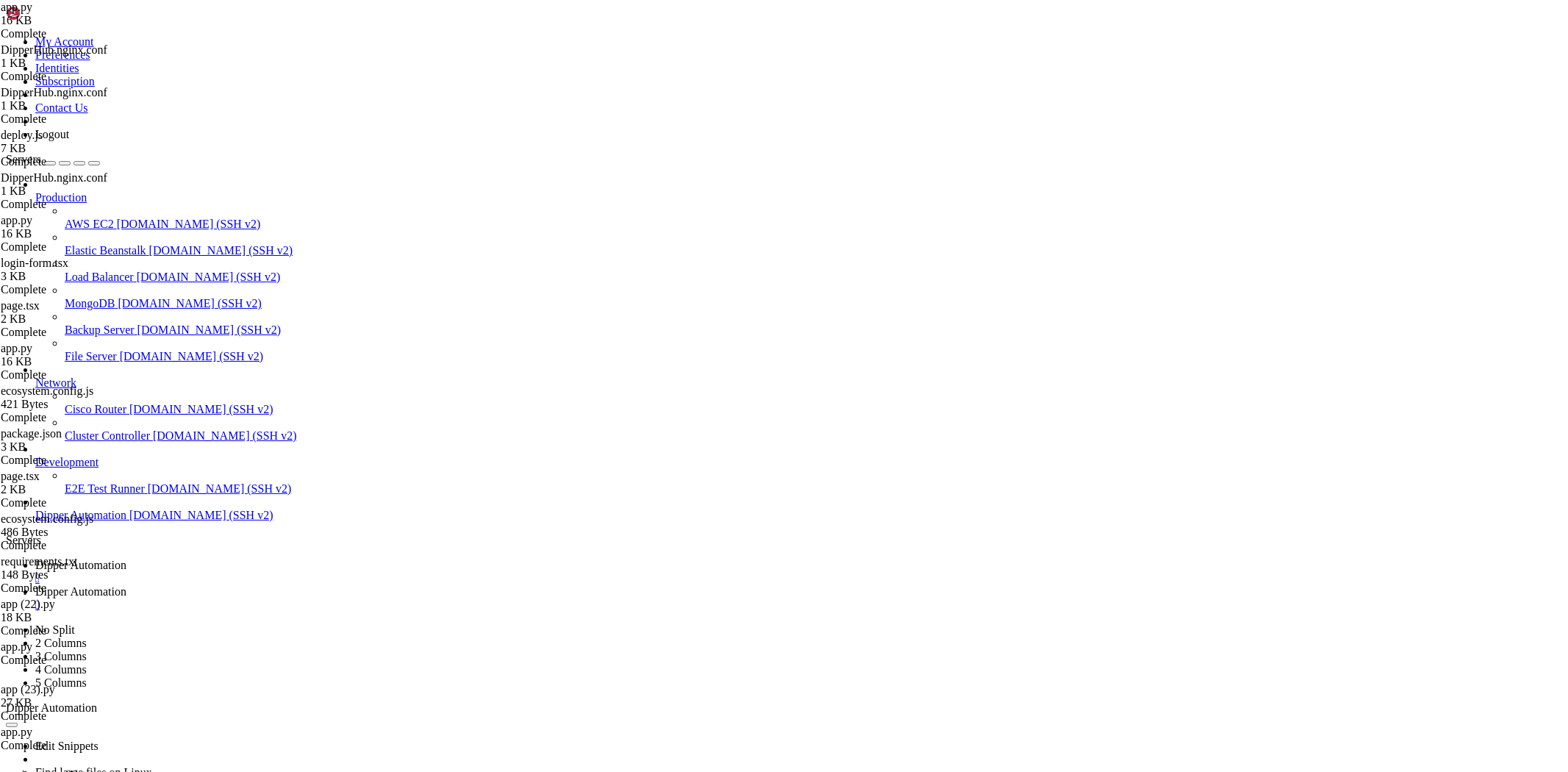
scroll to position [0, 0]
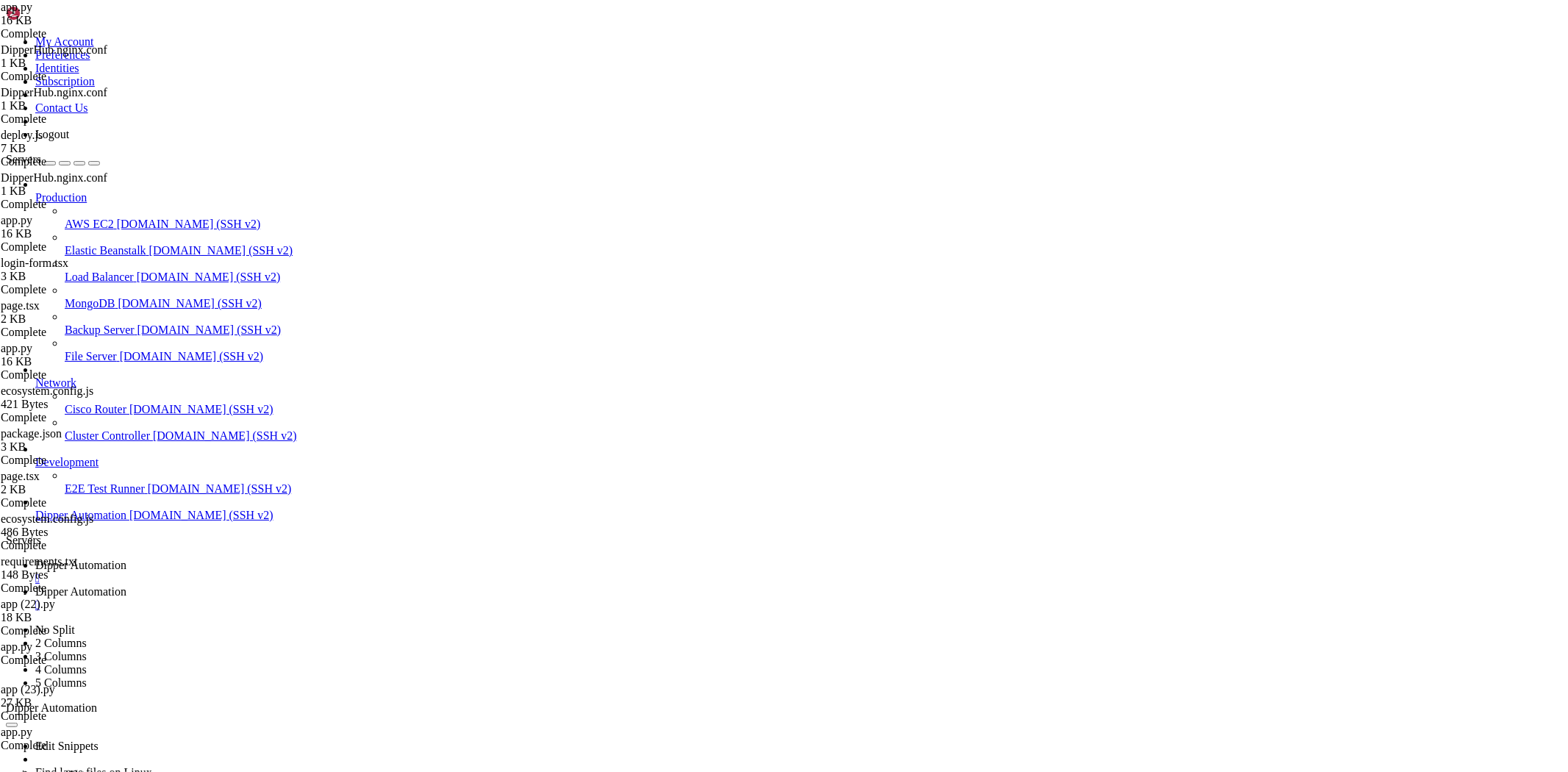
type input "/root/Dipperhub/app/login/_components"
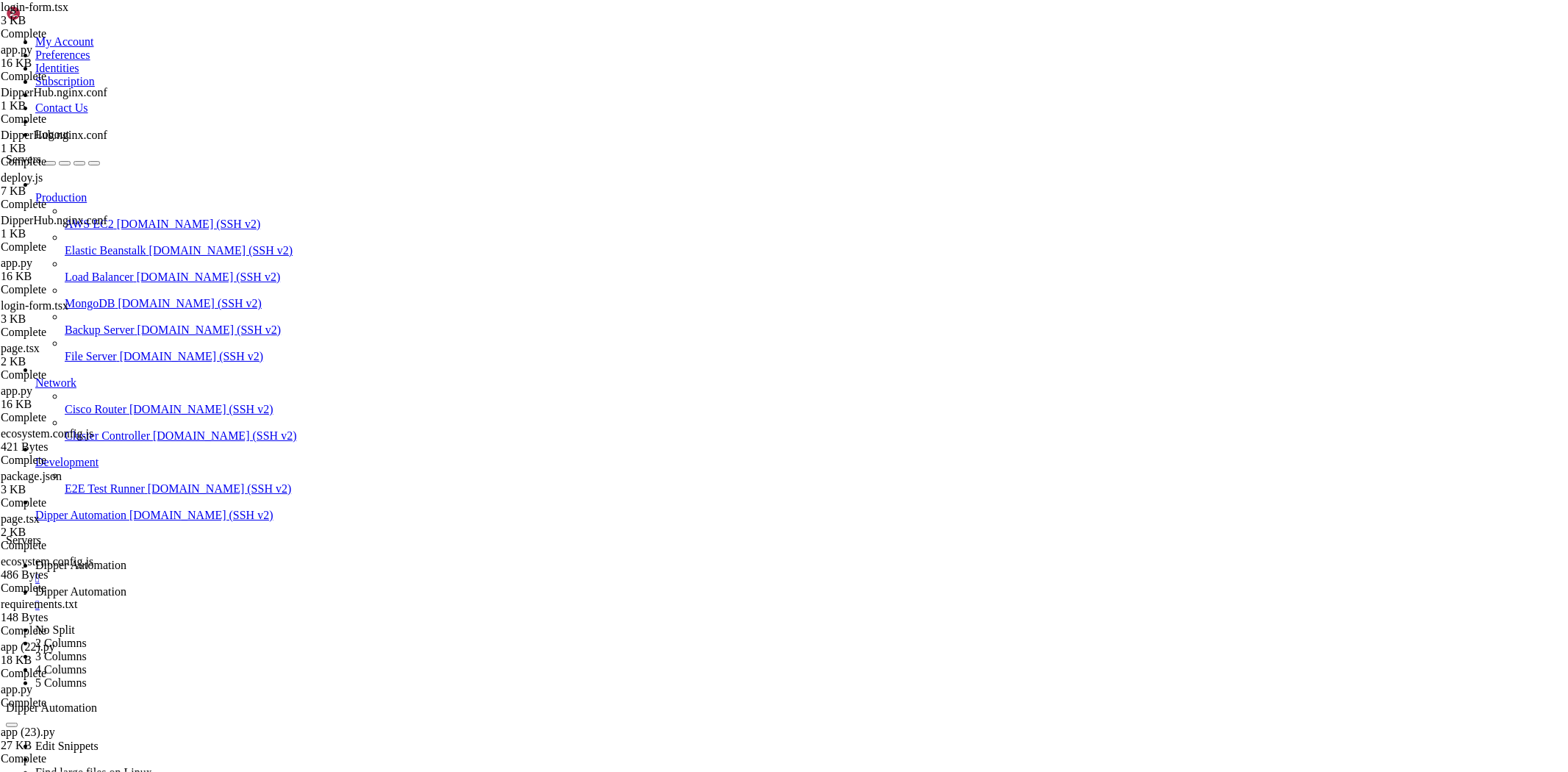
type textarea ""Content-Type": "application/json","
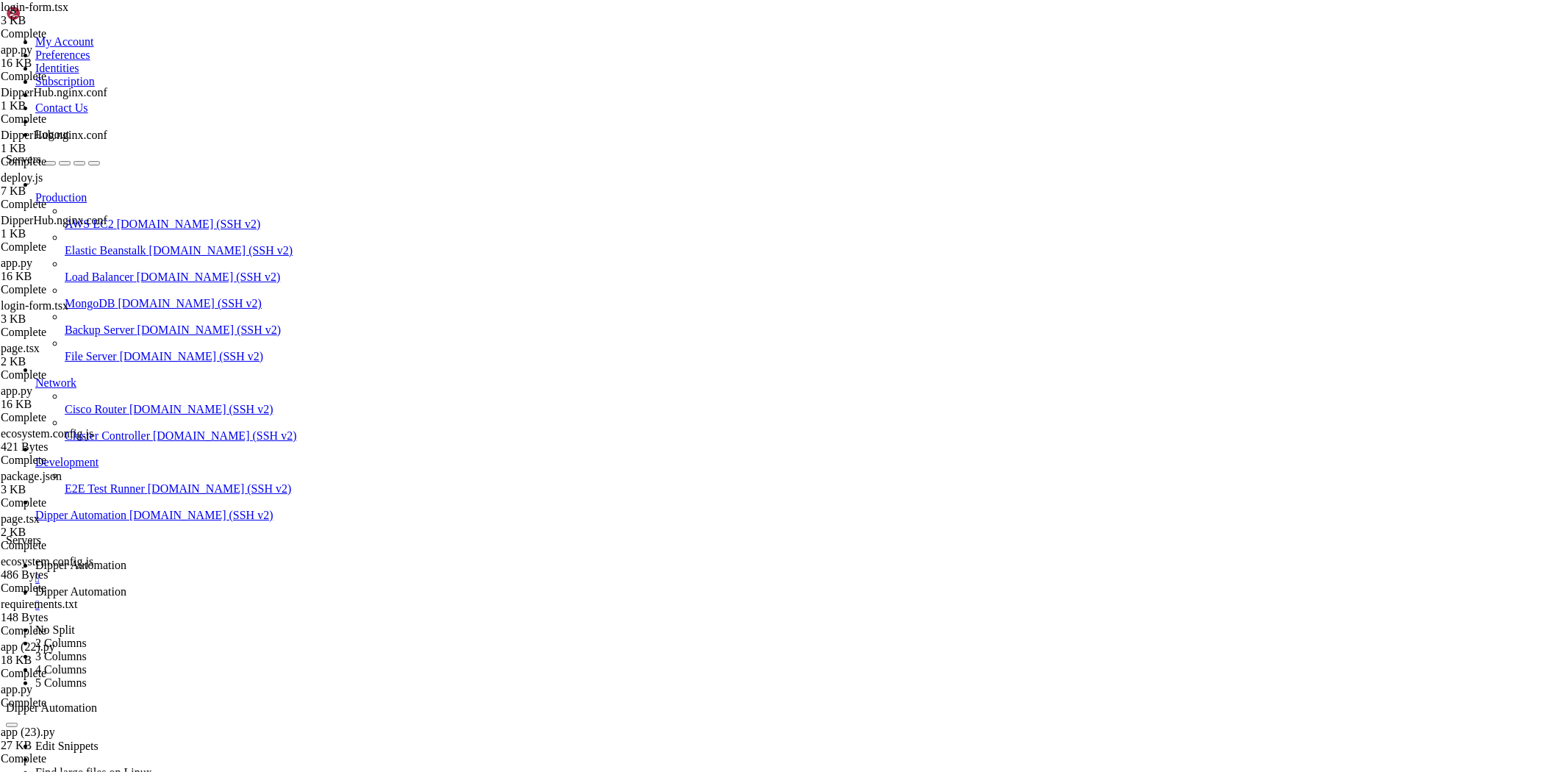
scroll to position [206, 0]
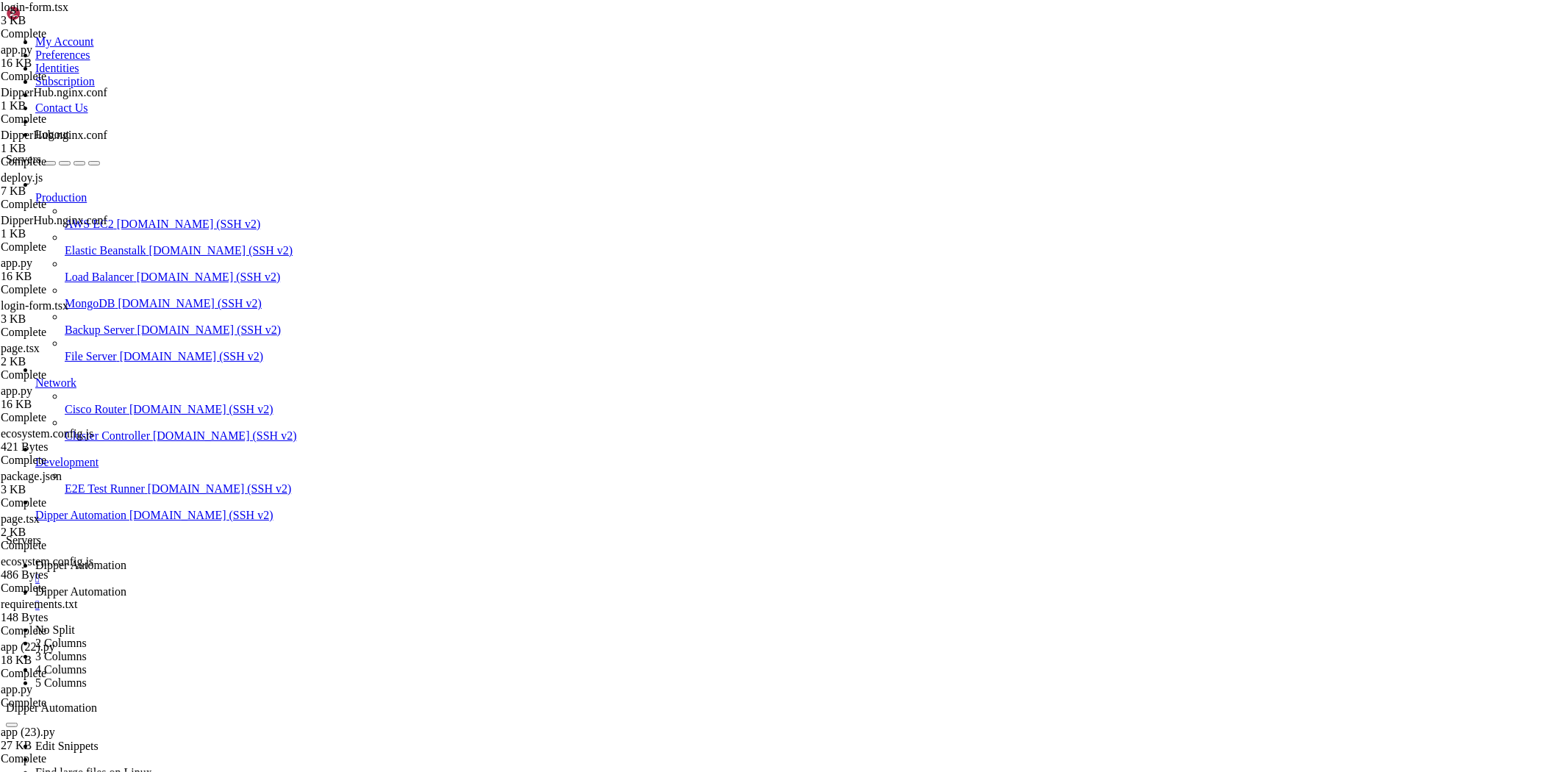
drag, startPoint x: 561, startPoint y: 364, endPoint x: 561, endPoint y: 373, distance: 9.0
type textarea "router.push("/home")"
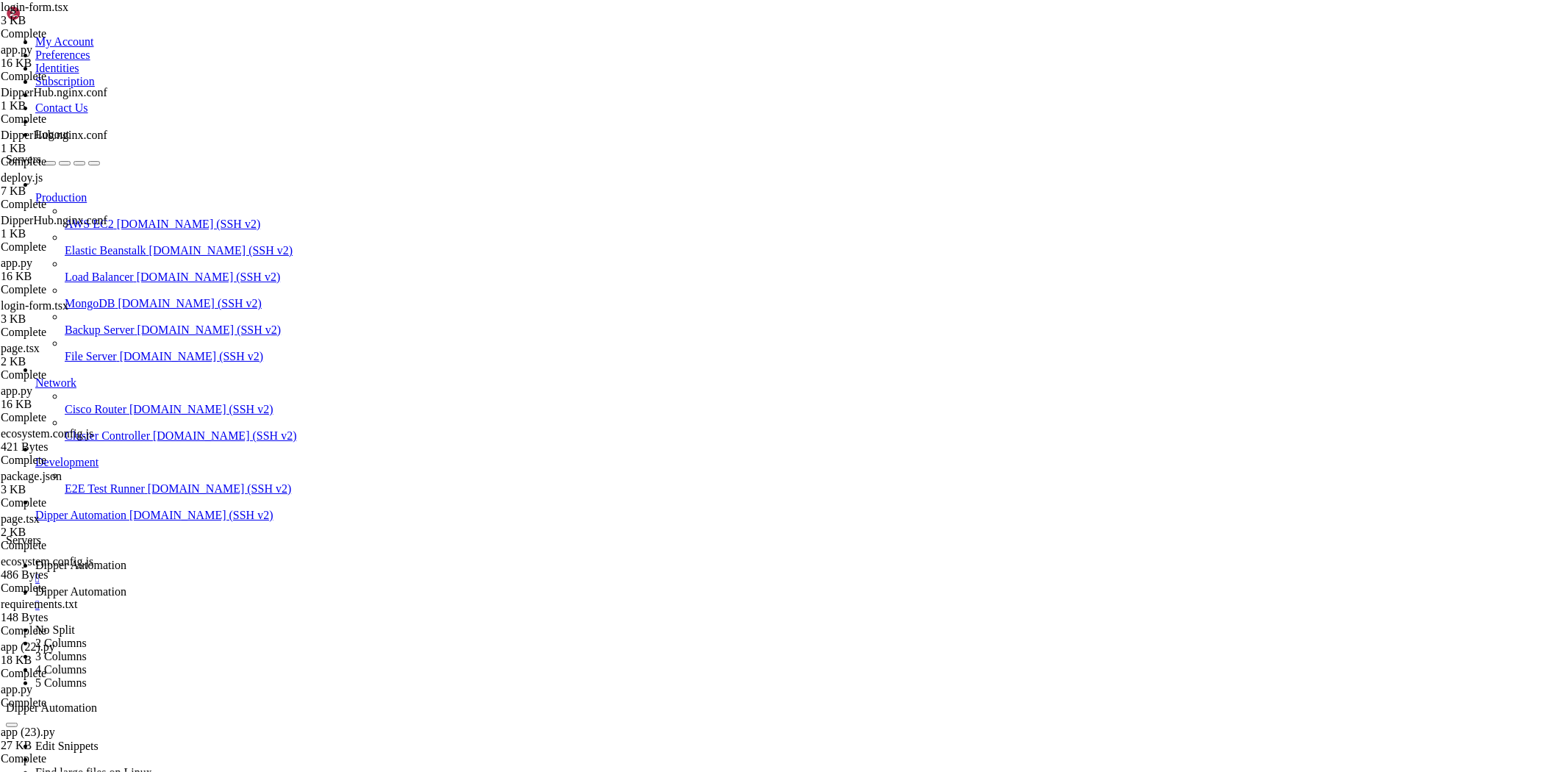
type input "/root/Dipperhub/app/login/_components"
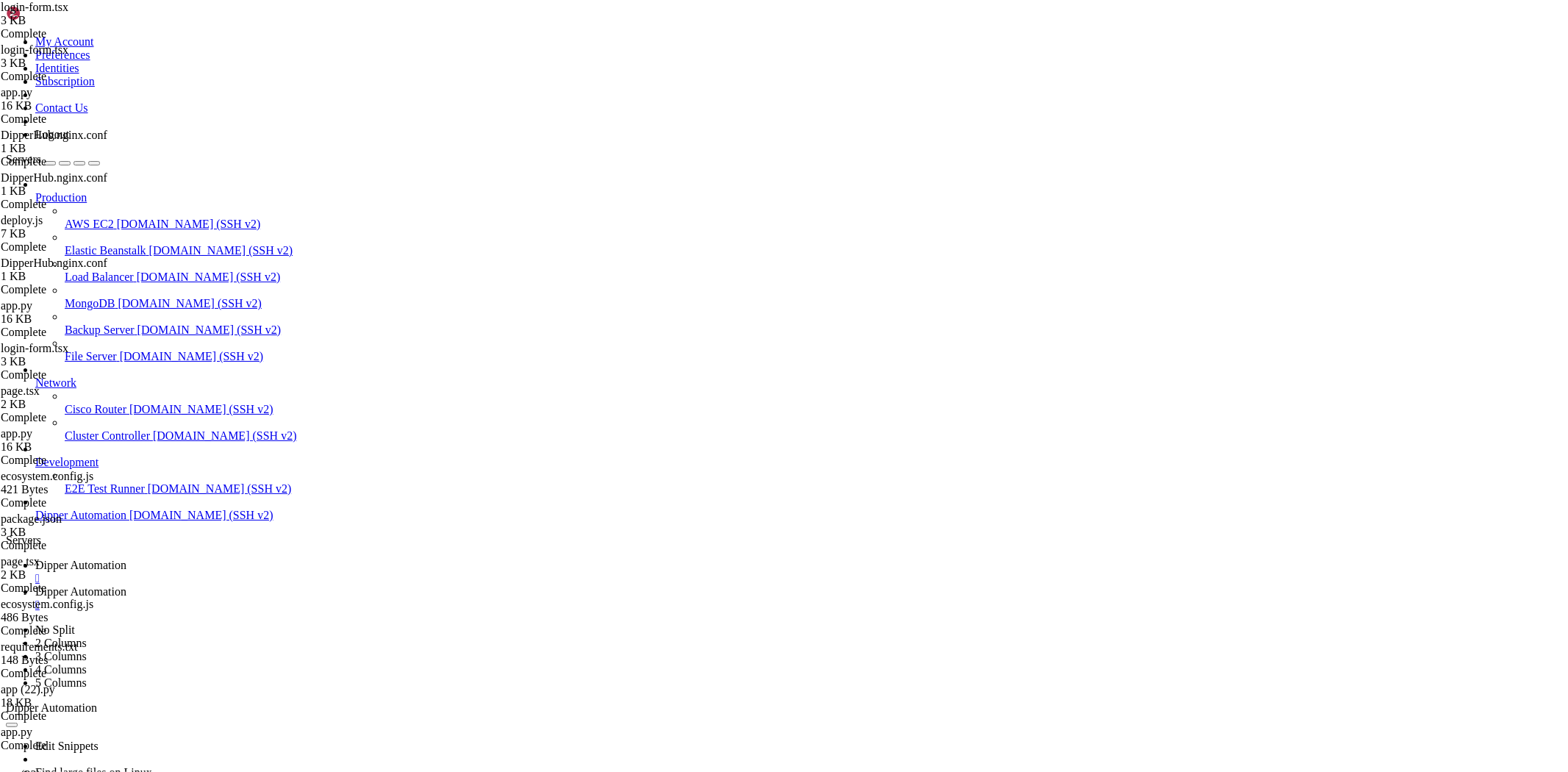
type textarea "}"
paste textarea
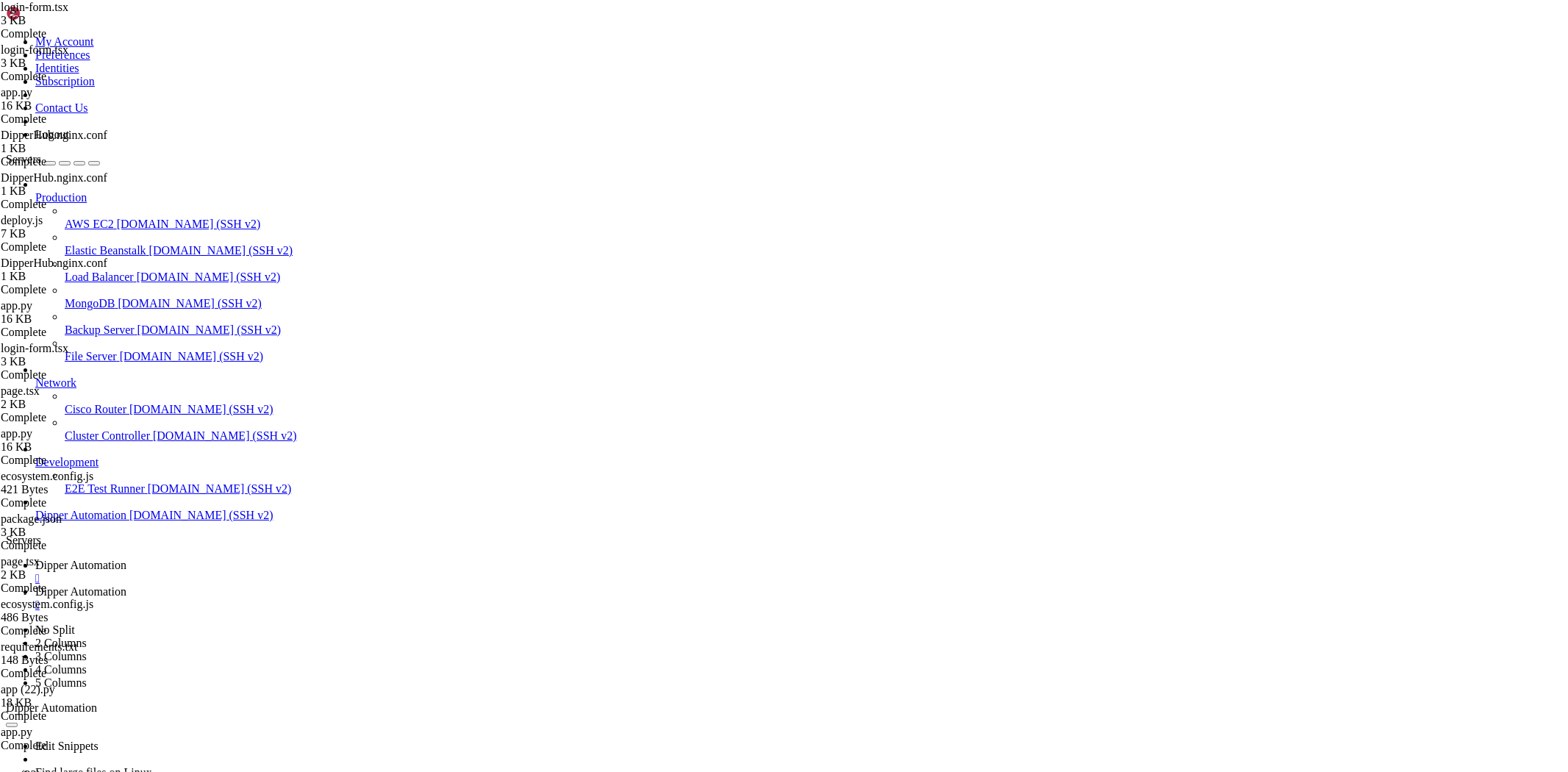
drag, startPoint x: 306, startPoint y: 52, endPoint x: 1104, endPoint y: 40, distance: 798.1
type input "/root/Dipperhub/lib"
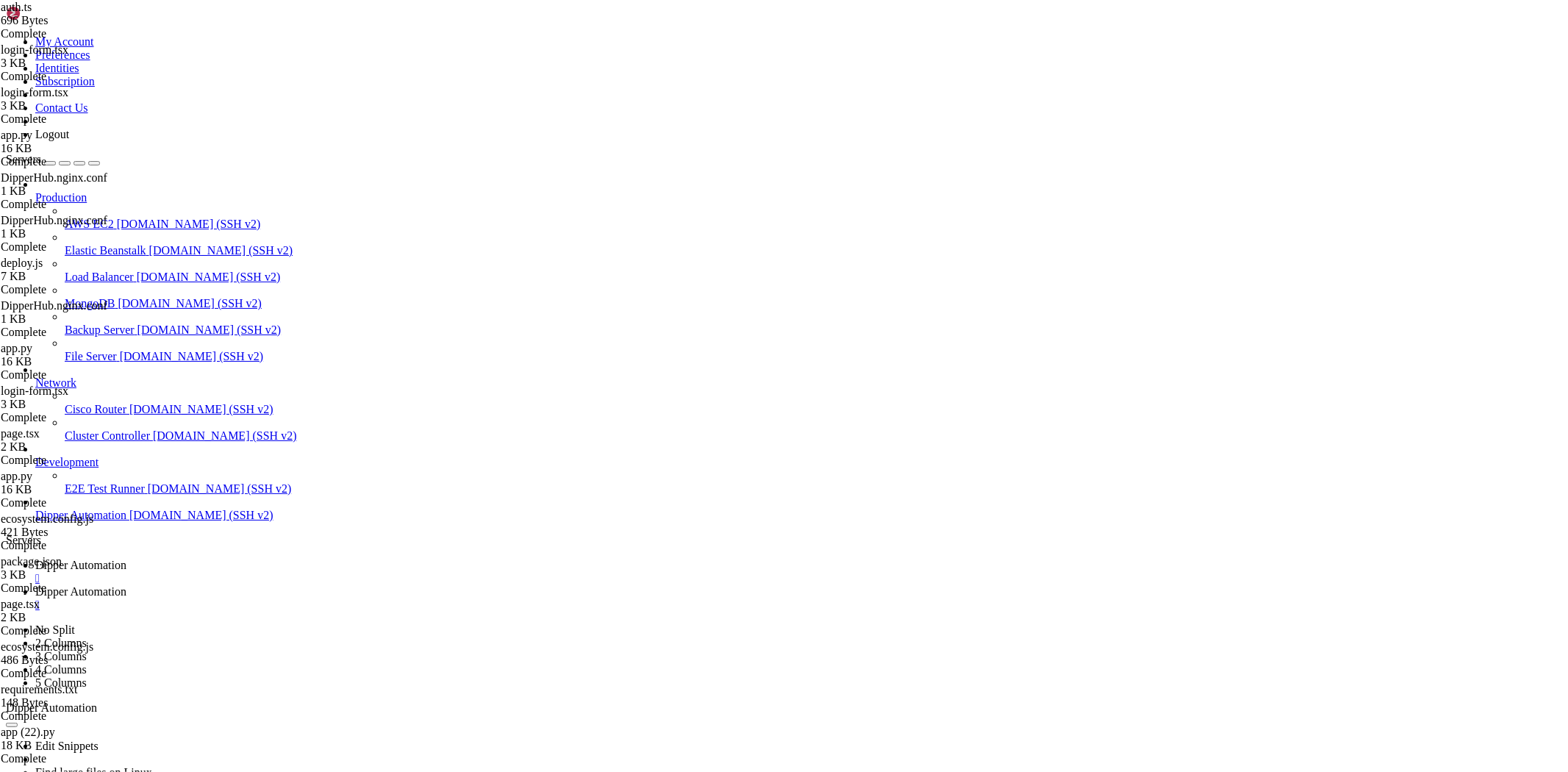
type textarea "}"
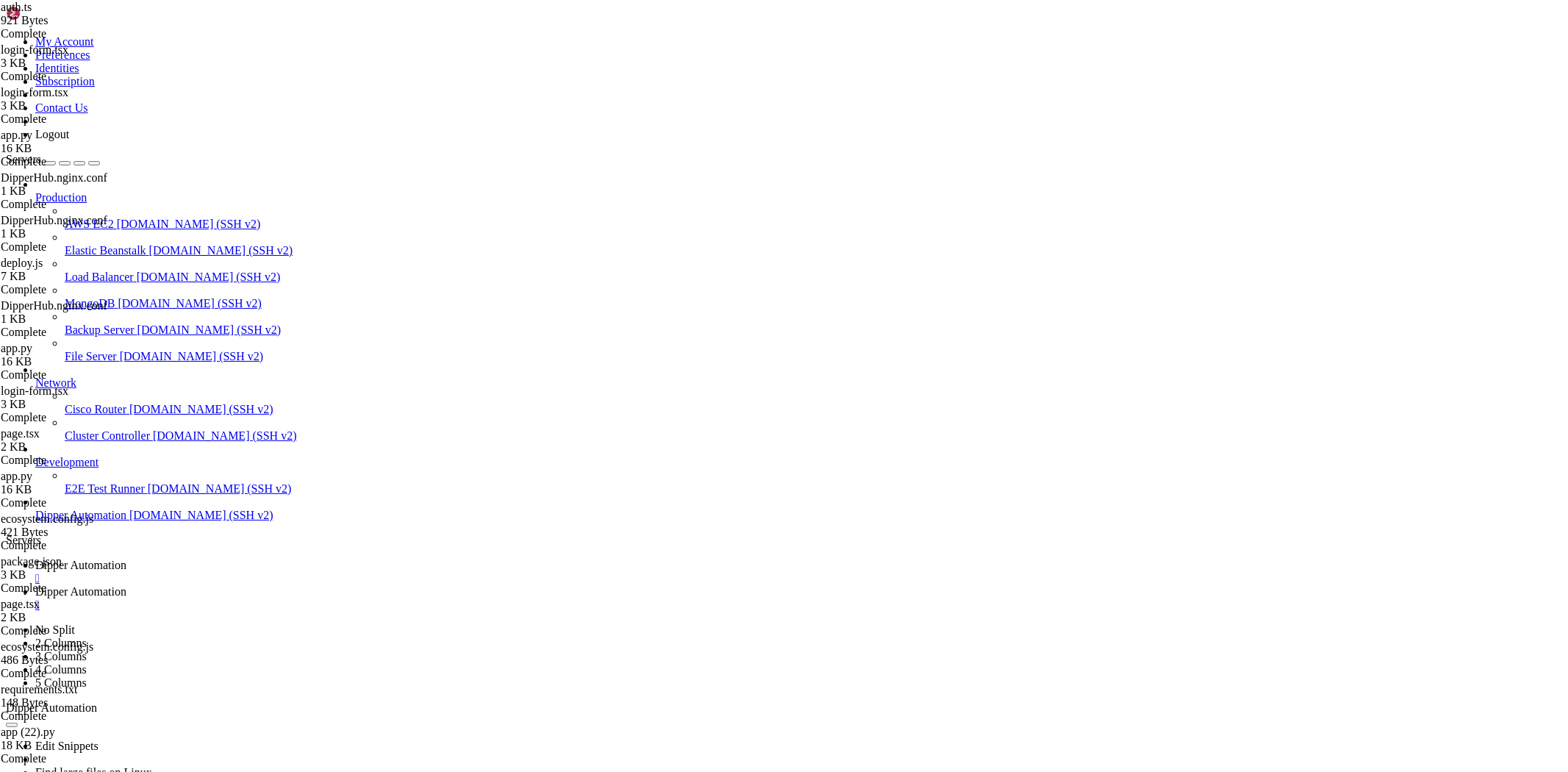
type input "/root/Dipperhub"
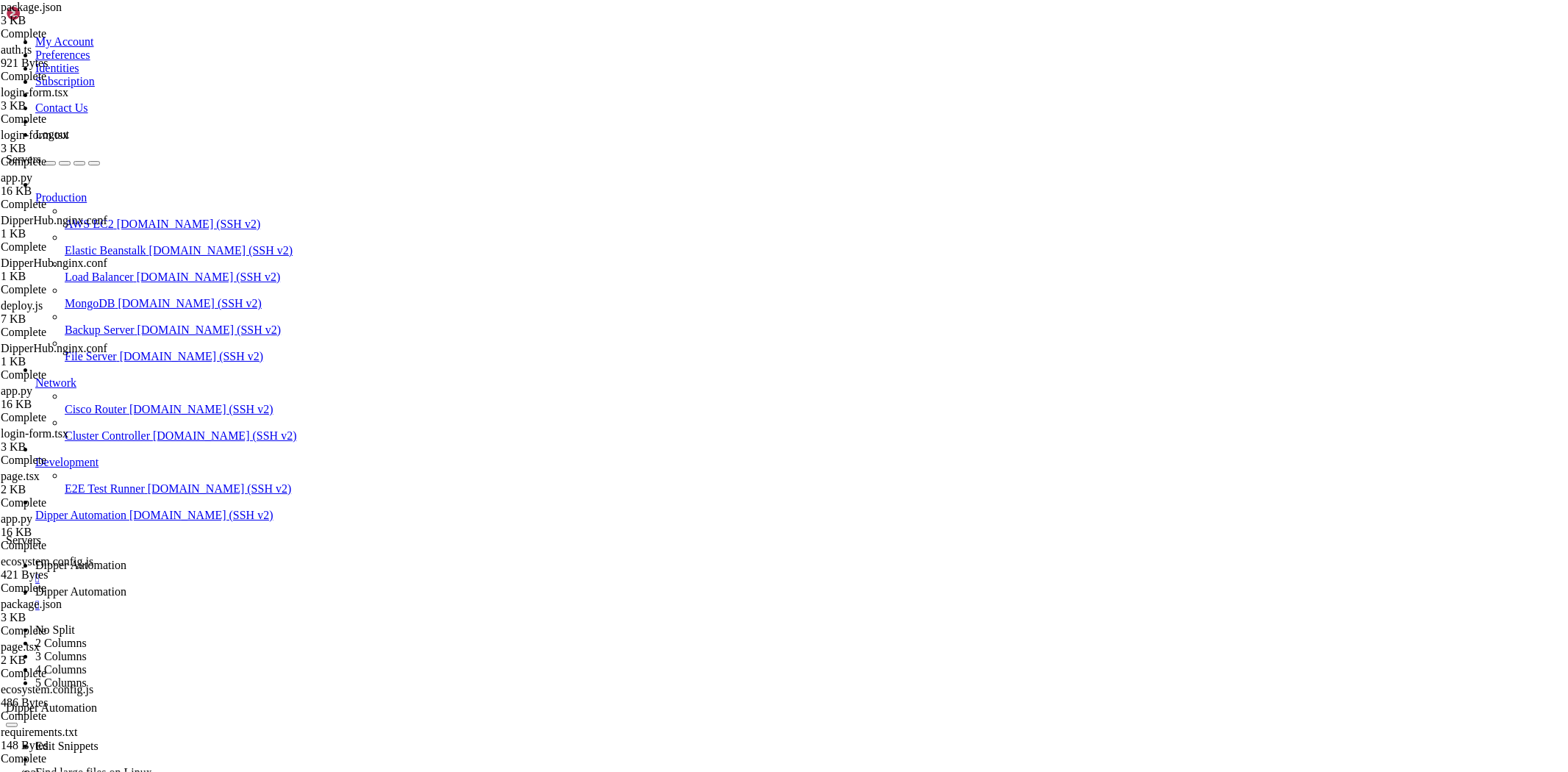
type textarea "} }"
paste textarea
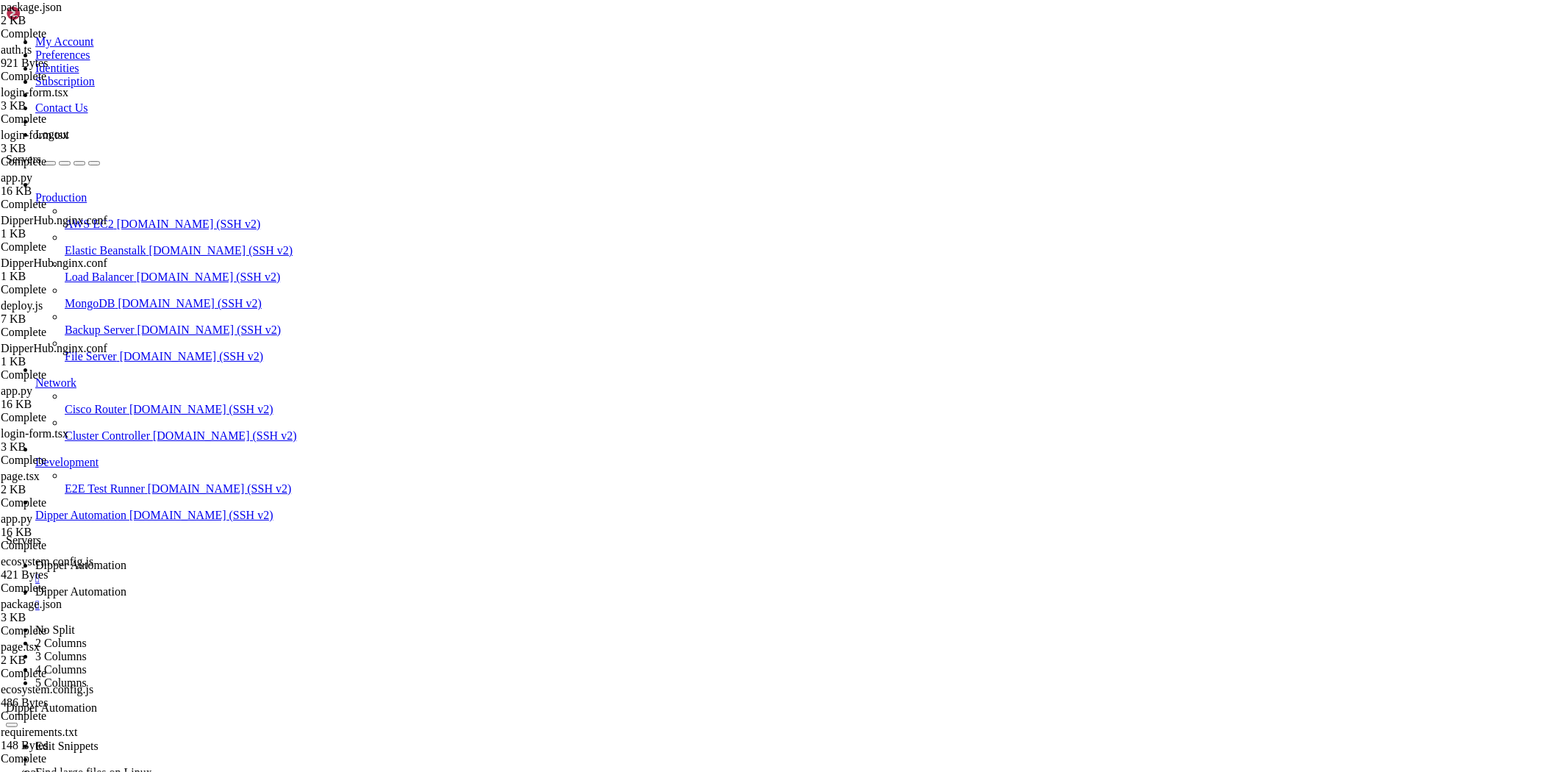
click at [127, 558] on span "Dipper Automation" at bounding box center [81, 565] width 92 height 13
click at [127, 585] on span "Dipper Automation" at bounding box center [81, 592] width 92 height 13
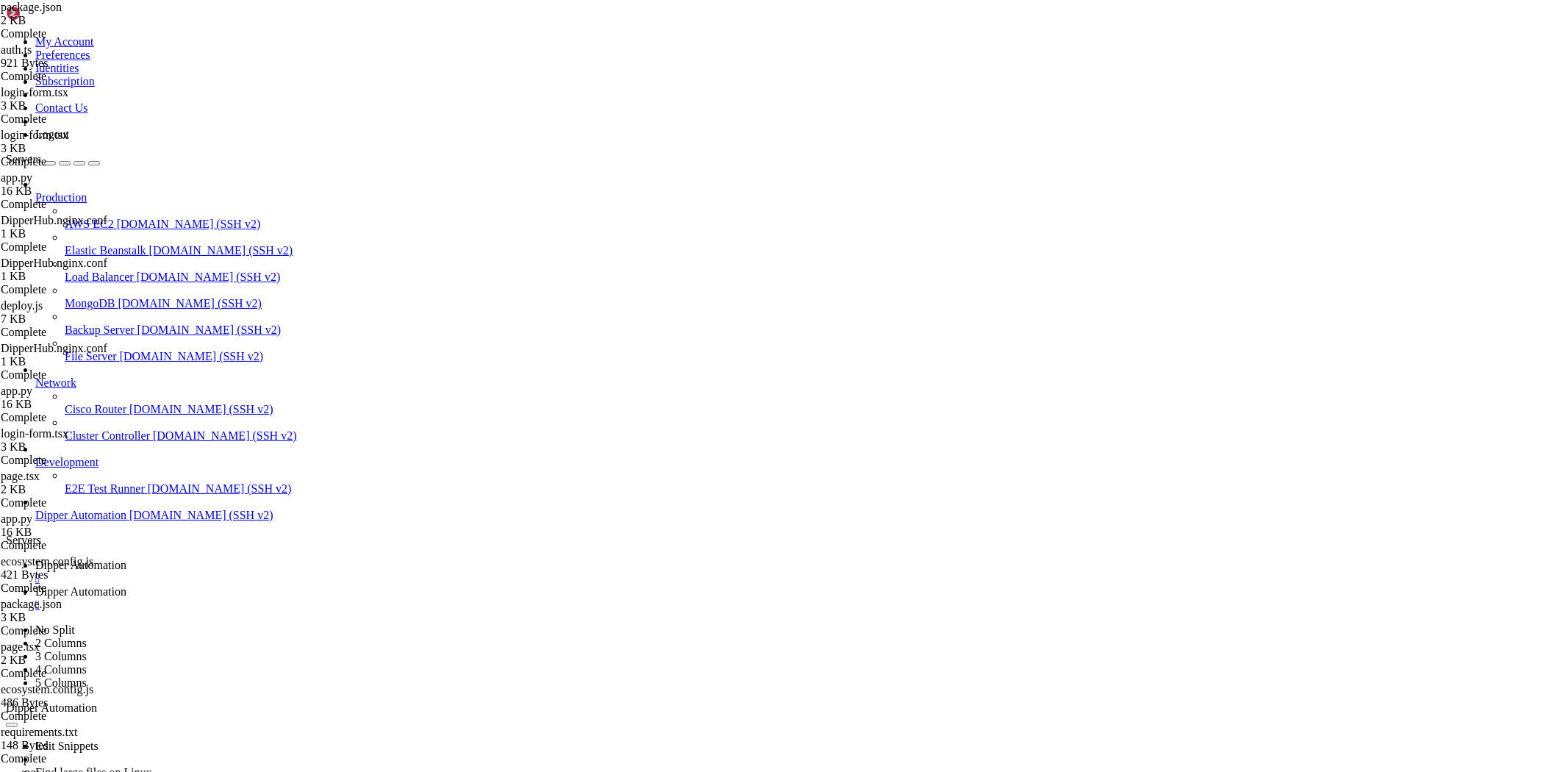
click at [127, 558] on span "Dipper Automation" at bounding box center [81, 565] width 92 height 13
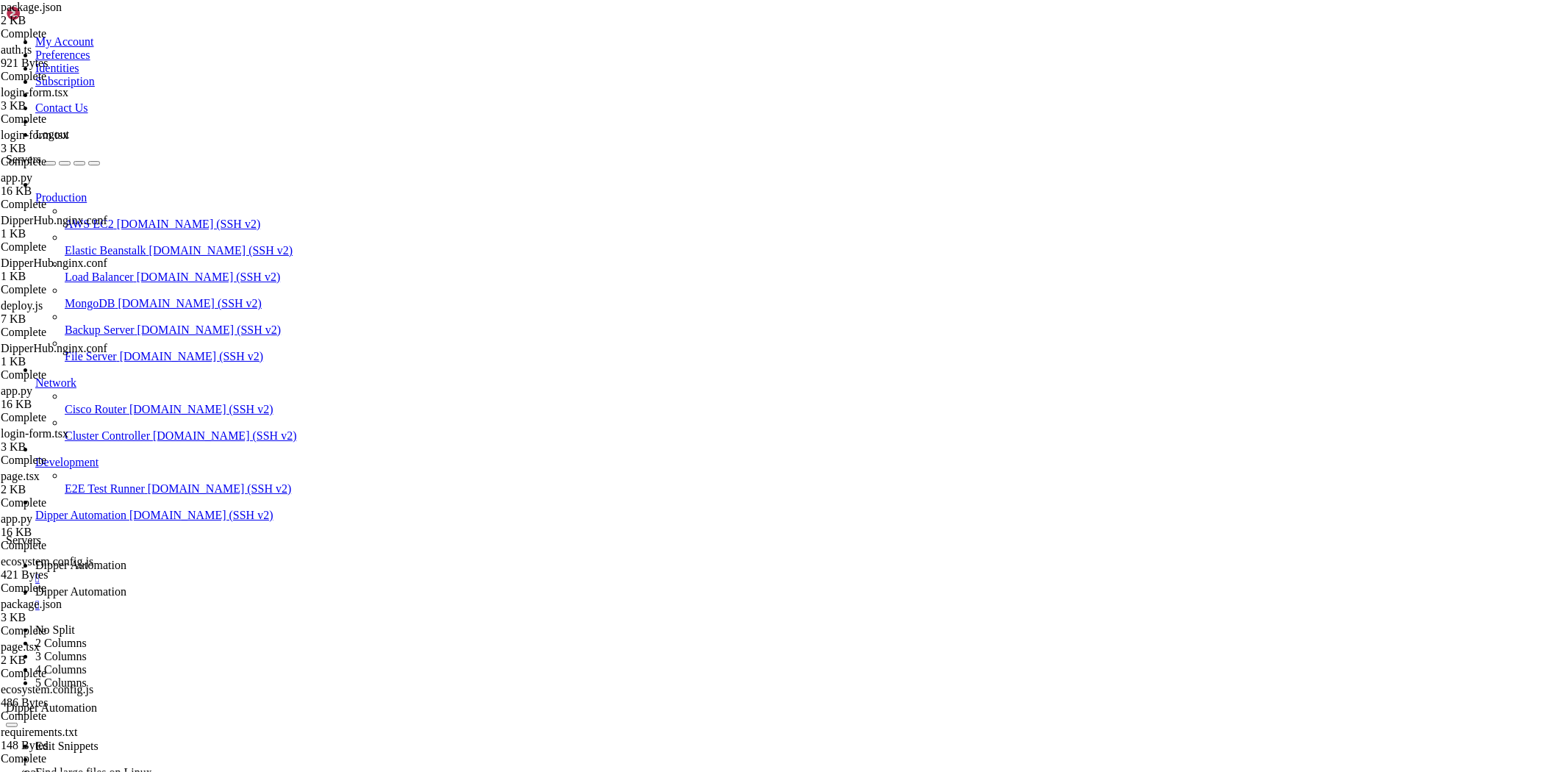
click at [127, 585] on span "Dipper Automation" at bounding box center [81, 592] width 92 height 13
type input "/root/Dipperhub"
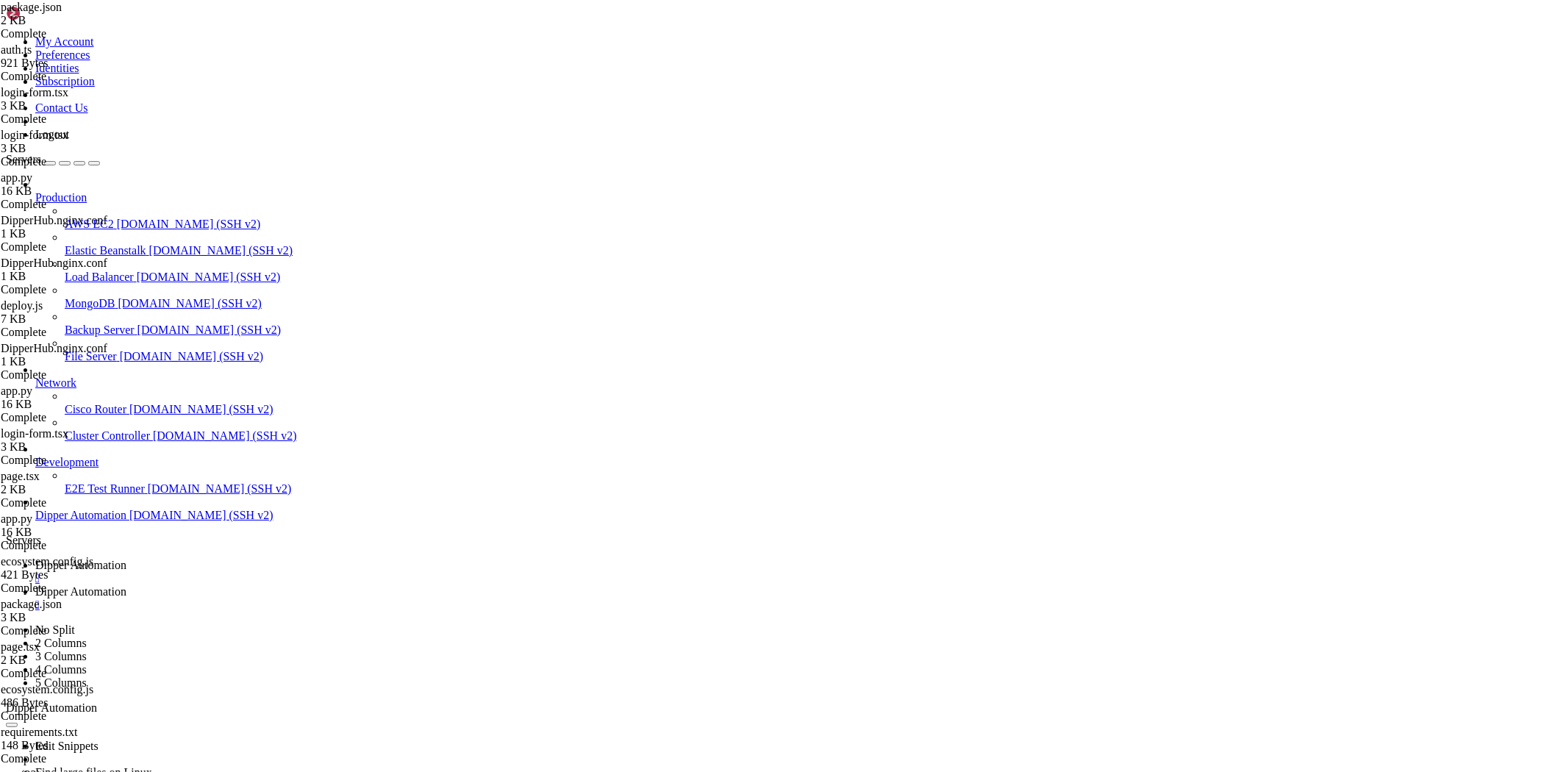
click at [127, 558] on span "Dipper Automation" at bounding box center [81, 565] width 92 height 13
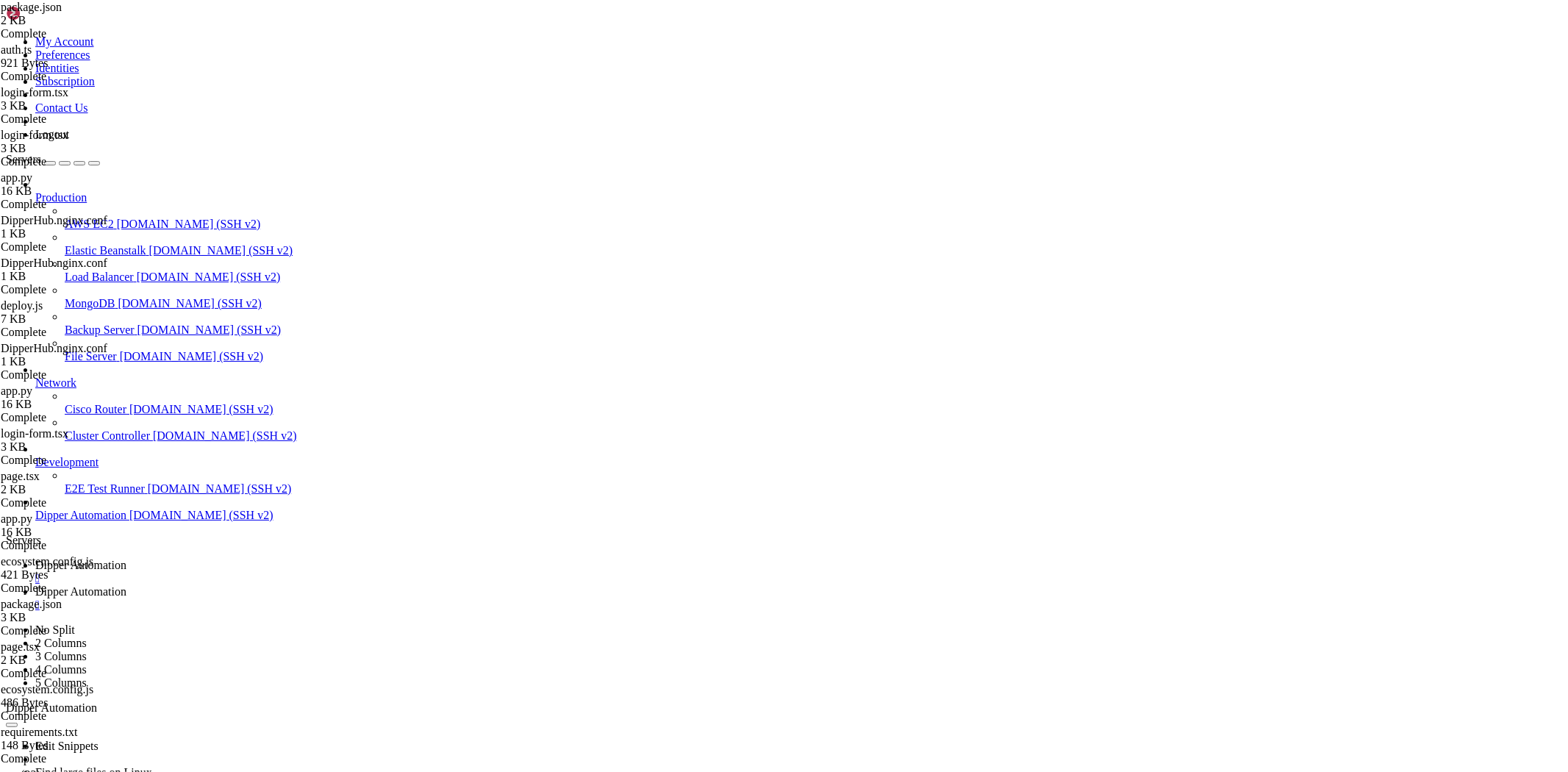
scroll to position [137621, 0]
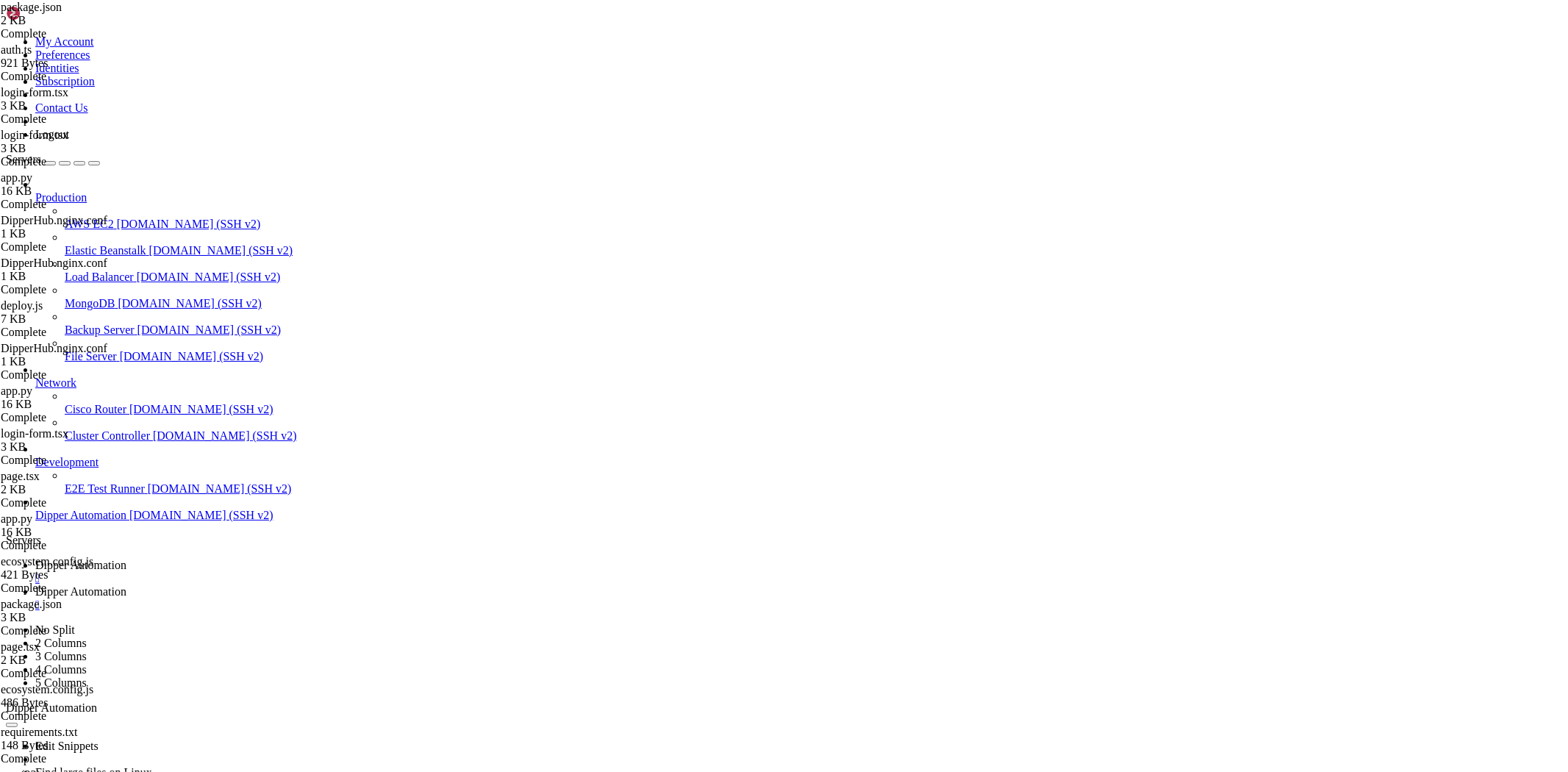
drag, startPoint x: 127, startPoint y: 1289, endPoint x: 108, endPoint y: 1297, distance: 20.6
click at [339, 585] on link "Dipper Automation " at bounding box center [798, 598] width 1527 height 26
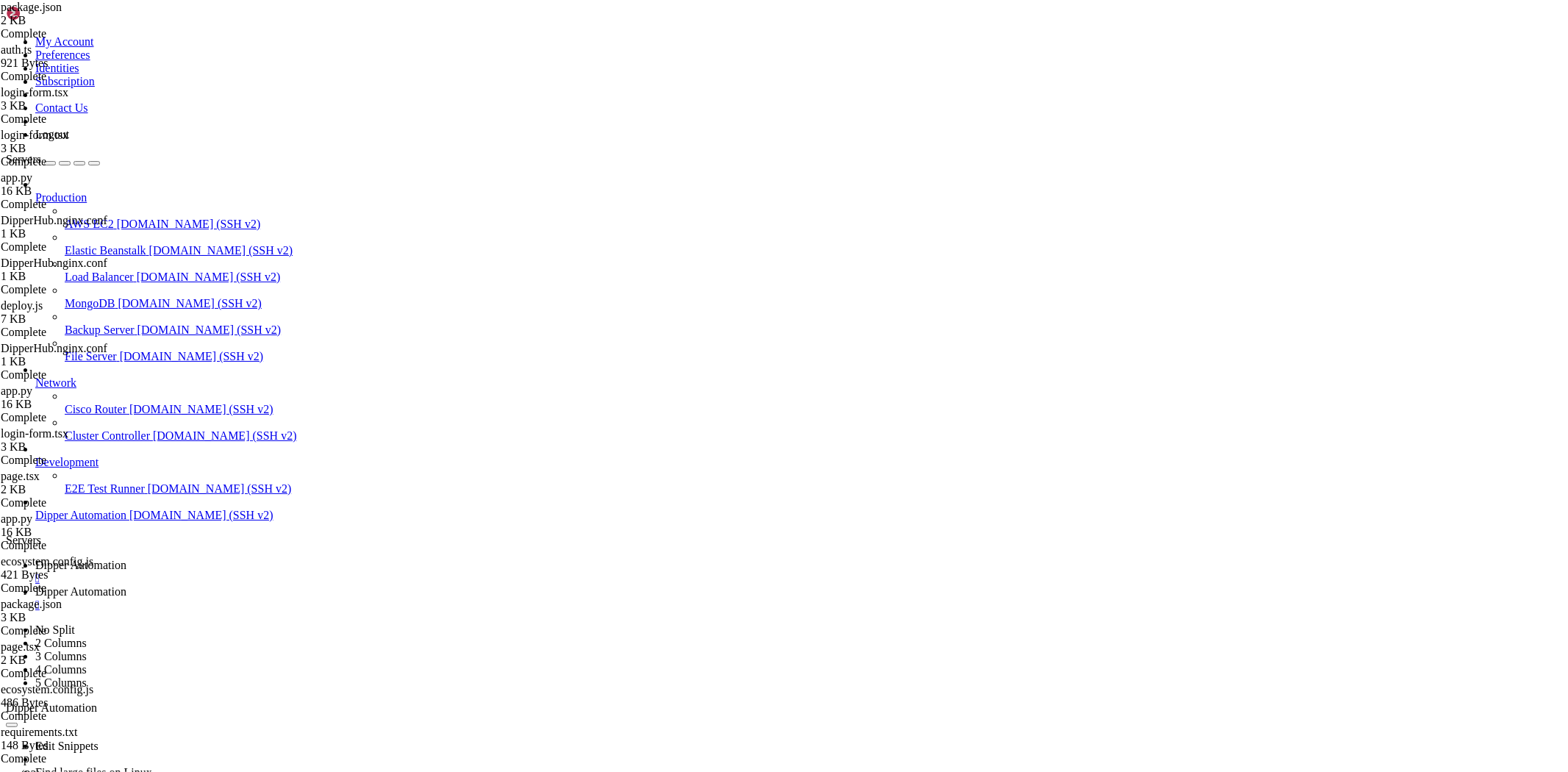
click at [127, 558] on span "Dipper Automation" at bounding box center [81, 565] width 92 height 13
drag, startPoint x: 179, startPoint y: 1259, endPoint x: 38, endPoint y: 1151, distance: 177.6
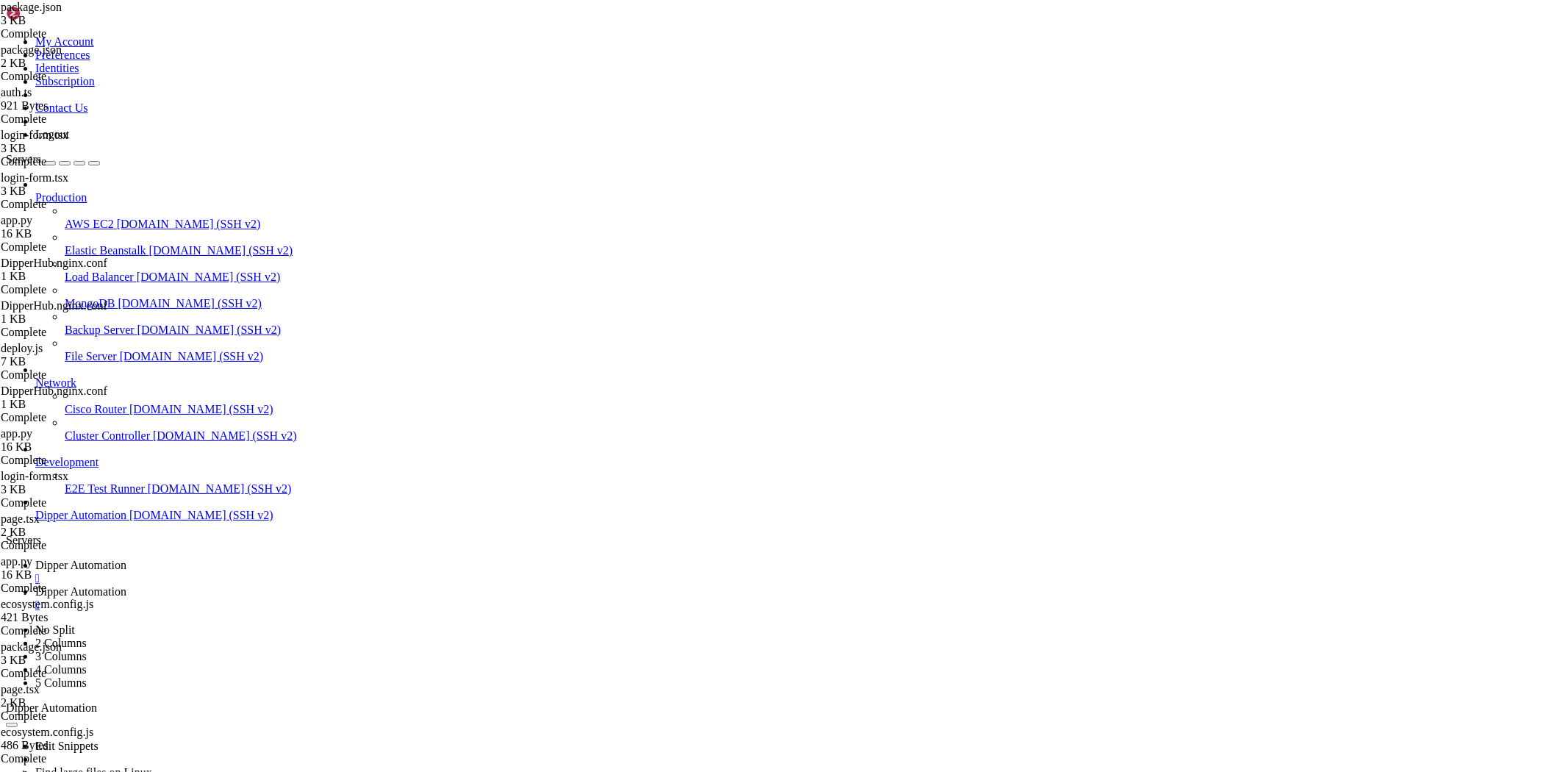
click at [177, 341] on nav "Production AWS EC2 demo.shellngn.com (SSH v2) Elastic Beanstalk demo.shellngn.c…" at bounding box center [784, 349] width 1556 height 344
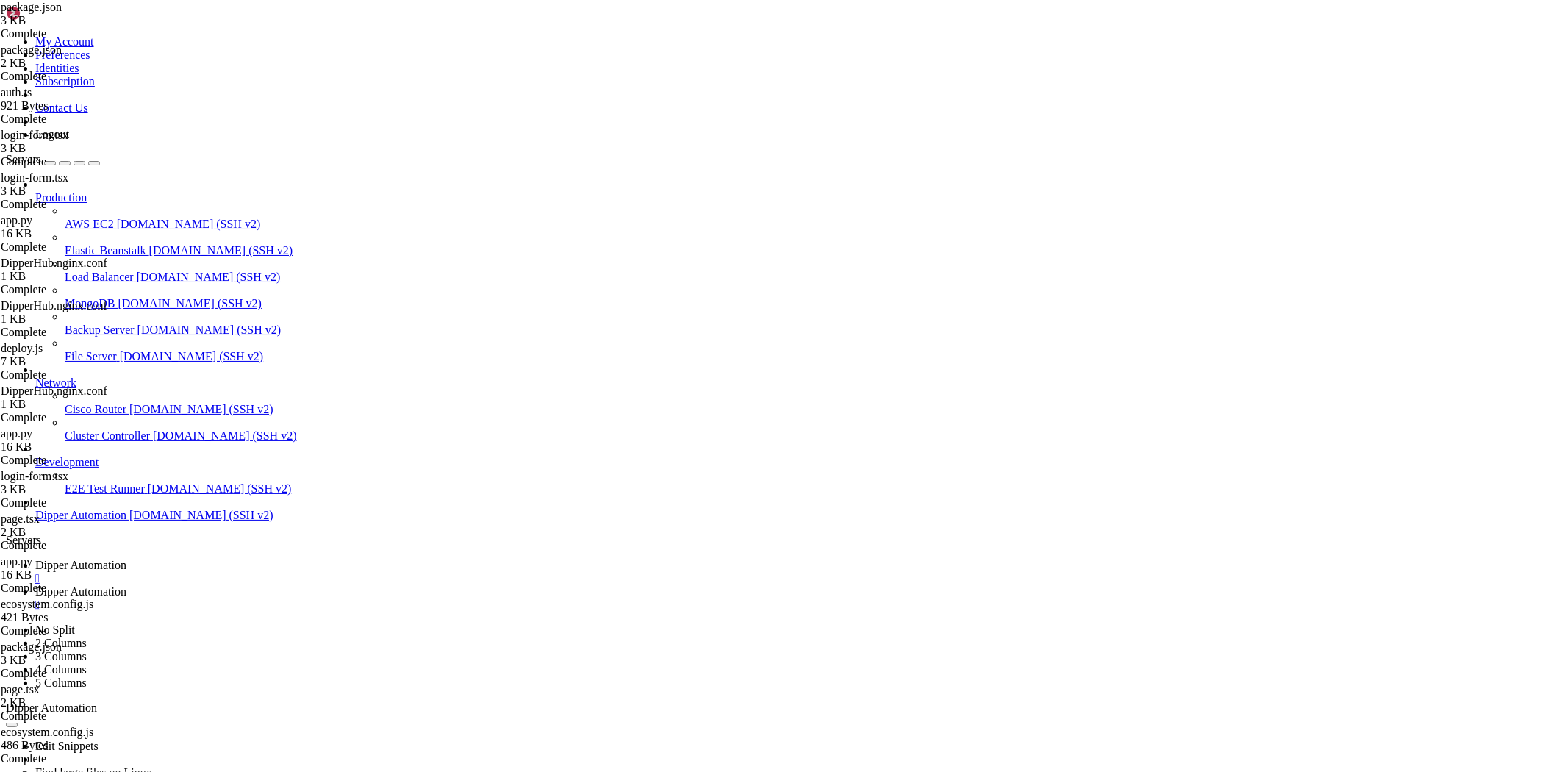
drag, startPoint x: 174, startPoint y: 1271, endPoint x: 24, endPoint y: 1090, distance: 235.1
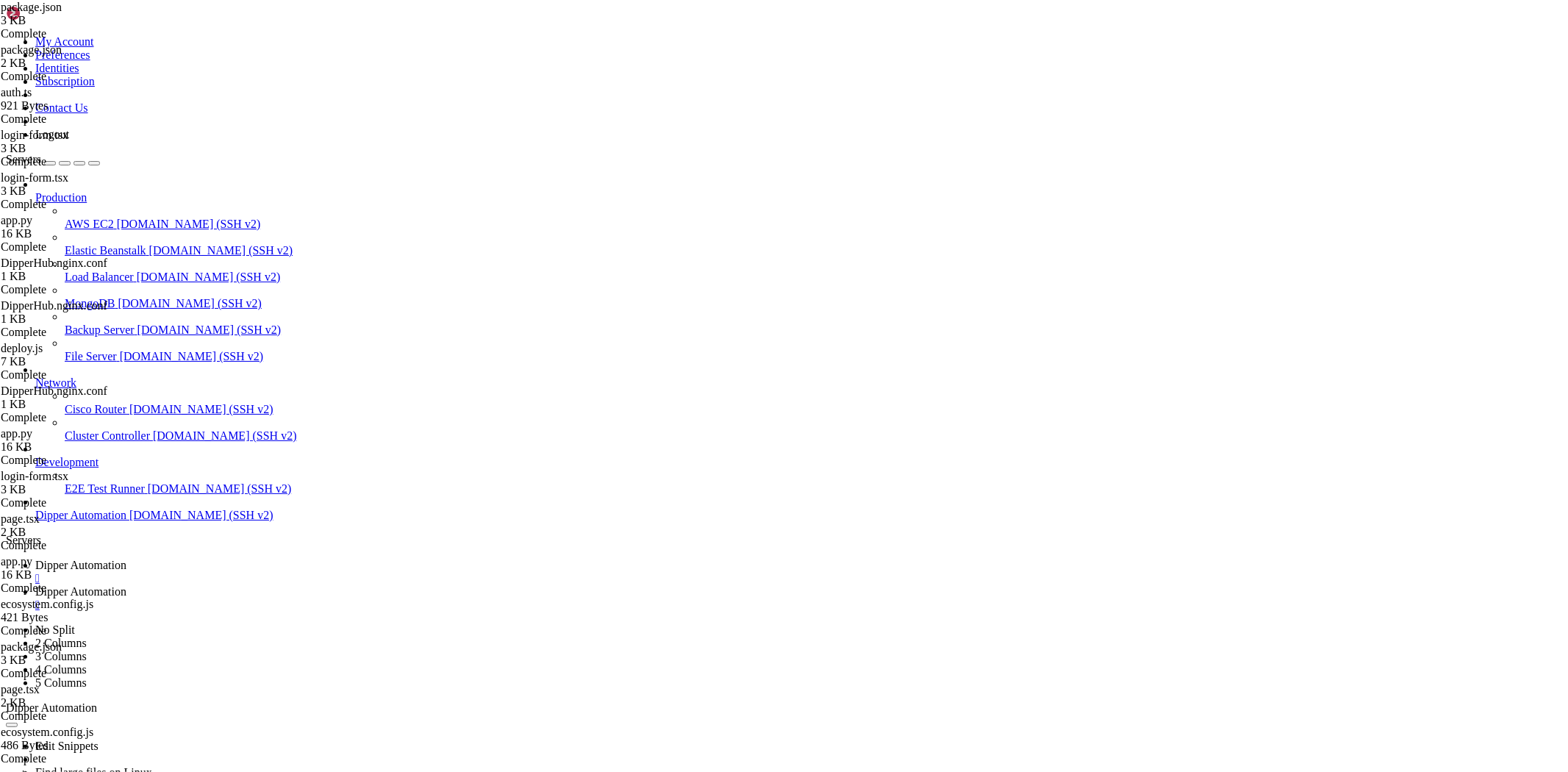
drag, startPoint x: 109, startPoint y: 1268, endPoint x: 11, endPoint y: 1097, distance: 197.1
copy div "4|DipperHu | Error: listen EADDRINUSE: address already in use :::9000 4|DipperH…"
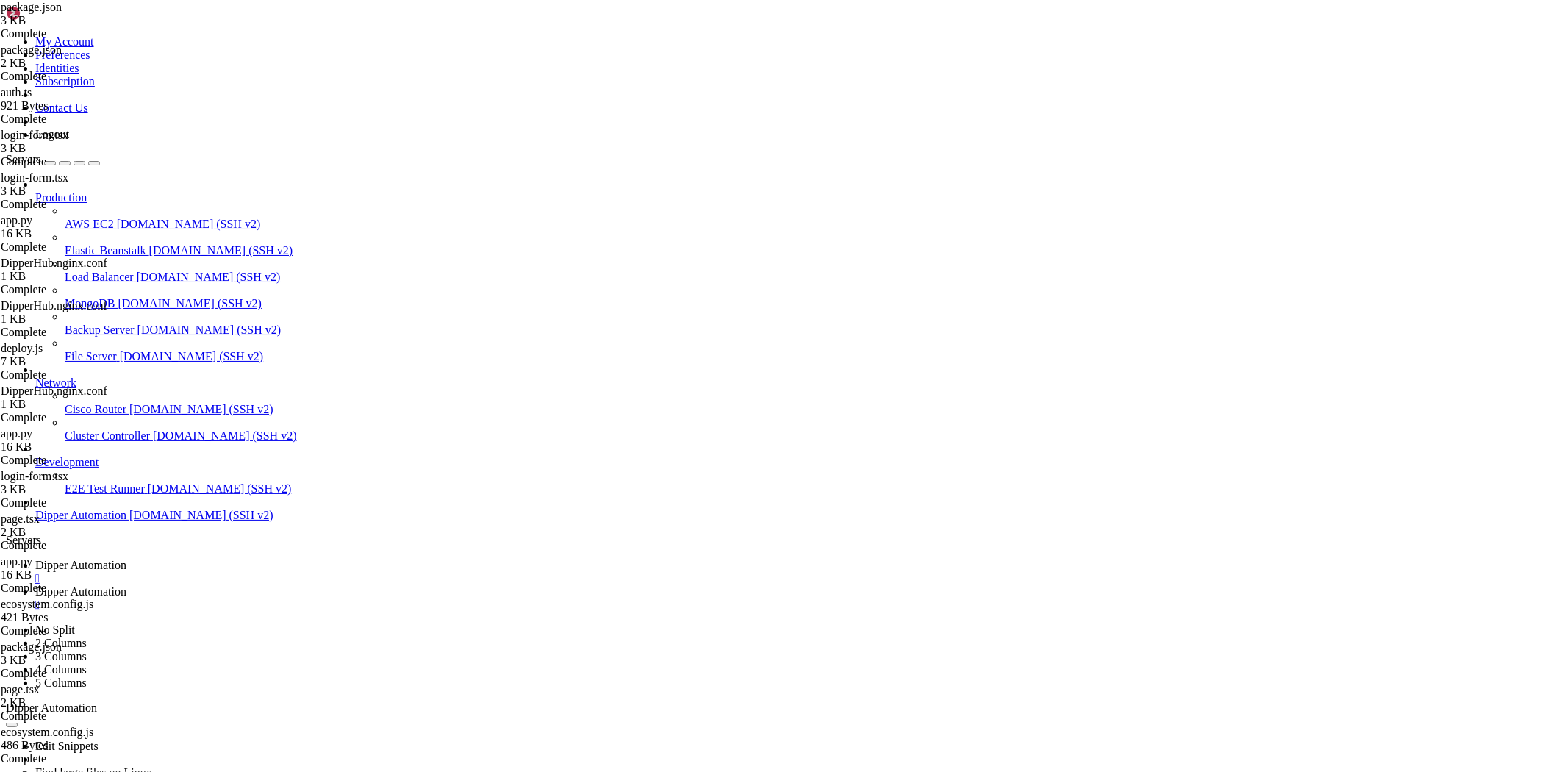
scroll to position [141194, 0]
drag, startPoint x: 655, startPoint y: 1226, endPoint x: 464, endPoint y: 1215, distance: 191.3
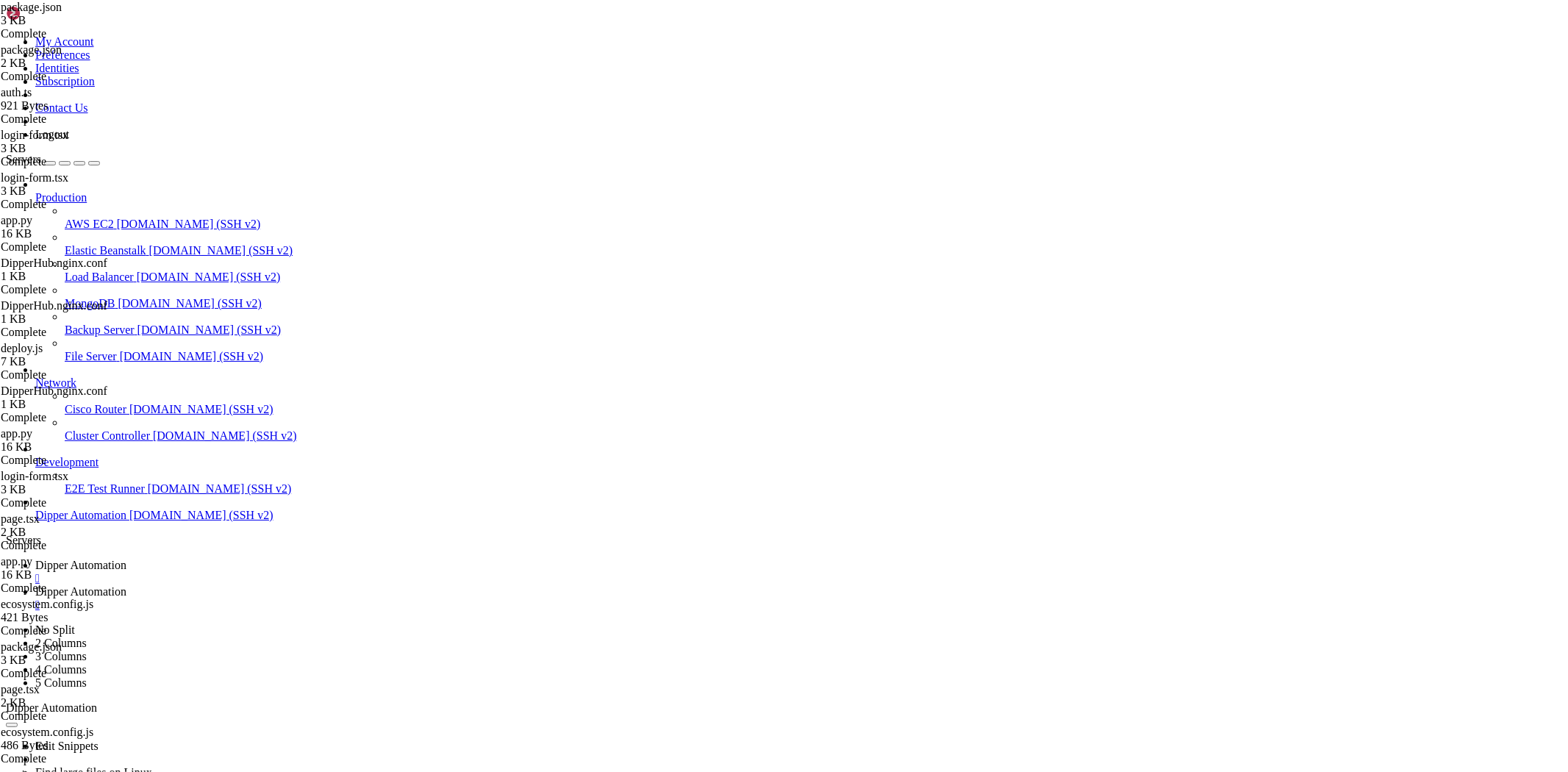
drag, startPoint x: 854, startPoint y: 1268, endPoint x: 663, endPoint y: 1251, distance: 191.8
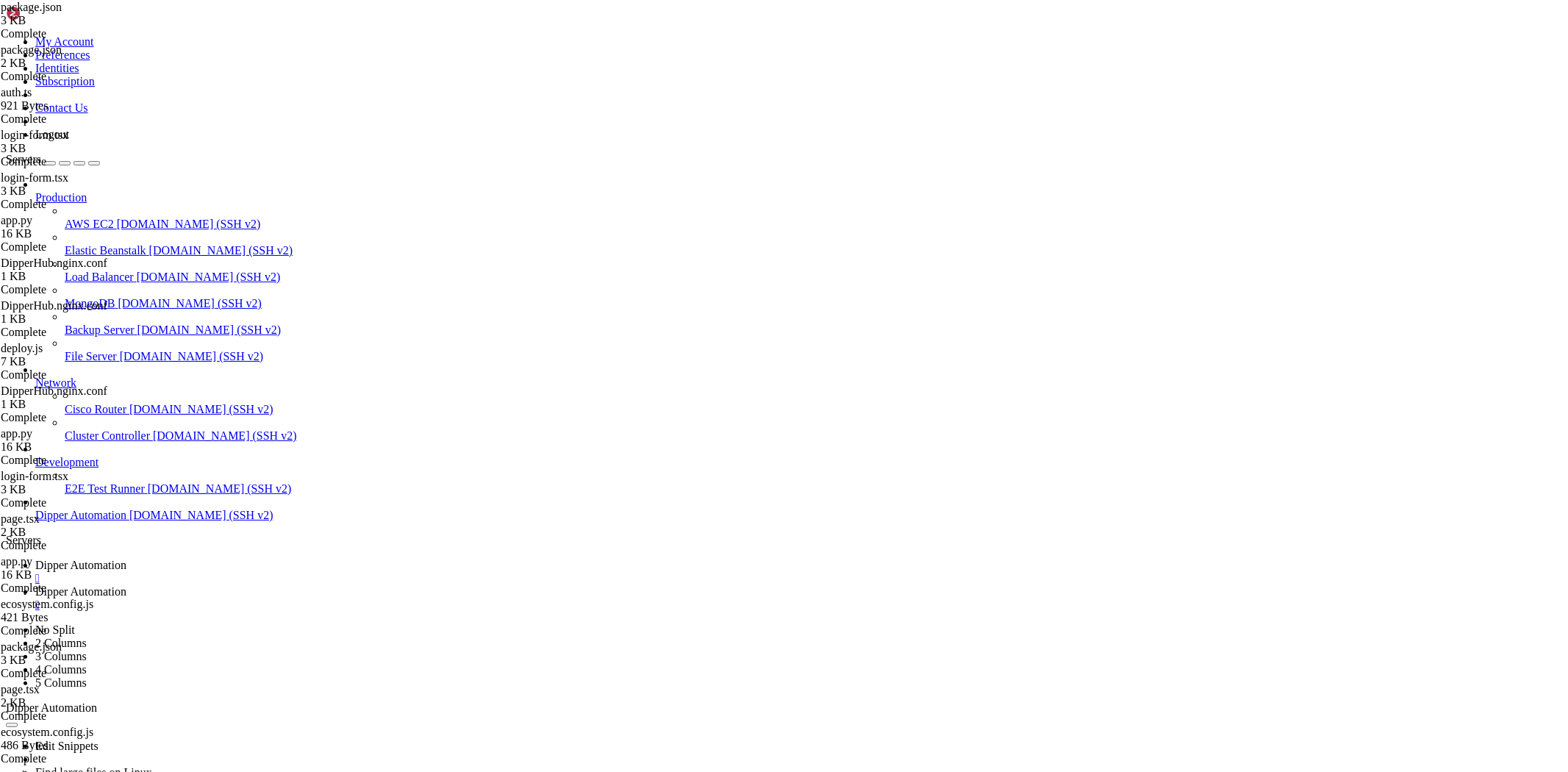
scroll to position [141270, 0]
